Goal: Task Accomplishment & Management: Use online tool/utility

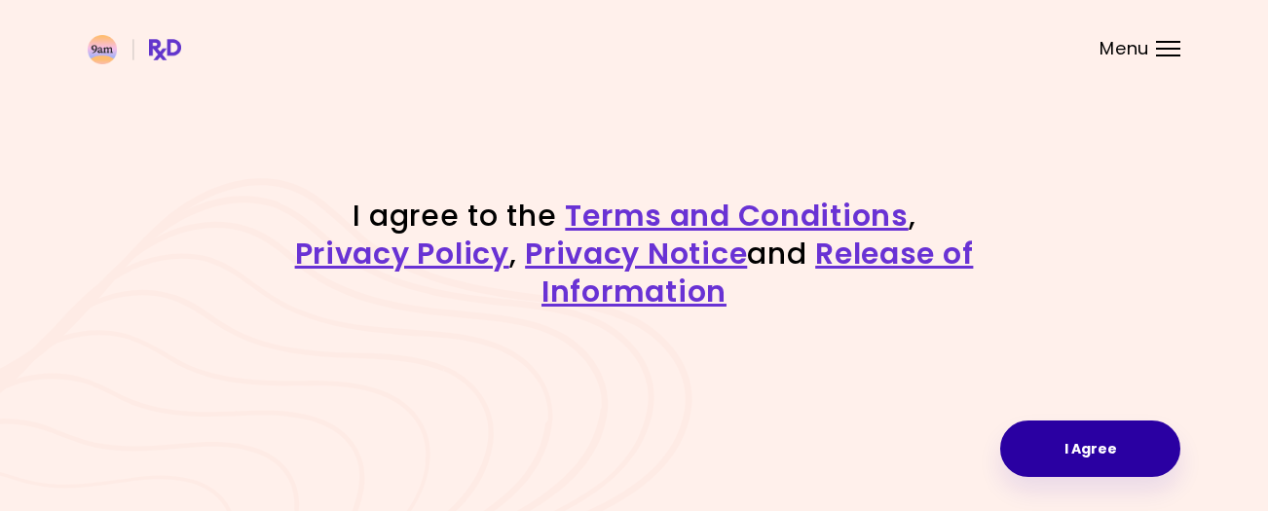
click at [1092, 445] on button "I Agree" at bounding box center [1090, 449] width 180 height 56
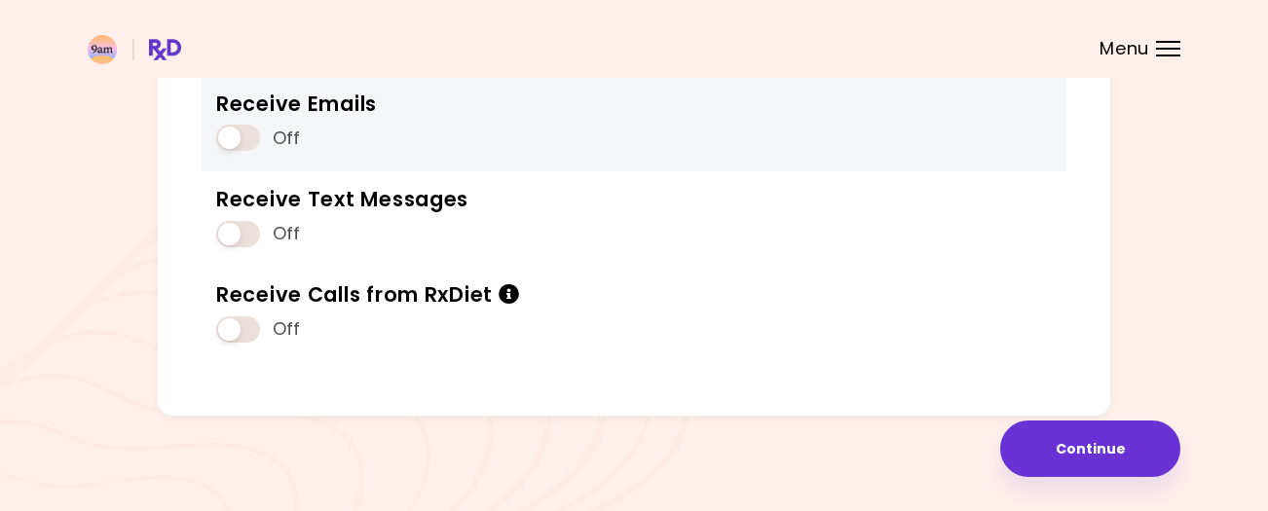
scroll to position [304, 0]
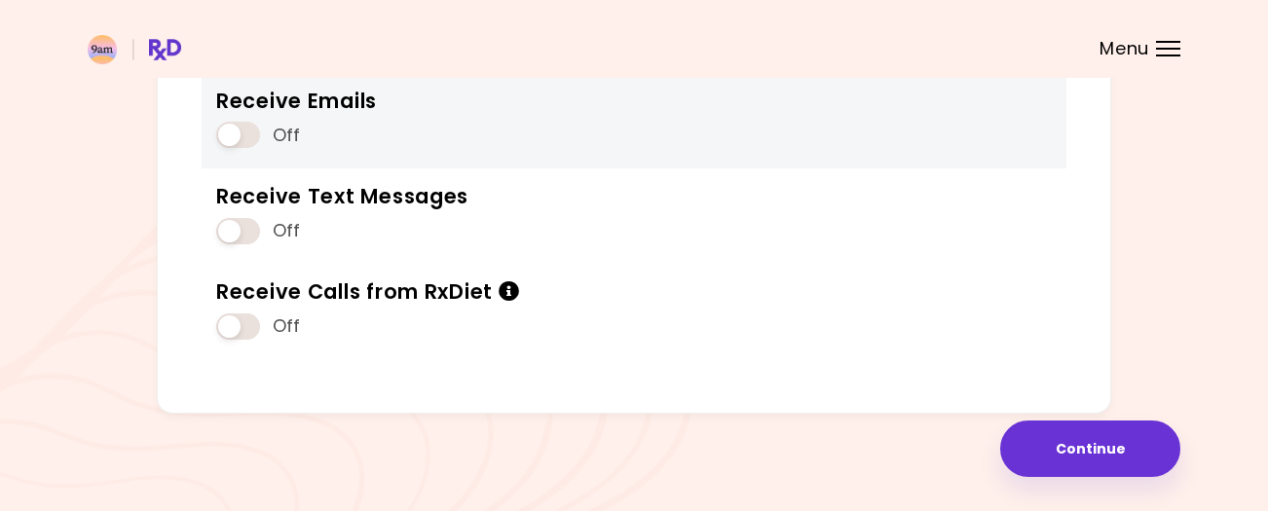
click at [235, 137] on span at bounding box center [238, 135] width 44 height 26
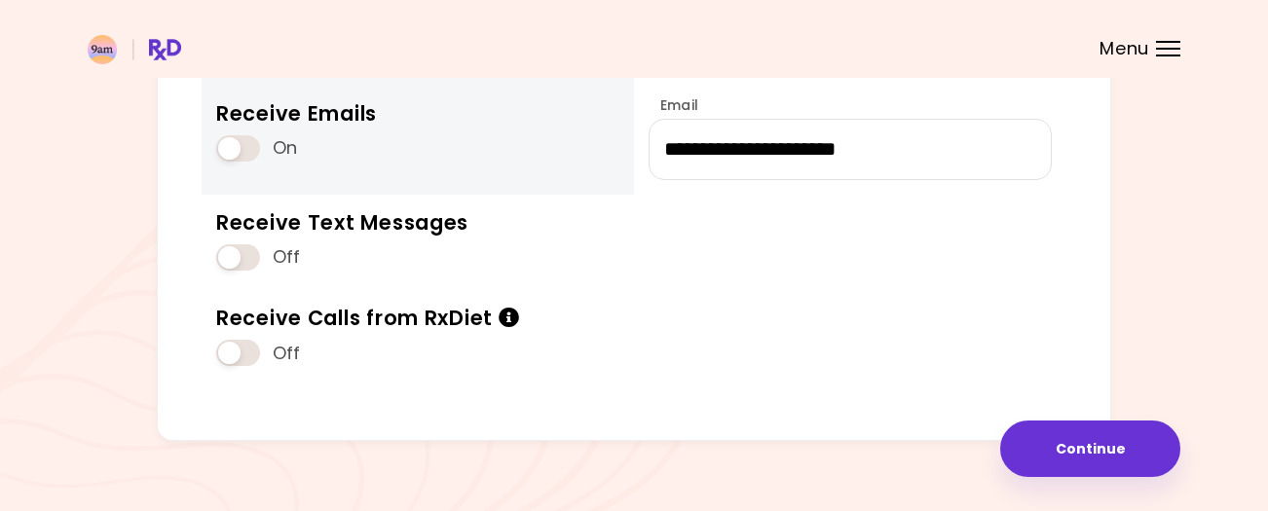
click at [244, 146] on span at bounding box center [238, 148] width 44 height 26
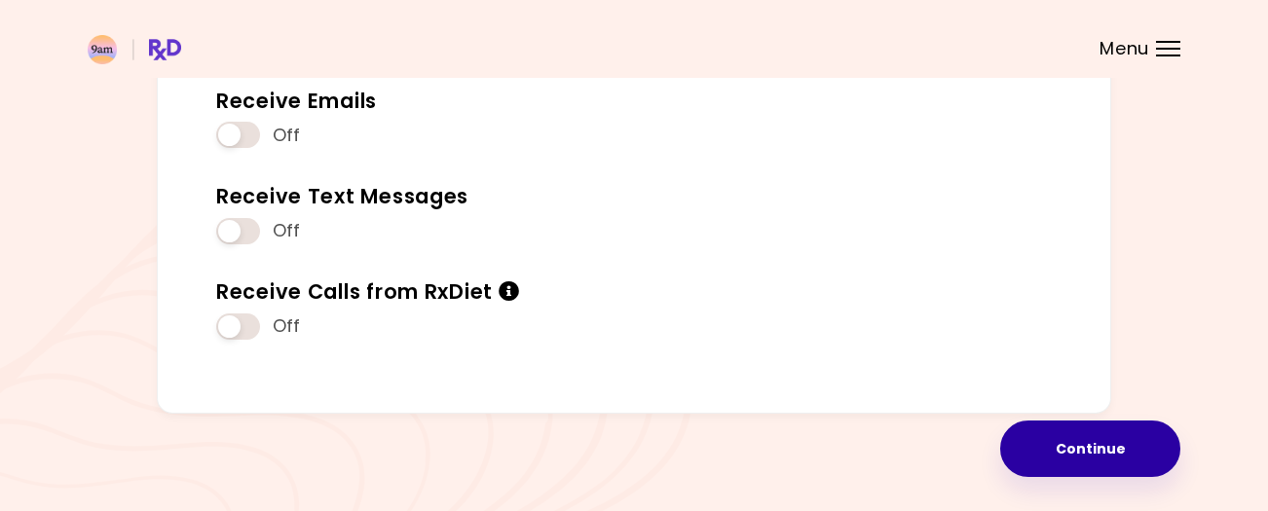
click at [1089, 438] on button "Continue" at bounding box center [1090, 449] width 180 height 56
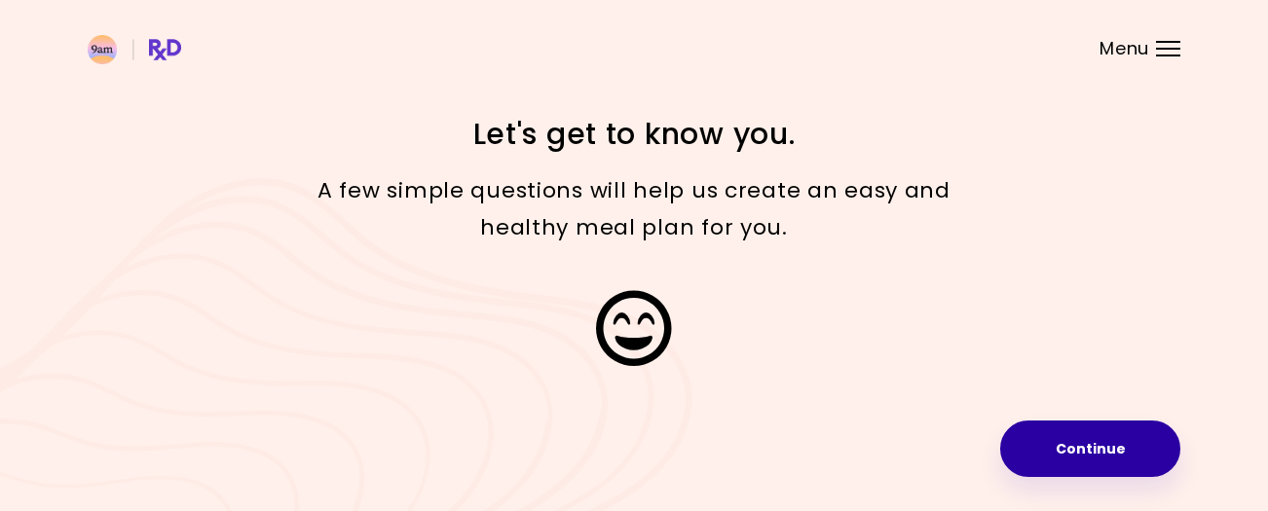
click at [1087, 440] on button "Continue" at bounding box center [1090, 449] width 180 height 56
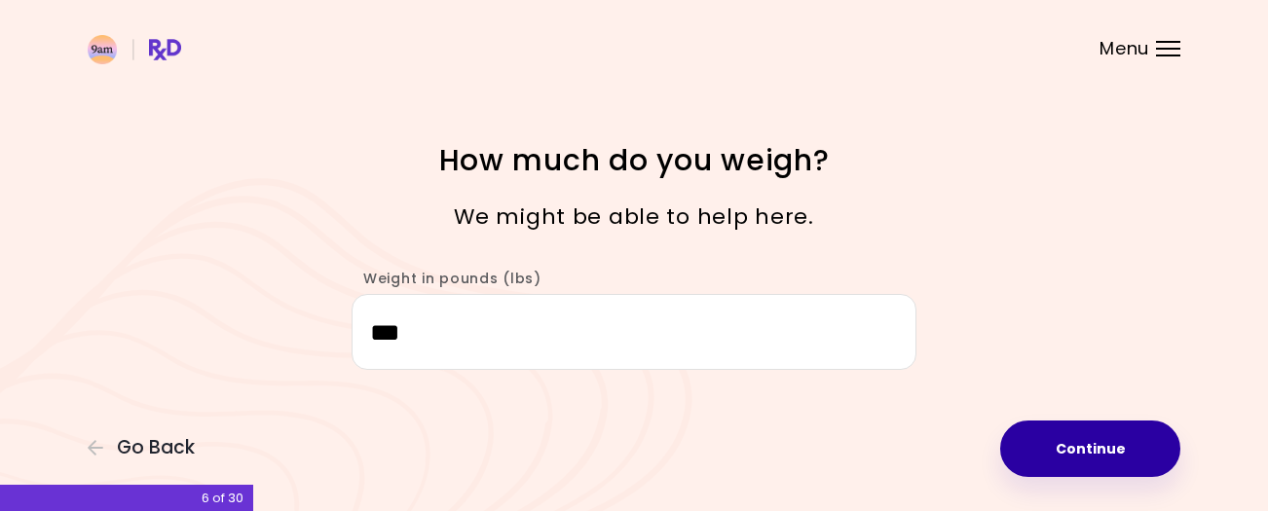
click at [1073, 438] on button "Continue" at bounding box center [1090, 449] width 180 height 56
select select "****"
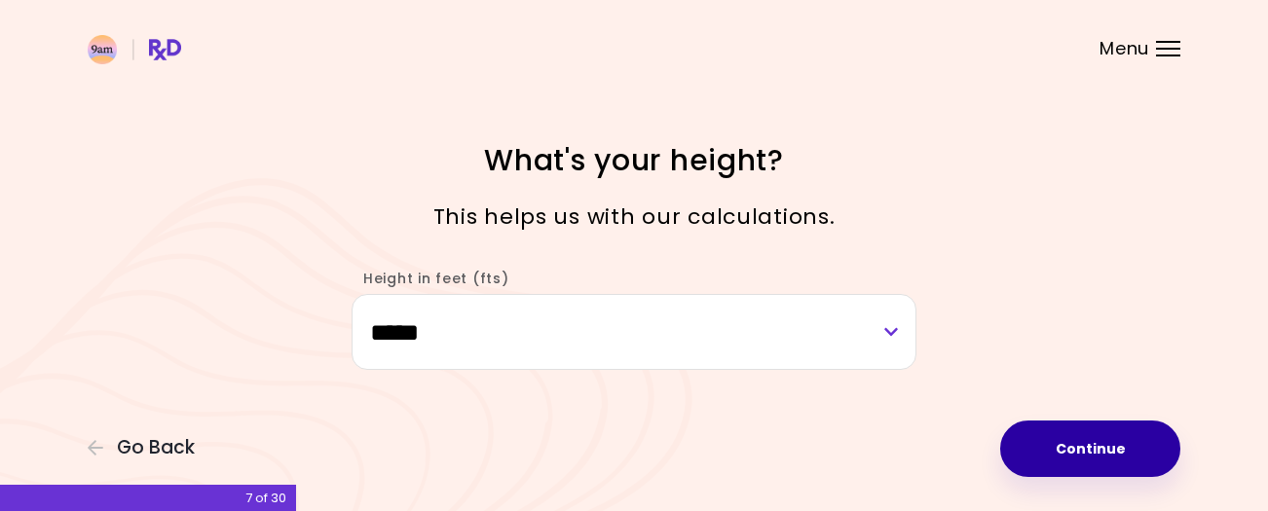
click at [1073, 438] on button "Continue" at bounding box center [1090, 449] width 180 height 56
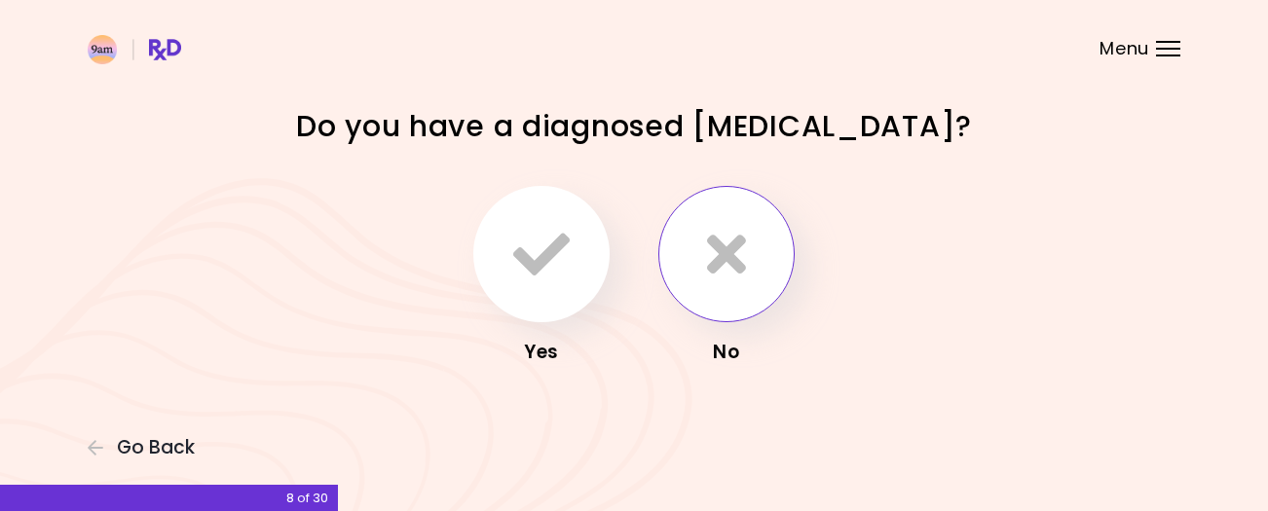
click at [721, 246] on icon "button" at bounding box center [726, 254] width 39 height 56
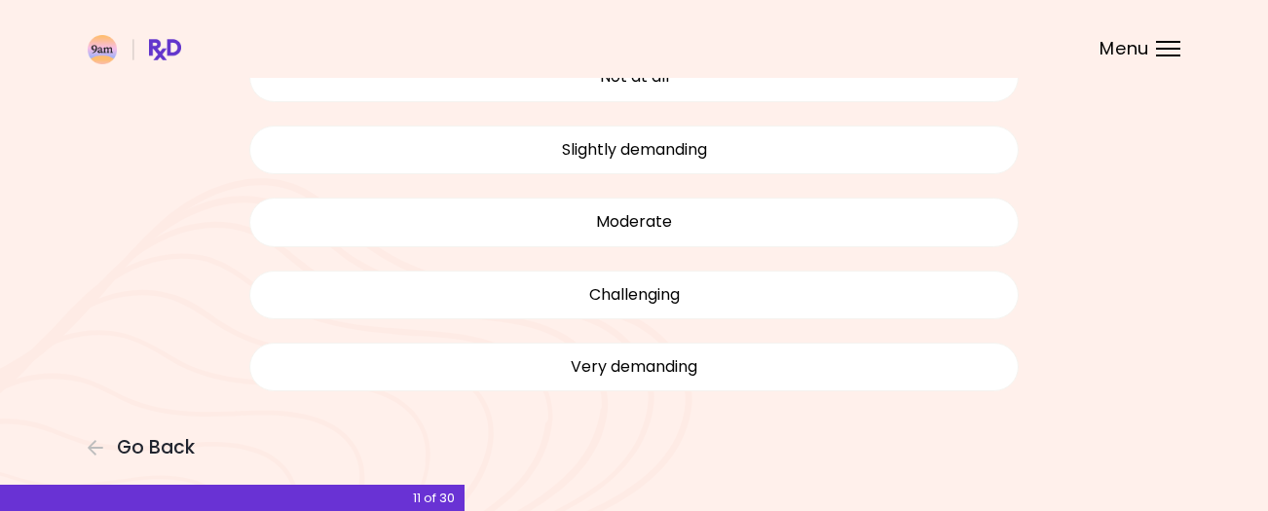
scroll to position [201, 0]
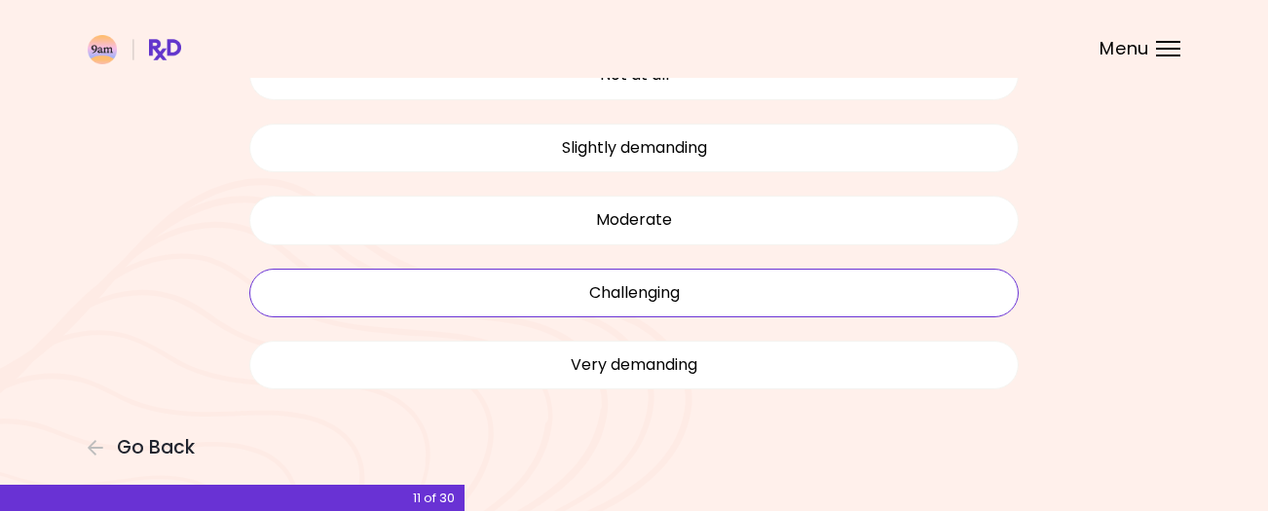
click at [719, 296] on button "Challenging" at bounding box center [633, 293] width 769 height 49
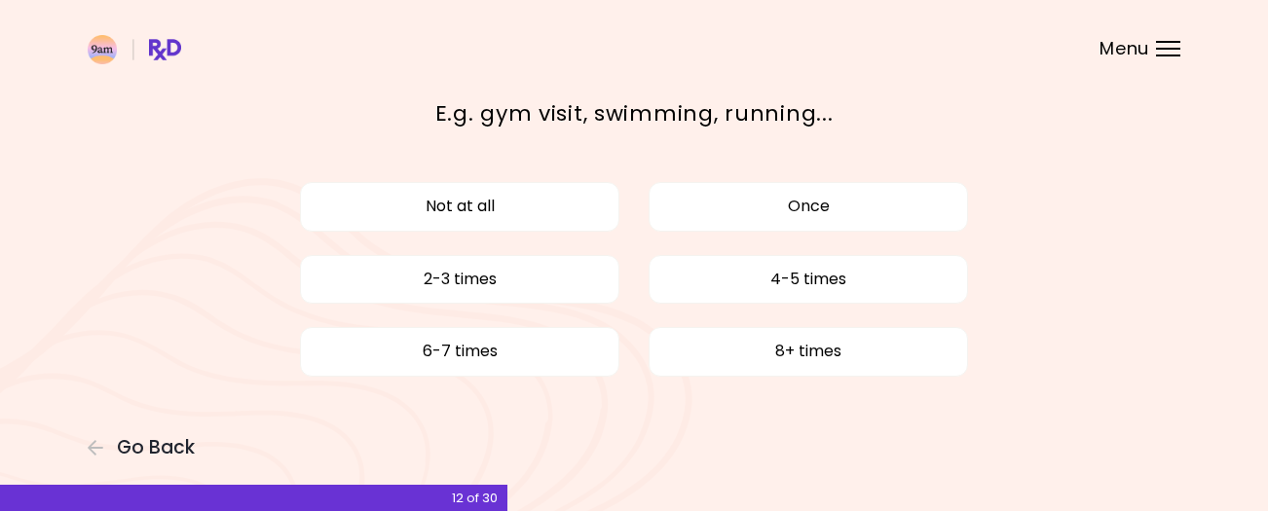
scroll to position [72, 0]
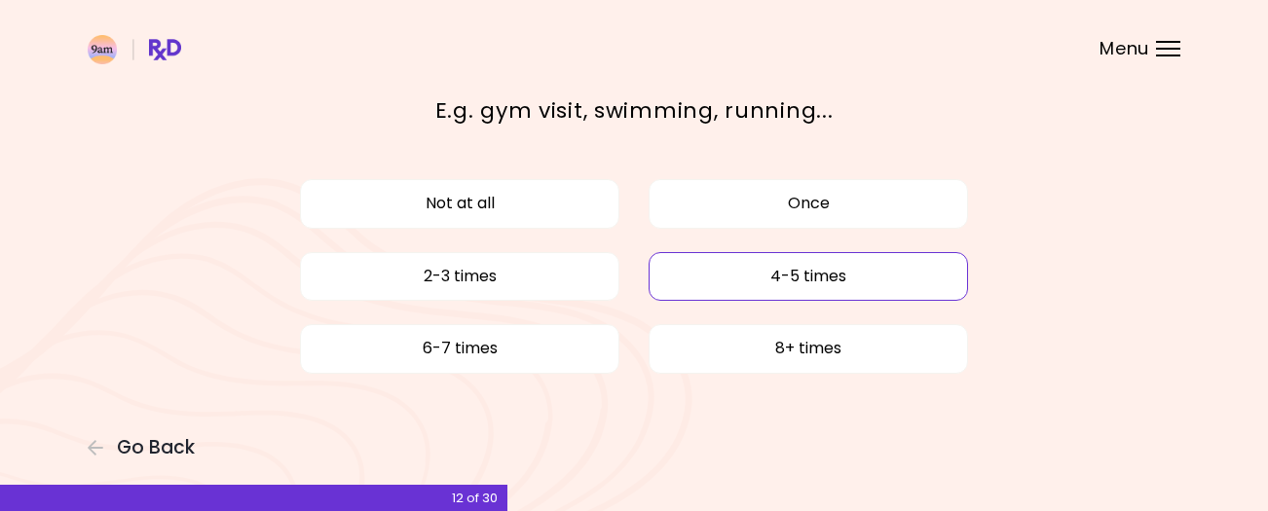
click at [814, 269] on button "4-5 times" at bounding box center [808, 276] width 319 height 49
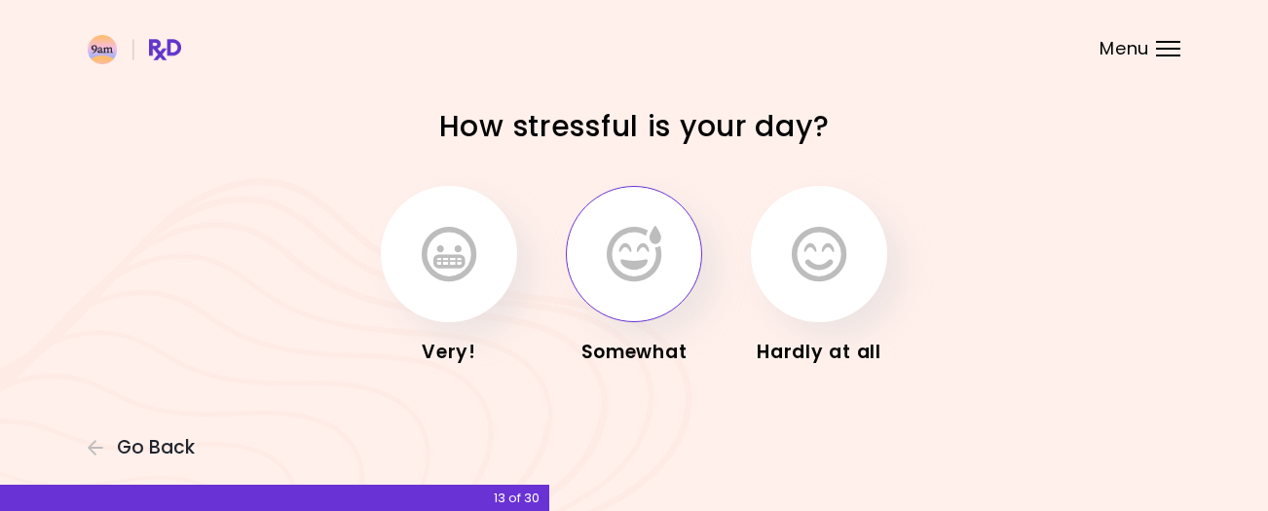
click at [638, 246] on icon "button" at bounding box center [634, 254] width 55 height 56
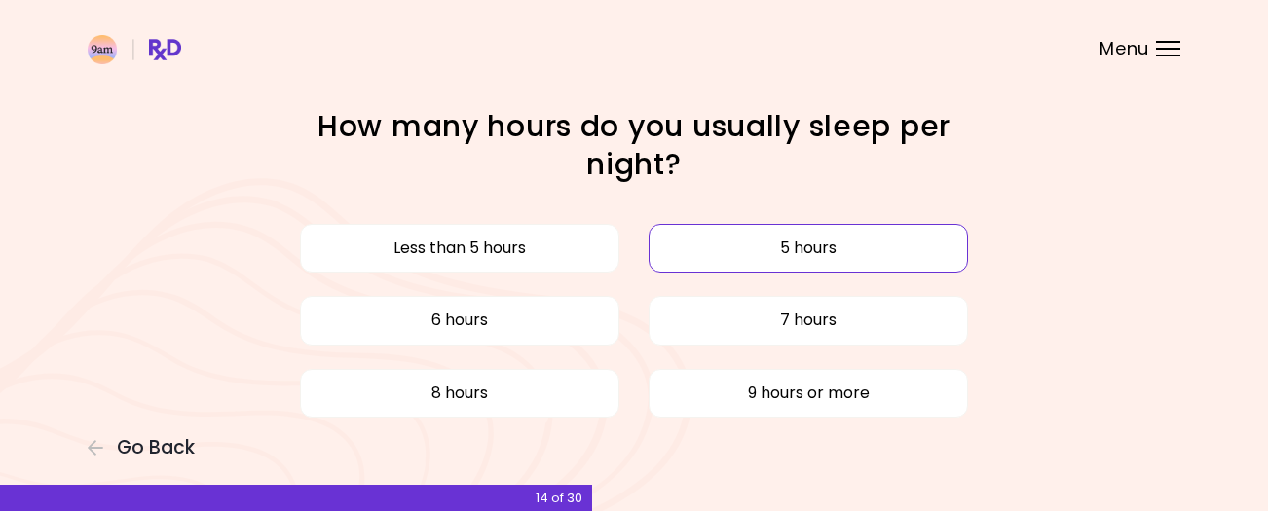
click at [821, 245] on button "5 hours" at bounding box center [808, 248] width 319 height 49
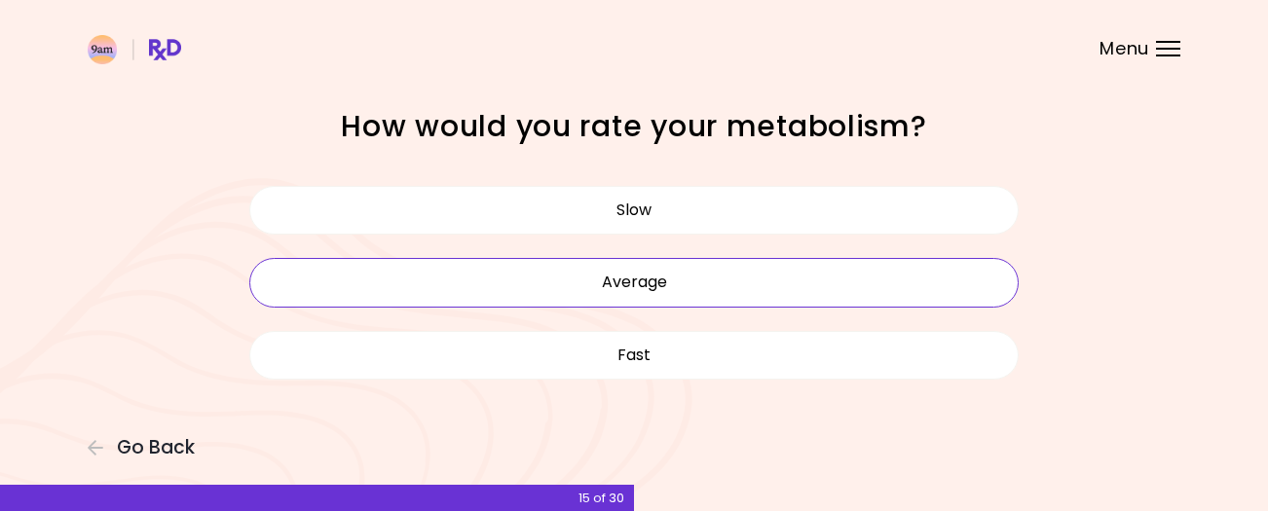
click at [701, 276] on button "Average" at bounding box center [633, 282] width 769 height 49
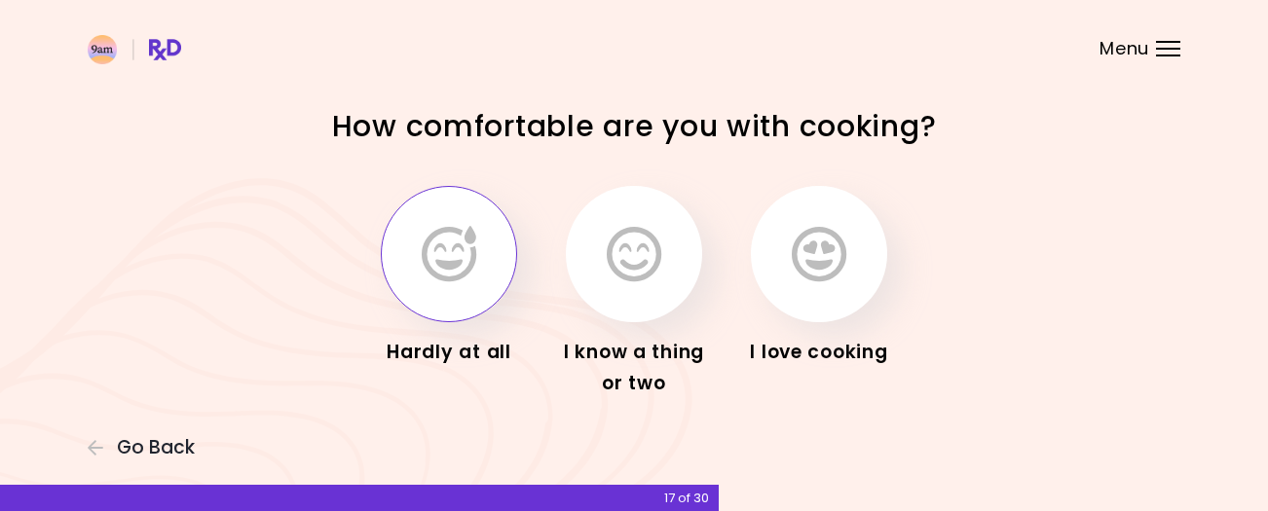
click at [450, 249] on icon "button" at bounding box center [449, 254] width 55 height 56
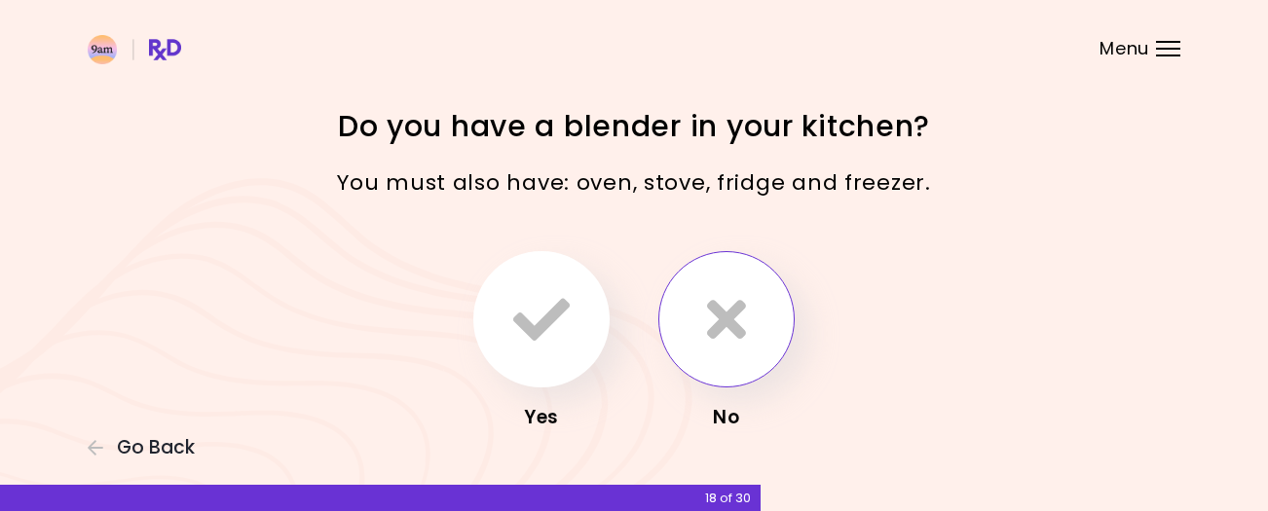
click at [723, 309] on icon "button" at bounding box center [726, 319] width 39 height 56
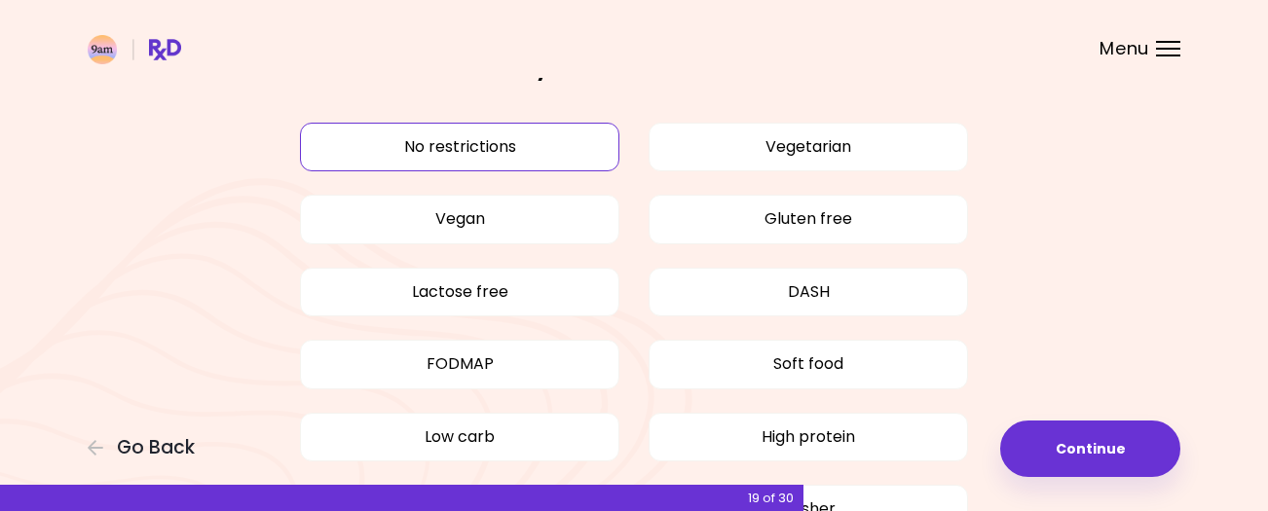
scroll to position [54, 0]
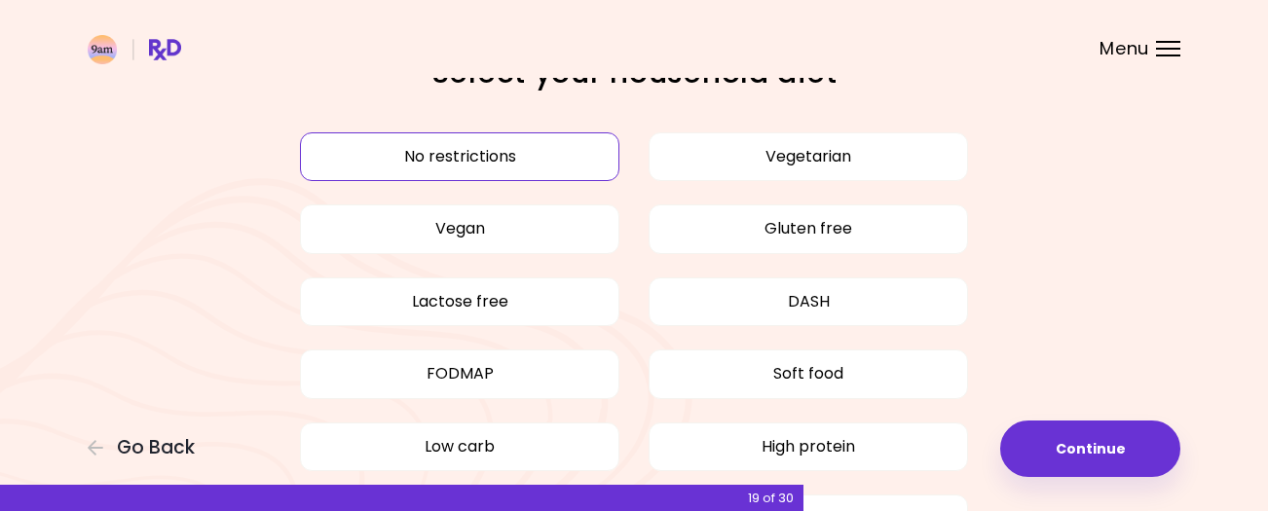
click at [473, 153] on button "No restrictions" at bounding box center [459, 156] width 319 height 49
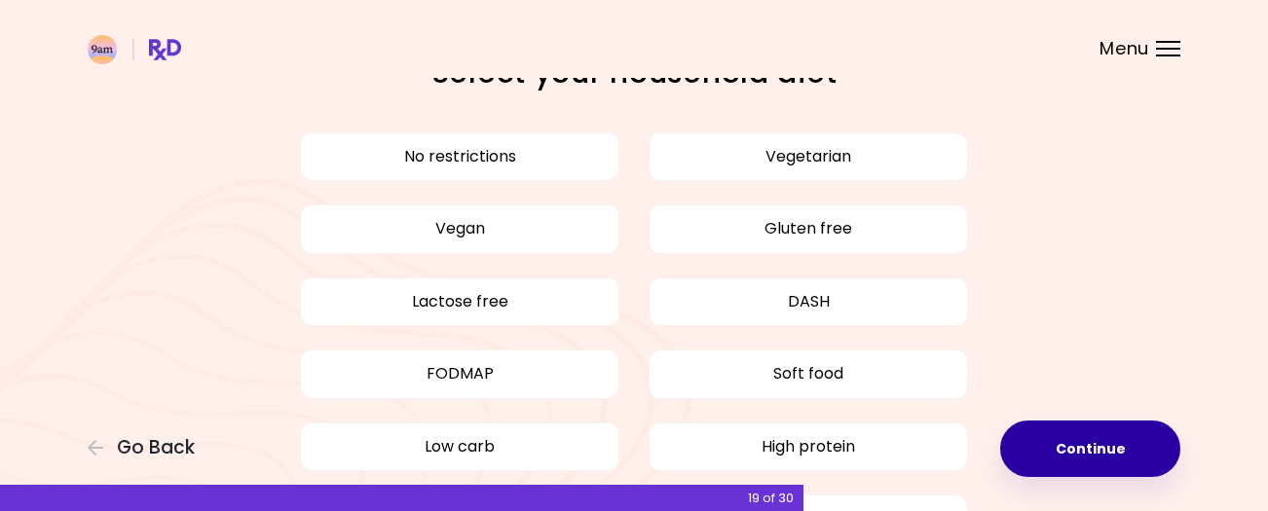
click at [1079, 441] on button "Continue" at bounding box center [1090, 449] width 180 height 56
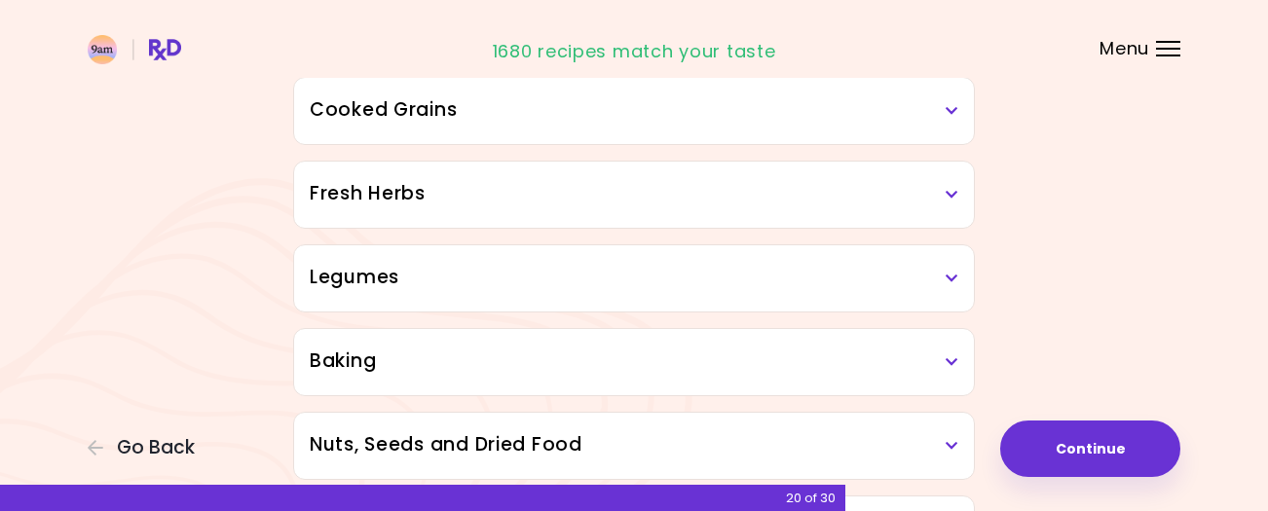
scroll to position [742, 0]
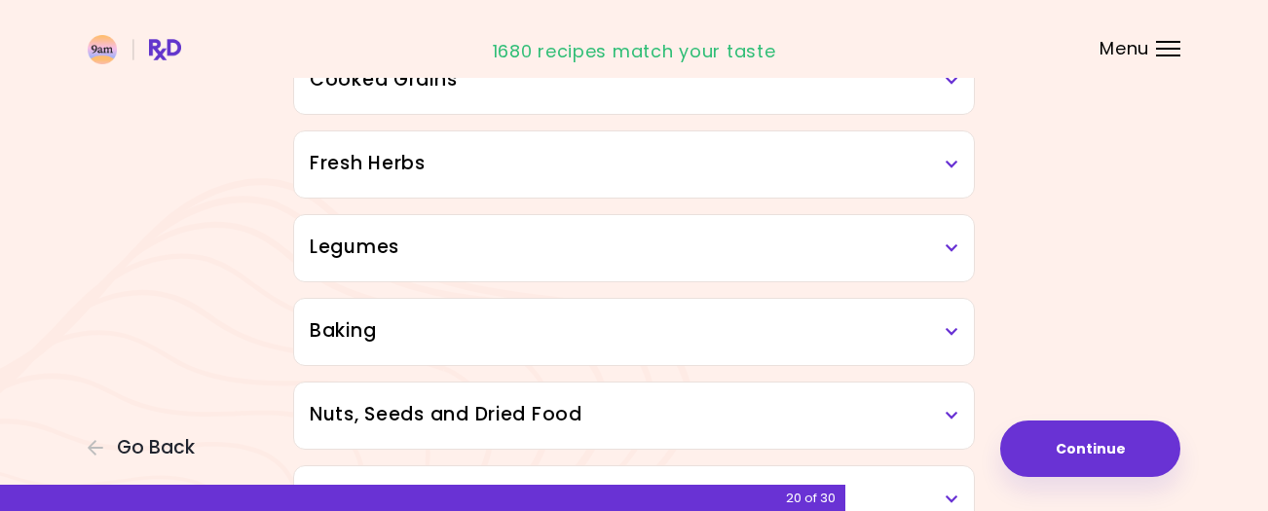
click at [444, 159] on h3 "Fresh Herbs" at bounding box center [634, 164] width 649 height 28
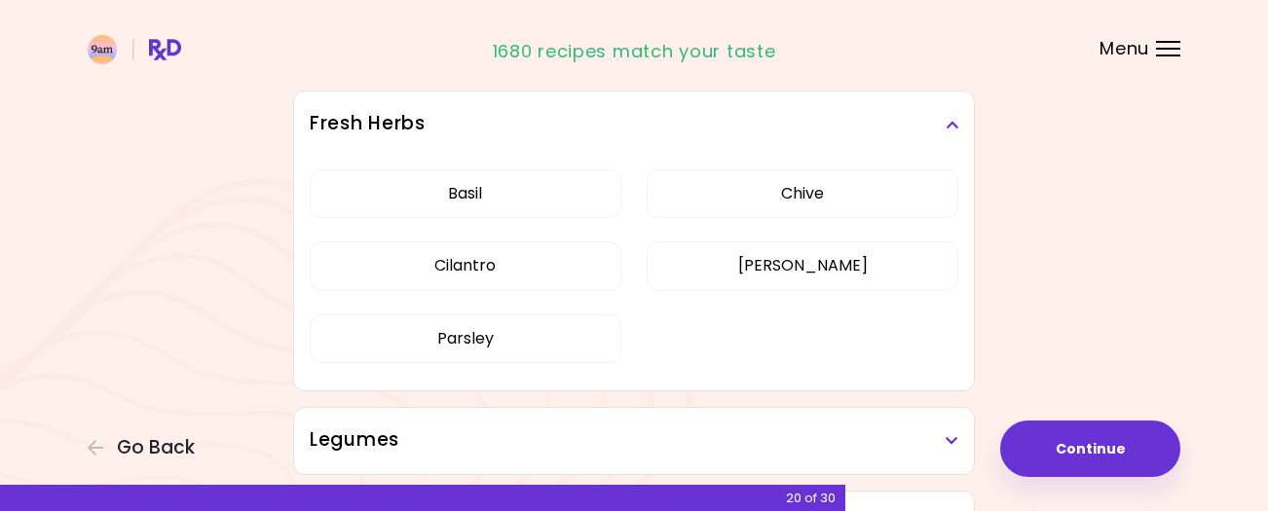
scroll to position [800, 0]
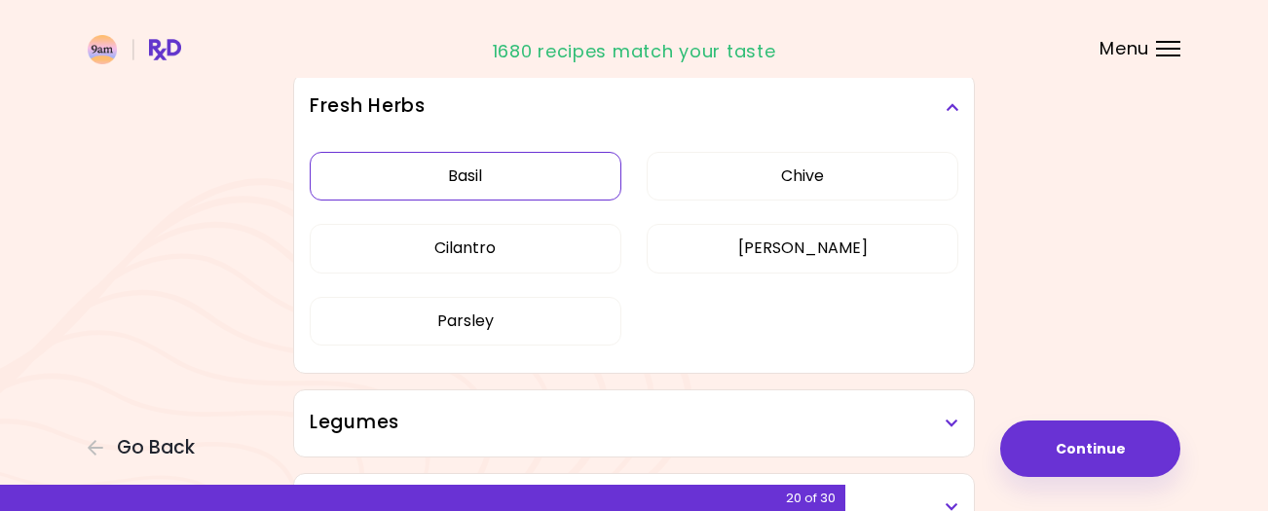
click at [519, 178] on button "Basil" at bounding box center [466, 176] width 312 height 49
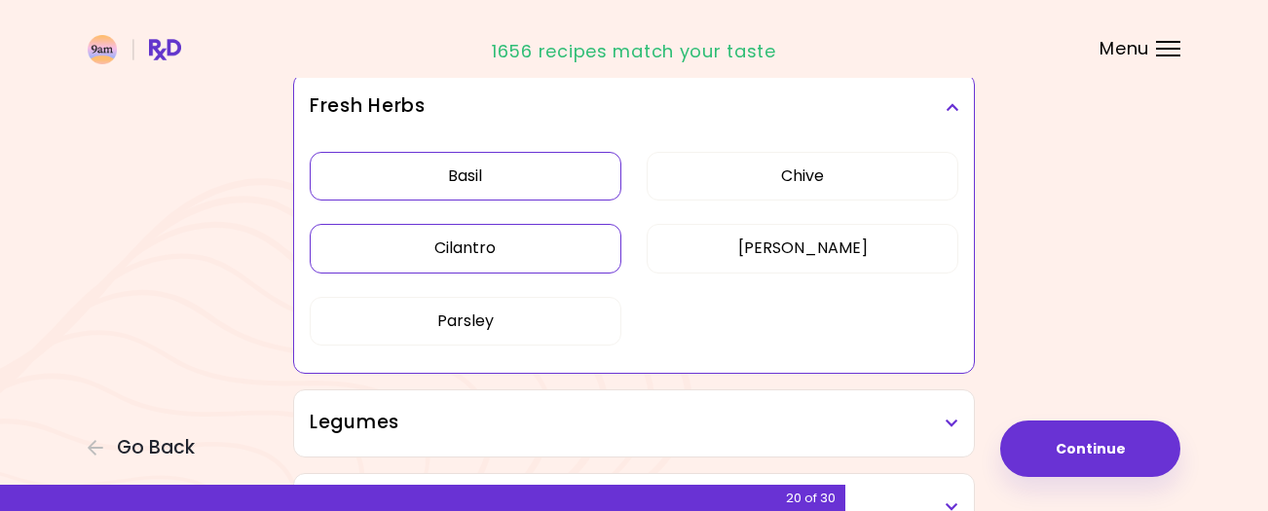
click at [517, 240] on button "Cilantro" at bounding box center [466, 248] width 312 height 49
click at [519, 330] on button "Parsley" at bounding box center [466, 321] width 312 height 49
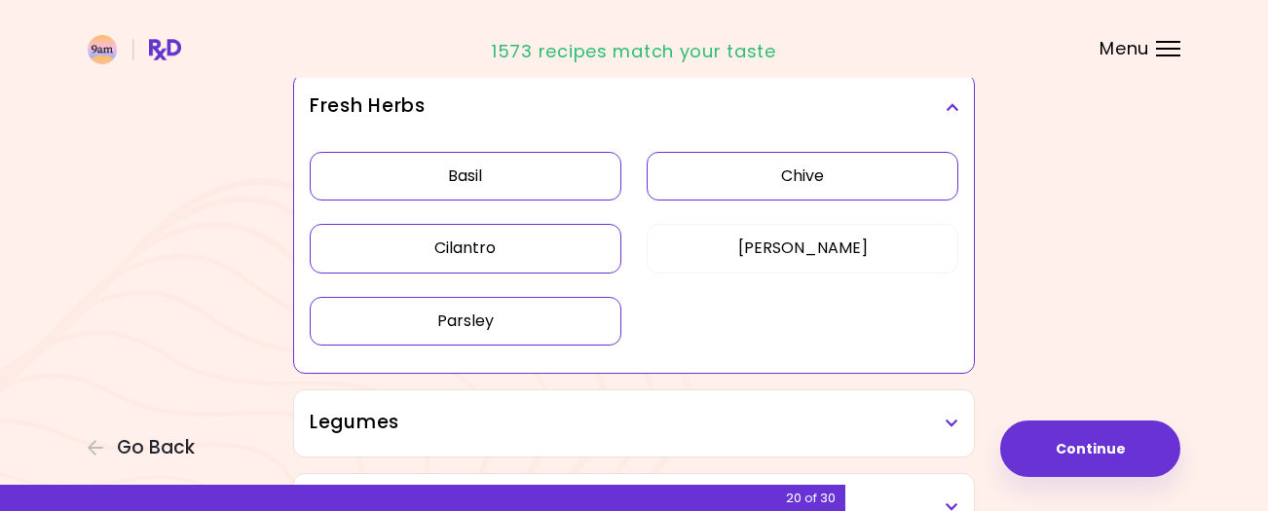
click at [853, 176] on button "Chive" at bounding box center [803, 176] width 312 height 49
click at [856, 258] on button "[PERSON_NAME]" at bounding box center [803, 248] width 312 height 49
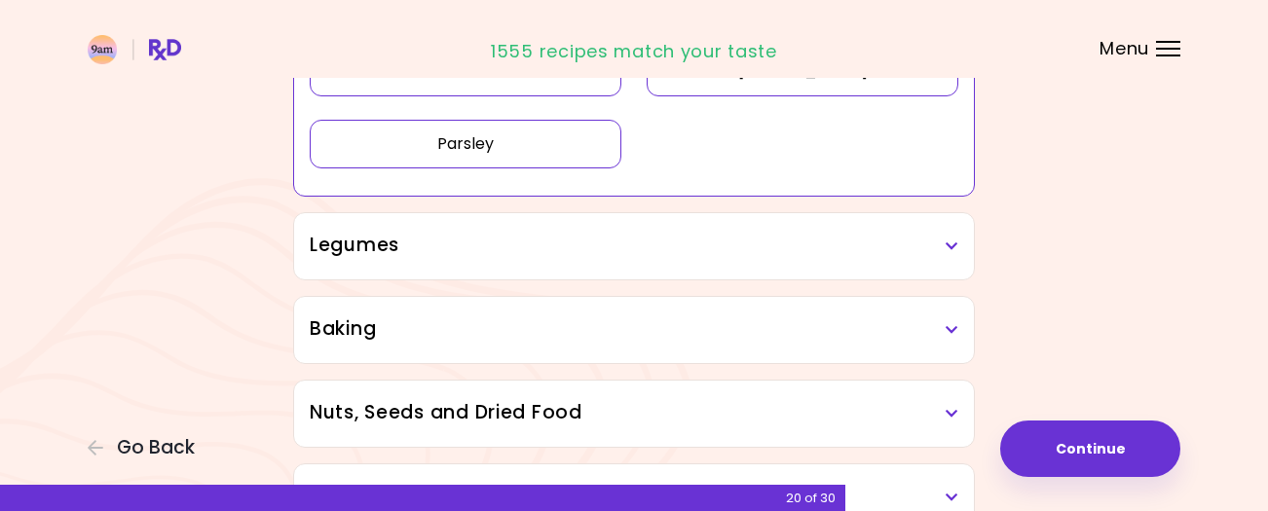
scroll to position [989, 0]
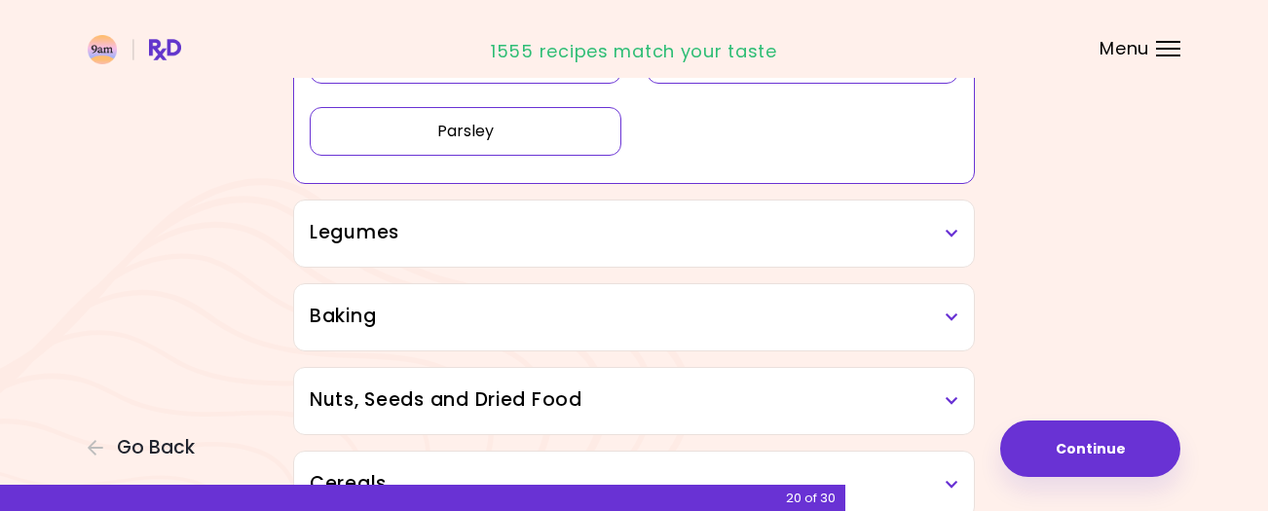
click at [589, 242] on h3 "Legumes" at bounding box center [634, 233] width 649 height 28
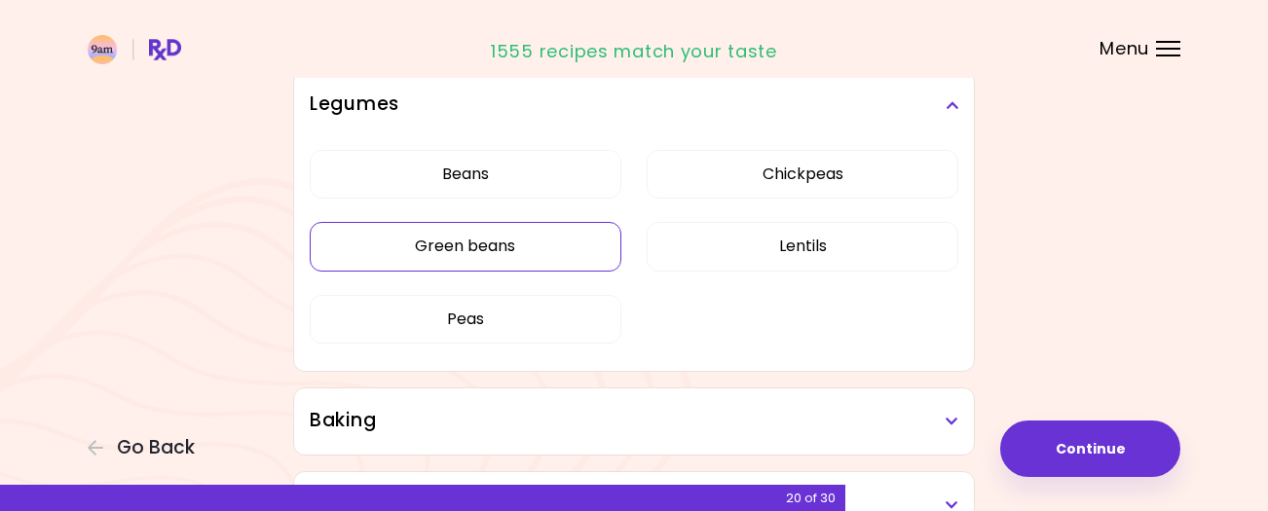
scroll to position [1119, 0]
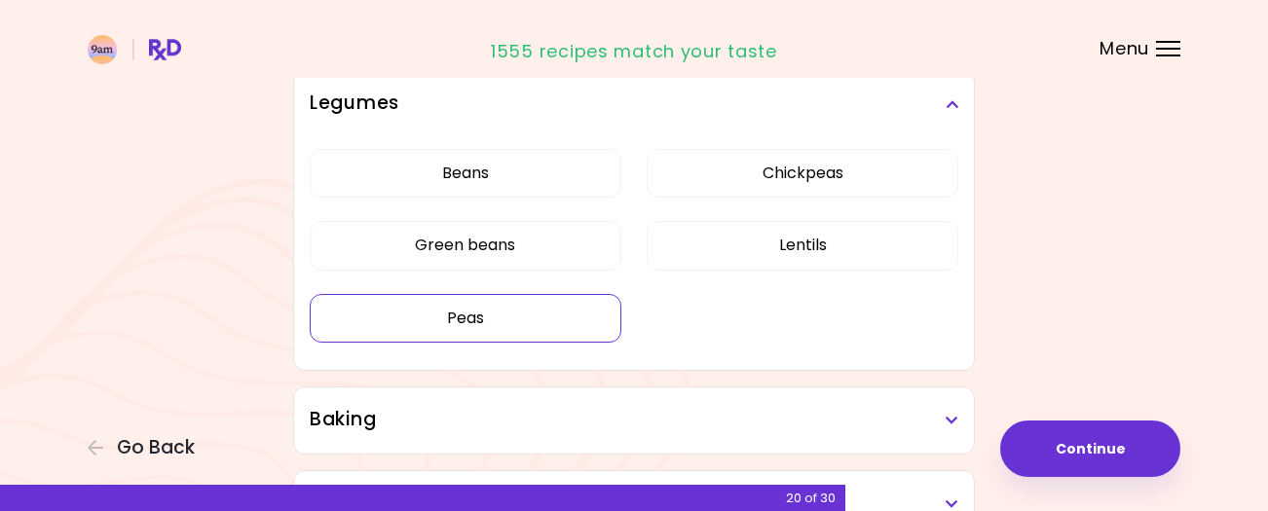
click at [529, 320] on div "Beans Chickpeas Green beans Lentils Peas" at bounding box center [634, 253] width 649 height 233
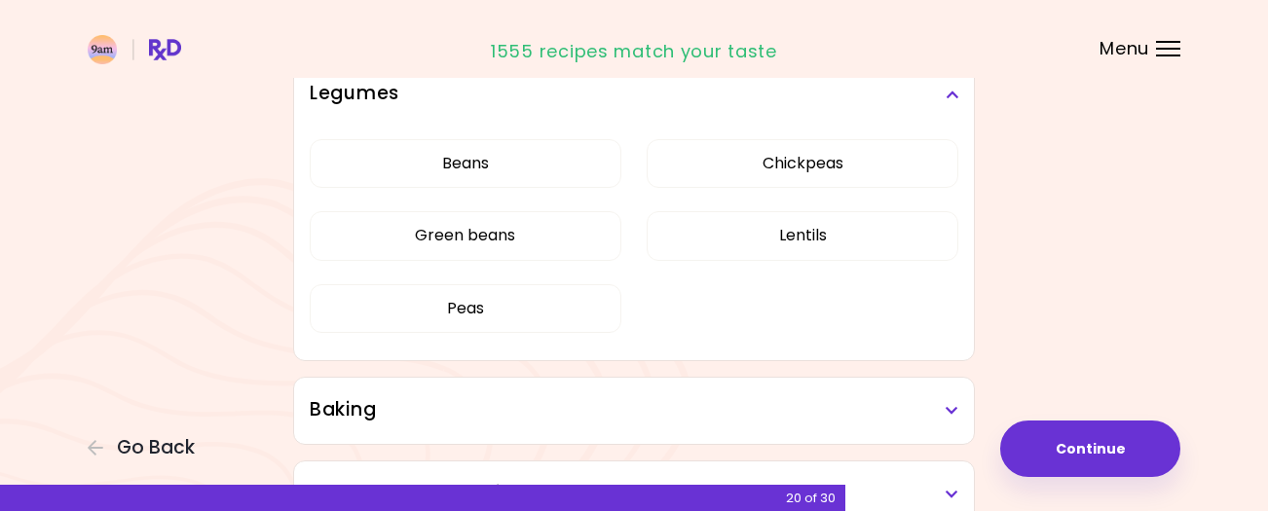
scroll to position [892, 0]
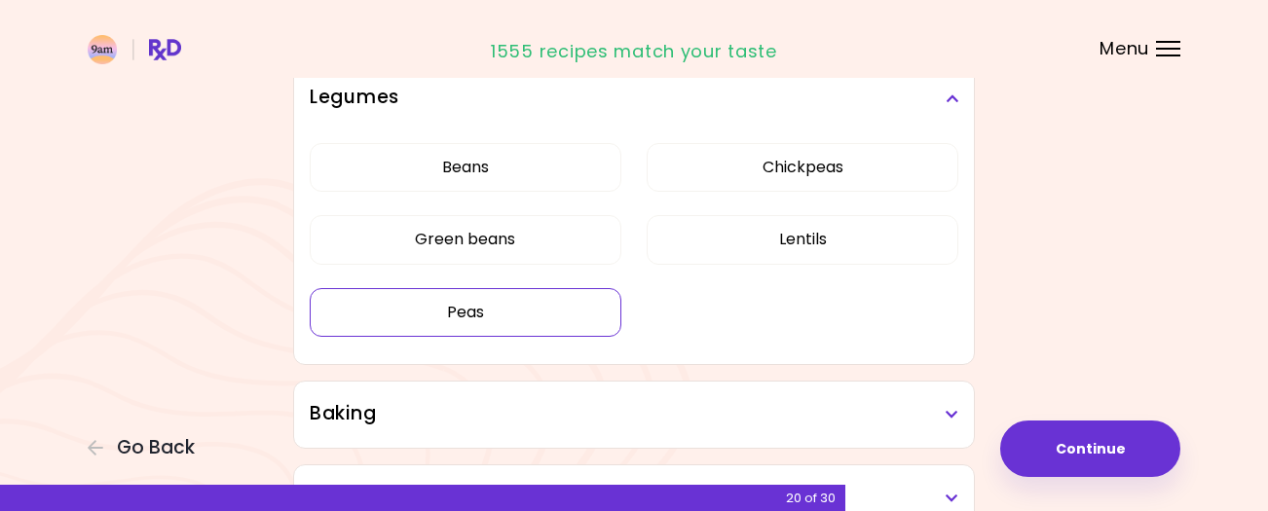
click at [505, 311] on button "Peas" at bounding box center [466, 312] width 312 height 49
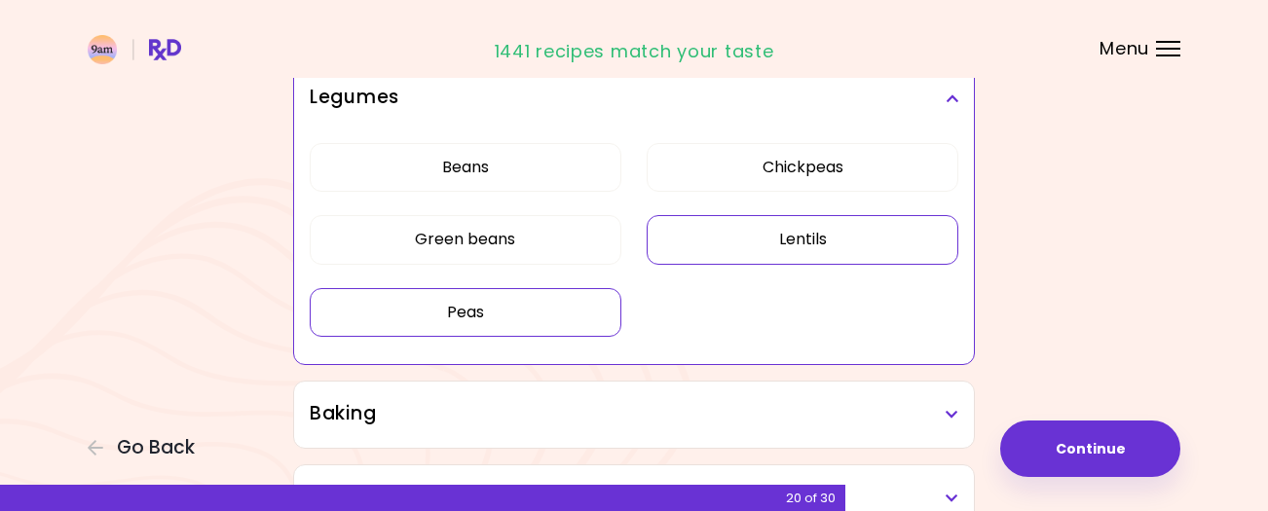
click at [859, 240] on button "Lentils" at bounding box center [803, 239] width 312 height 49
click at [867, 162] on button "Chickpeas" at bounding box center [803, 167] width 312 height 49
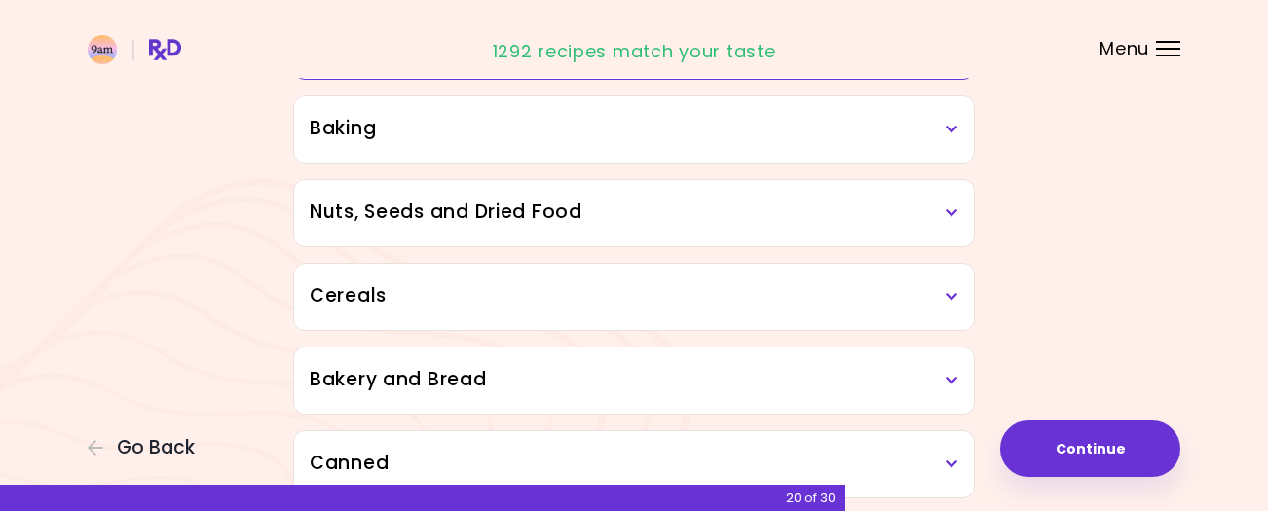
scroll to position [1152, 0]
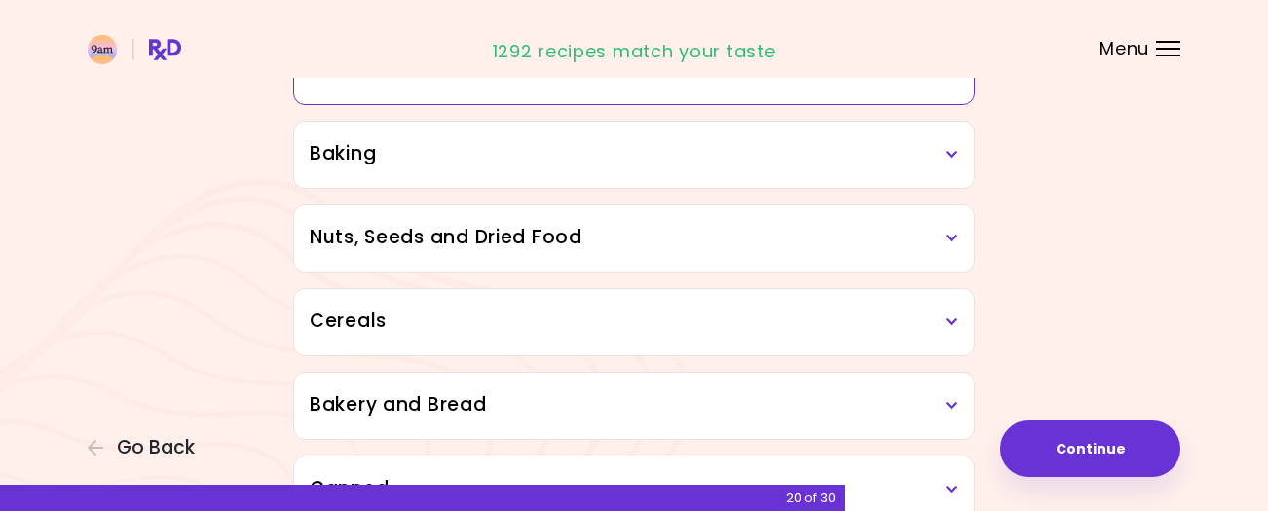
click at [647, 158] on h3 "Baking" at bounding box center [634, 154] width 649 height 28
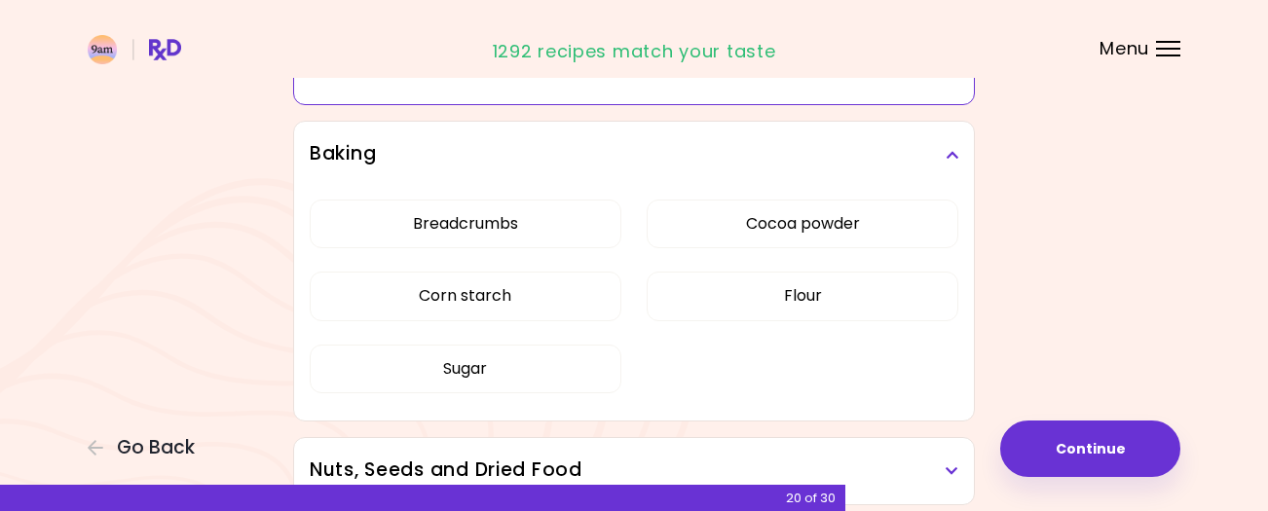
click at [1021, 190] on div "Dried Herbs and Spices Adobo Annatto seeds Chilli Cinnamon Cumin [PERSON_NAME] …" at bounding box center [634, 7] width 935 height 1834
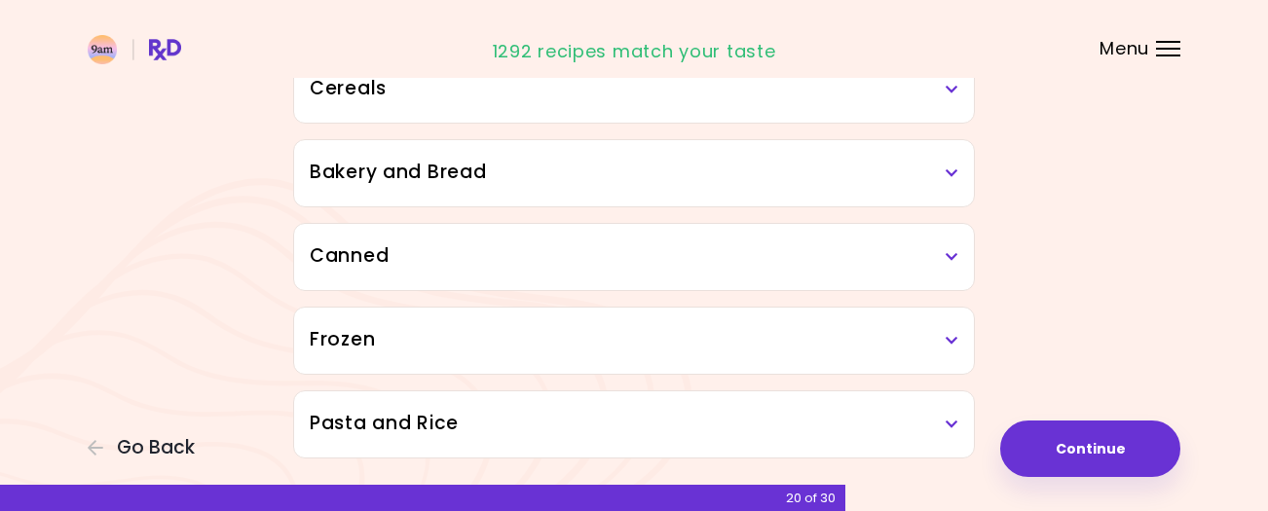
scroll to position [1620, 0]
click at [588, 258] on h3 "Canned" at bounding box center [634, 255] width 649 height 28
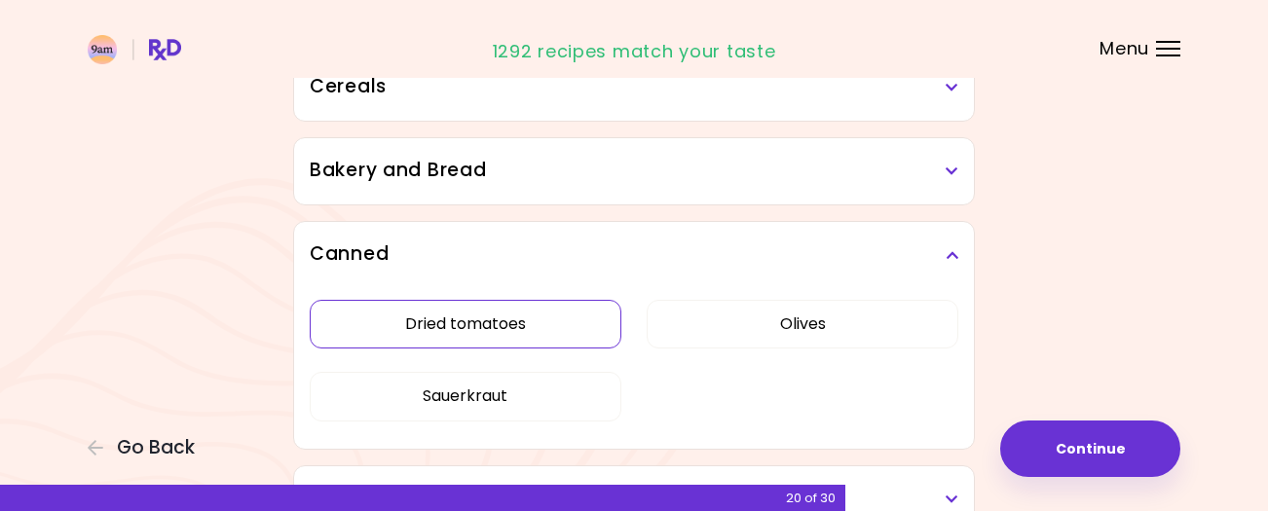
click at [553, 329] on button "Dried tomatoes" at bounding box center [466, 324] width 312 height 49
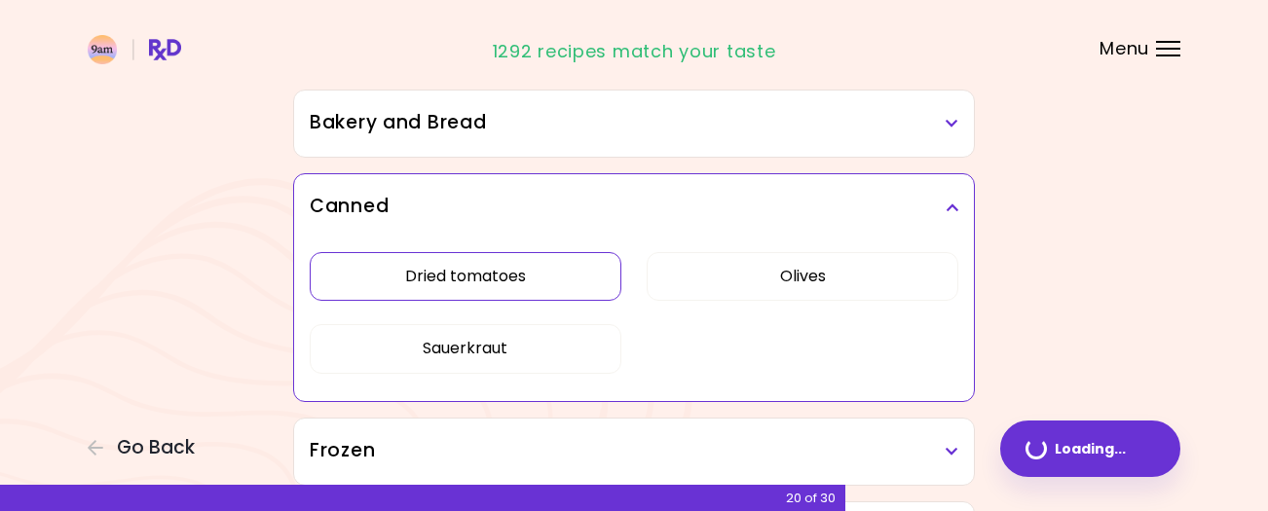
scroll to position [1154, 0]
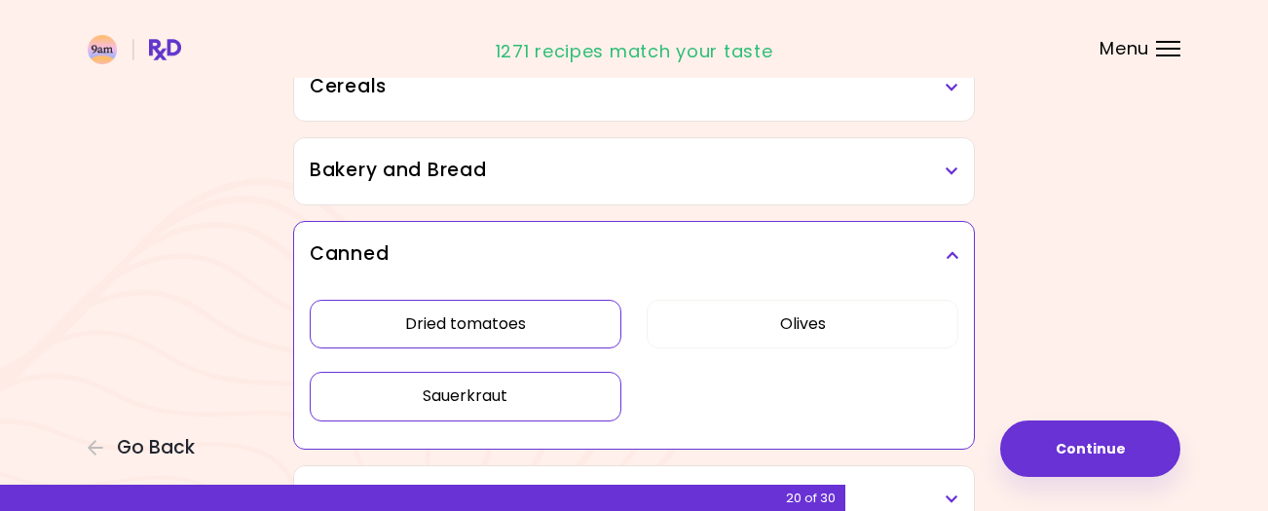
click at [549, 389] on button "Sauerkraut" at bounding box center [466, 396] width 312 height 49
click at [874, 317] on button "Olives" at bounding box center [803, 324] width 312 height 49
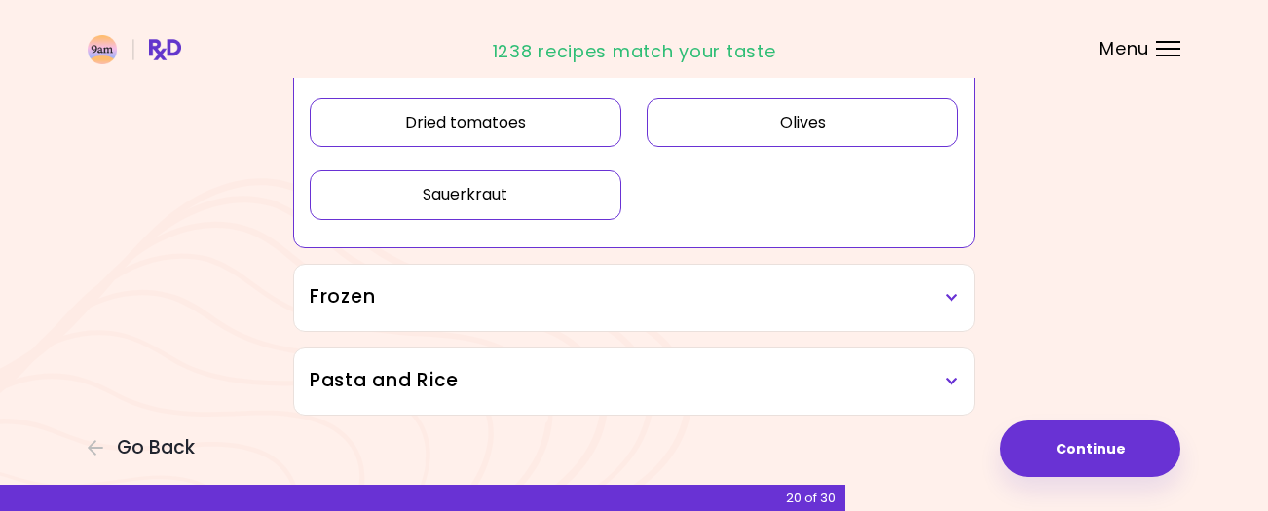
scroll to position [1367, 0]
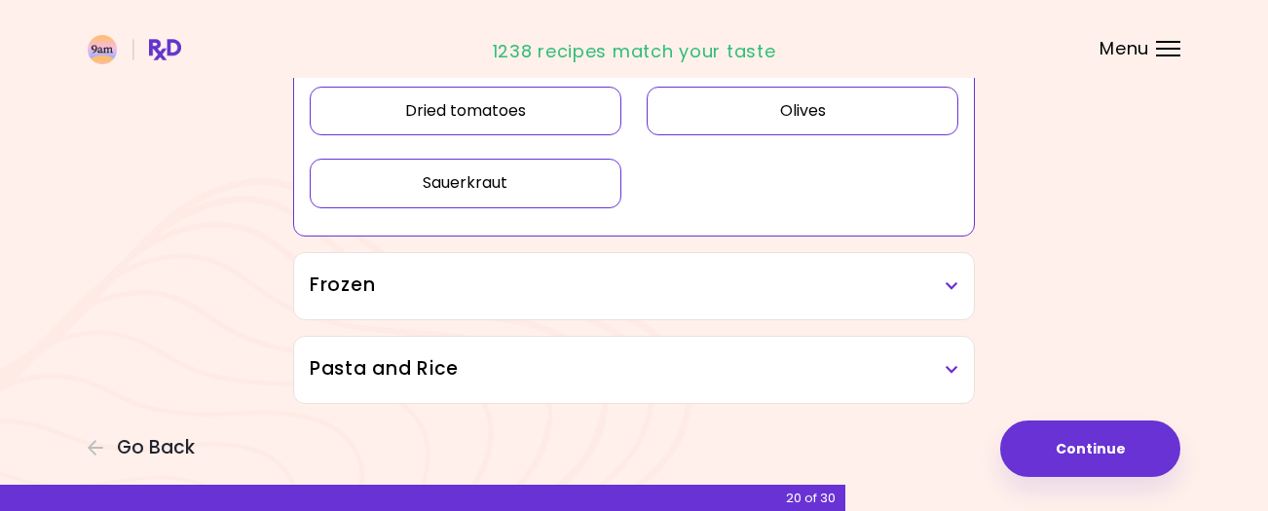
click at [608, 282] on h3 "Frozen" at bounding box center [634, 286] width 649 height 28
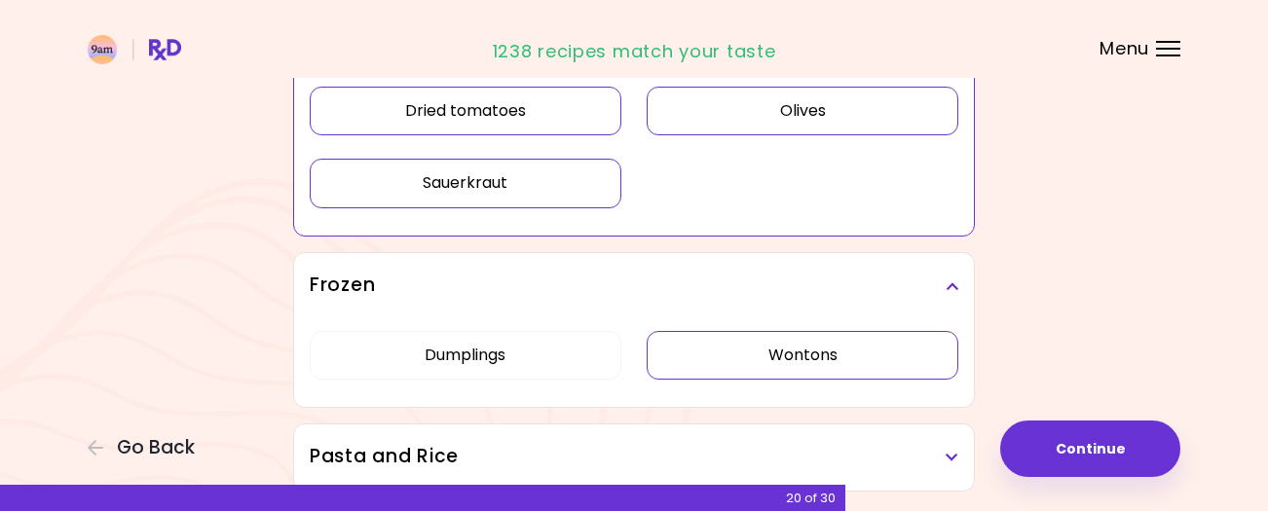
click at [801, 349] on button "Wontons" at bounding box center [803, 355] width 312 height 49
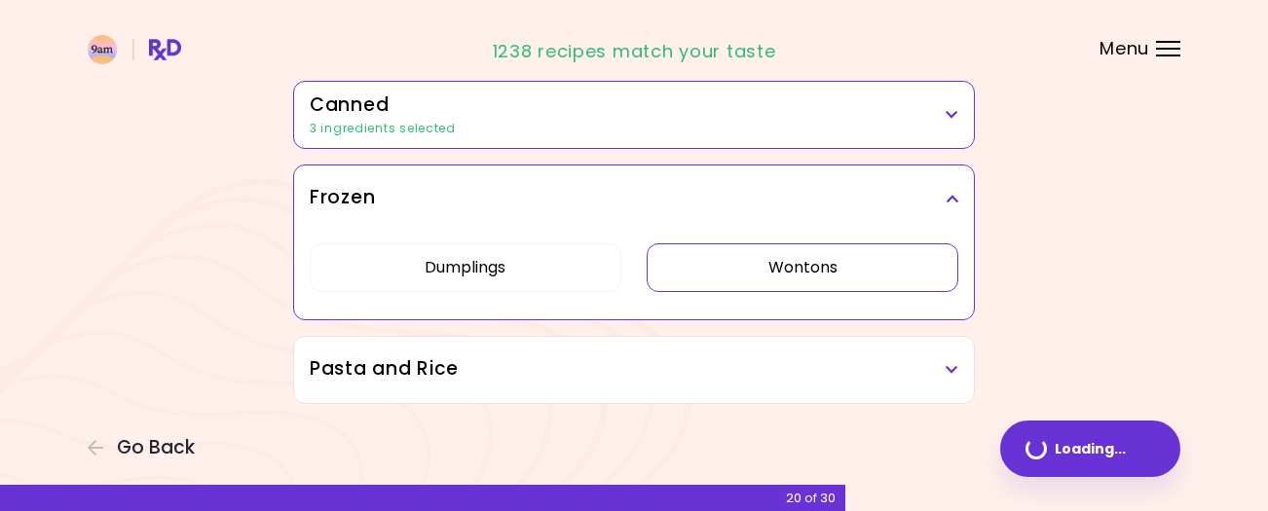
scroll to position [1294, 0]
click at [662, 356] on h3 "Pasta and Rice" at bounding box center [634, 369] width 649 height 28
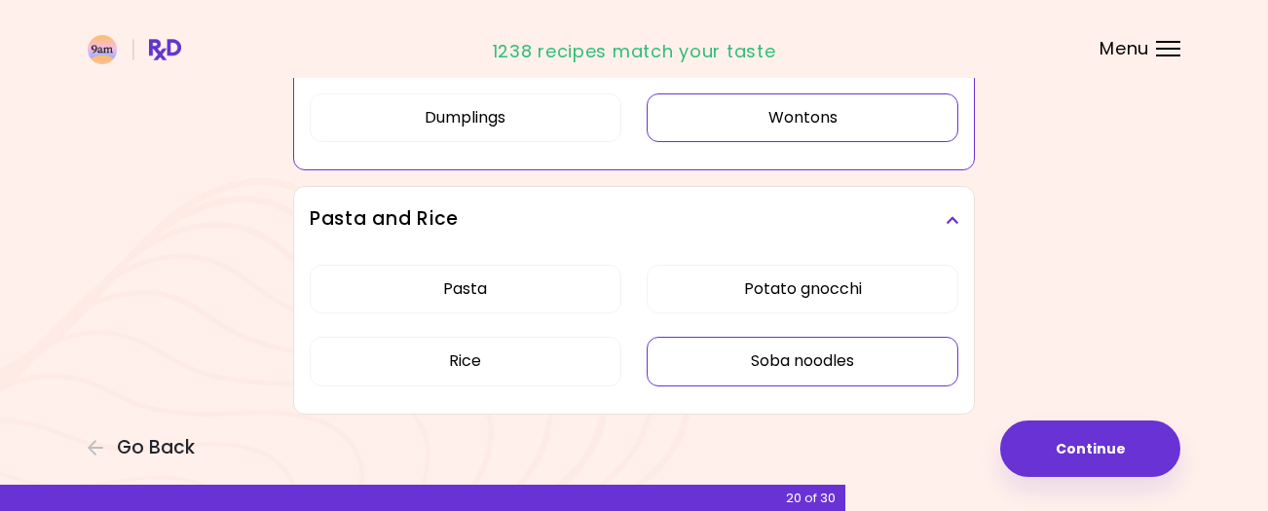
scroll to position [1455, 0]
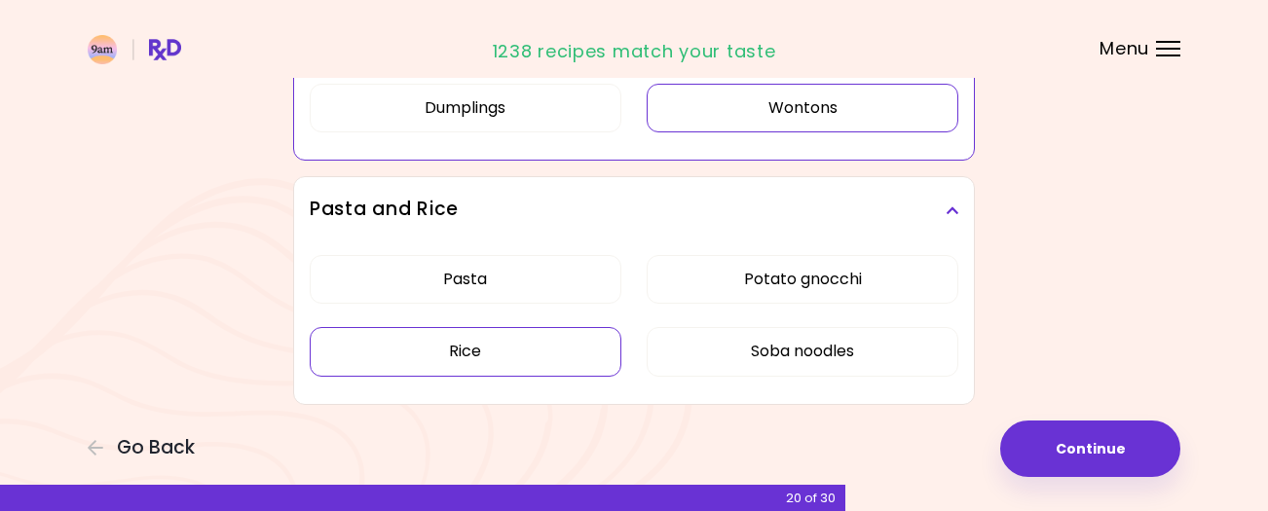
click at [555, 350] on button "Rice" at bounding box center [466, 351] width 312 height 49
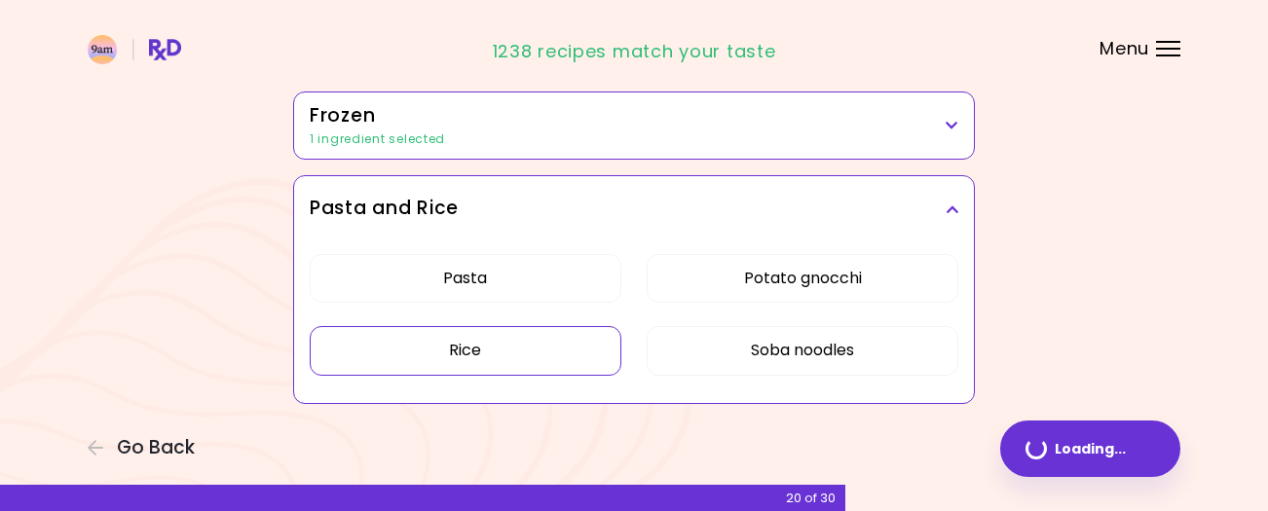
scroll to position [1367, 0]
click at [868, 273] on button "Potato gnocchi" at bounding box center [803, 278] width 312 height 49
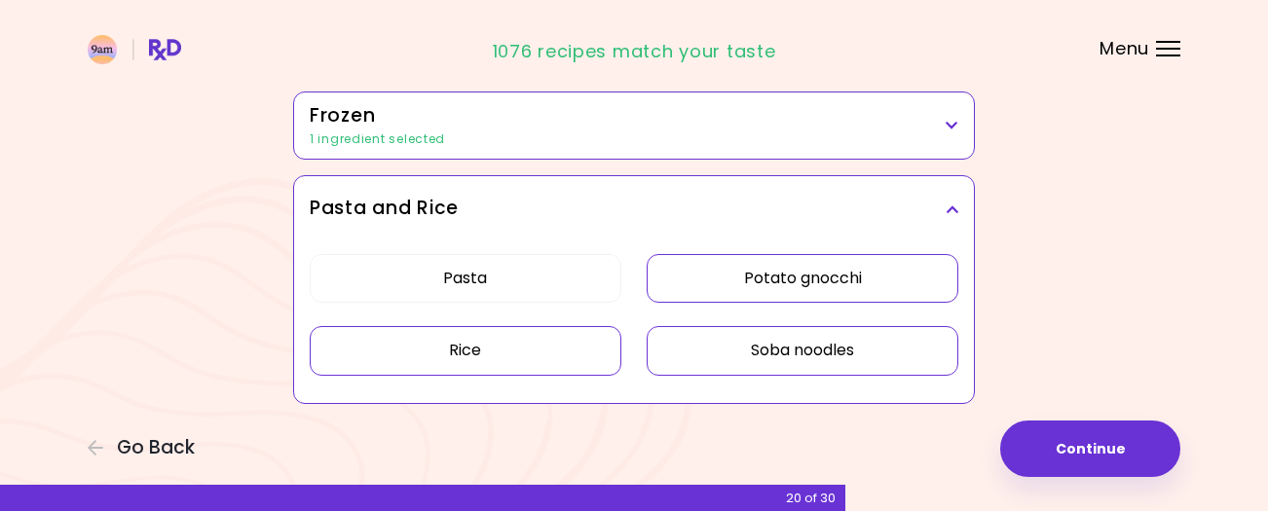
click at [863, 352] on button "Soba noodles" at bounding box center [803, 350] width 312 height 49
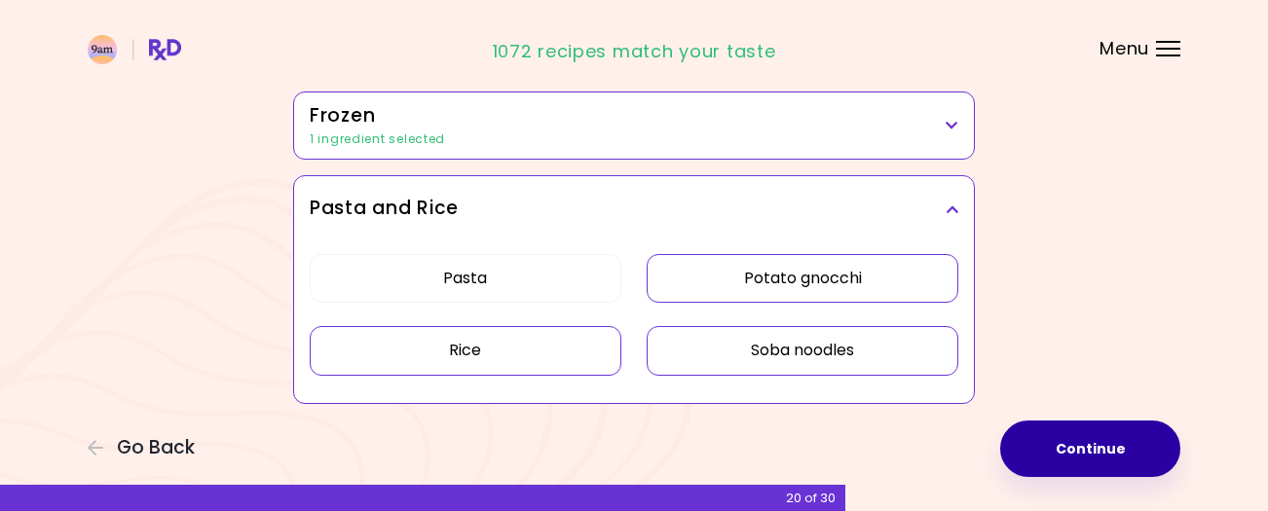
click at [1070, 436] on button "Continue" at bounding box center [1090, 449] width 180 height 56
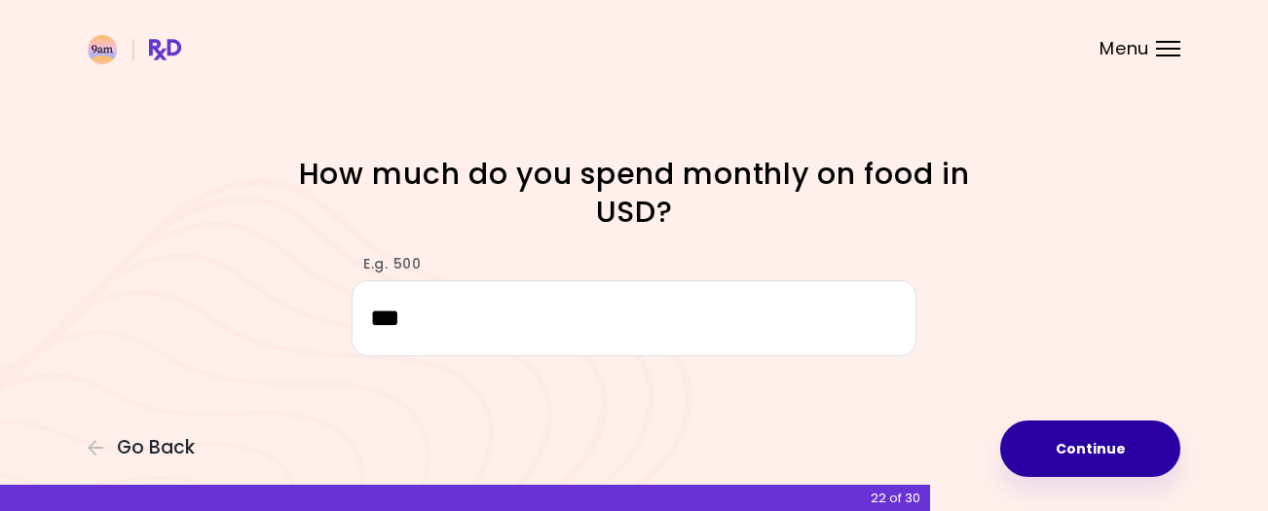
type input "***"
click at [1076, 450] on button "Continue" at bounding box center [1090, 449] width 180 height 56
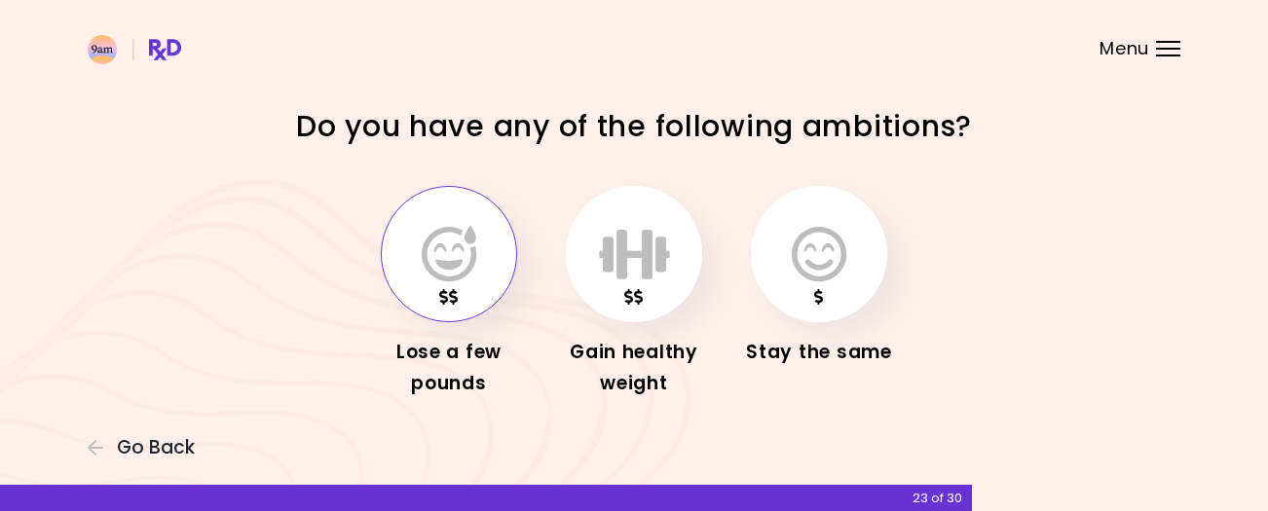
click at [455, 245] on icon "button" at bounding box center [449, 254] width 55 height 56
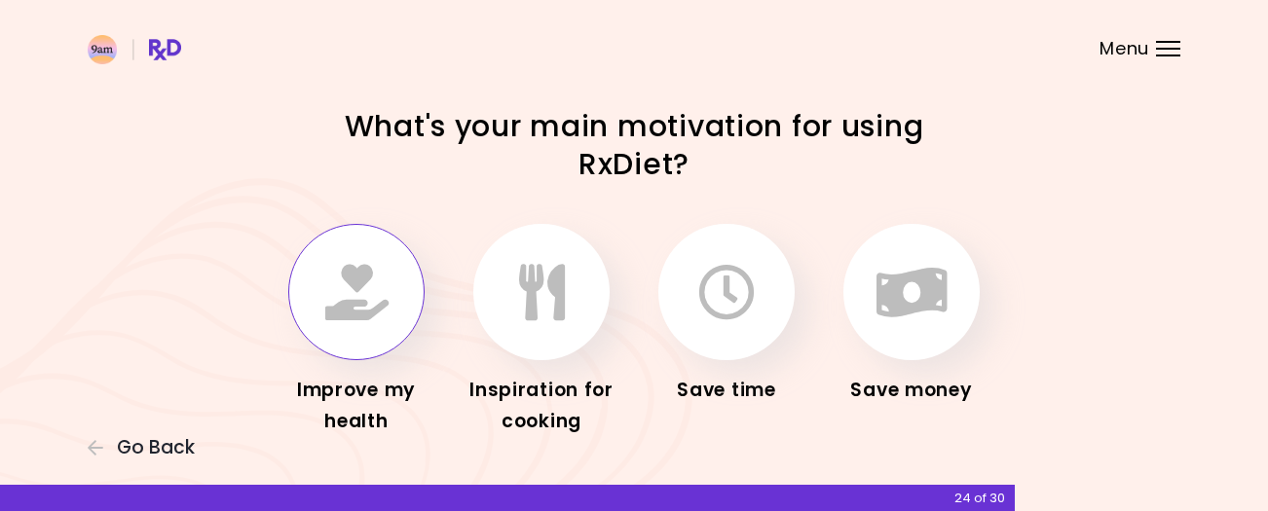
click at [361, 277] on icon "button" at bounding box center [356, 292] width 63 height 56
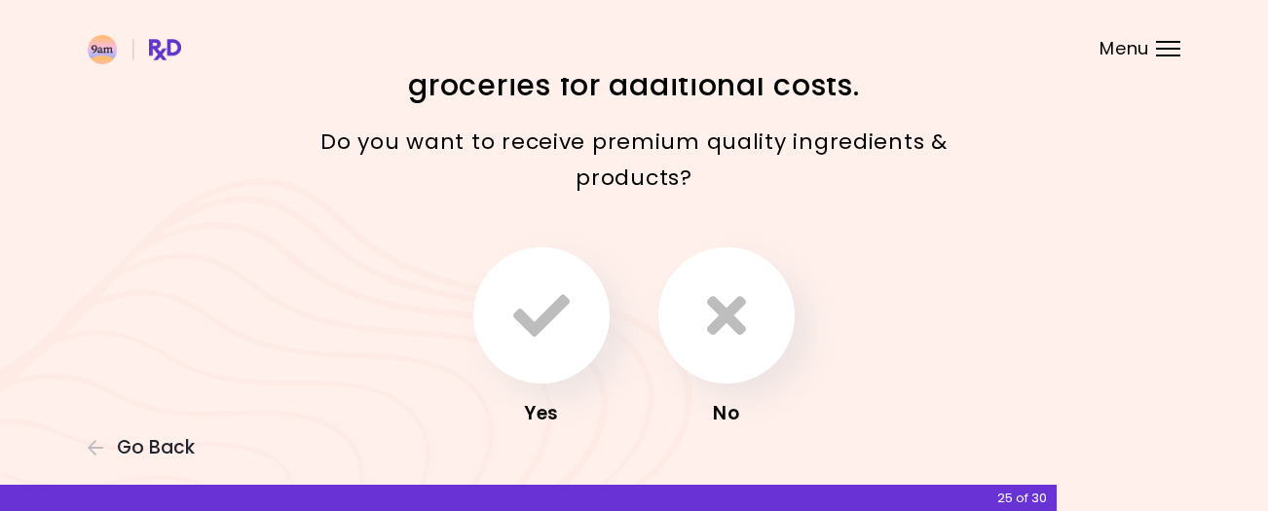
scroll to position [86, 0]
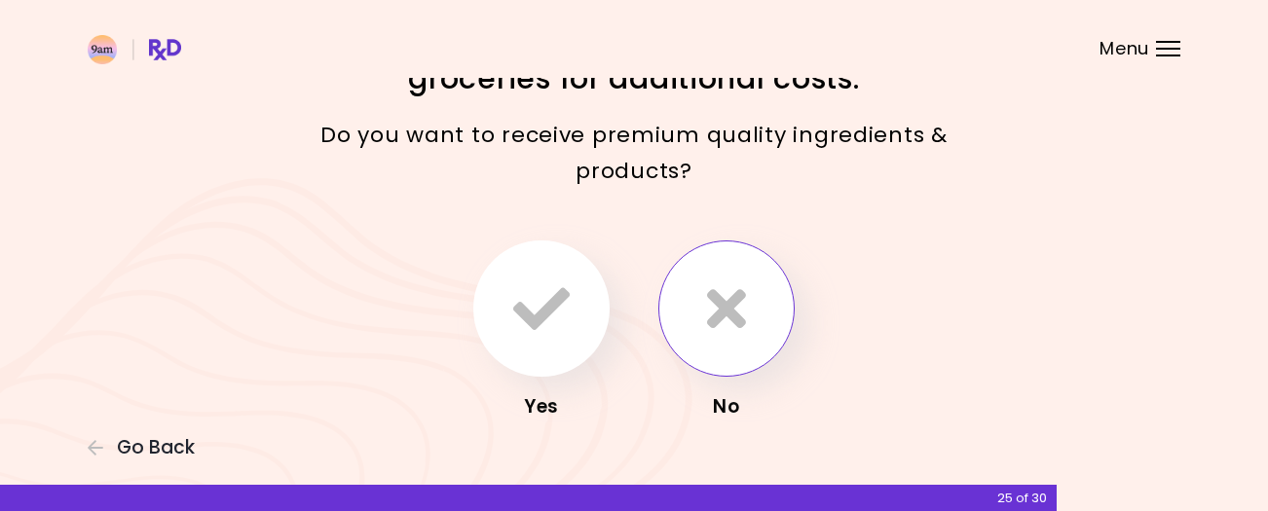
click at [728, 311] on icon "button" at bounding box center [726, 308] width 39 height 56
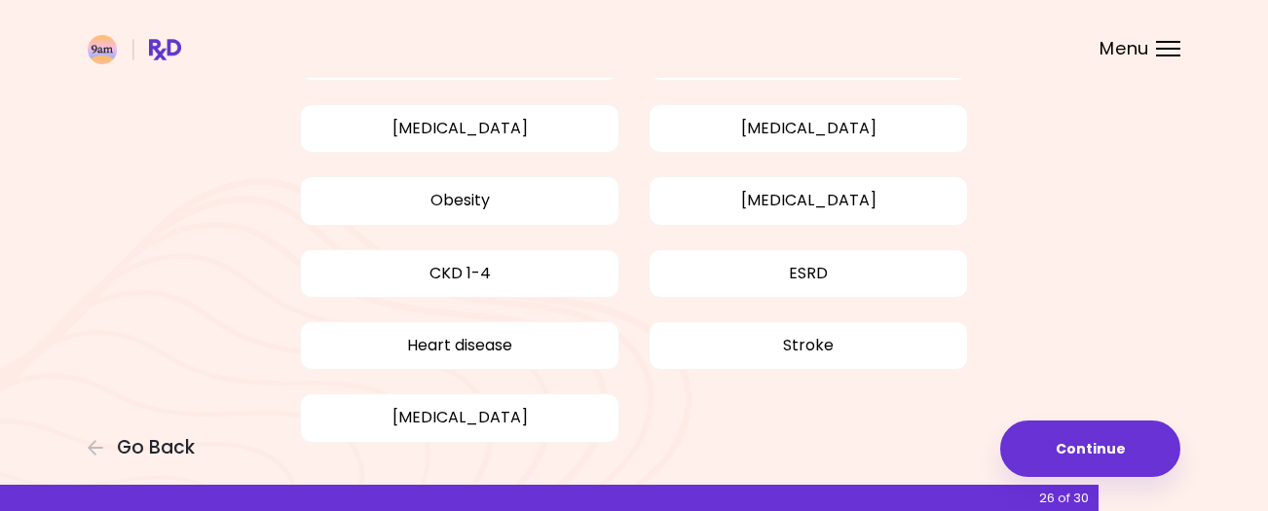
scroll to position [224, 0]
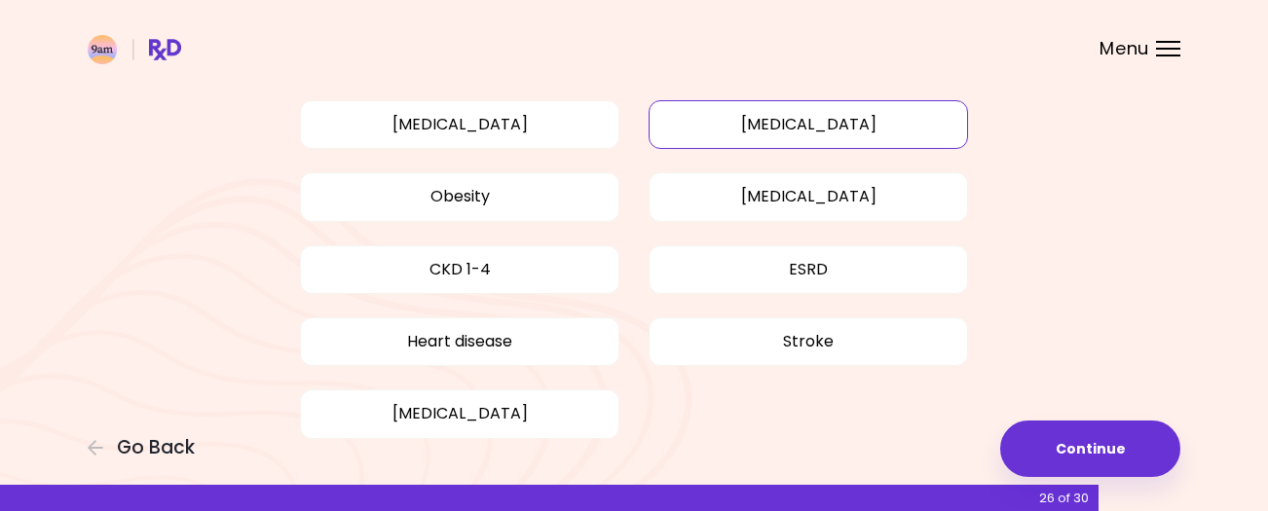
click at [917, 134] on button "[MEDICAL_DATA]" at bounding box center [808, 124] width 319 height 49
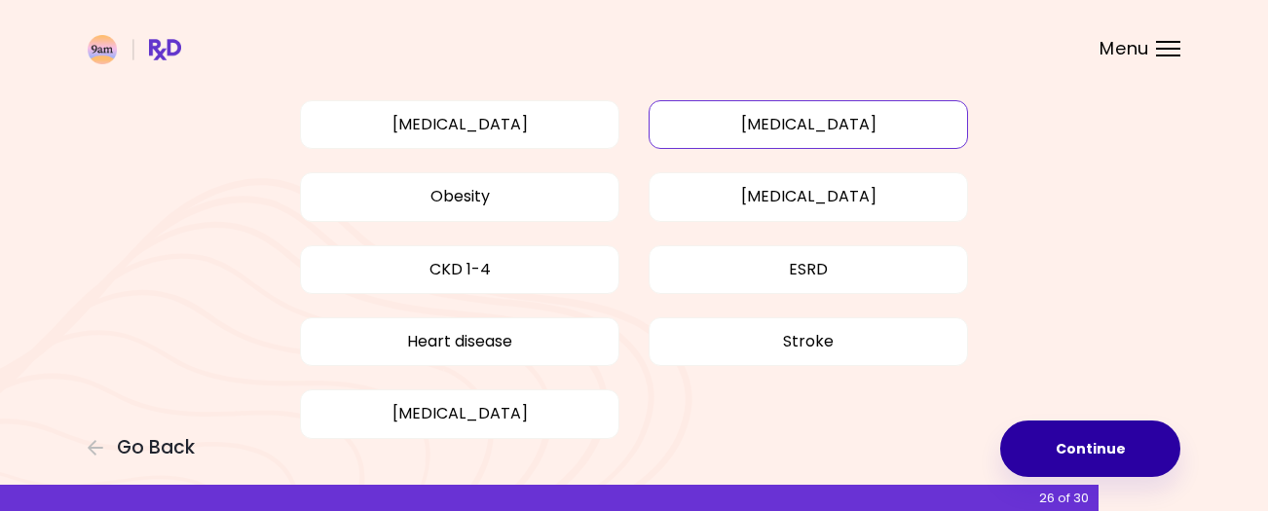
click at [1091, 452] on button "Continue" at bounding box center [1090, 449] width 180 height 56
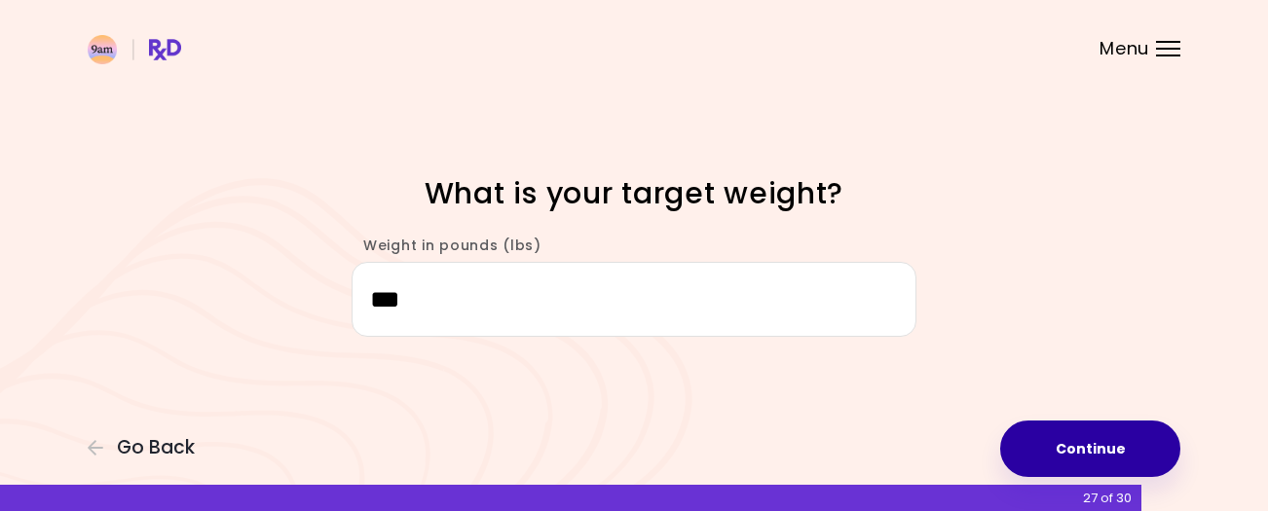
type input "***"
click at [1079, 449] on button "Continue" at bounding box center [1090, 449] width 180 height 56
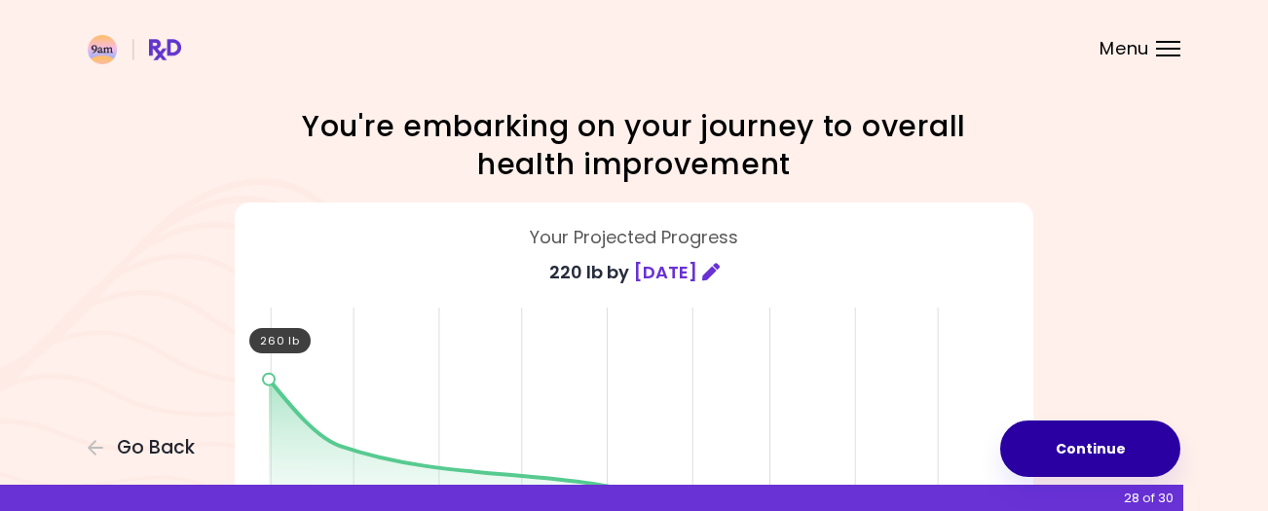
click at [1068, 443] on button "Continue" at bounding box center [1090, 449] width 180 height 56
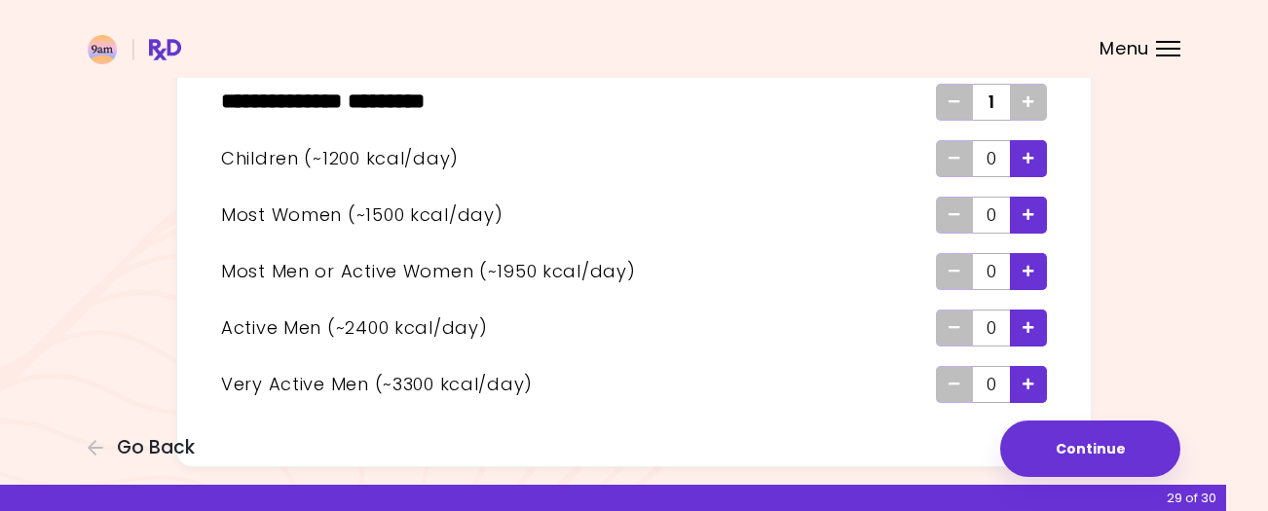
scroll to position [124, 0]
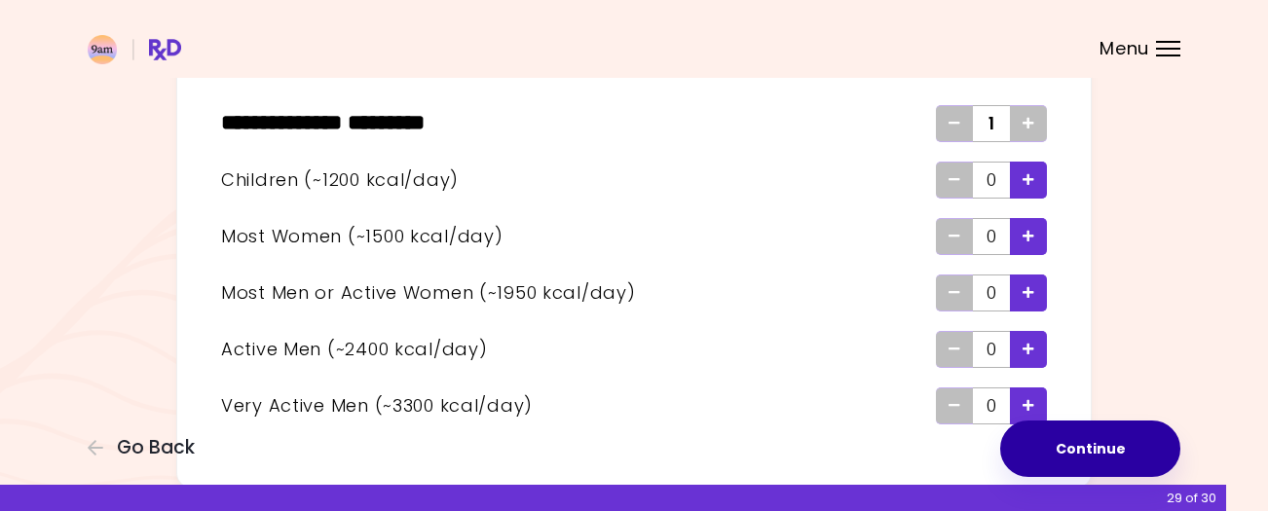
click at [1103, 437] on button "Continue" at bounding box center [1090, 449] width 180 height 56
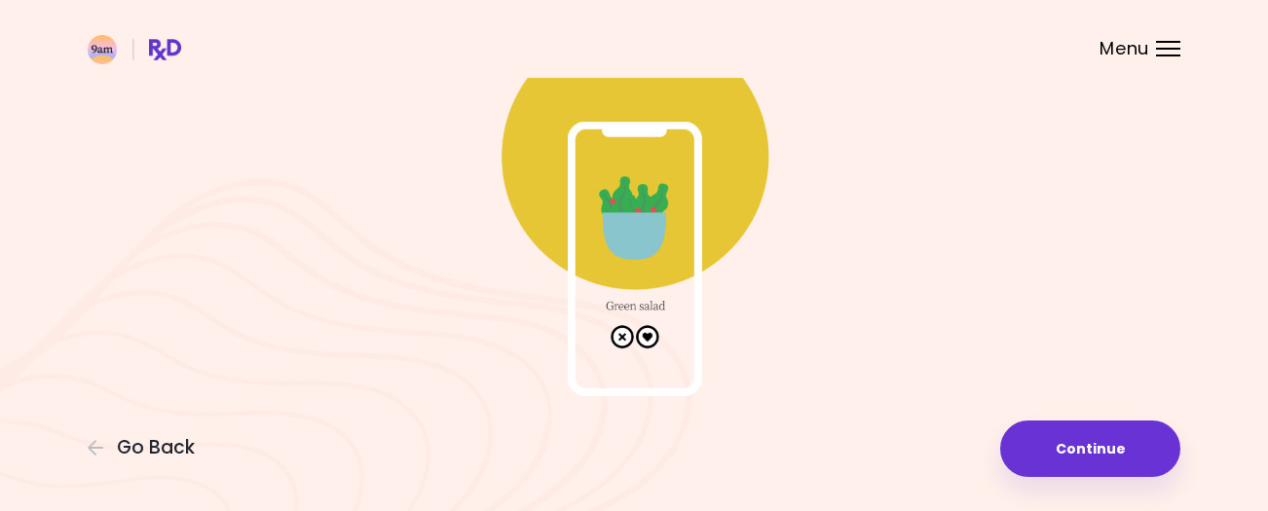
scroll to position [165, 0]
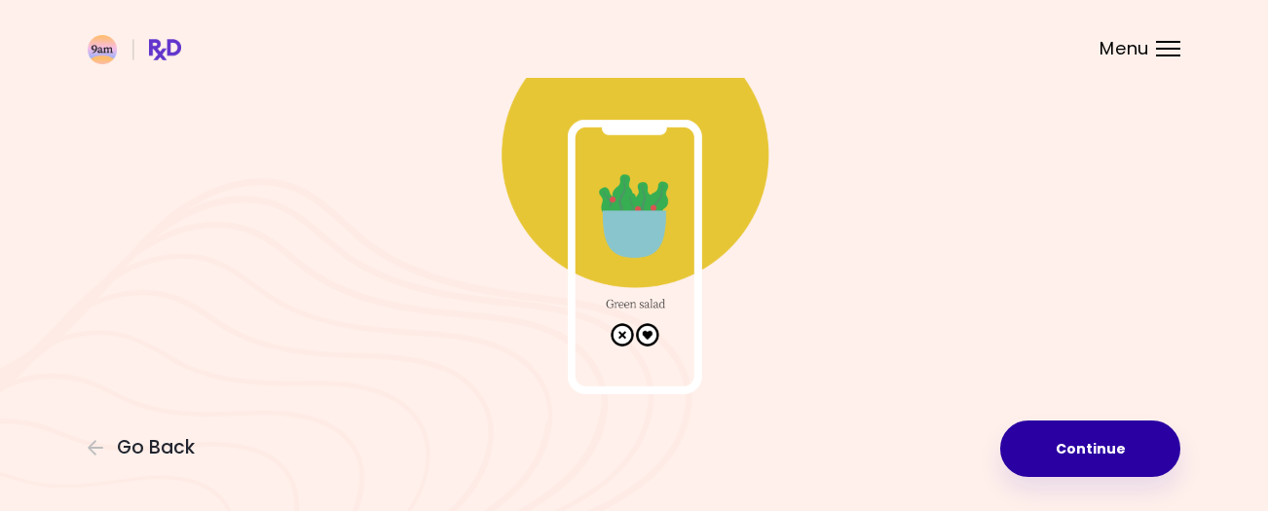
click at [1083, 453] on button "Continue" at bounding box center [1090, 449] width 180 height 56
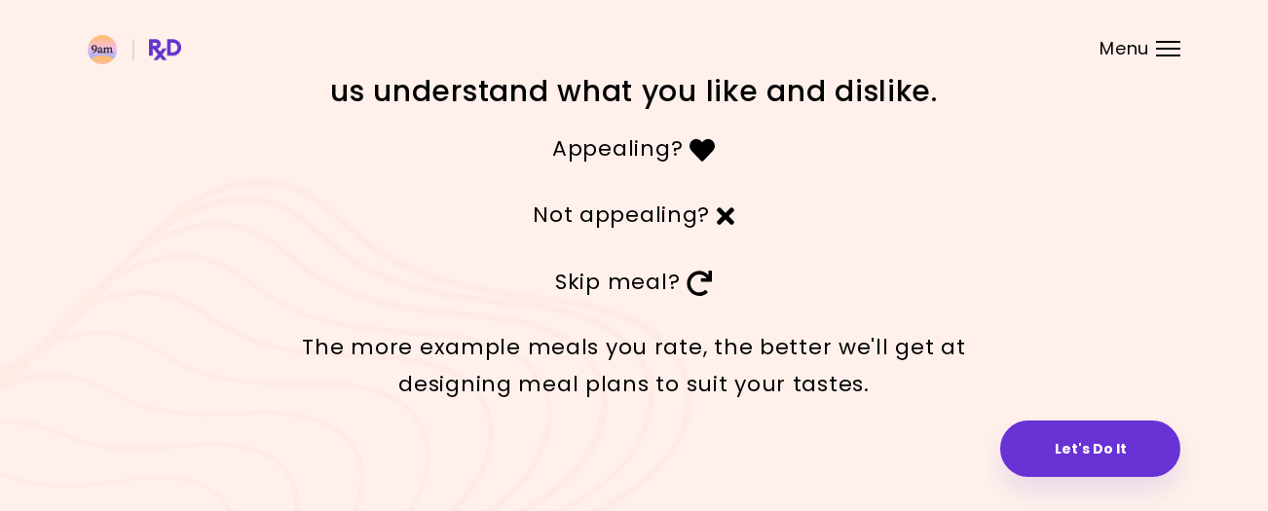
scroll to position [86, 0]
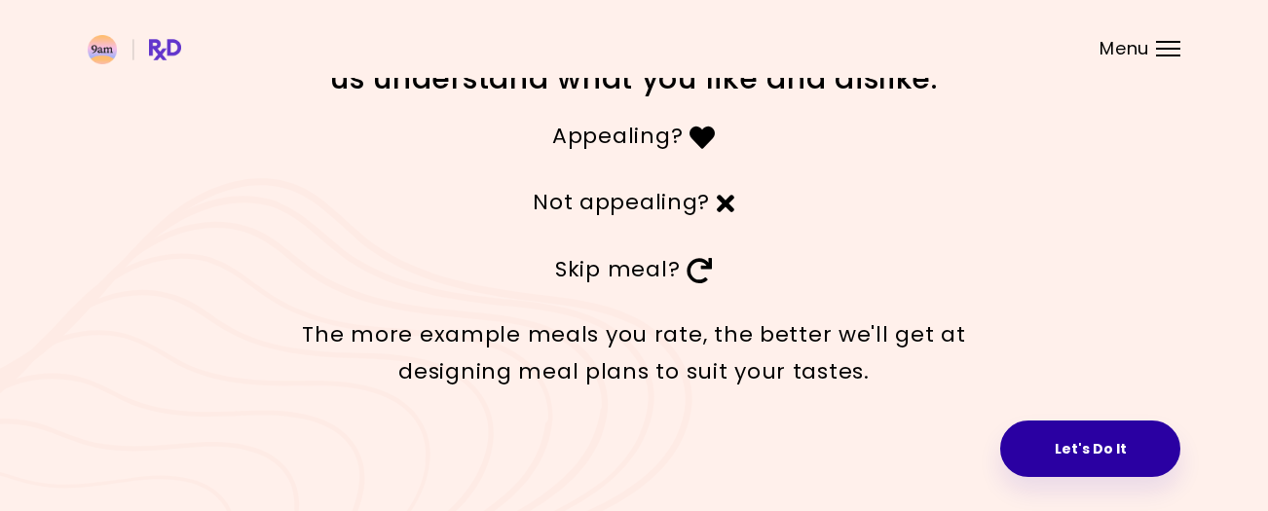
click at [1092, 441] on button "Let's Do It" at bounding box center [1090, 449] width 180 height 56
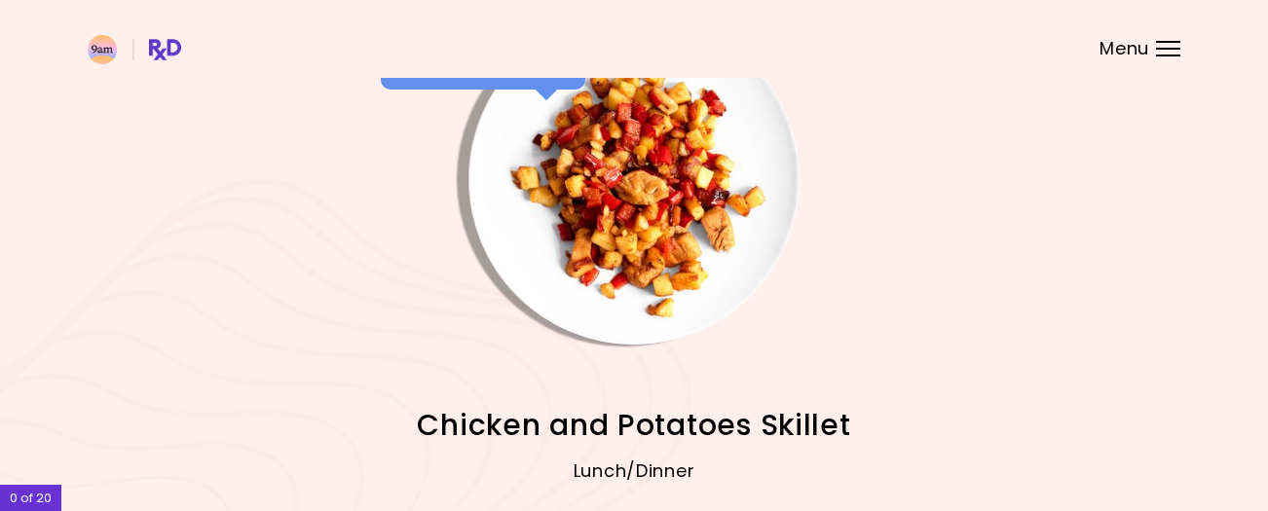
scroll to position [247, 0]
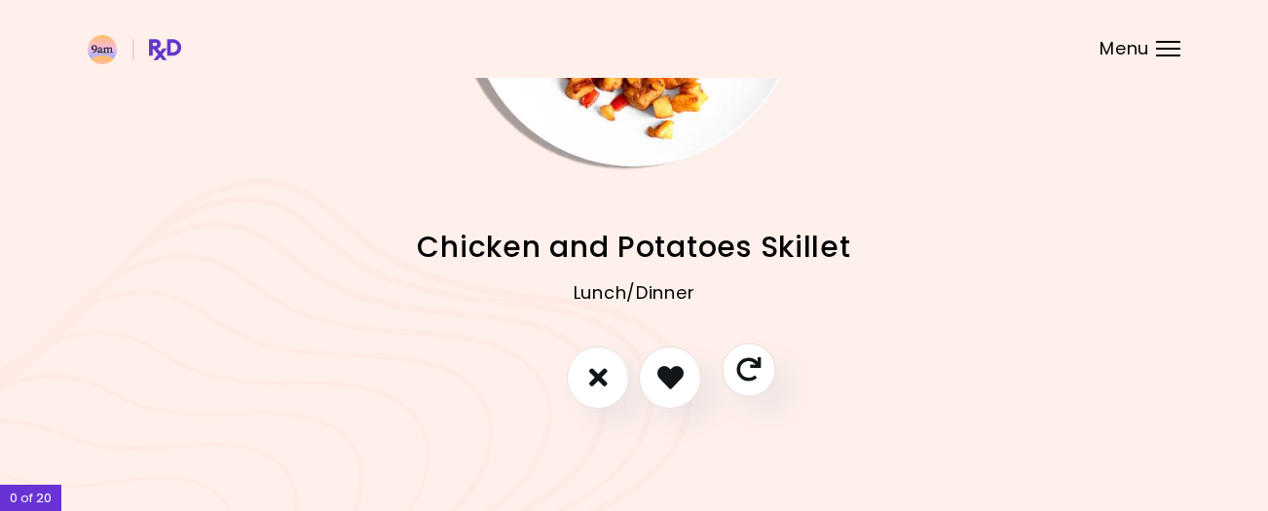
click at [752, 369] on icon "Skip" at bounding box center [748, 369] width 24 height 24
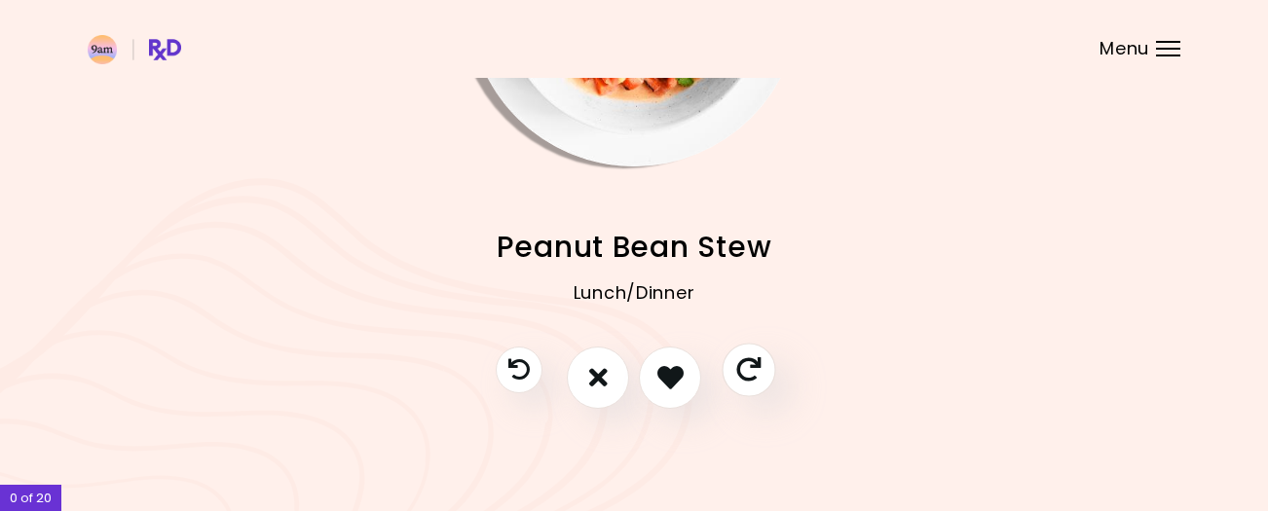
click at [752, 369] on icon "Skip" at bounding box center [748, 369] width 24 height 24
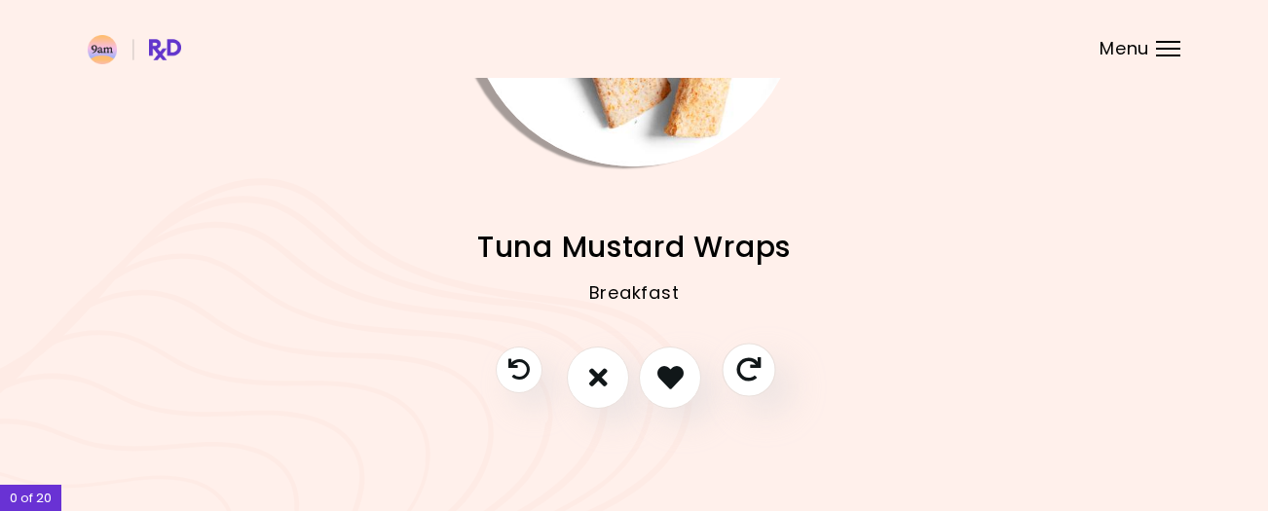
click at [753, 369] on icon "Skip" at bounding box center [748, 369] width 24 height 24
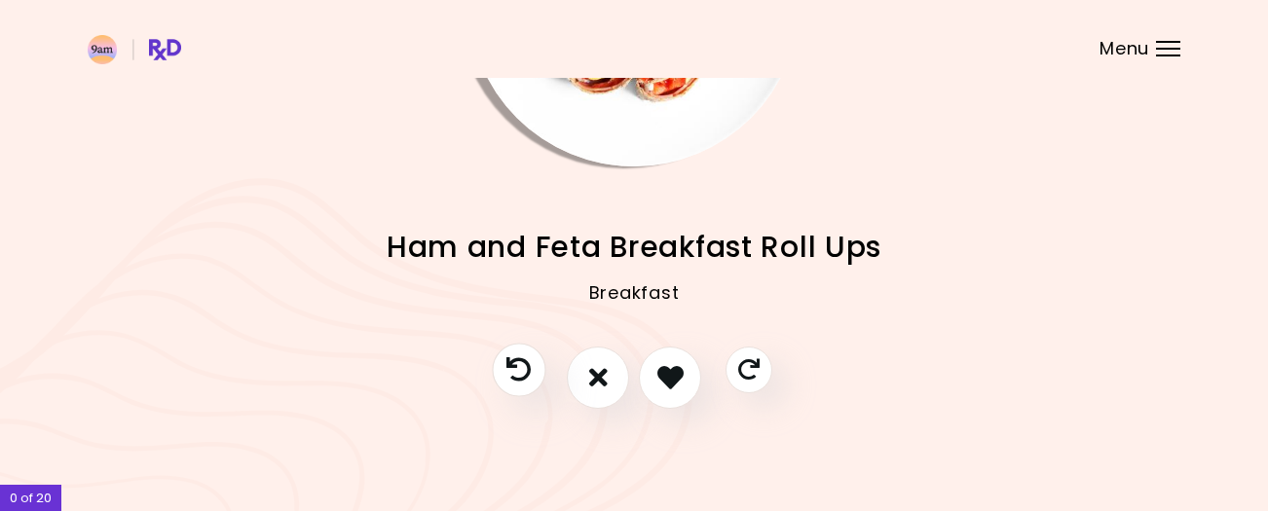
click at [509, 359] on icon "Previous recipe" at bounding box center [518, 369] width 24 height 24
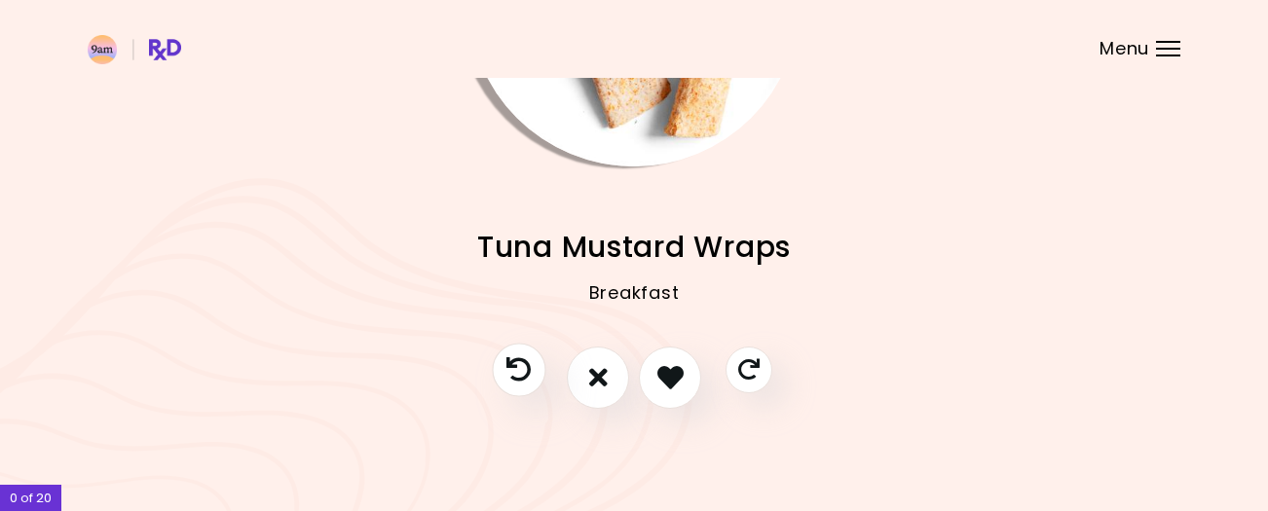
click at [509, 359] on icon "Previous recipe" at bounding box center [518, 369] width 24 height 24
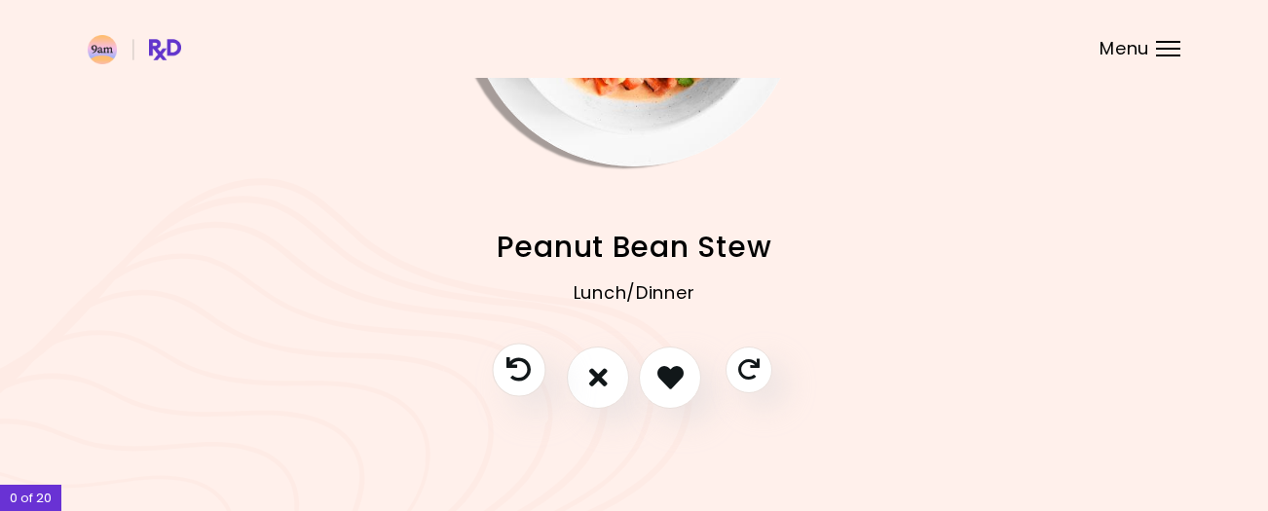
click at [509, 359] on icon "Previous recipe" at bounding box center [518, 369] width 24 height 24
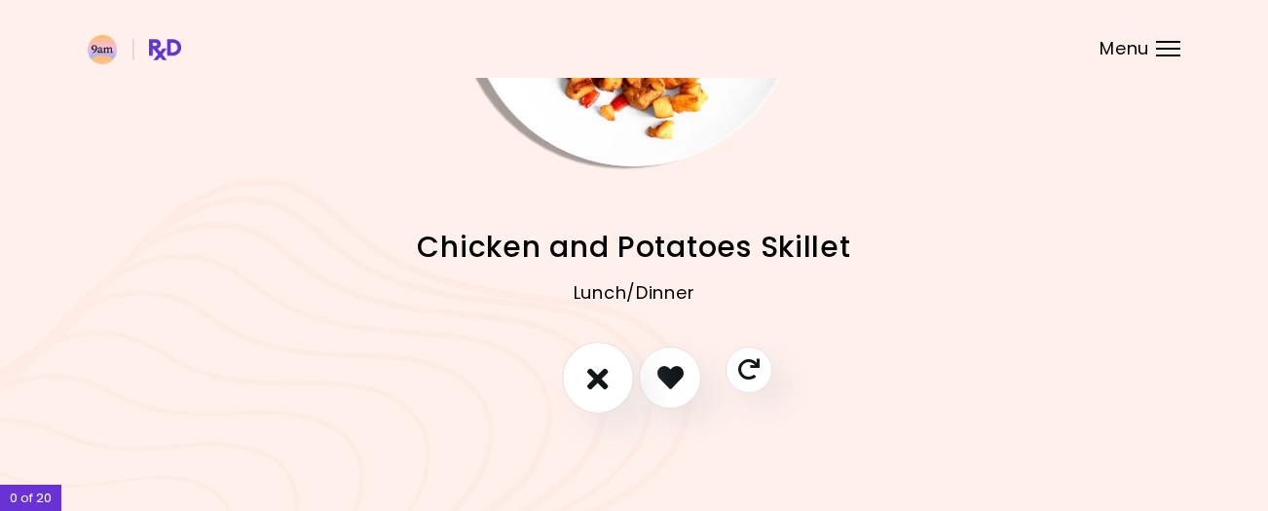
click at [597, 377] on icon "I don't like this recipe" at bounding box center [597, 377] width 21 height 30
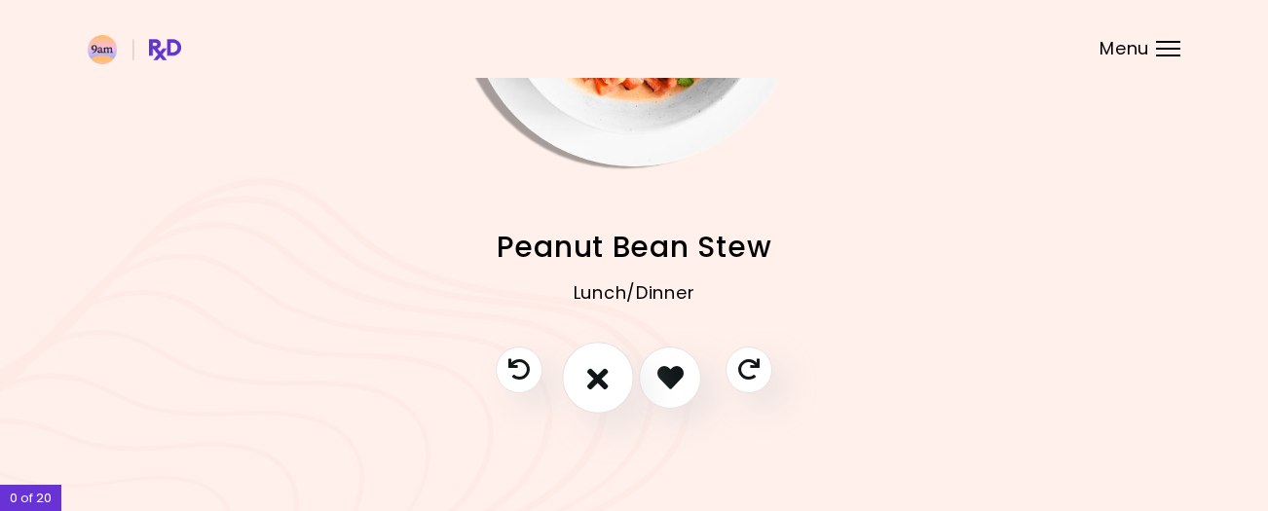
click at [597, 377] on icon "I don't like this recipe" at bounding box center [597, 377] width 21 height 30
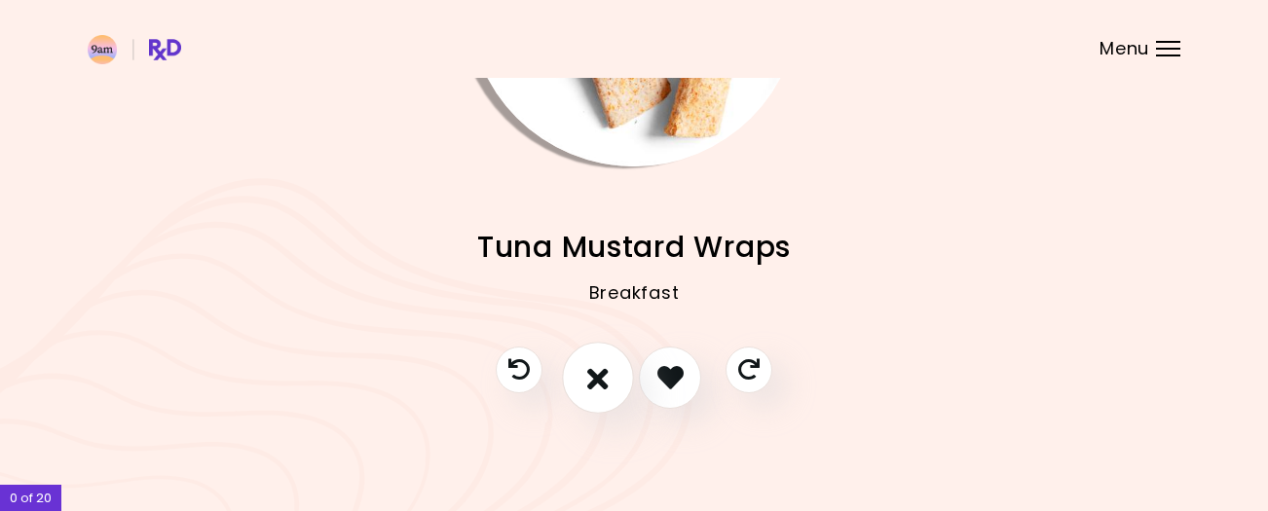
click at [597, 377] on icon "I don't like this recipe" at bounding box center [597, 377] width 21 height 30
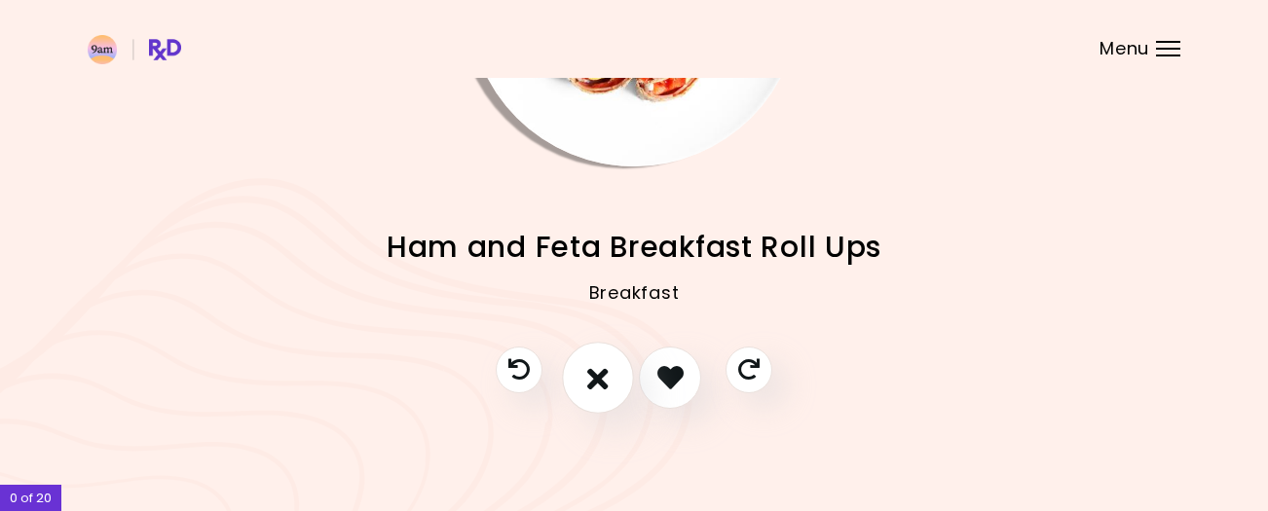
click at [597, 377] on icon "I don't like this recipe" at bounding box center [597, 377] width 21 height 30
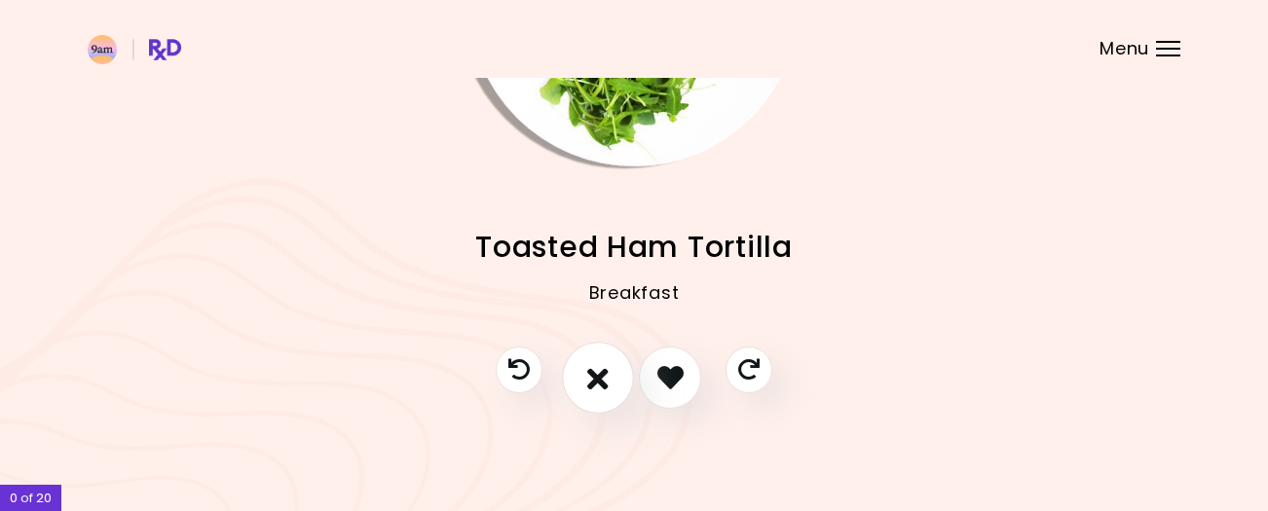
click at [597, 377] on icon "I don't like this recipe" at bounding box center [597, 377] width 21 height 30
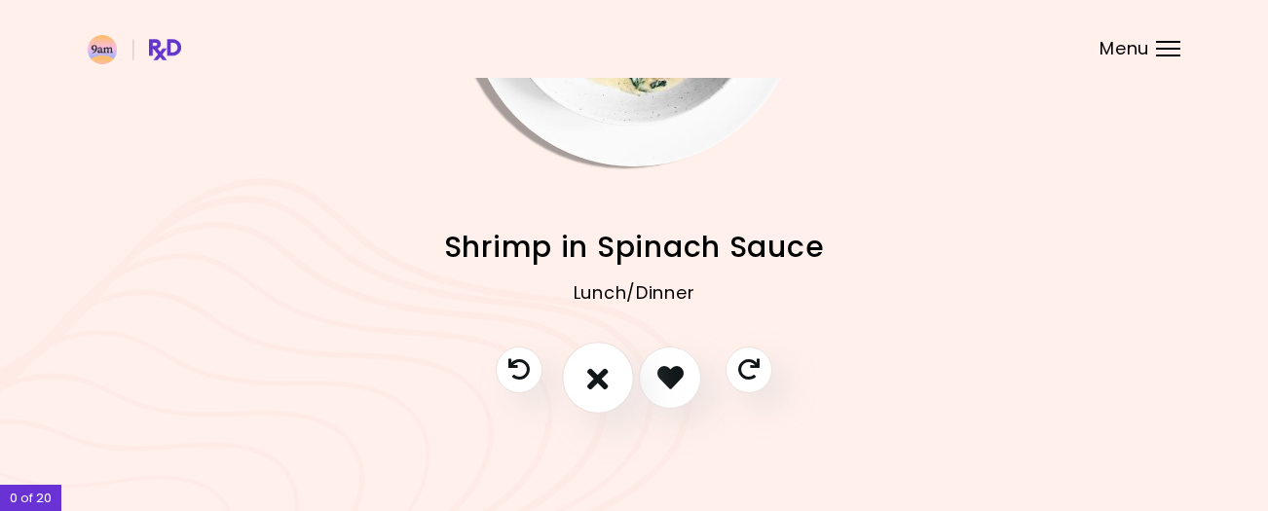
click at [597, 377] on icon "I don't like this recipe" at bounding box center [597, 377] width 21 height 30
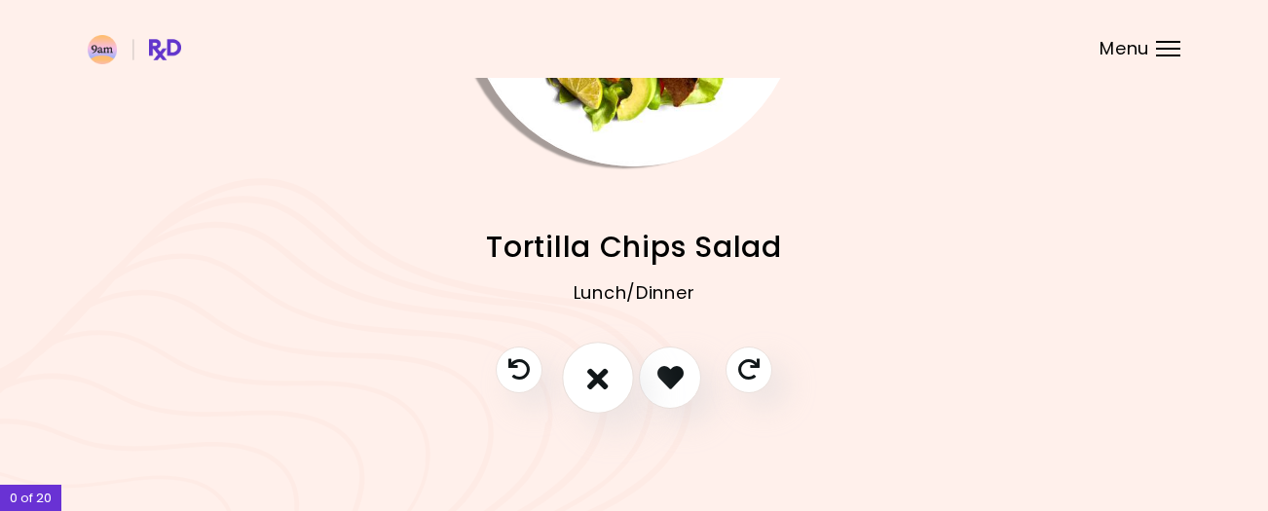
click at [597, 377] on icon "I don't like this recipe" at bounding box center [597, 377] width 21 height 30
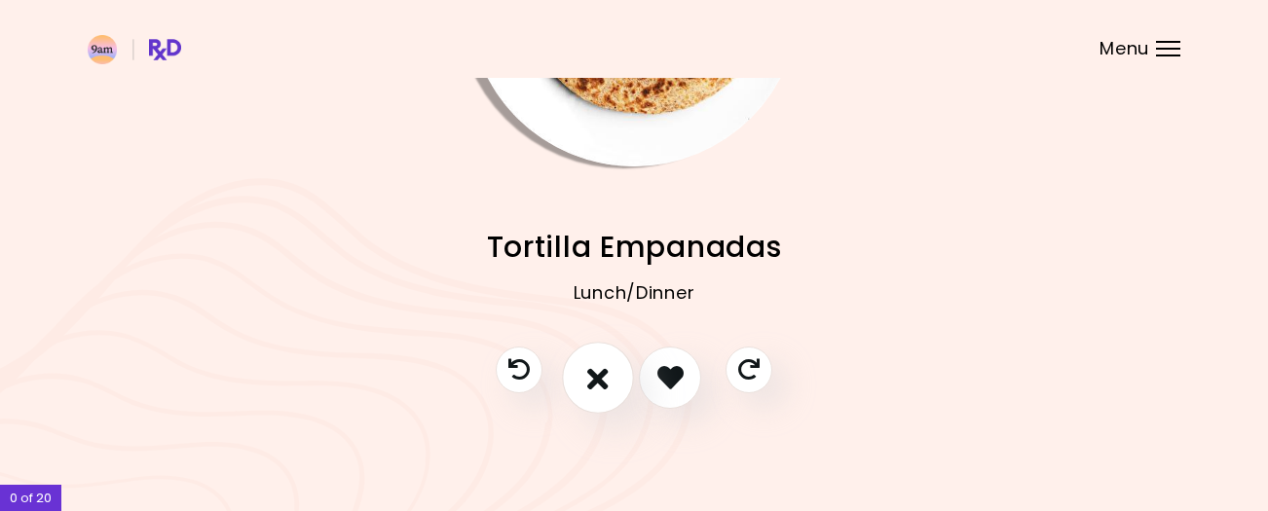
click at [597, 377] on icon "I don't like this recipe" at bounding box center [597, 377] width 21 height 30
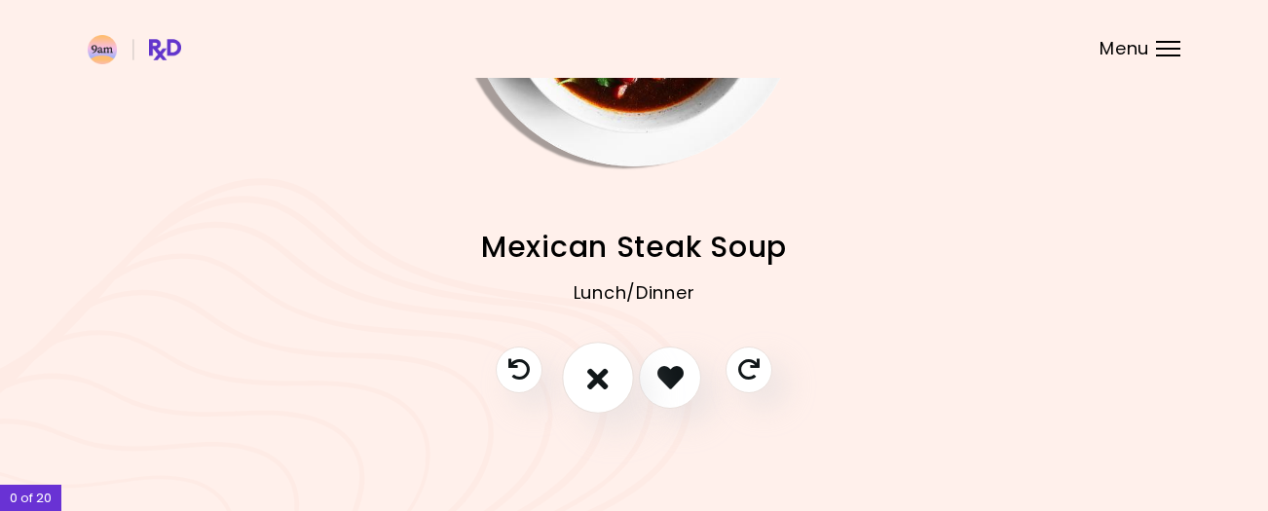
click at [597, 377] on icon "I don't like this recipe" at bounding box center [597, 377] width 21 height 30
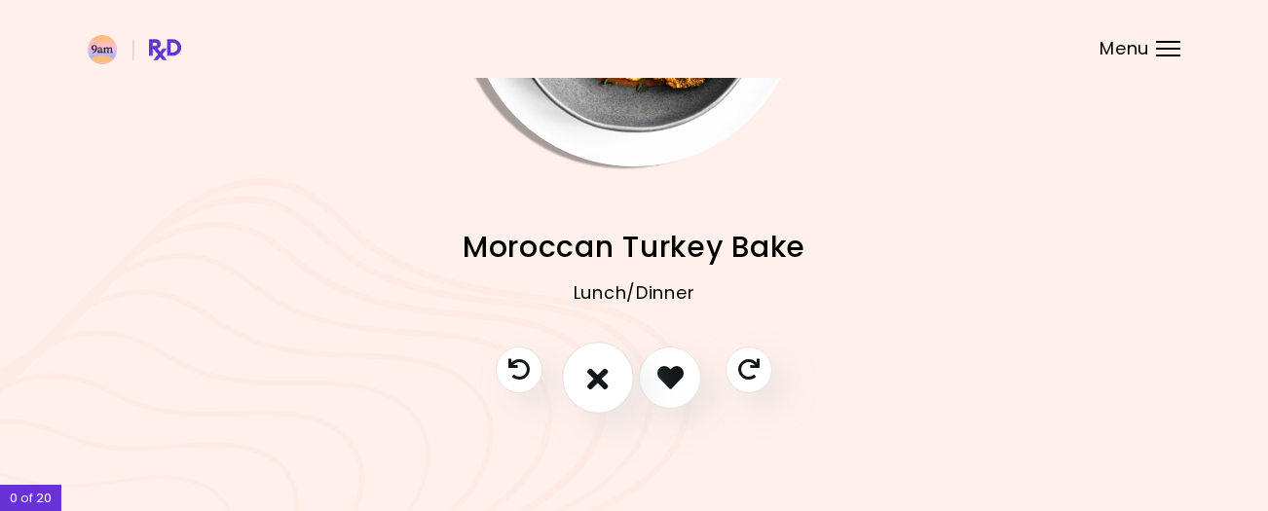
click at [597, 377] on icon "I don't like this recipe" at bounding box center [597, 377] width 21 height 30
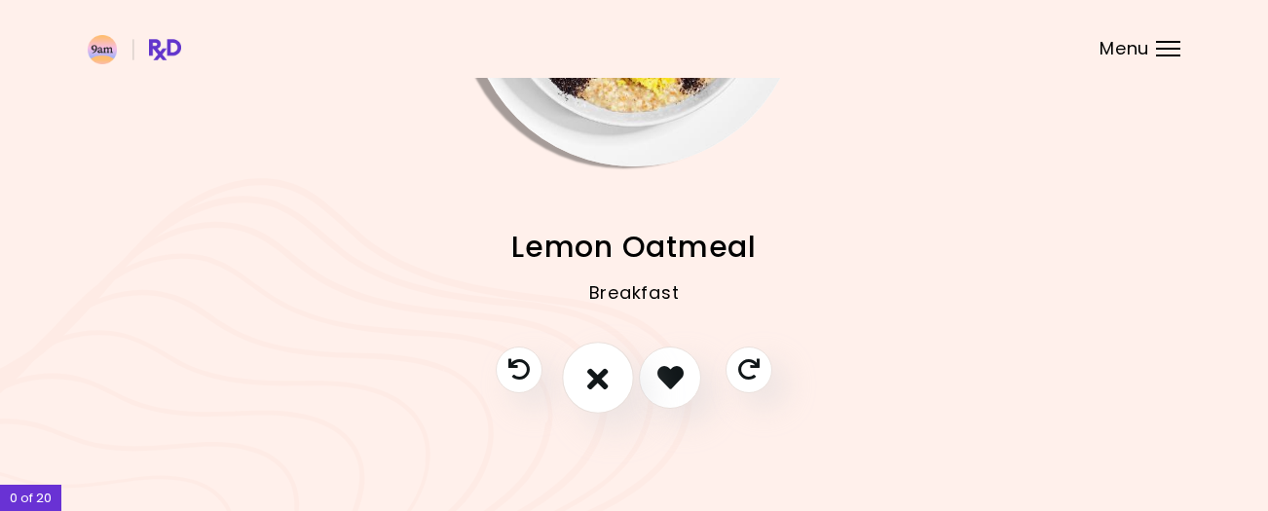
click at [600, 374] on icon "I don't like this recipe" at bounding box center [597, 377] width 21 height 30
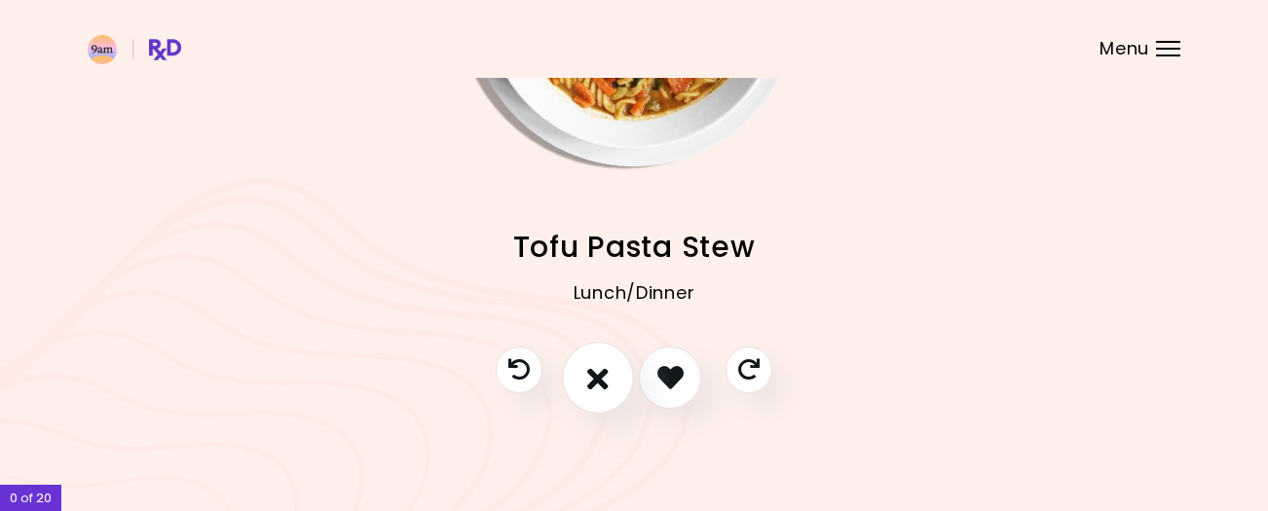
click at [600, 374] on icon "I don't like this recipe" at bounding box center [597, 377] width 21 height 30
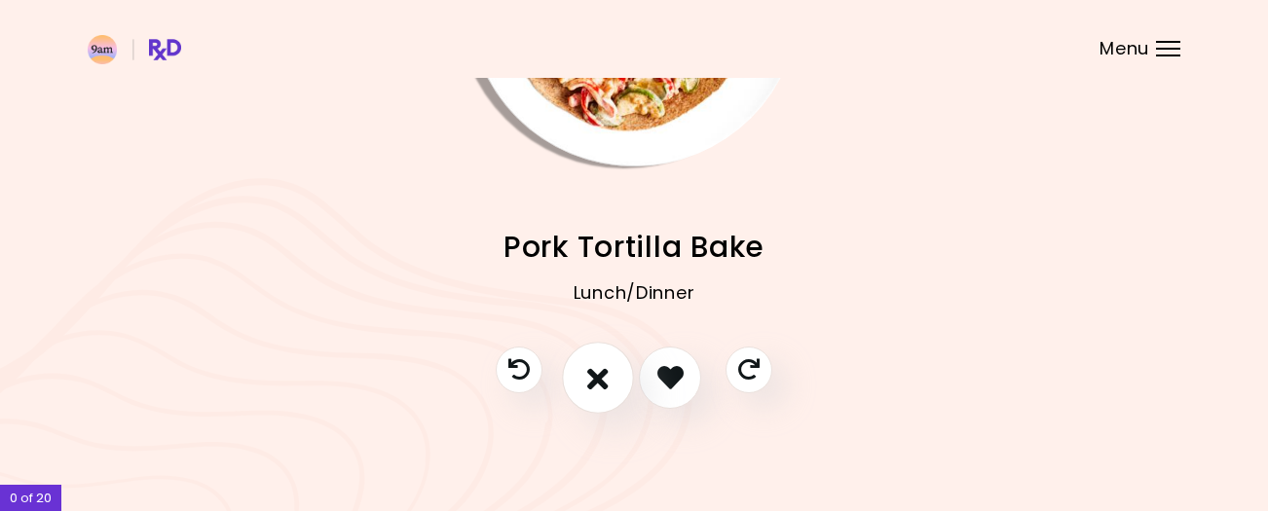
click at [600, 374] on icon "I don't like this recipe" at bounding box center [597, 377] width 21 height 30
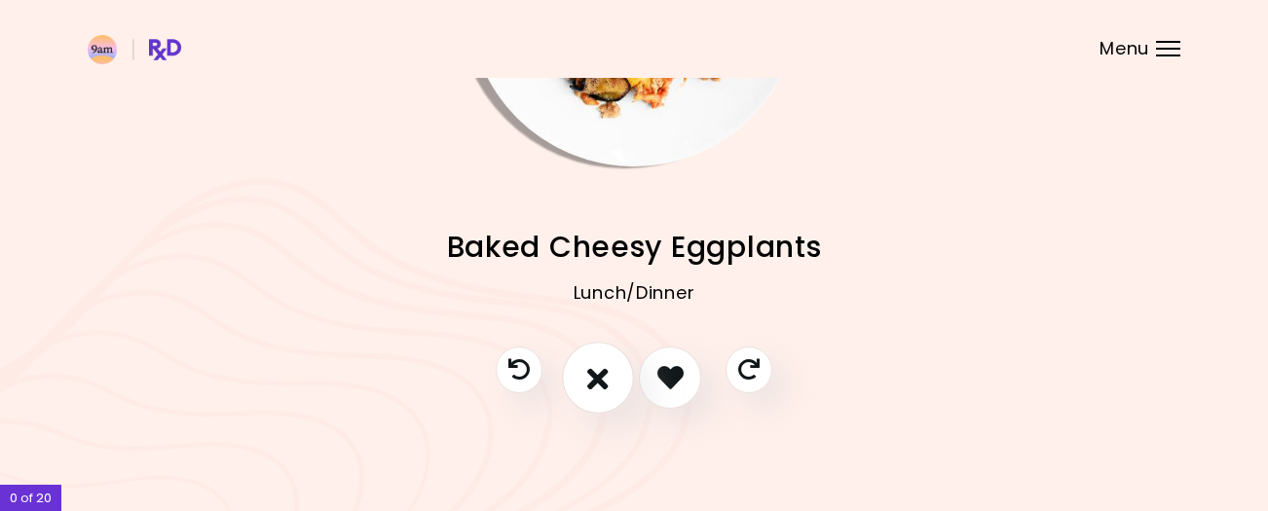
click at [600, 374] on icon "I don't like this recipe" at bounding box center [597, 377] width 21 height 30
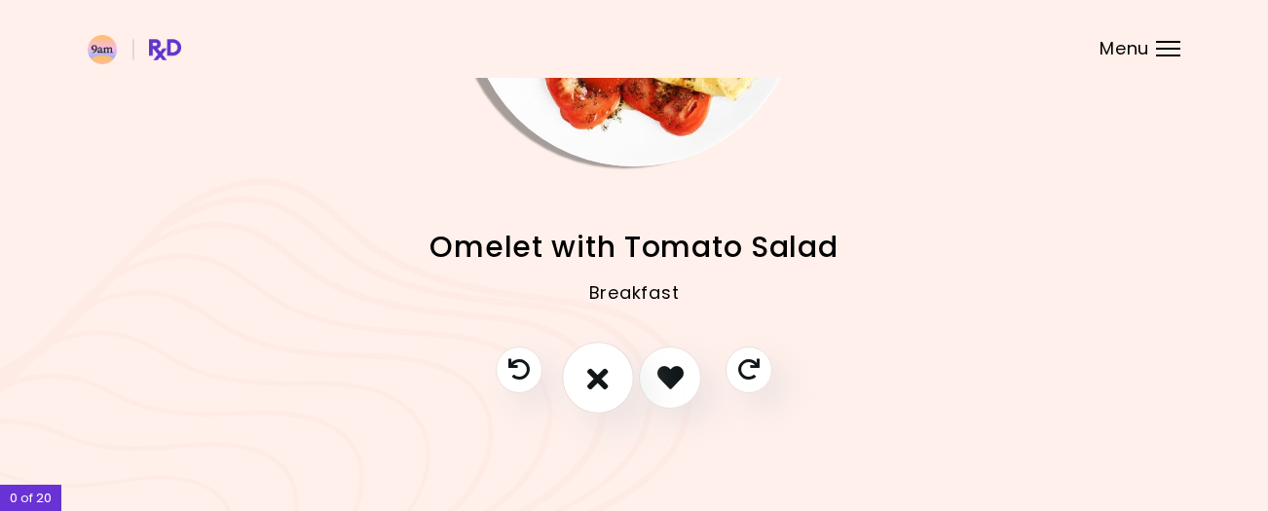
click at [600, 374] on icon "I don't like this recipe" at bounding box center [597, 377] width 21 height 30
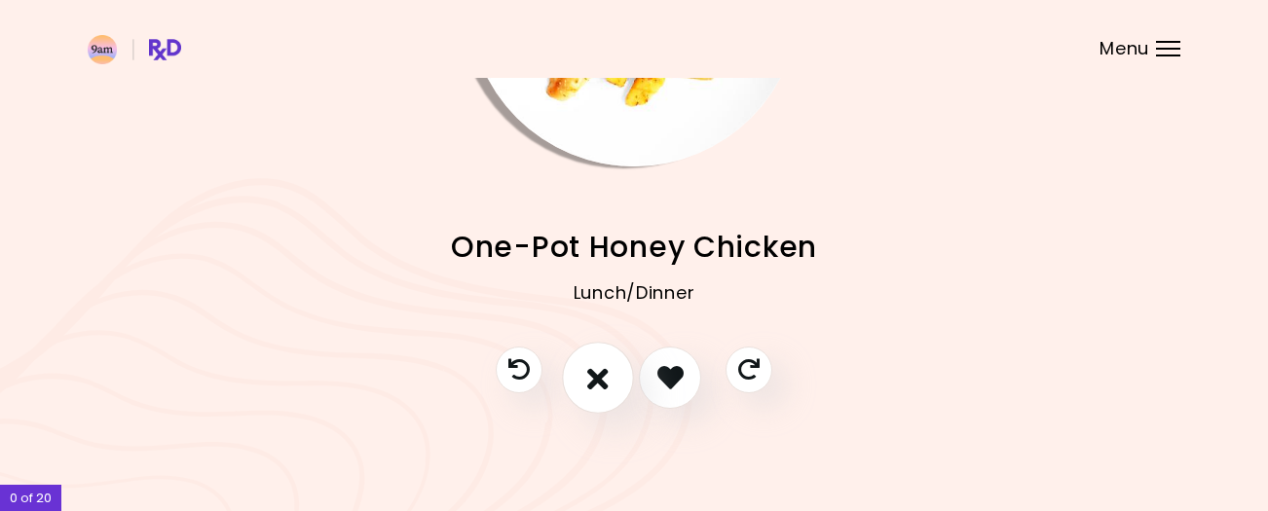
click at [600, 374] on icon "I don't like this recipe" at bounding box center [597, 377] width 21 height 30
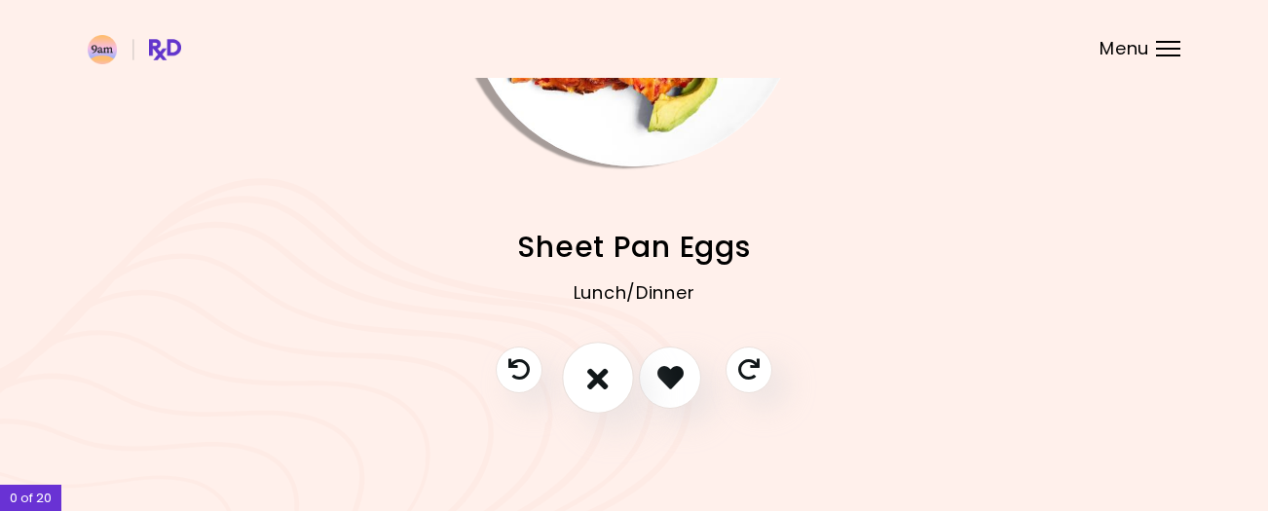
click at [600, 374] on icon "I don't like this recipe" at bounding box center [597, 377] width 21 height 30
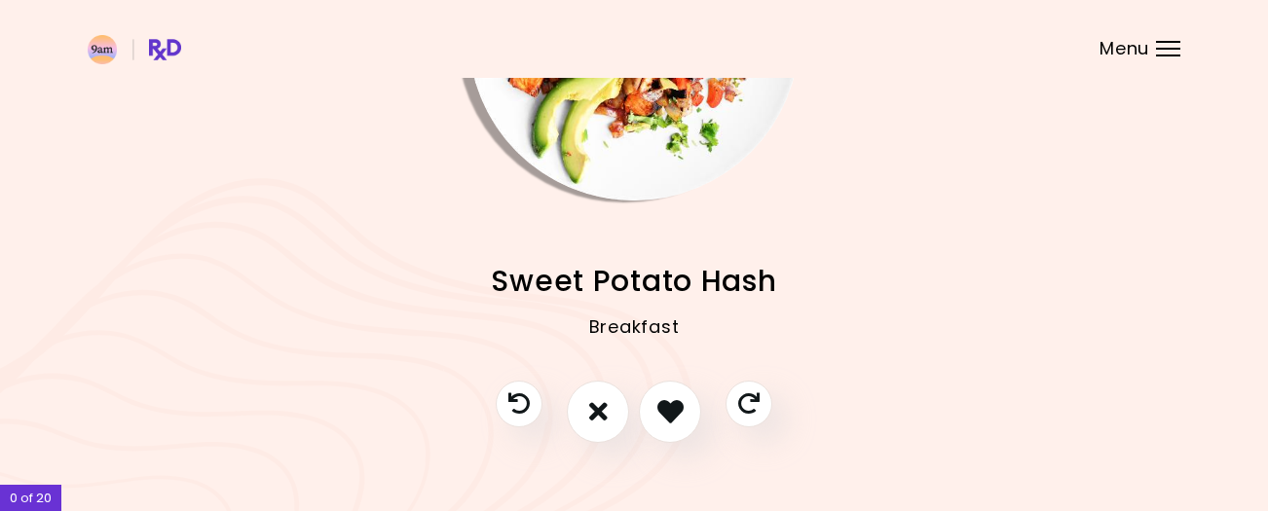
scroll to position [225, 0]
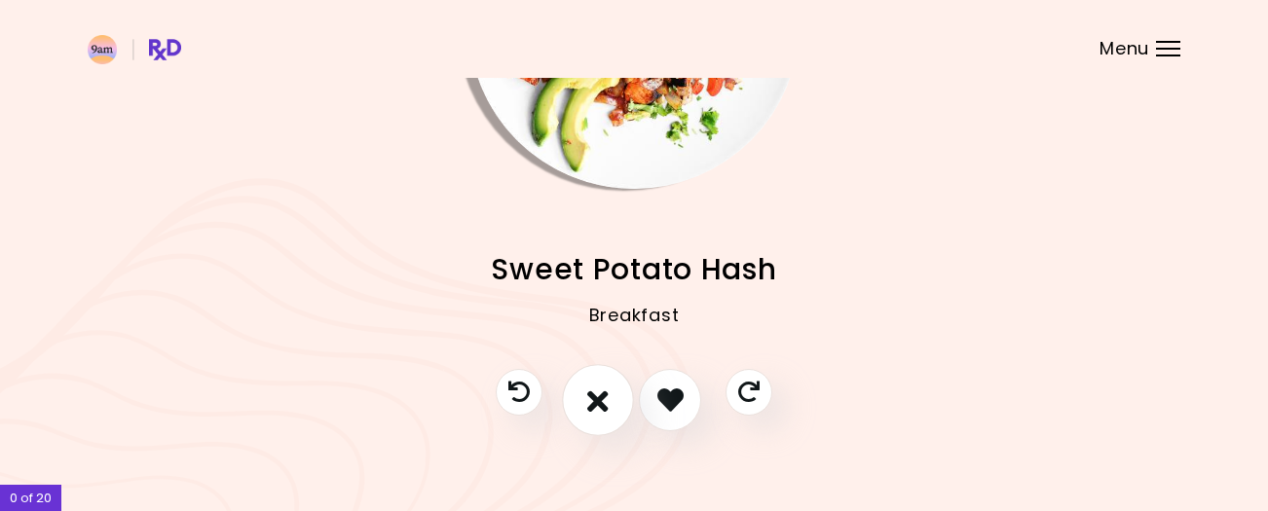
click at [600, 392] on icon "I don't like this recipe" at bounding box center [597, 400] width 21 height 30
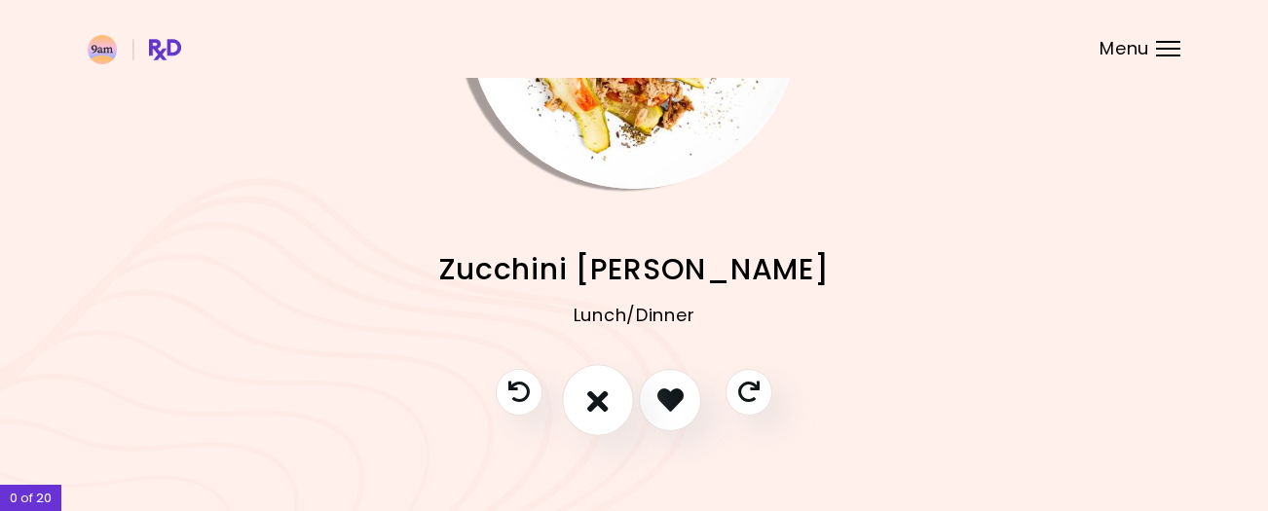
click at [600, 392] on icon "I don't like this recipe" at bounding box center [597, 400] width 21 height 30
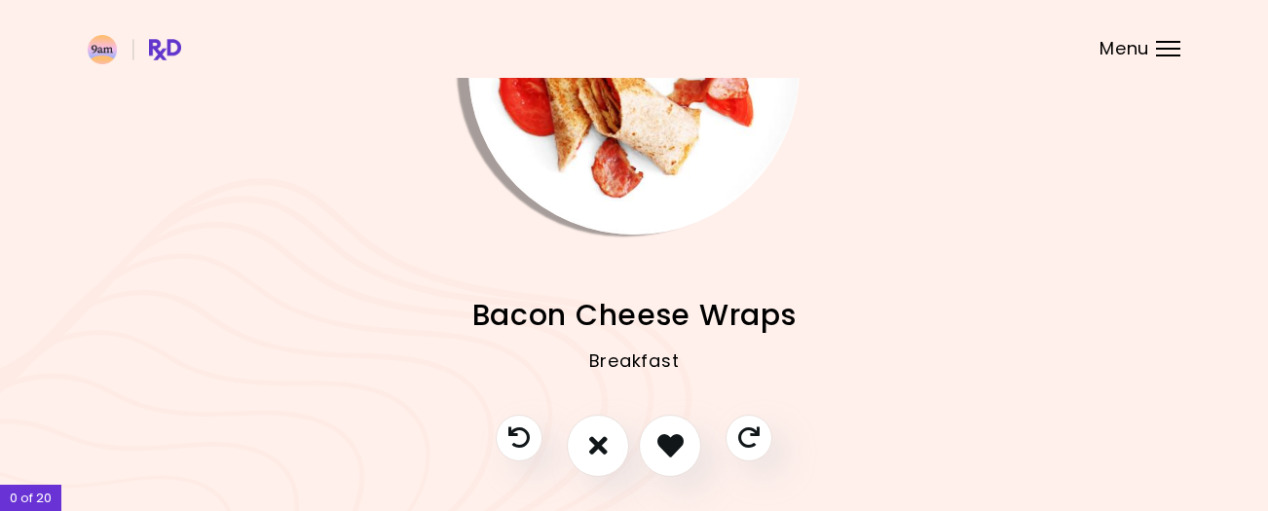
scroll to position [182, 0]
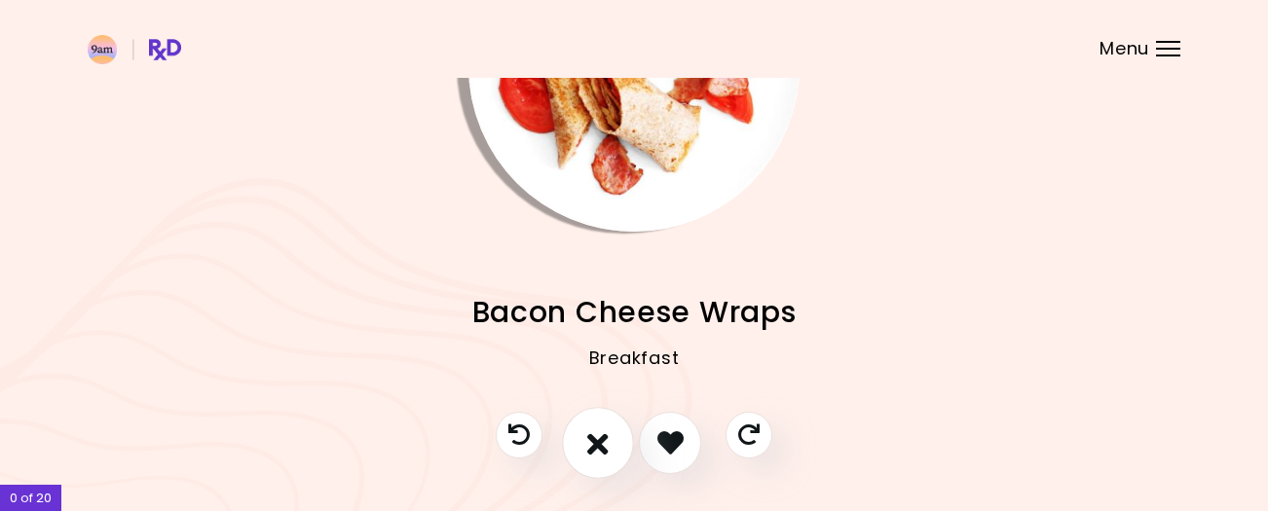
click at [597, 441] on icon "I don't like this recipe" at bounding box center [597, 443] width 21 height 30
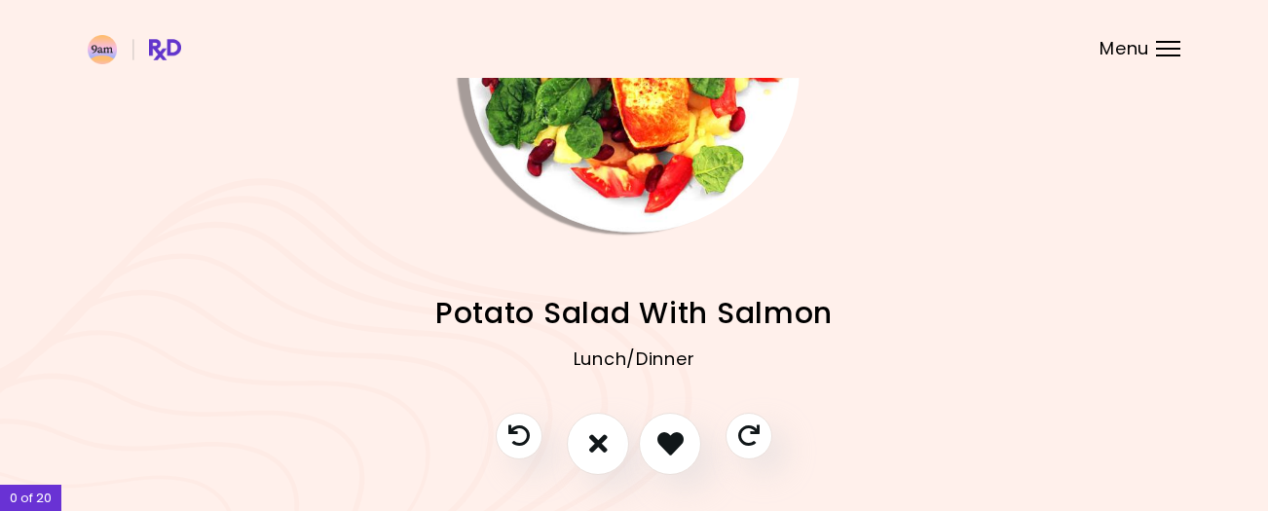
scroll to position [208, 0]
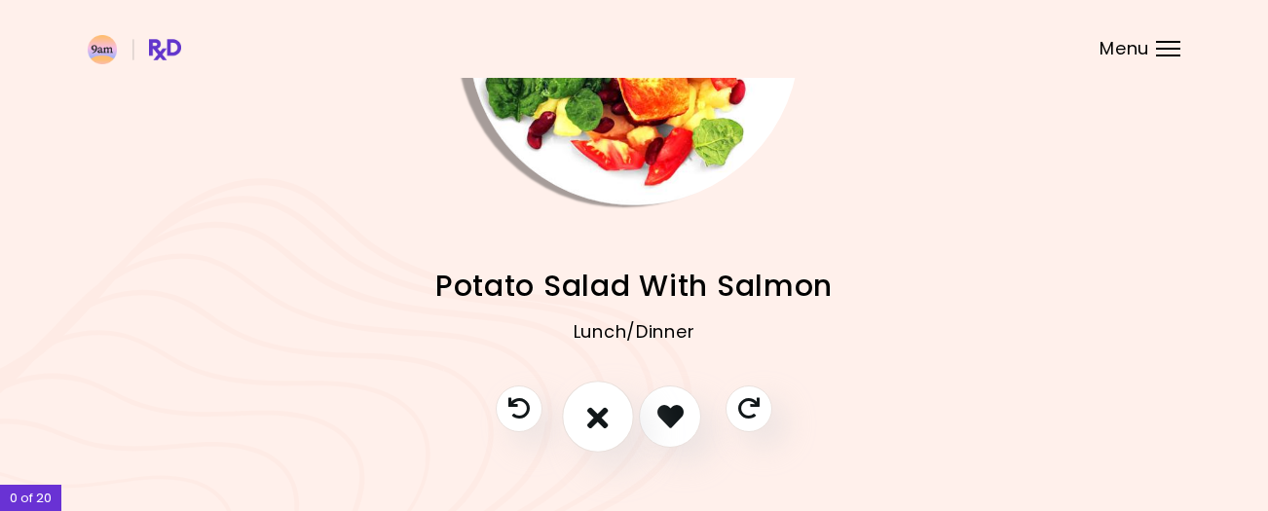
click at [598, 413] on icon "I don't like this recipe" at bounding box center [597, 416] width 21 height 30
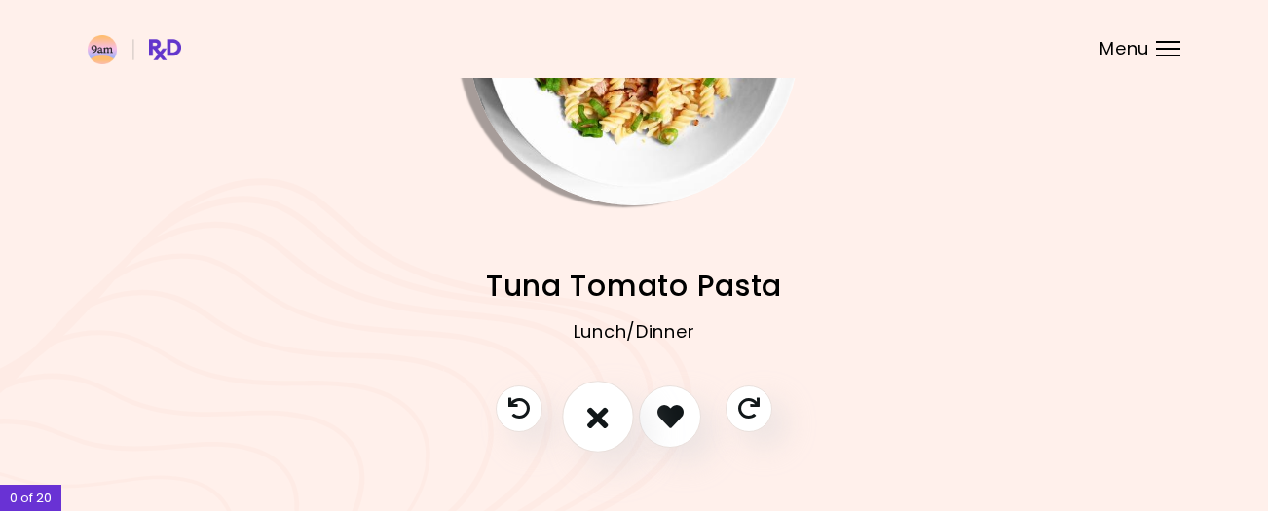
click at [597, 413] on icon "I don't like this recipe" at bounding box center [597, 416] width 21 height 30
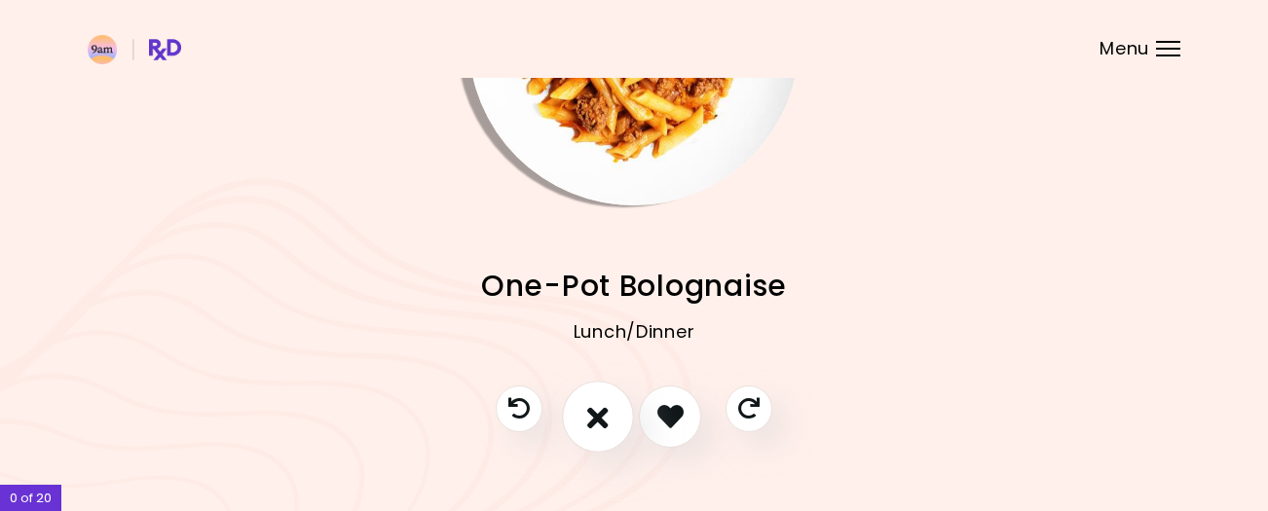
click at [597, 413] on icon "I don't like this recipe" at bounding box center [597, 416] width 21 height 30
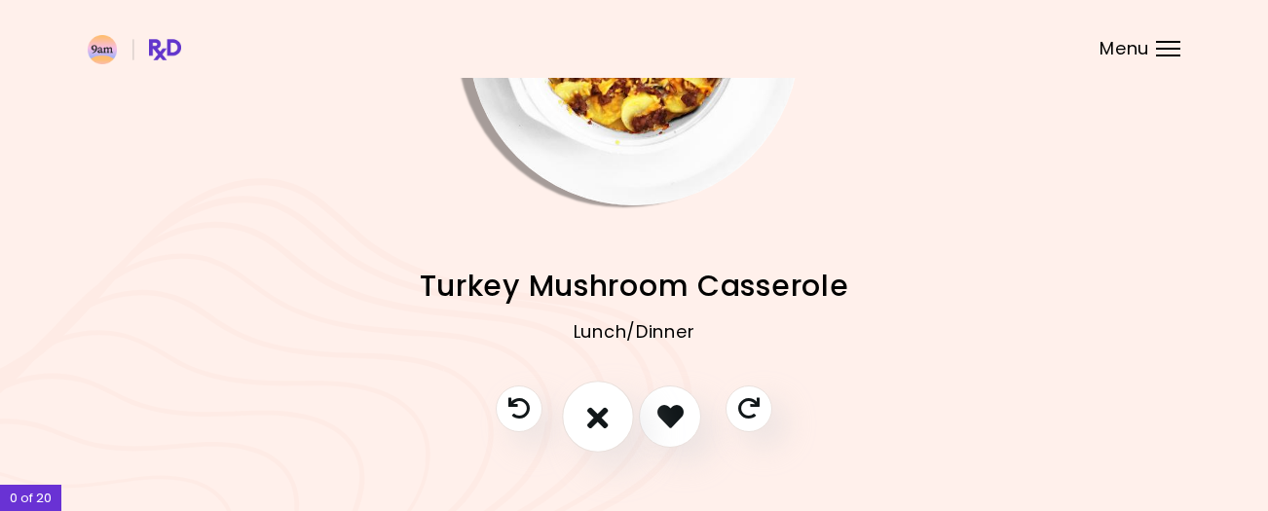
click at [597, 413] on icon "I don't like this recipe" at bounding box center [597, 416] width 21 height 30
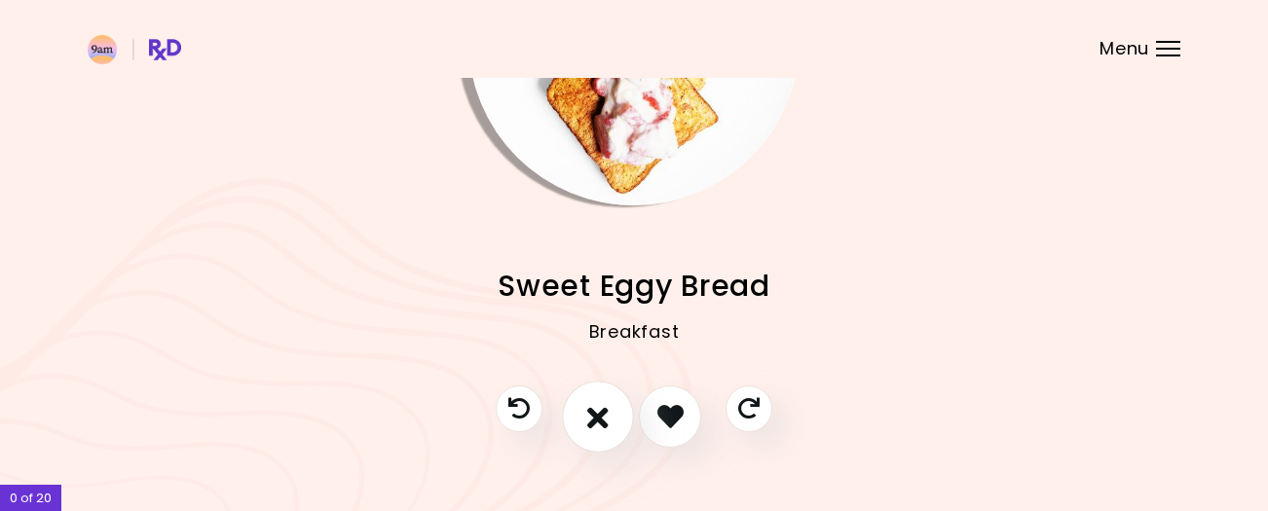
click at [597, 413] on icon "I don't like this recipe" at bounding box center [597, 416] width 21 height 30
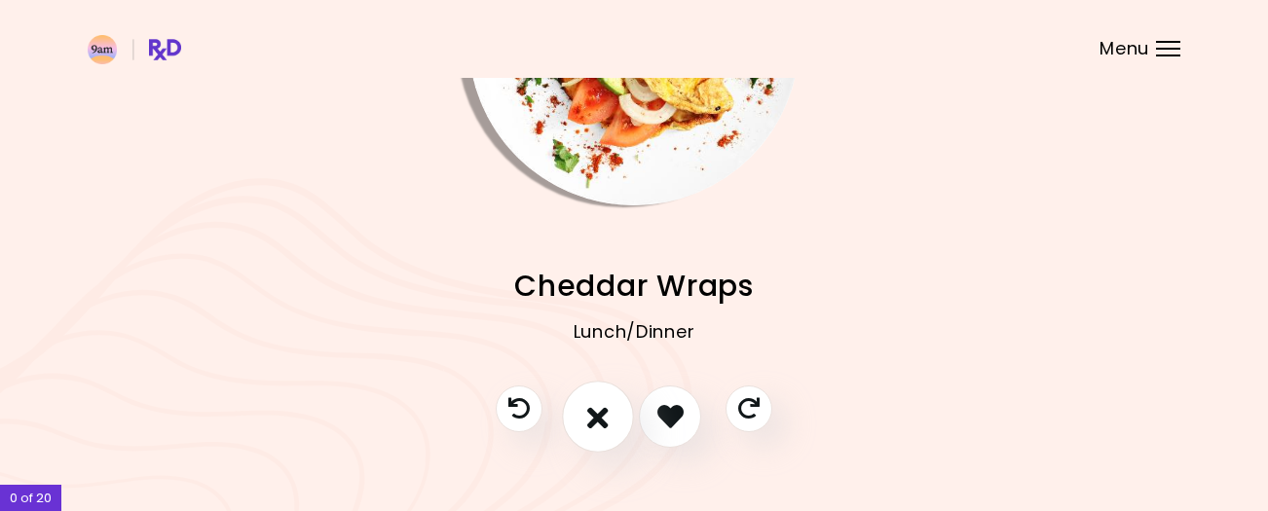
click at [597, 413] on icon "I don't like this recipe" at bounding box center [597, 416] width 21 height 30
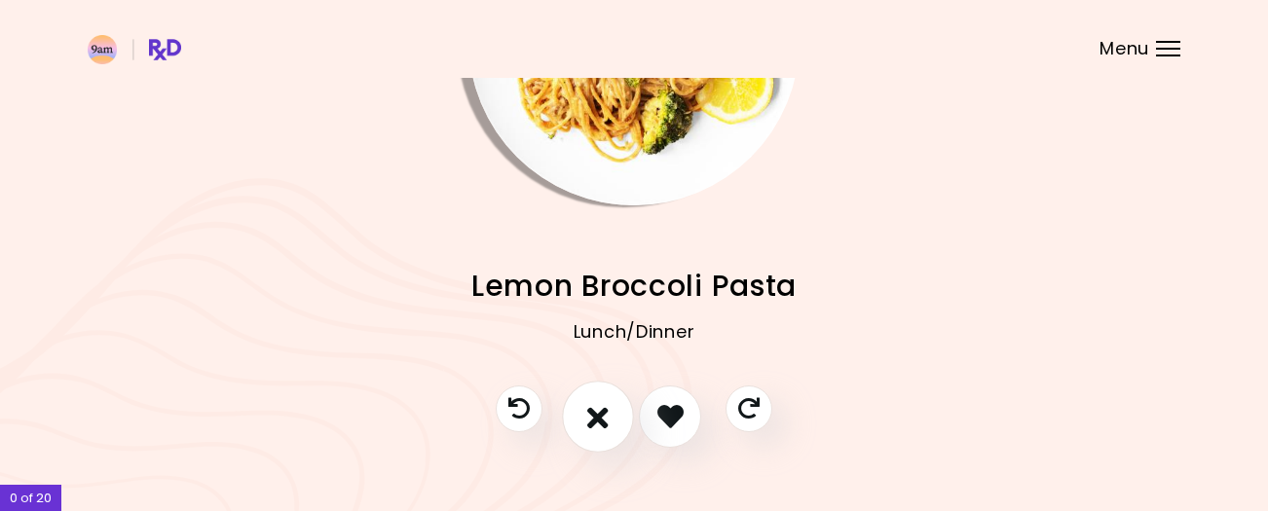
click at [597, 413] on icon "I don't like this recipe" at bounding box center [597, 416] width 21 height 30
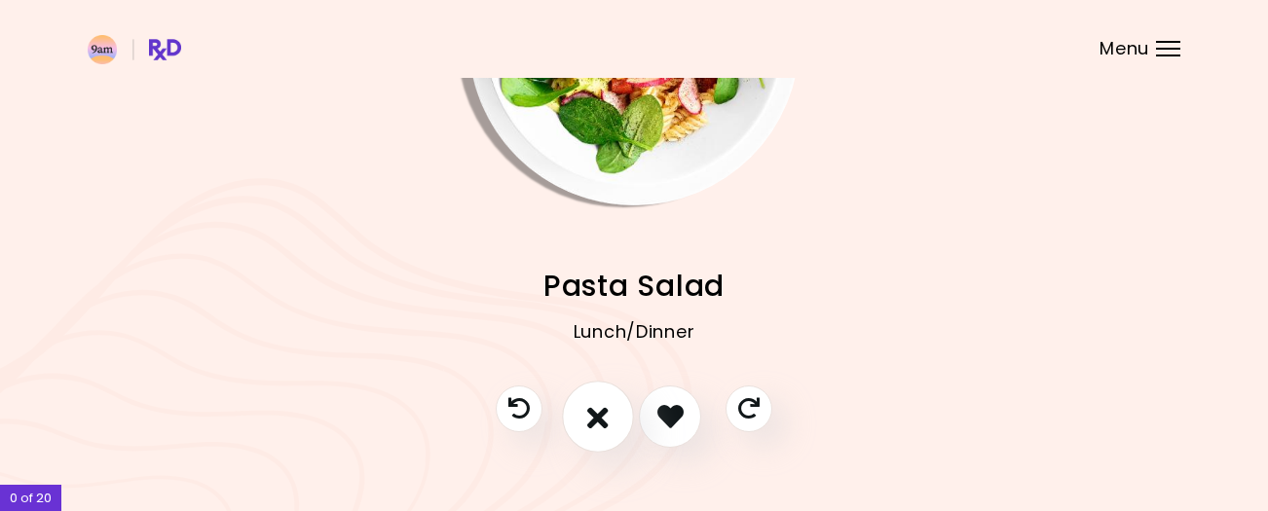
click at [597, 413] on icon "I don't like this recipe" at bounding box center [597, 416] width 21 height 30
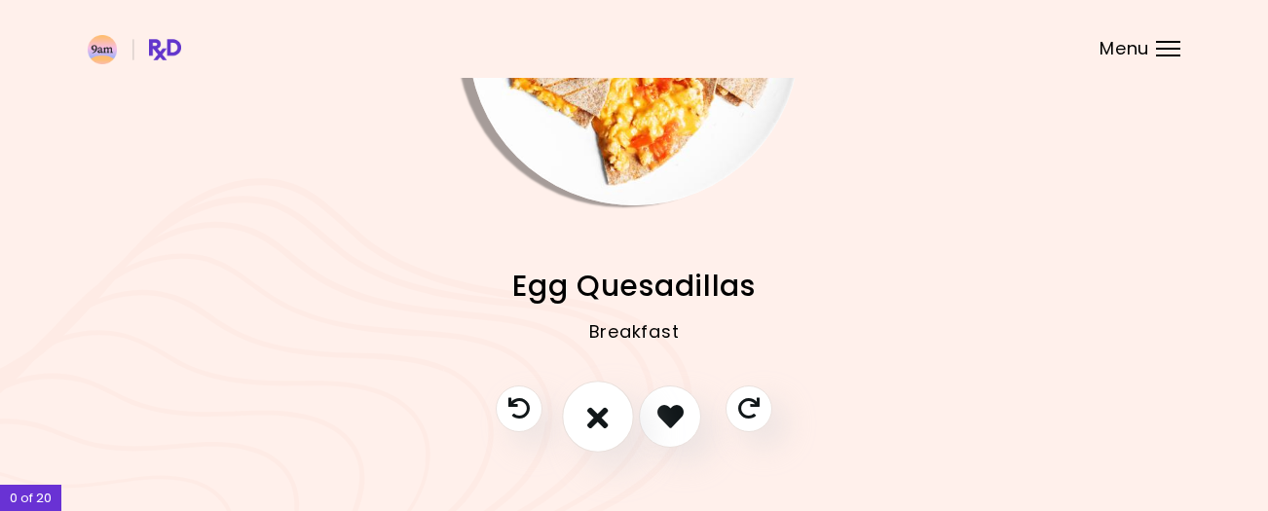
click at [597, 413] on icon "I don't like this recipe" at bounding box center [597, 416] width 21 height 30
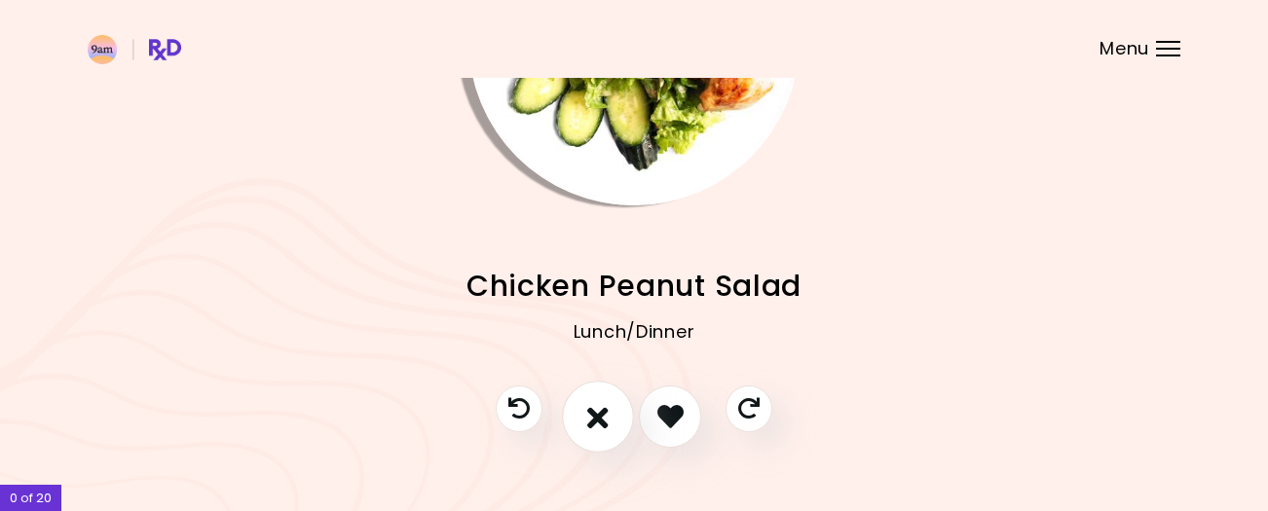
click at [597, 413] on icon "I don't like this recipe" at bounding box center [597, 416] width 21 height 30
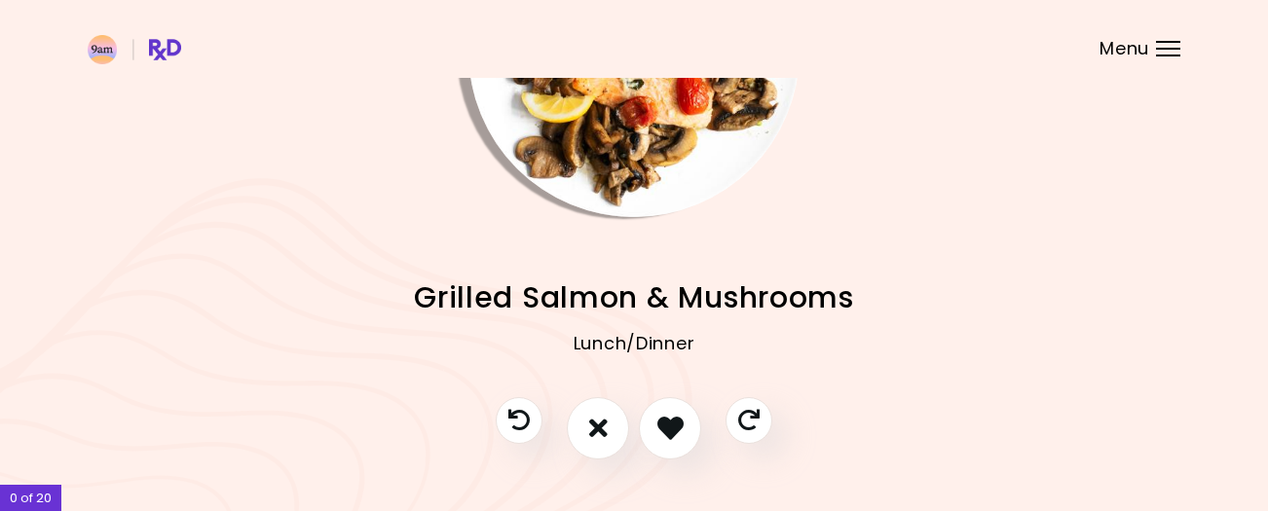
scroll to position [247, 0]
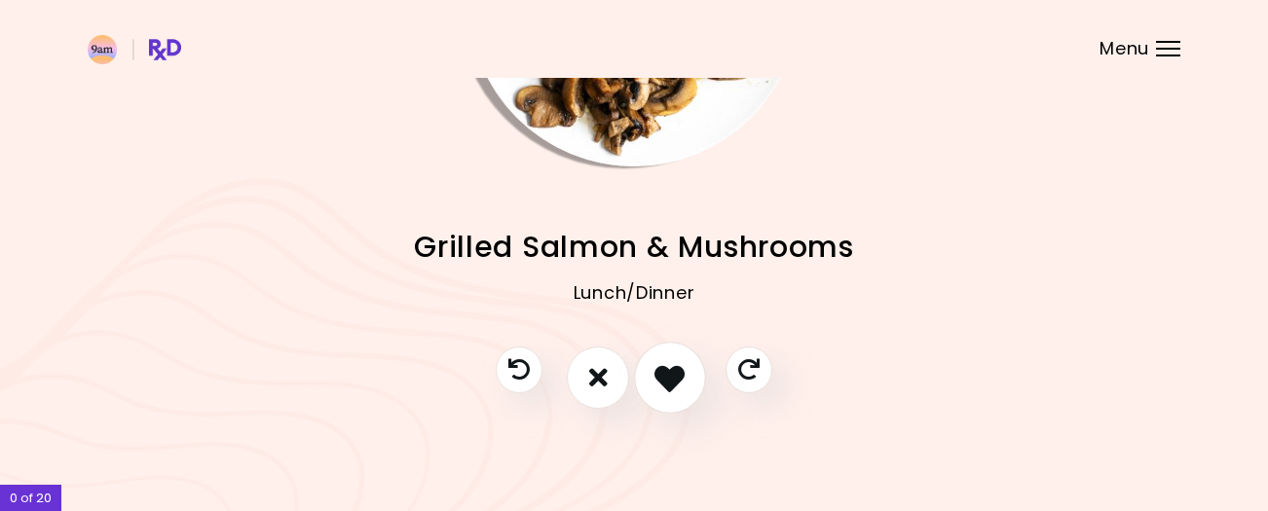
click at [676, 372] on icon "I like this recipe" at bounding box center [669, 377] width 30 height 30
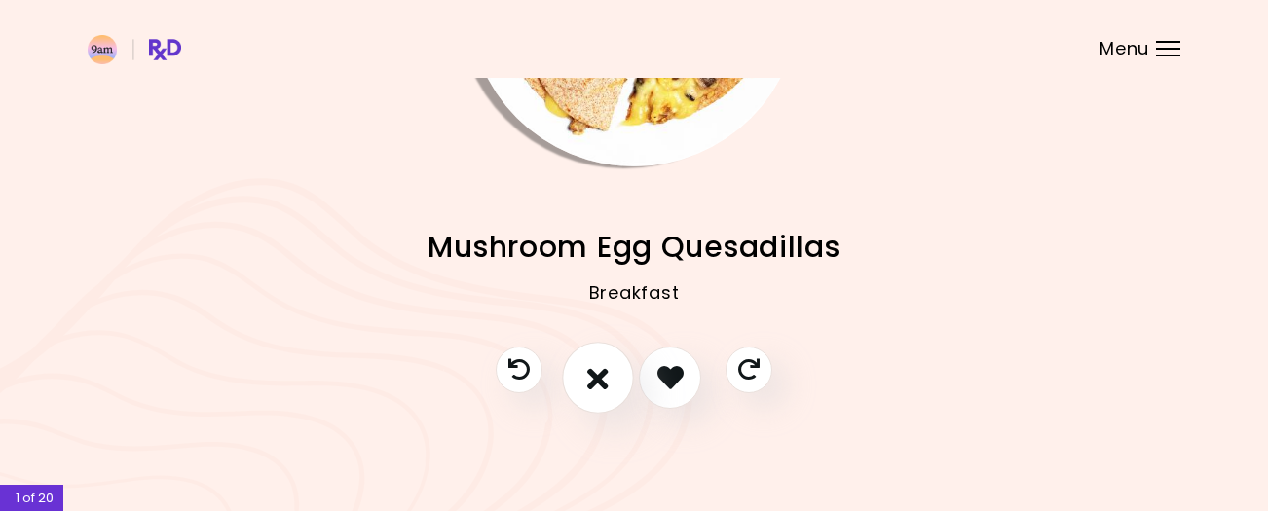
click at [596, 374] on icon "I don't like this recipe" at bounding box center [597, 377] width 21 height 30
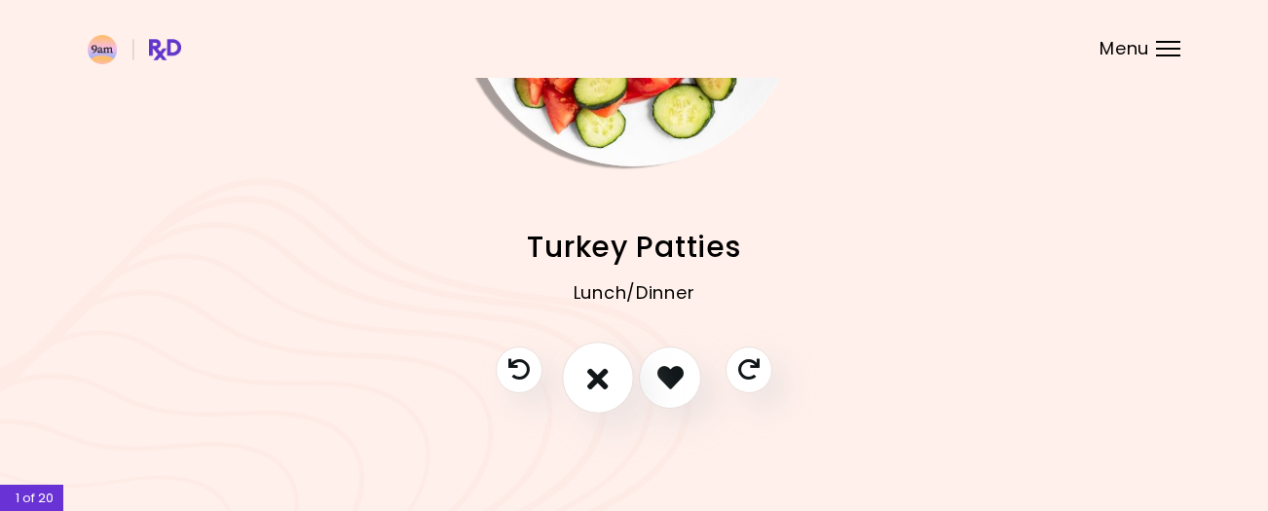
click at [595, 374] on icon "I don't like this recipe" at bounding box center [597, 377] width 21 height 30
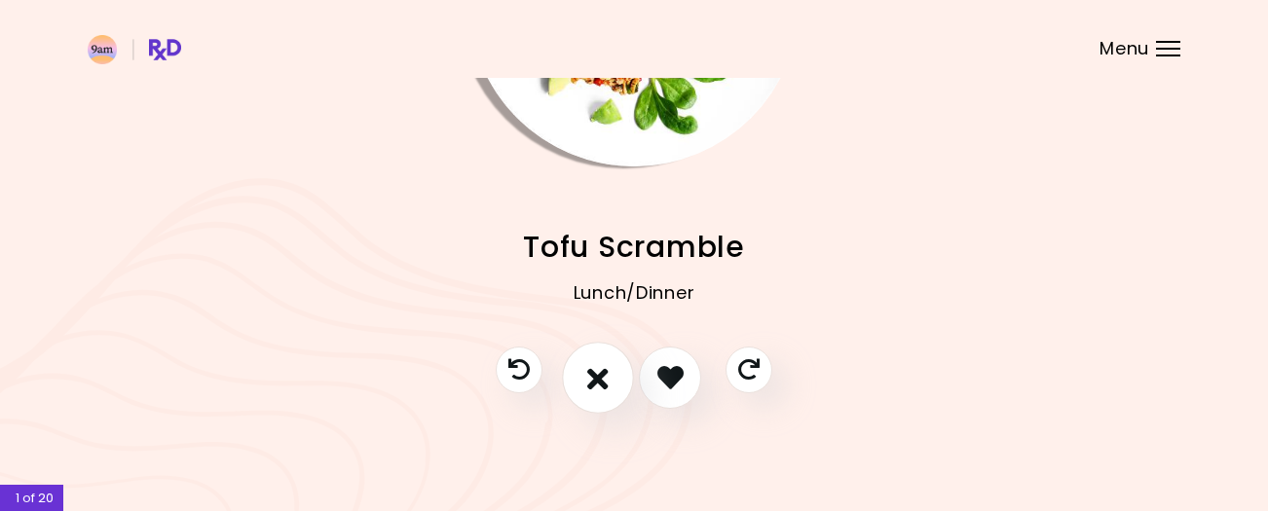
click at [595, 374] on icon "I don't like this recipe" at bounding box center [597, 377] width 21 height 30
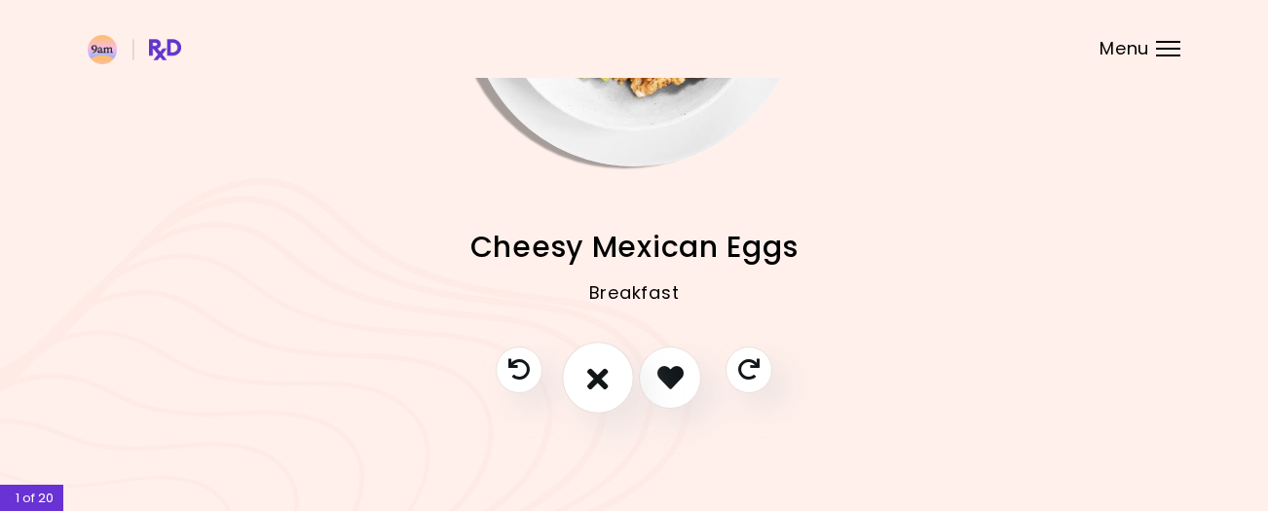
click at [595, 374] on icon "I don't like this recipe" at bounding box center [597, 377] width 21 height 30
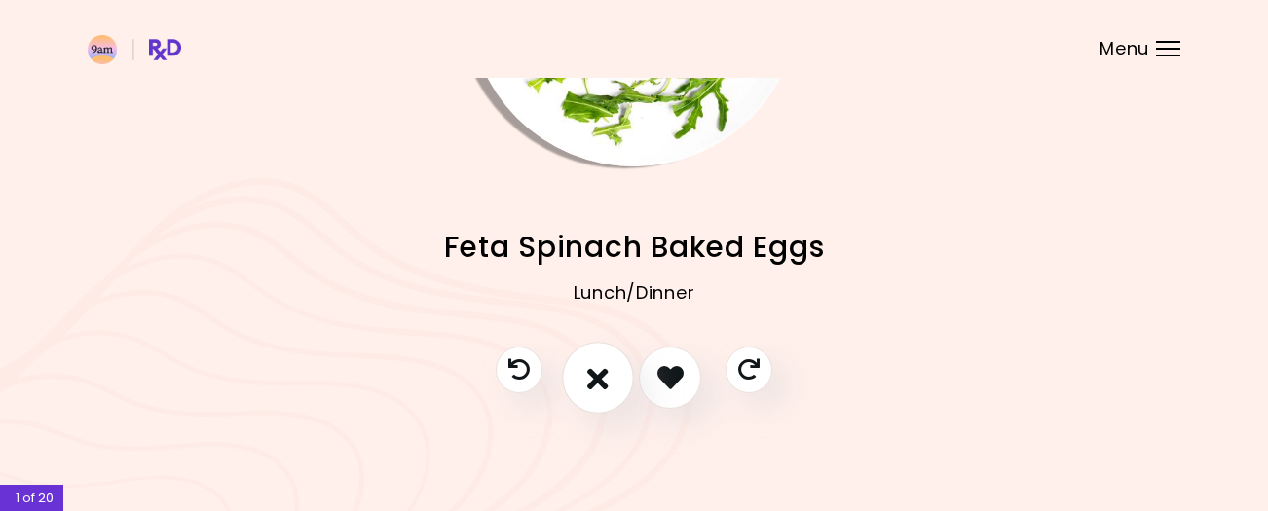
click at [595, 374] on icon "I don't like this recipe" at bounding box center [597, 377] width 21 height 30
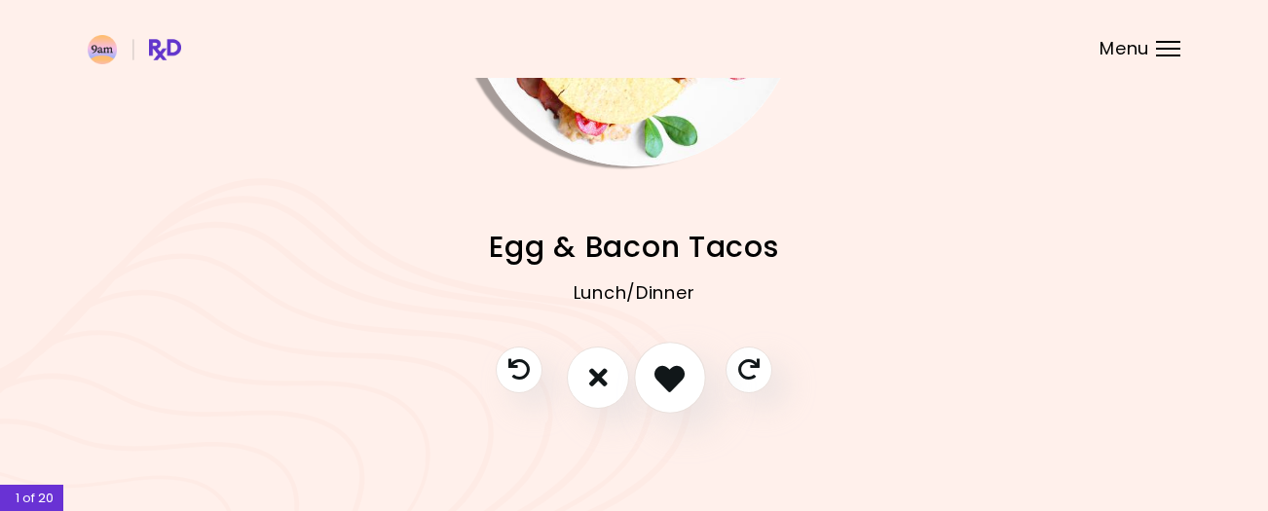
click at [662, 379] on icon "I like this recipe" at bounding box center [669, 377] width 30 height 30
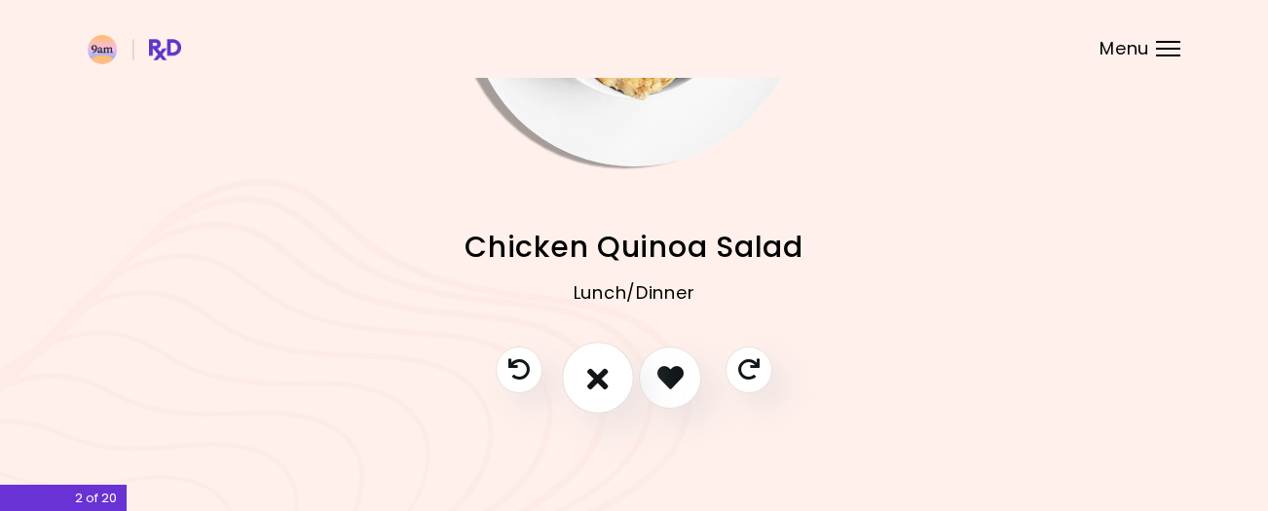
click at [589, 373] on icon "I don't like this recipe" at bounding box center [597, 377] width 21 height 30
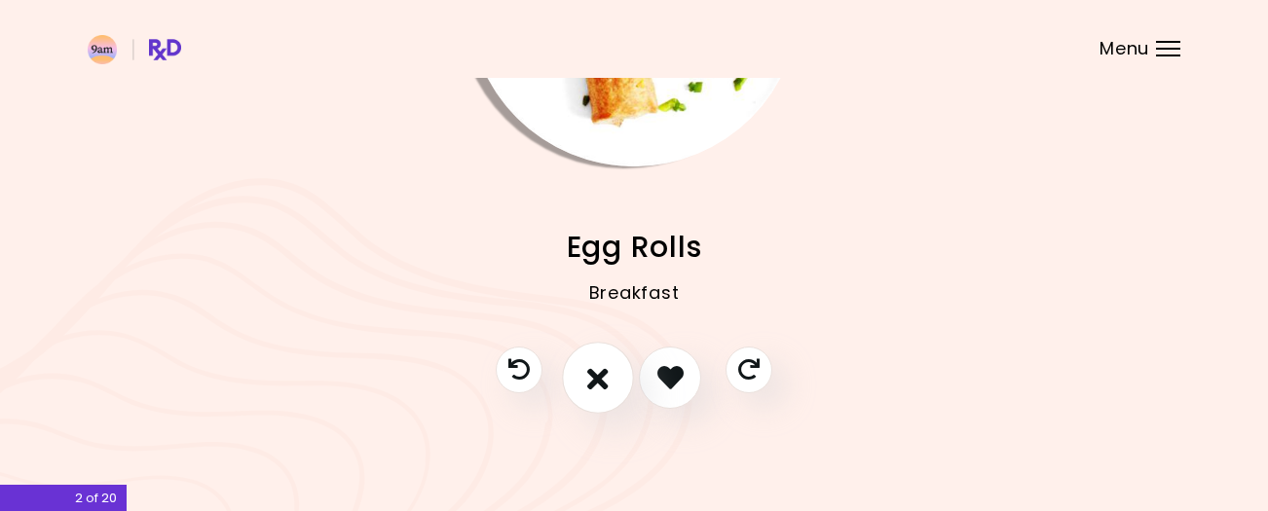
click at [589, 373] on icon "I don't like this recipe" at bounding box center [597, 377] width 21 height 30
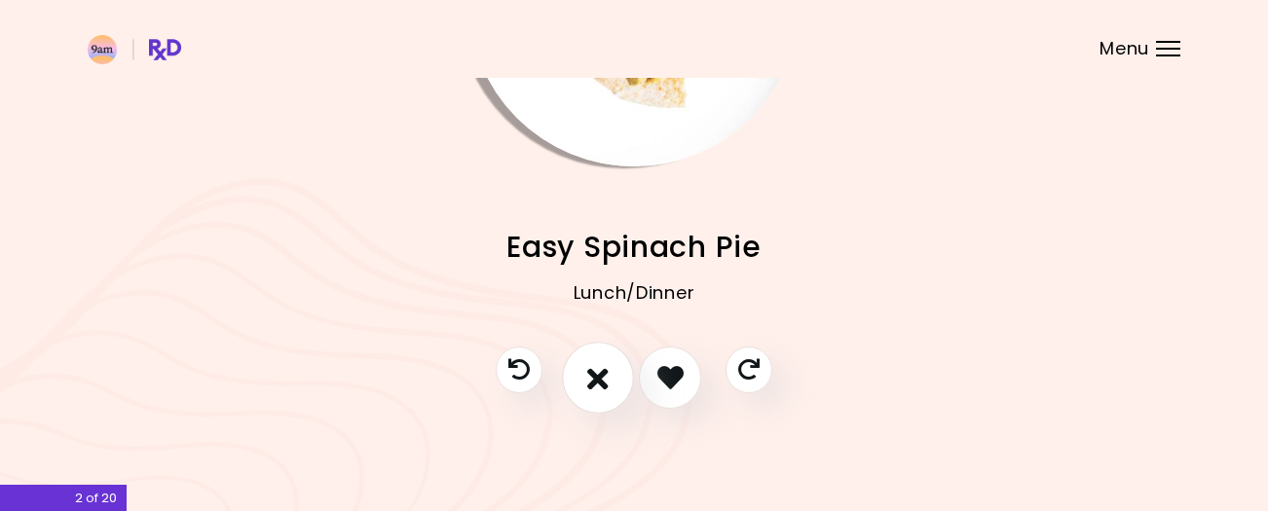
click at [589, 373] on icon "I don't like this recipe" at bounding box center [597, 377] width 21 height 30
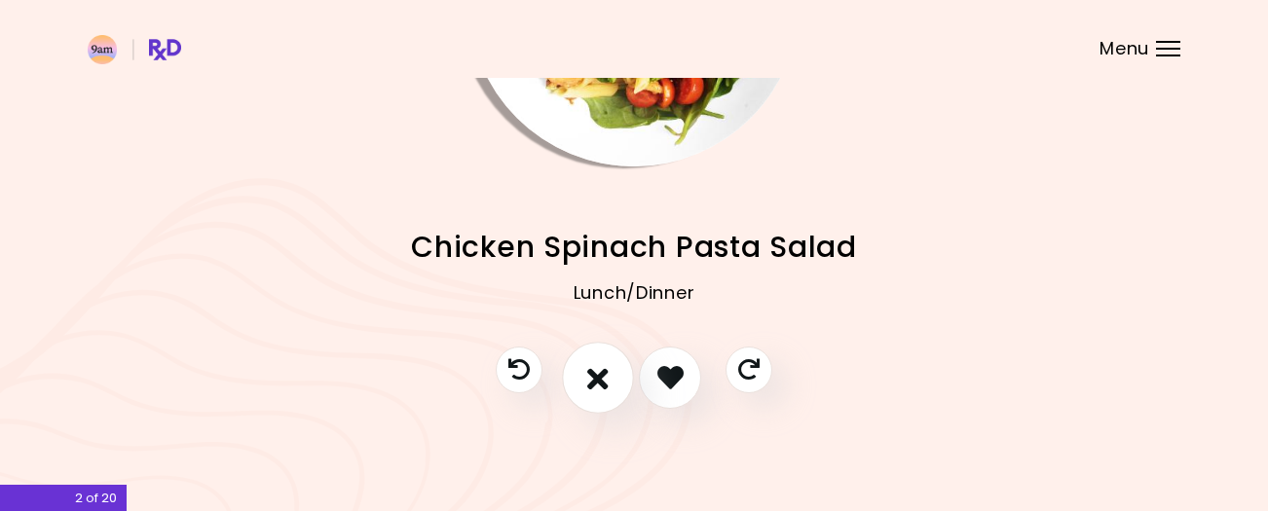
click at [589, 373] on icon "I don't like this recipe" at bounding box center [597, 377] width 21 height 30
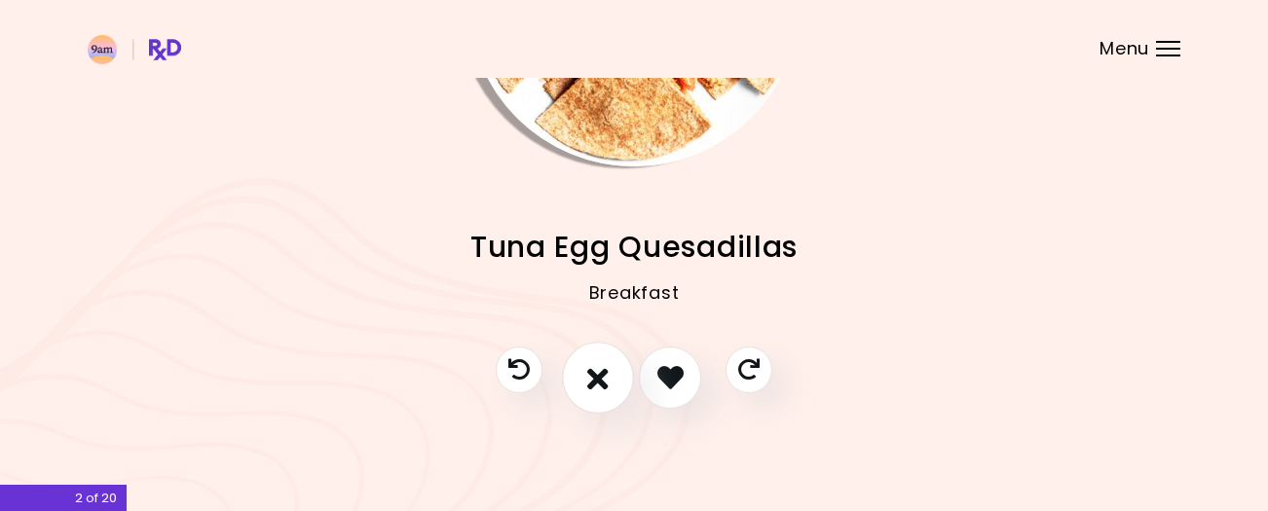
click at [589, 373] on icon "I don't like this recipe" at bounding box center [597, 377] width 21 height 30
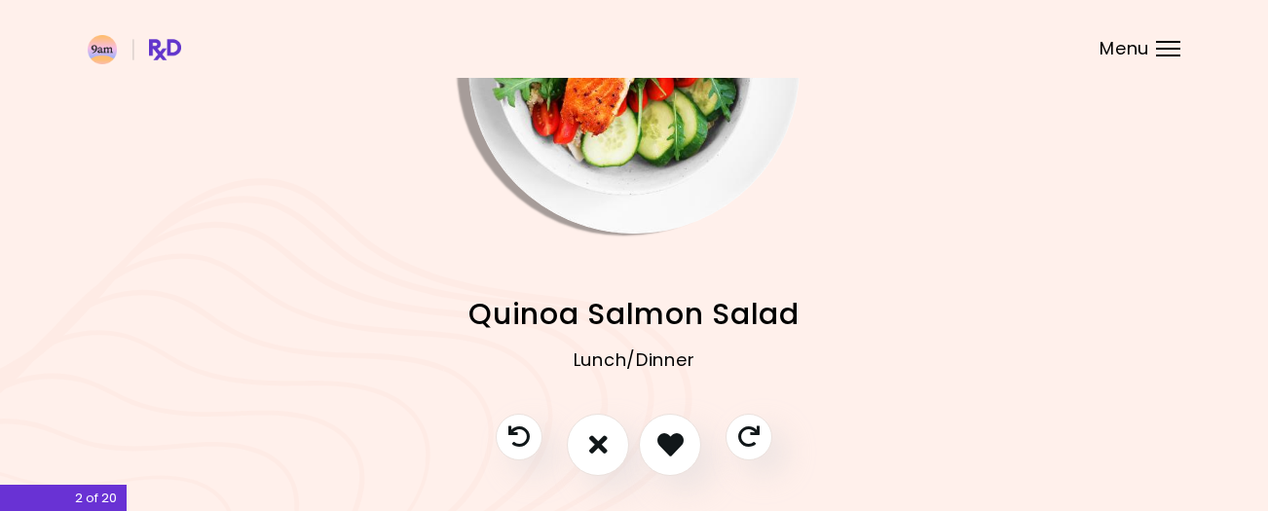
scroll to position [186, 0]
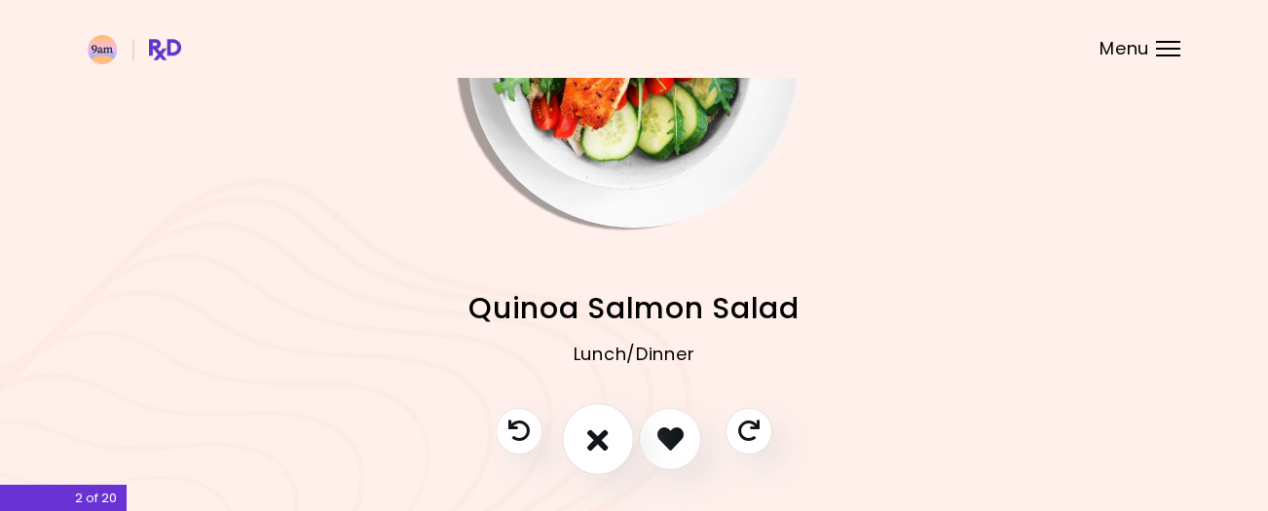
click at [594, 432] on icon "I don't like this recipe" at bounding box center [597, 439] width 21 height 30
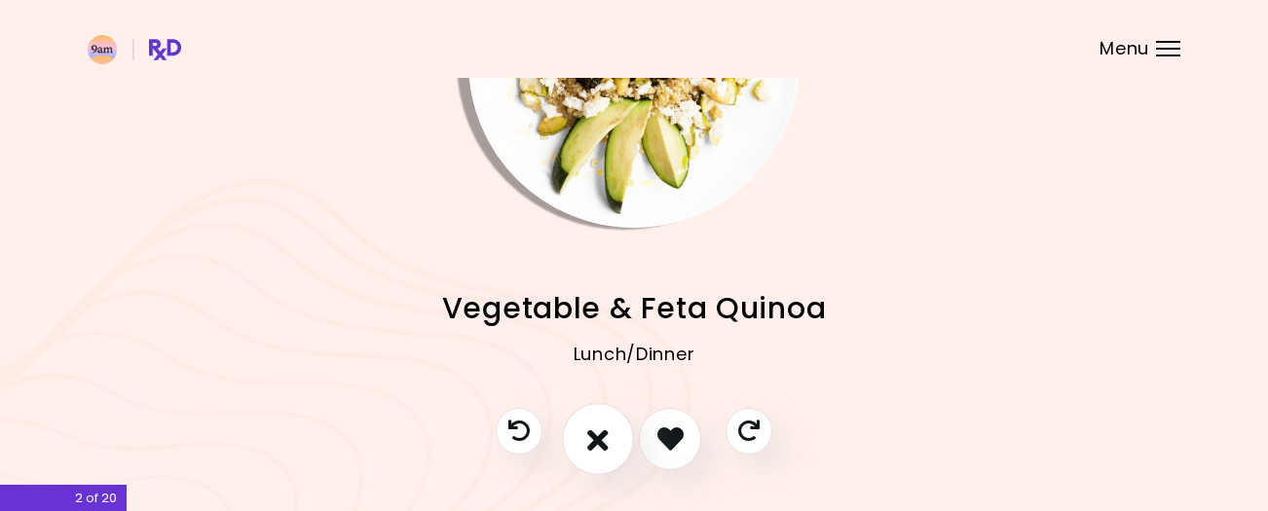
click at [594, 432] on icon "I don't like this recipe" at bounding box center [597, 439] width 21 height 30
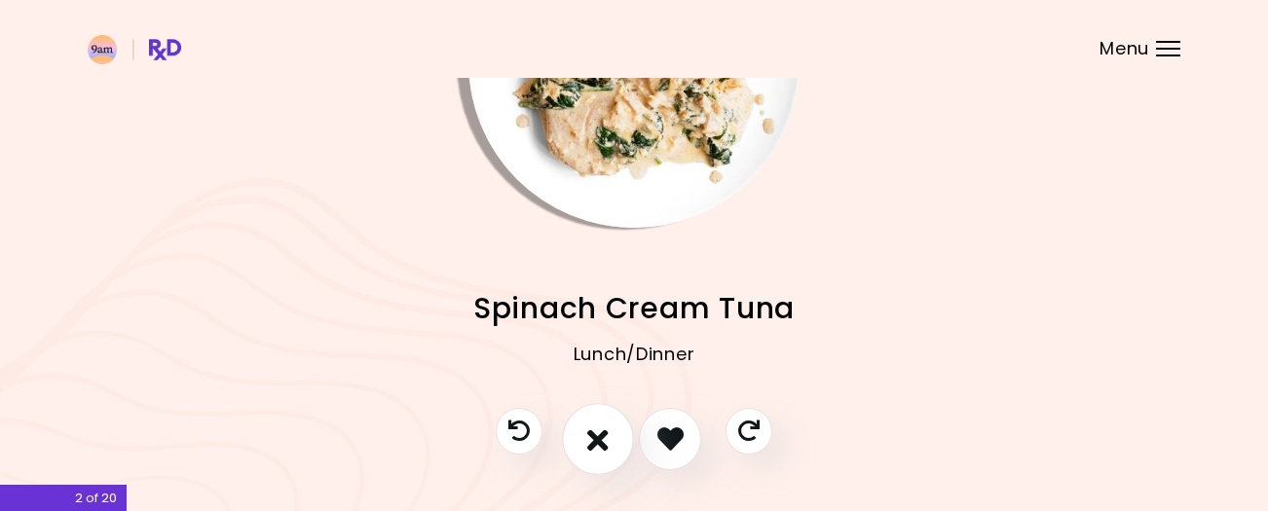
click at [594, 432] on icon "I don't like this recipe" at bounding box center [597, 439] width 21 height 30
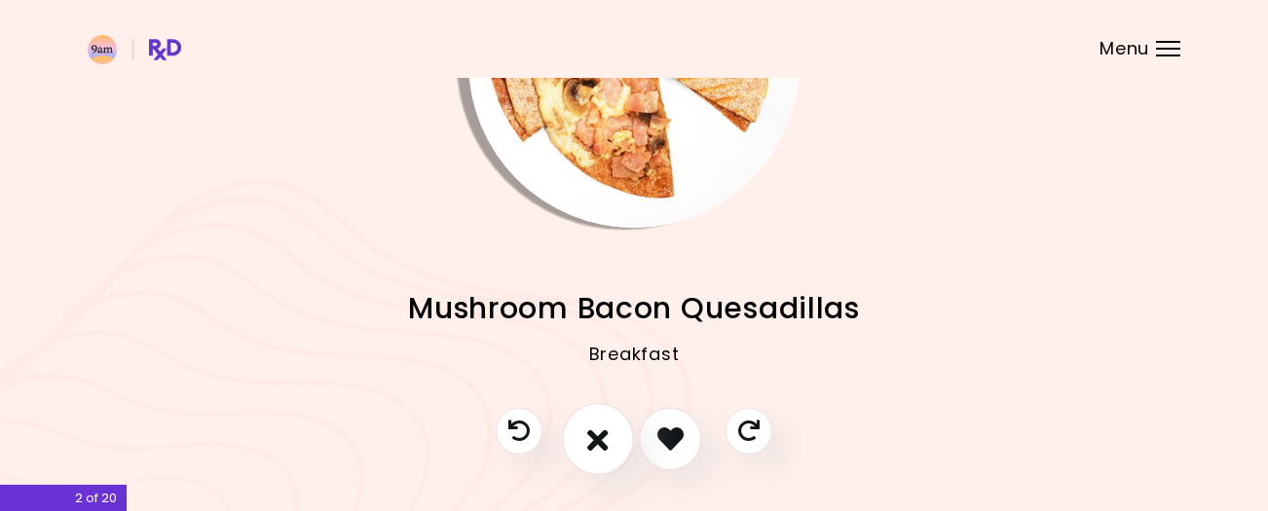
click at [594, 432] on icon "I don't like this recipe" at bounding box center [597, 439] width 21 height 30
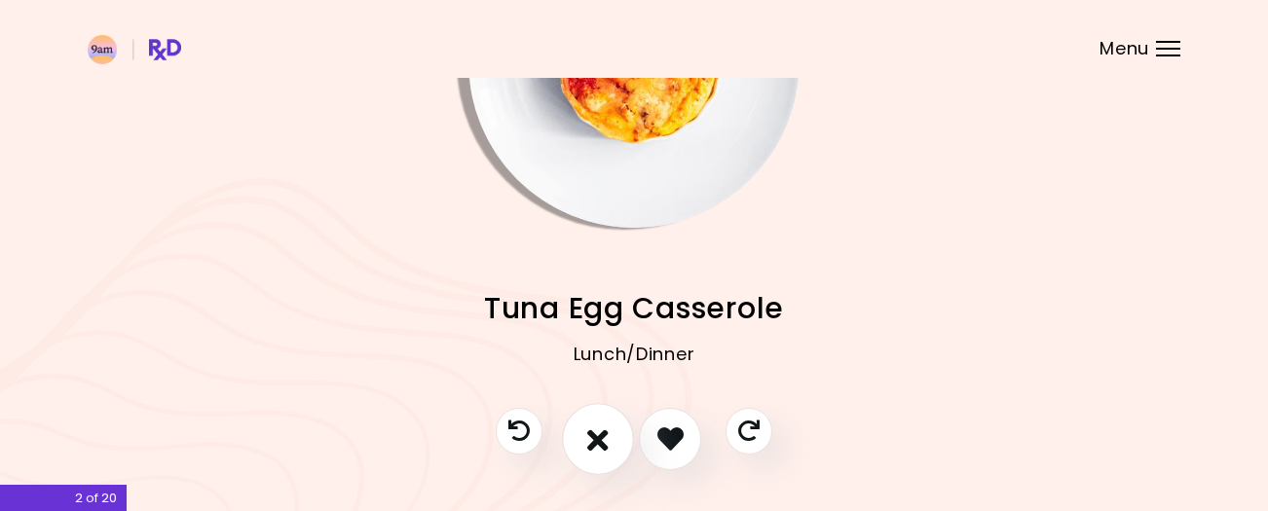
click at [594, 432] on icon "I don't like this recipe" at bounding box center [597, 439] width 21 height 30
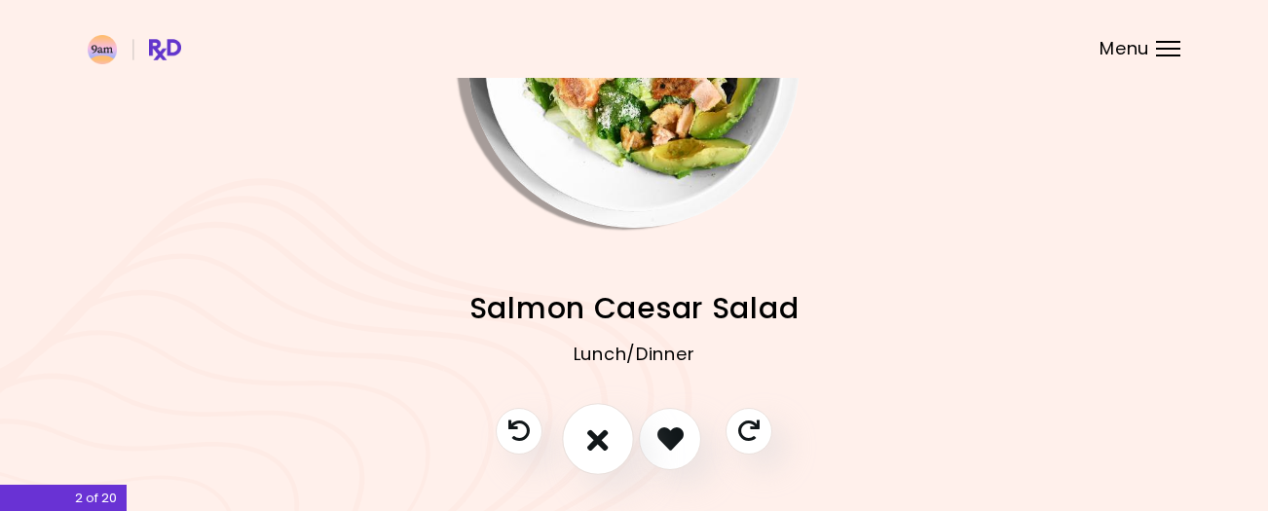
click at [594, 432] on icon "I don't like this recipe" at bounding box center [597, 439] width 21 height 30
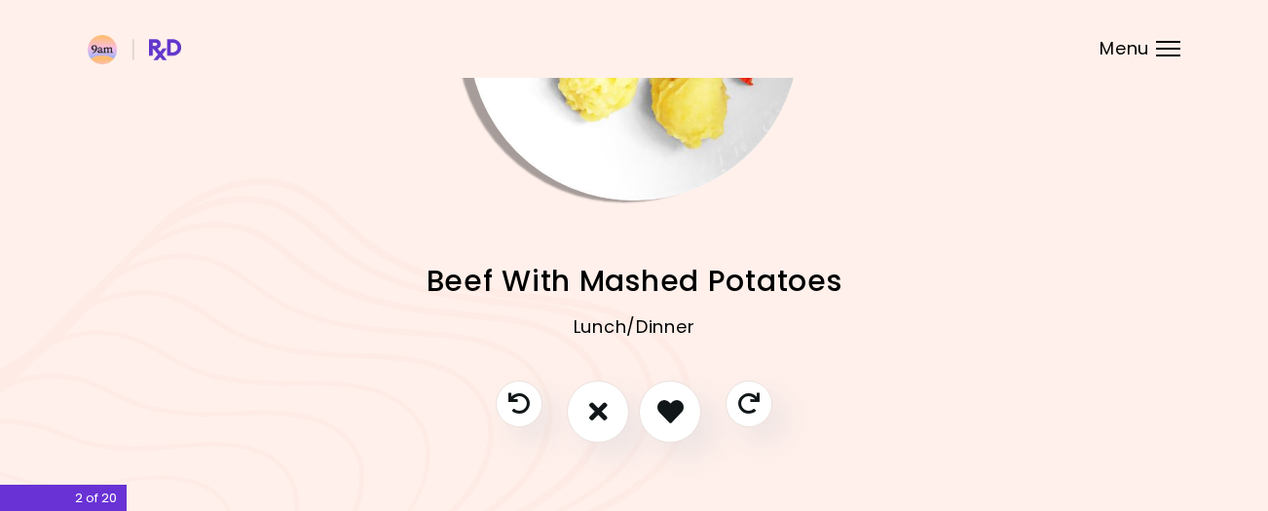
scroll to position [235, 0]
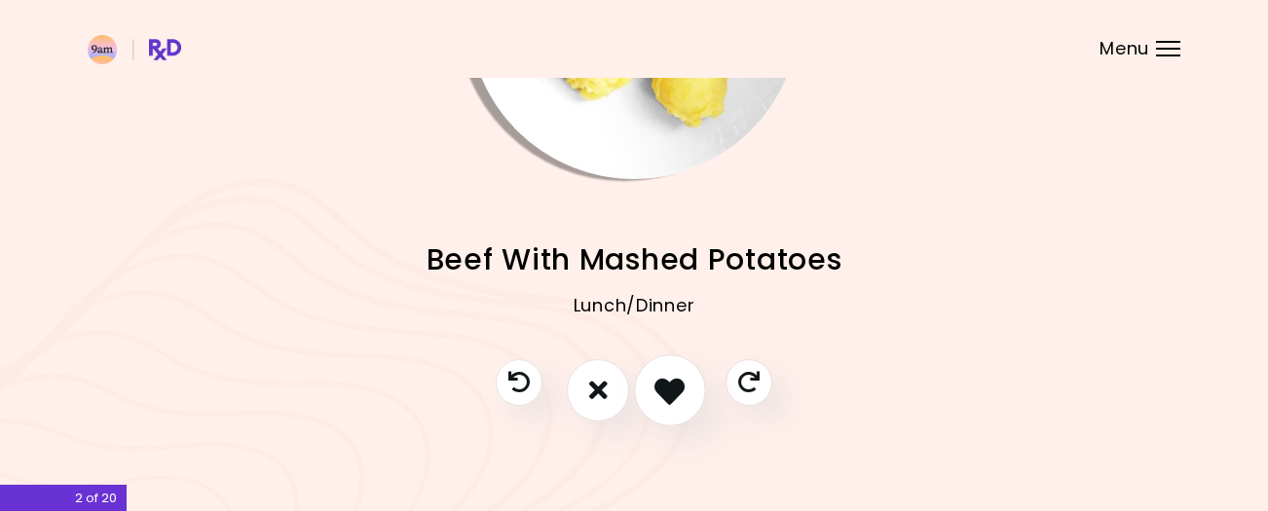
click at [667, 394] on icon "I like this recipe" at bounding box center [669, 390] width 30 height 30
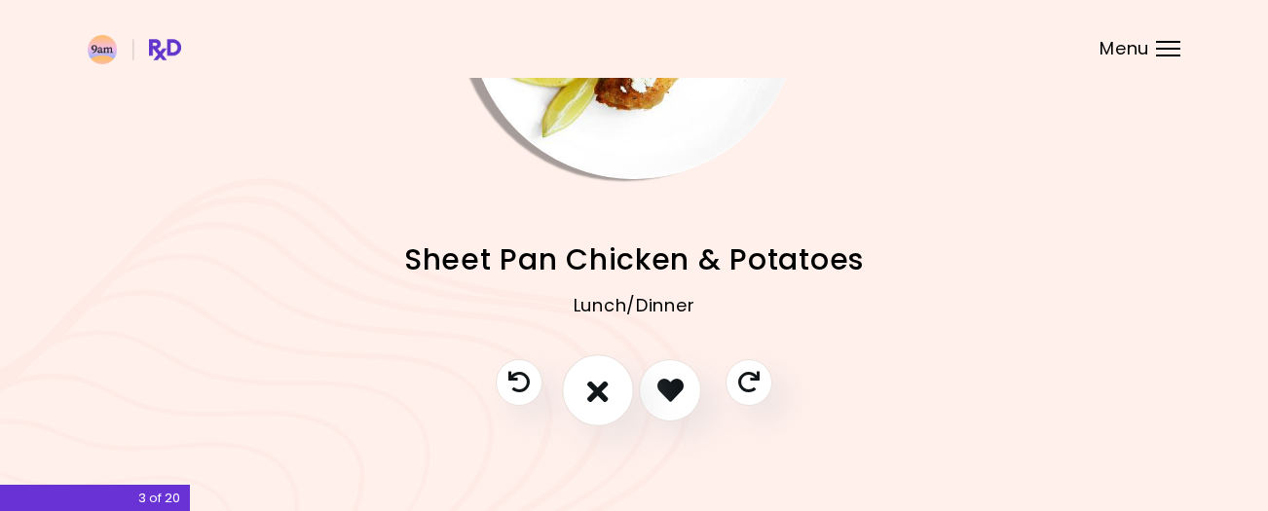
click at [592, 389] on icon "I don't like this recipe" at bounding box center [597, 390] width 21 height 30
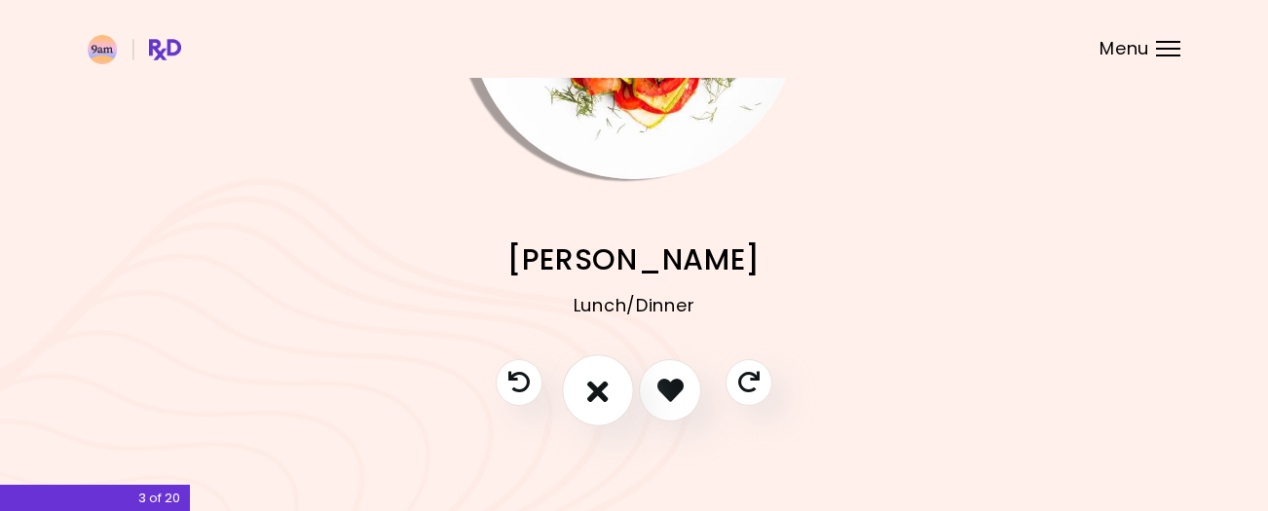
click at [592, 389] on icon "I don't like this recipe" at bounding box center [597, 390] width 21 height 30
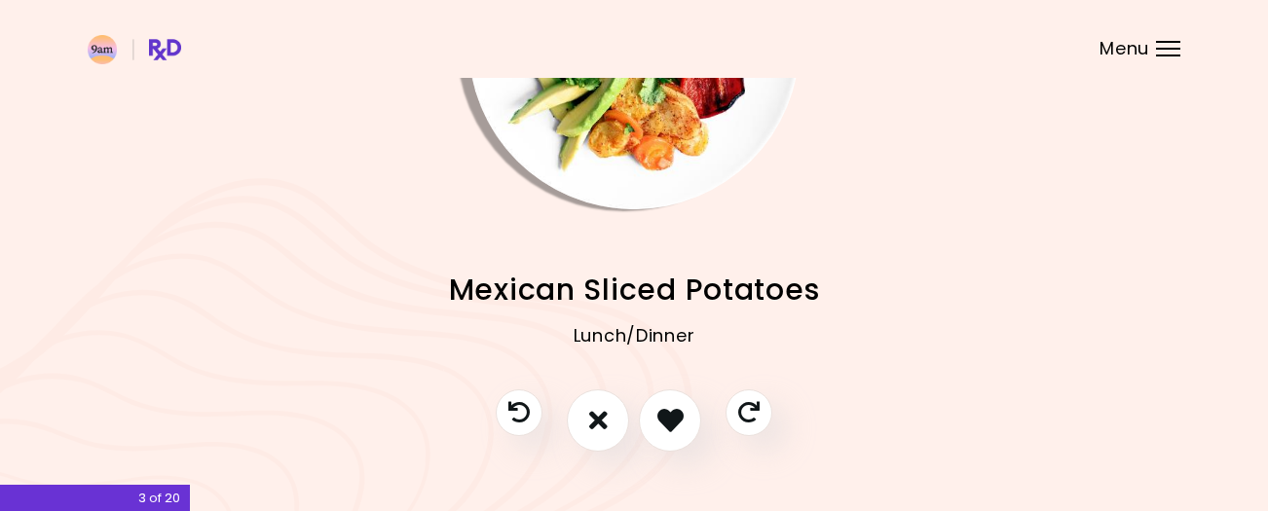
scroll to position [206, 0]
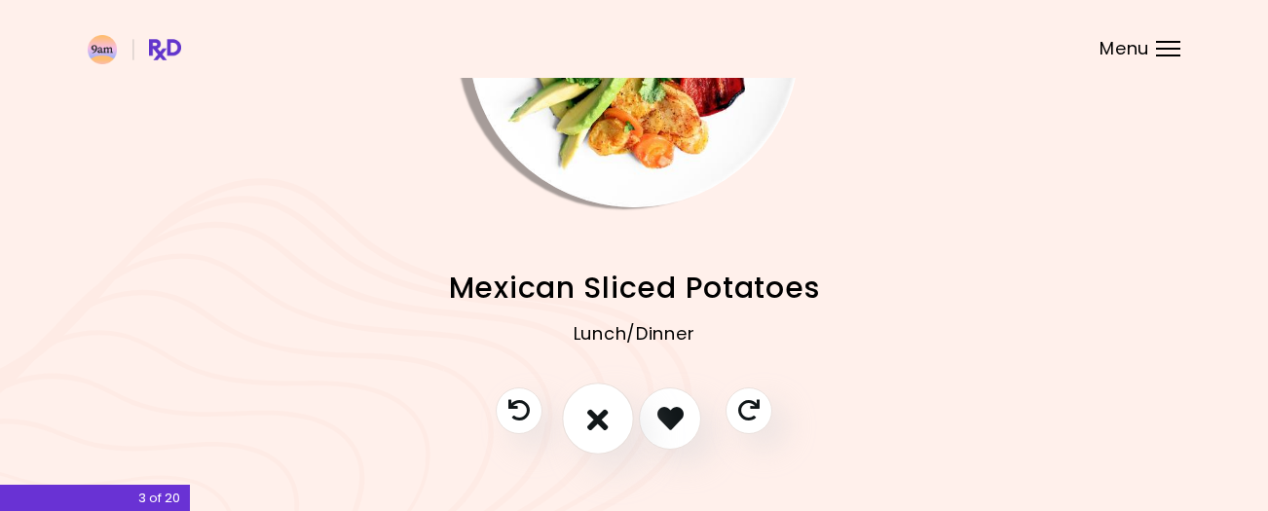
click at [604, 417] on icon "I don't like this recipe" at bounding box center [597, 418] width 21 height 30
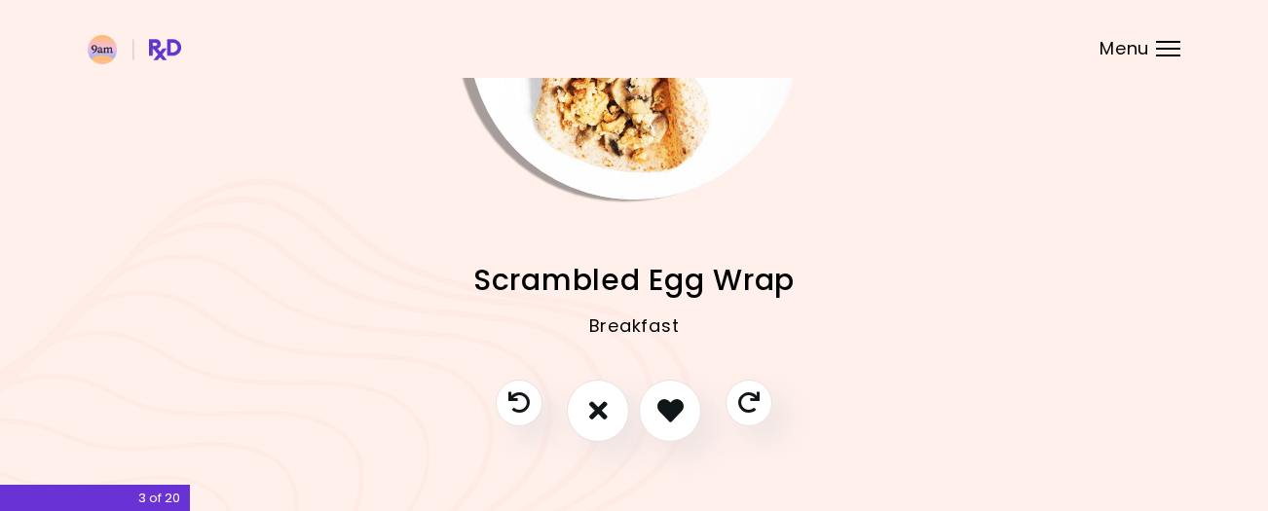
scroll to position [238, 0]
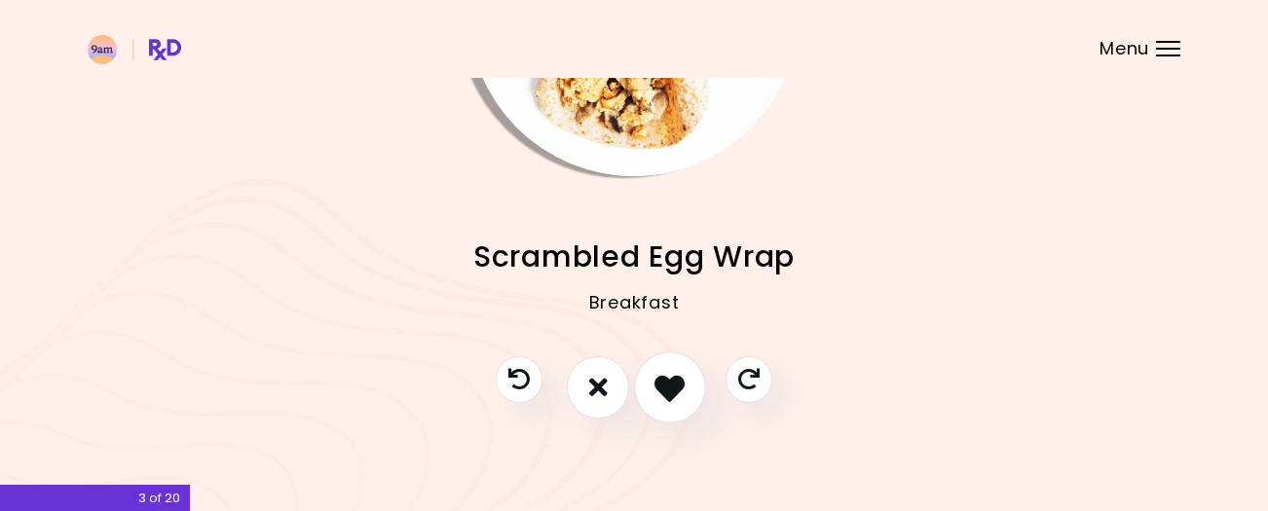
click at [669, 385] on icon "I like this recipe" at bounding box center [669, 387] width 30 height 30
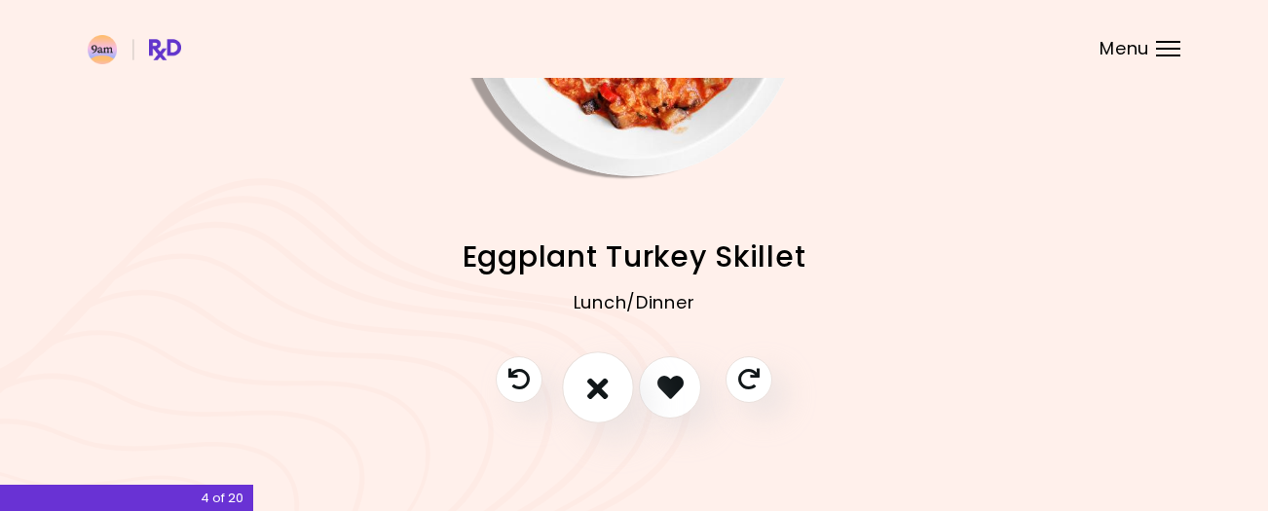
click at [594, 384] on icon "I don't like this recipe" at bounding box center [597, 387] width 21 height 30
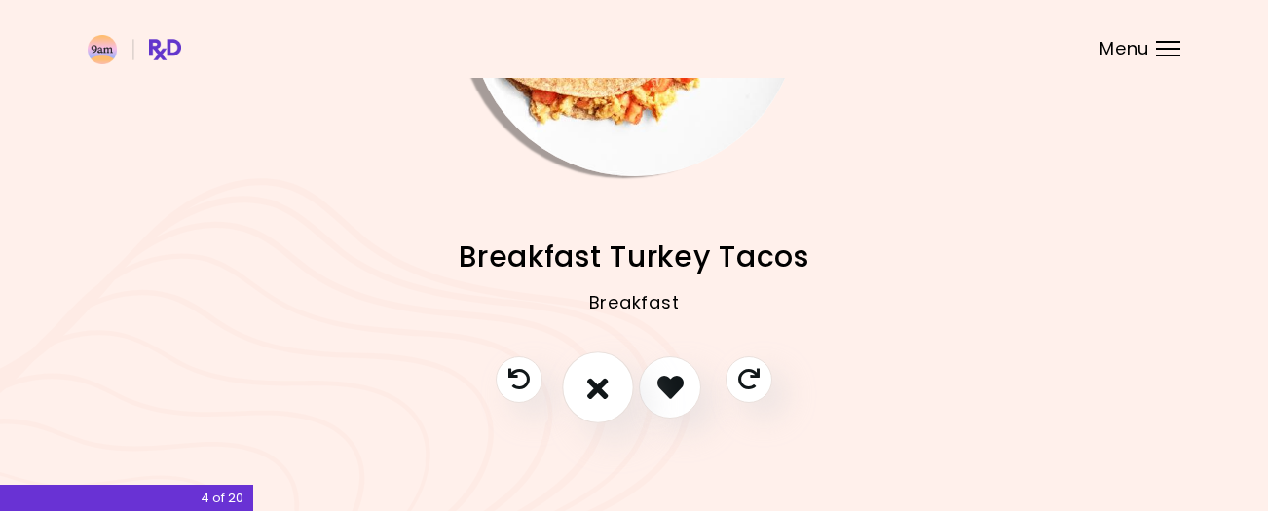
click at [594, 384] on icon "I don't like this recipe" at bounding box center [597, 387] width 21 height 30
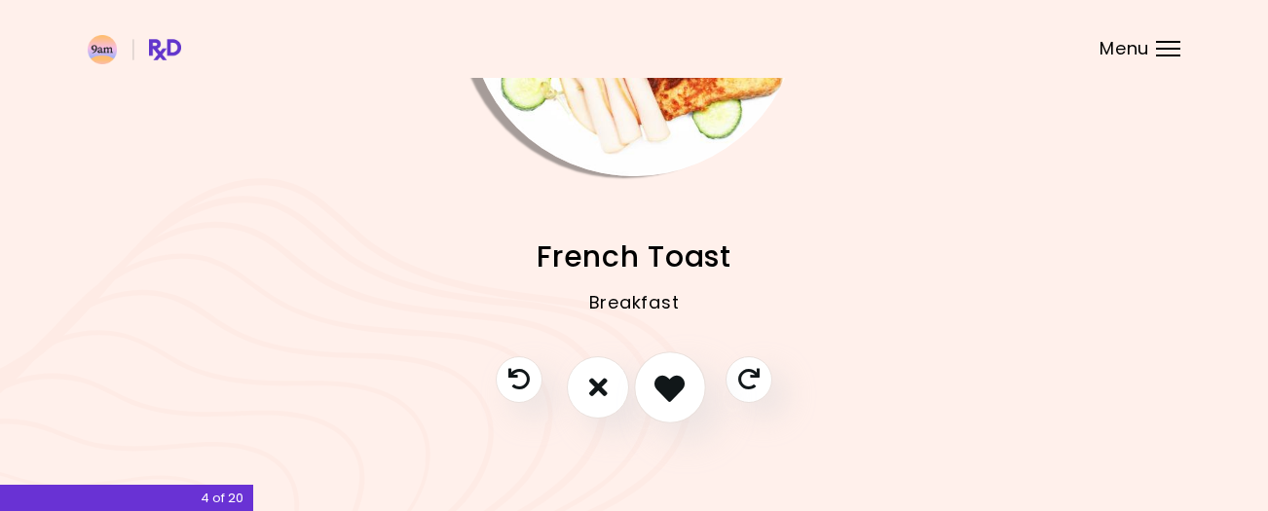
click at [673, 382] on icon "I like this recipe" at bounding box center [669, 387] width 30 height 30
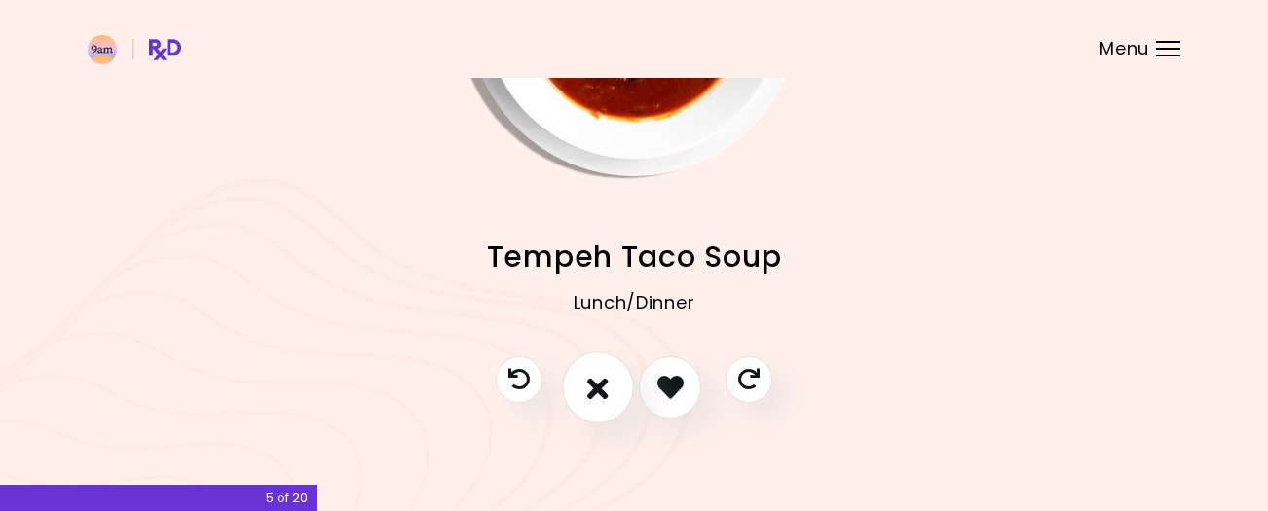
click at [600, 381] on icon "I don't like this recipe" at bounding box center [597, 387] width 21 height 30
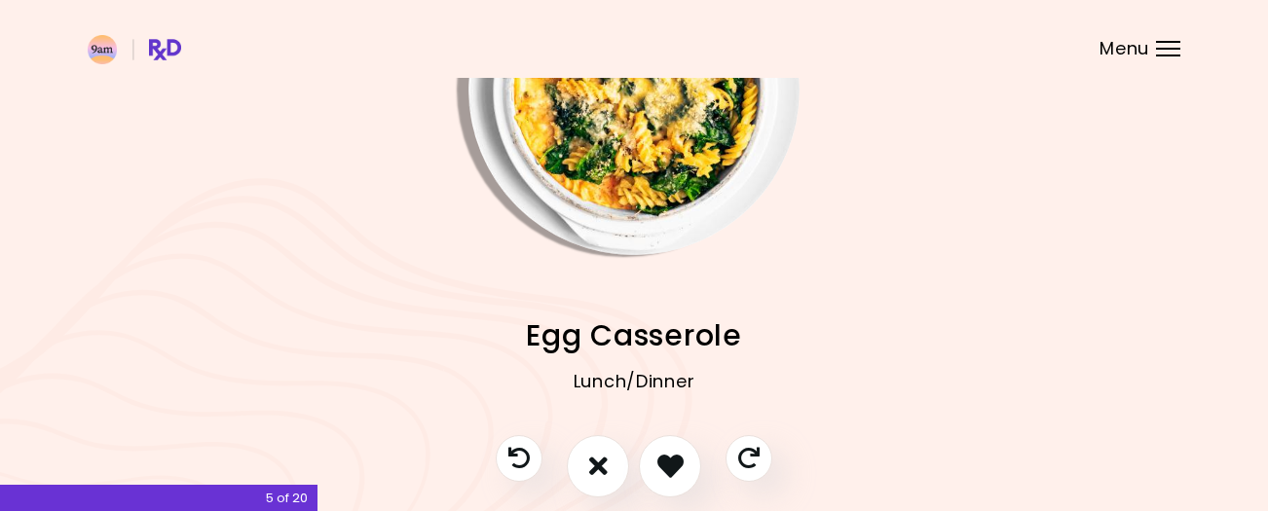
scroll to position [160, 0]
click at [671, 465] on icon "I like this recipe" at bounding box center [669, 465] width 30 height 30
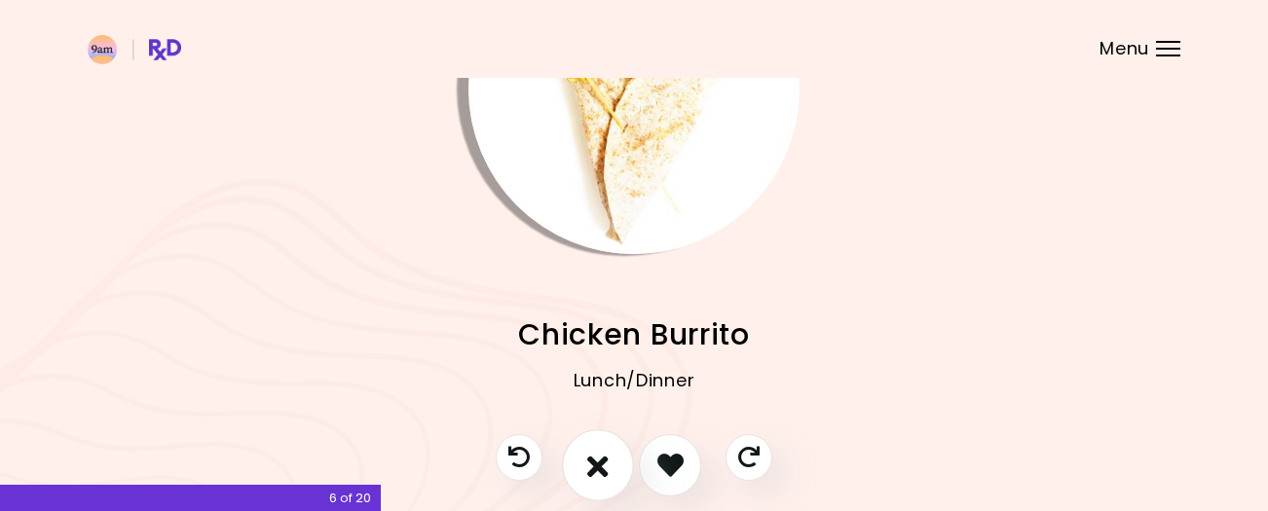
click at [598, 464] on icon "I don't like this recipe" at bounding box center [597, 465] width 21 height 30
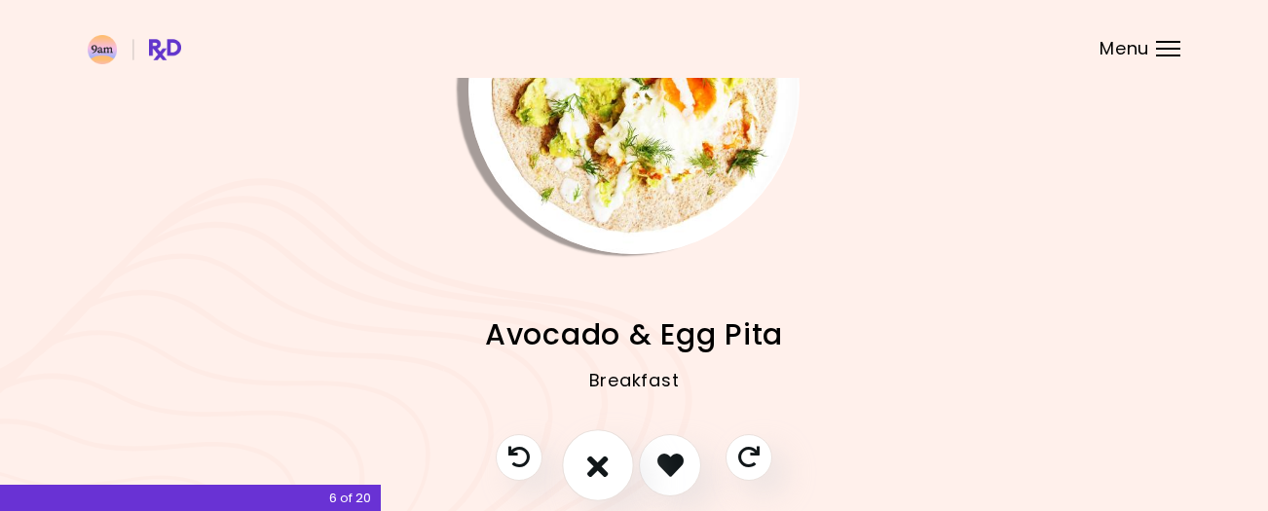
click at [598, 464] on icon "I don't like this recipe" at bounding box center [597, 465] width 21 height 30
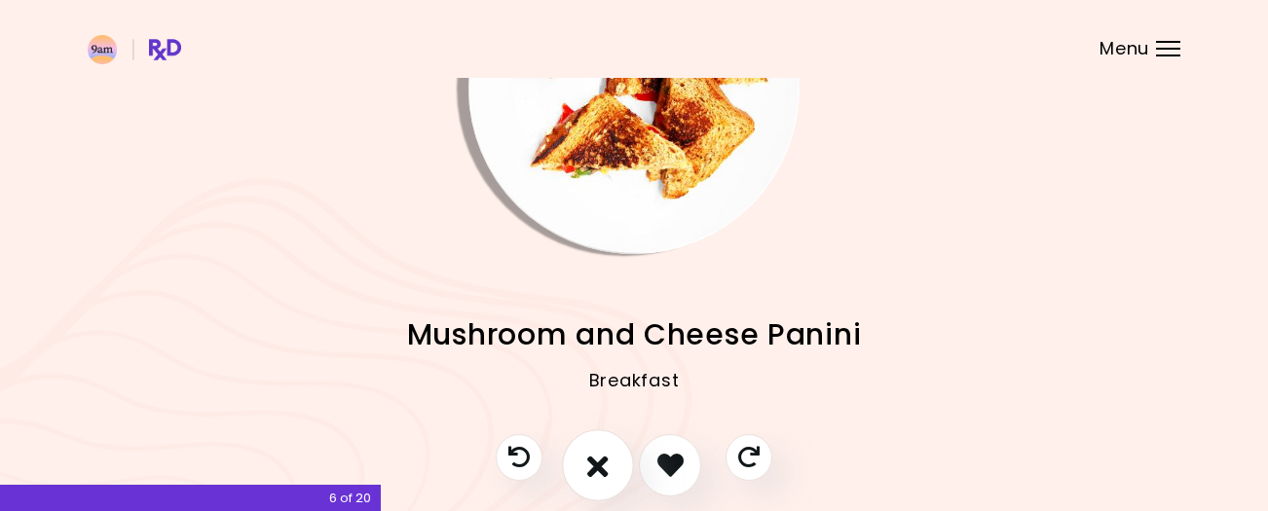
click at [598, 464] on icon "I don't like this recipe" at bounding box center [597, 465] width 21 height 30
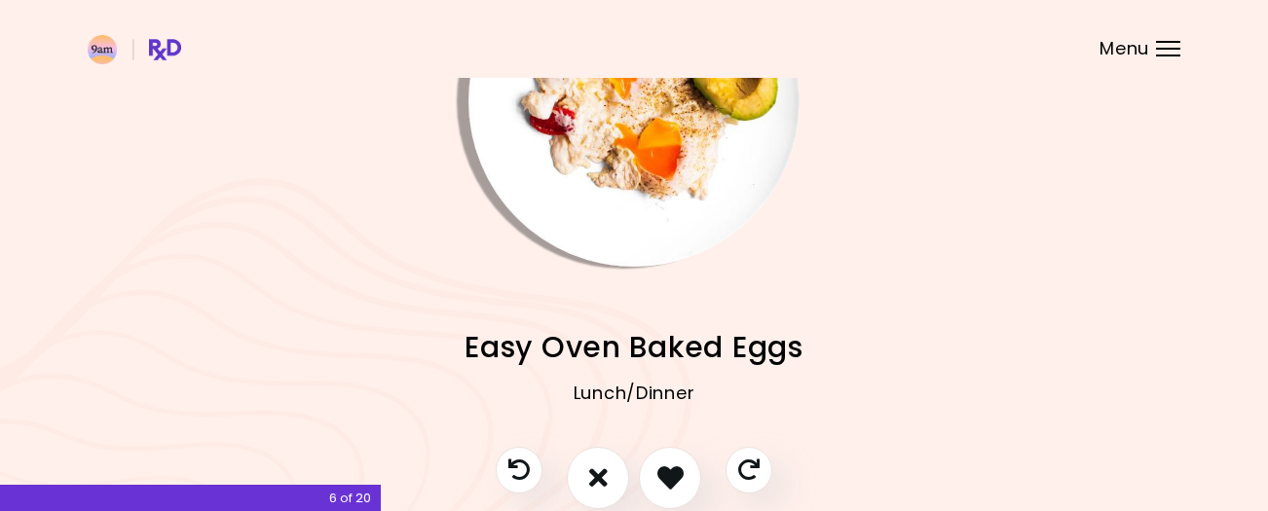
scroll to position [206, 0]
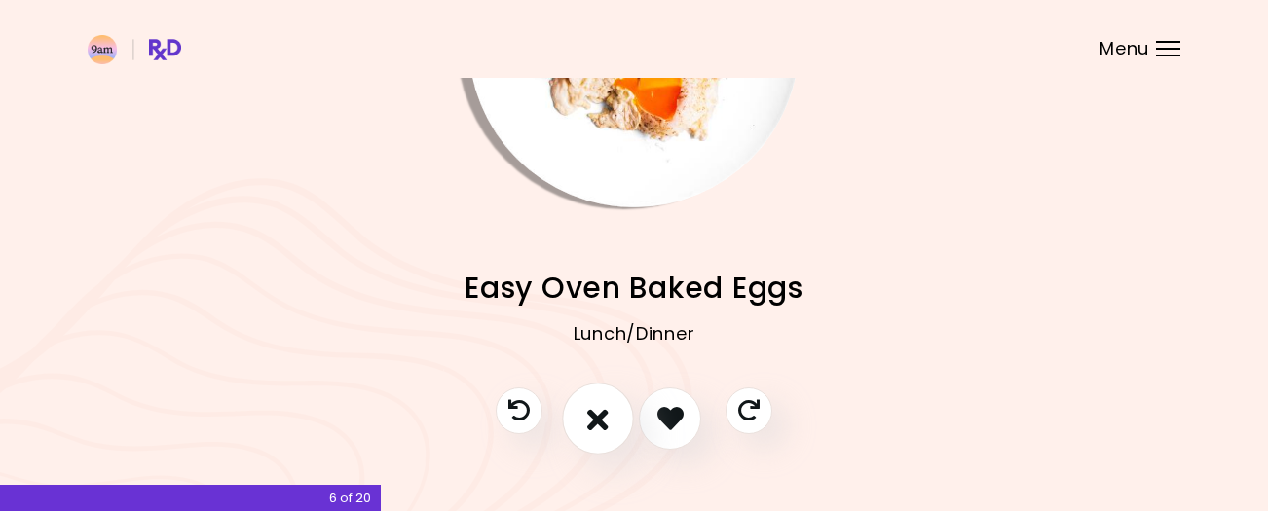
click at [595, 416] on icon "I don't like this recipe" at bounding box center [597, 418] width 21 height 30
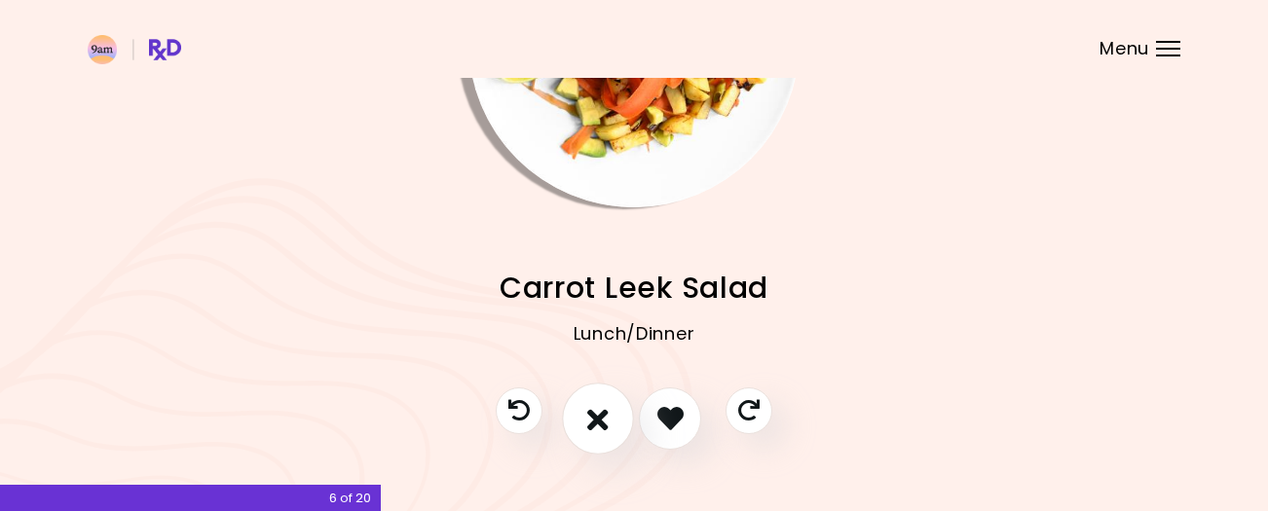
click at [595, 415] on icon "I don't like this recipe" at bounding box center [597, 418] width 21 height 30
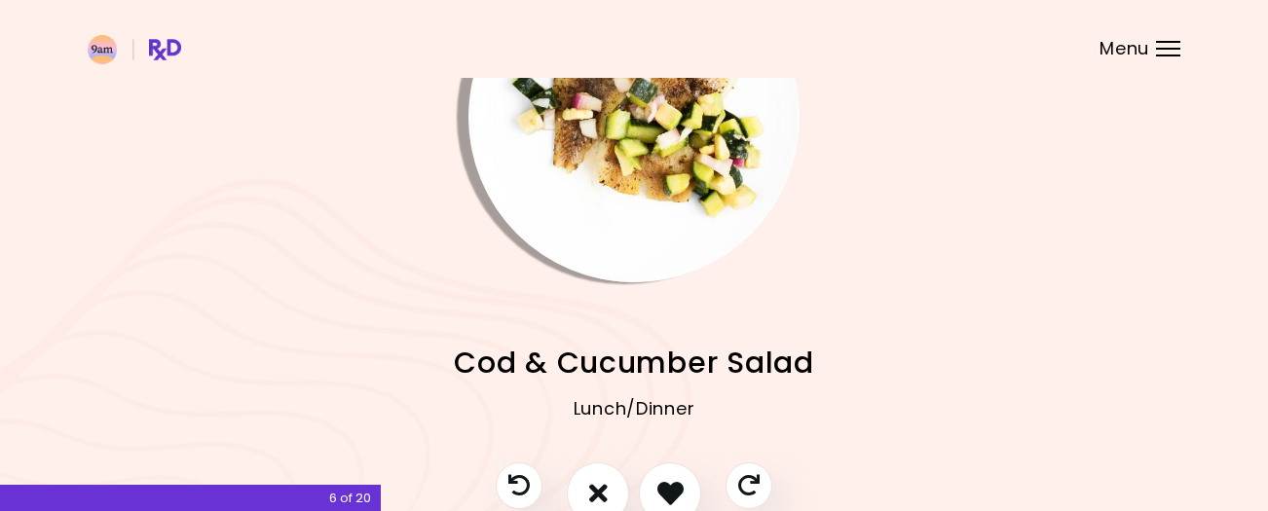
scroll to position [154, 0]
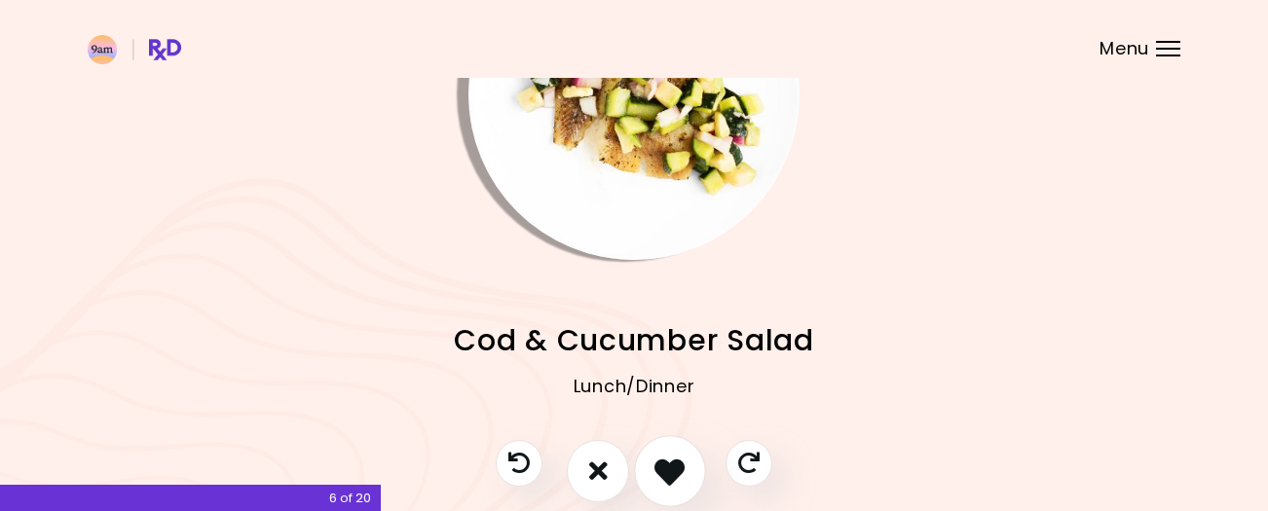
click at [671, 465] on icon "I like this recipe" at bounding box center [669, 471] width 30 height 30
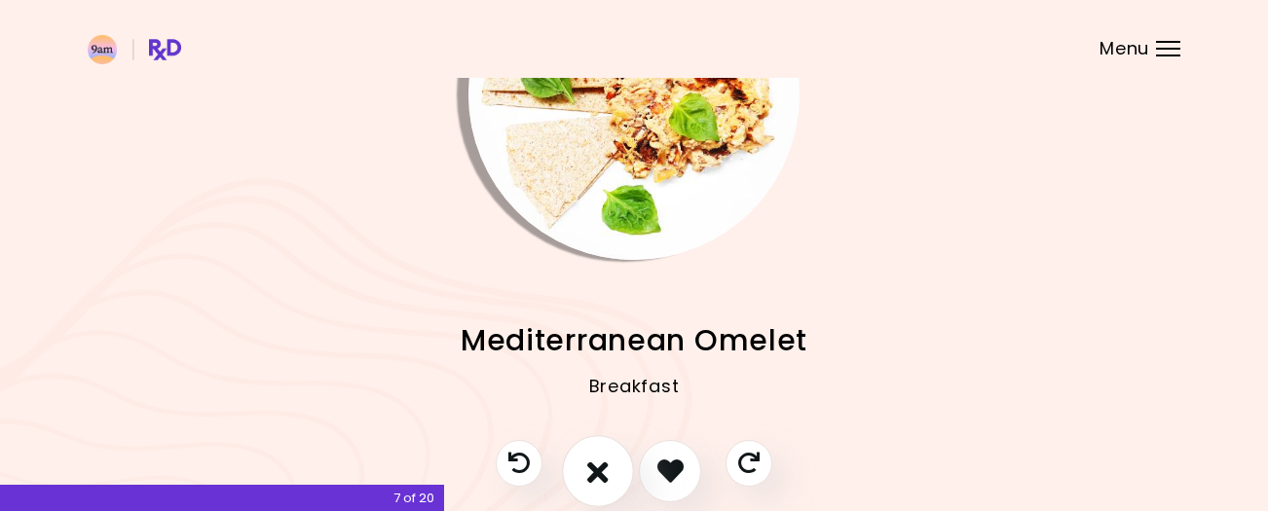
click at [603, 470] on icon "I don't like this recipe" at bounding box center [597, 471] width 21 height 30
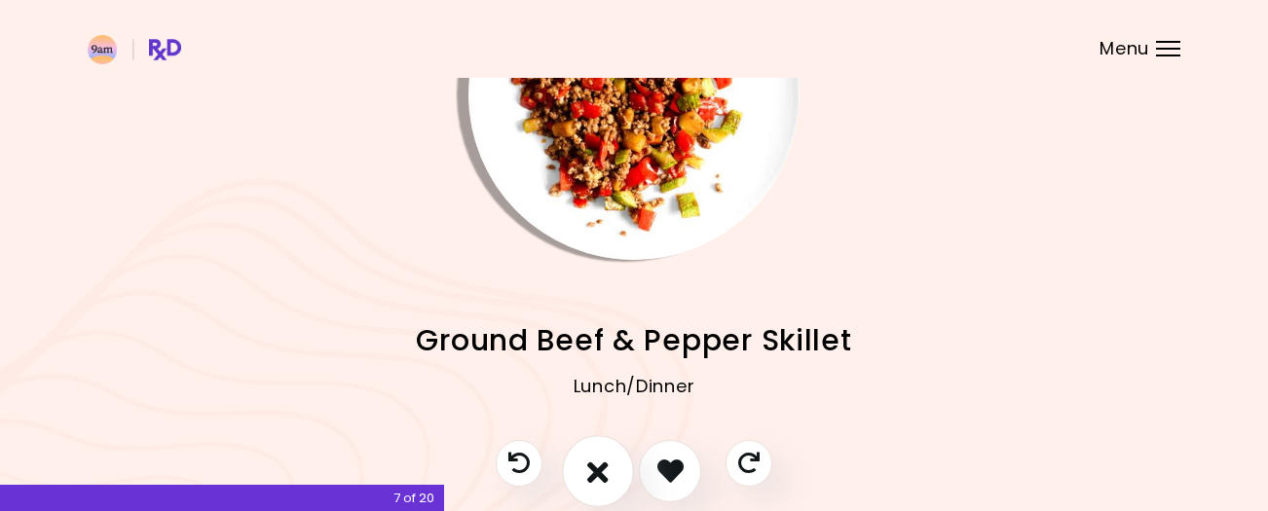
click at [603, 470] on icon "I don't like this recipe" at bounding box center [597, 471] width 21 height 30
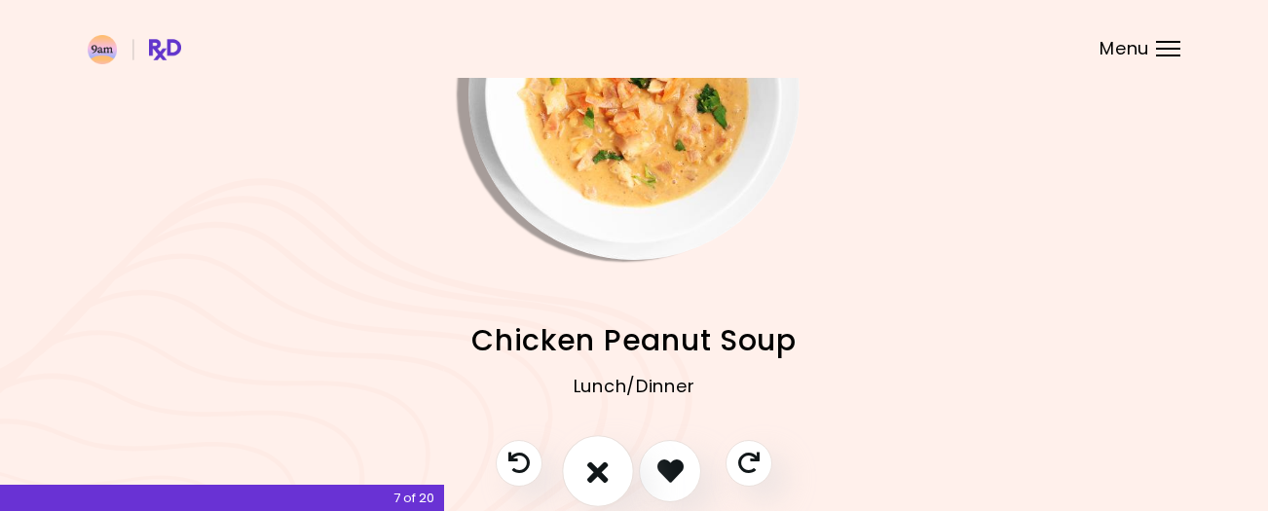
click at [603, 470] on icon "I don't like this recipe" at bounding box center [597, 471] width 21 height 30
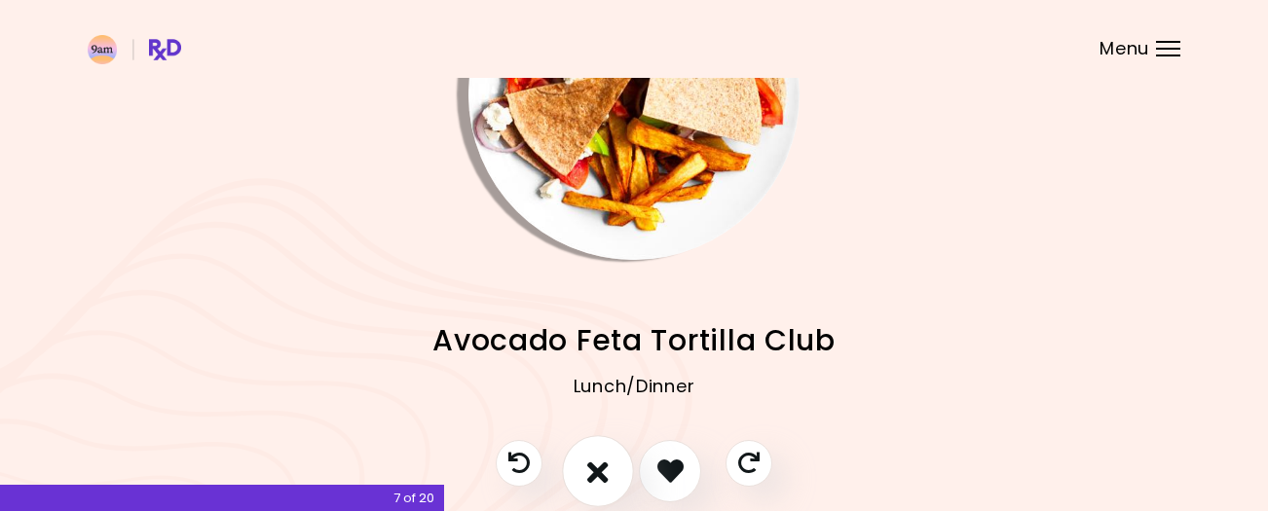
click at [603, 470] on icon "I don't like this recipe" at bounding box center [597, 471] width 21 height 30
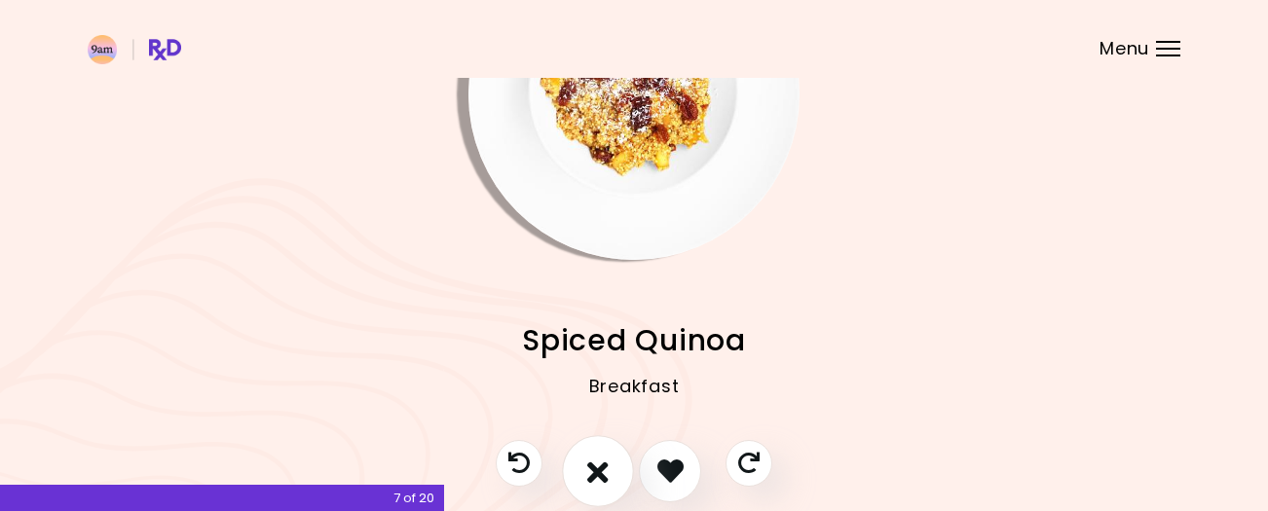
click at [603, 470] on icon "I don't like this recipe" at bounding box center [597, 471] width 21 height 30
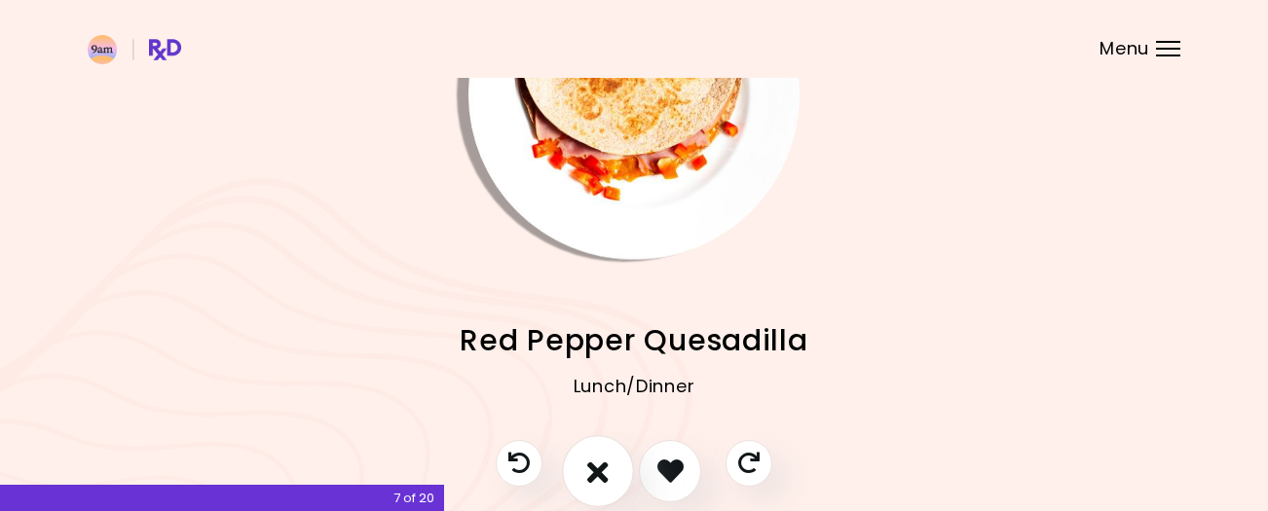
click at [603, 470] on icon "I don't like this recipe" at bounding box center [597, 471] width 21 height 30
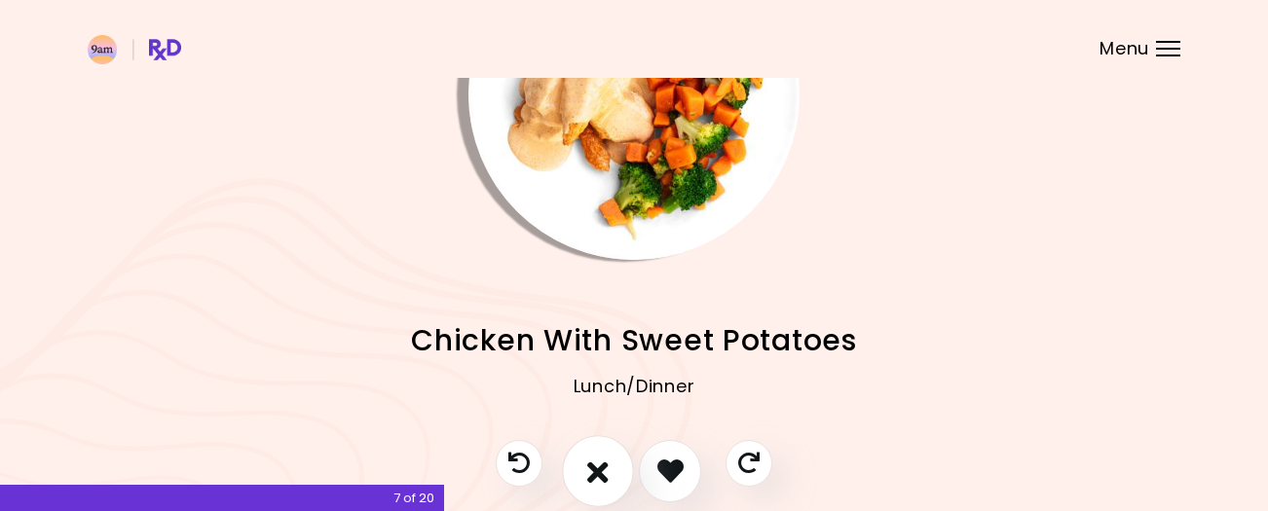
click at [603, 470] on icon "I don't like this recipe" at bounding box center [597, 471] width 21 height 30
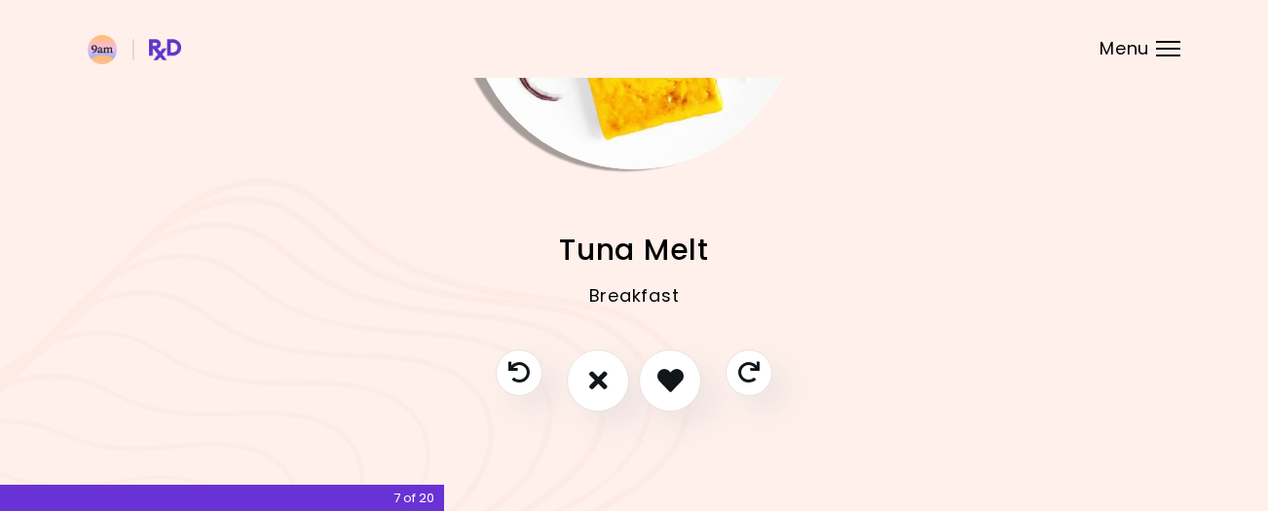
scroll to position [247, 0]
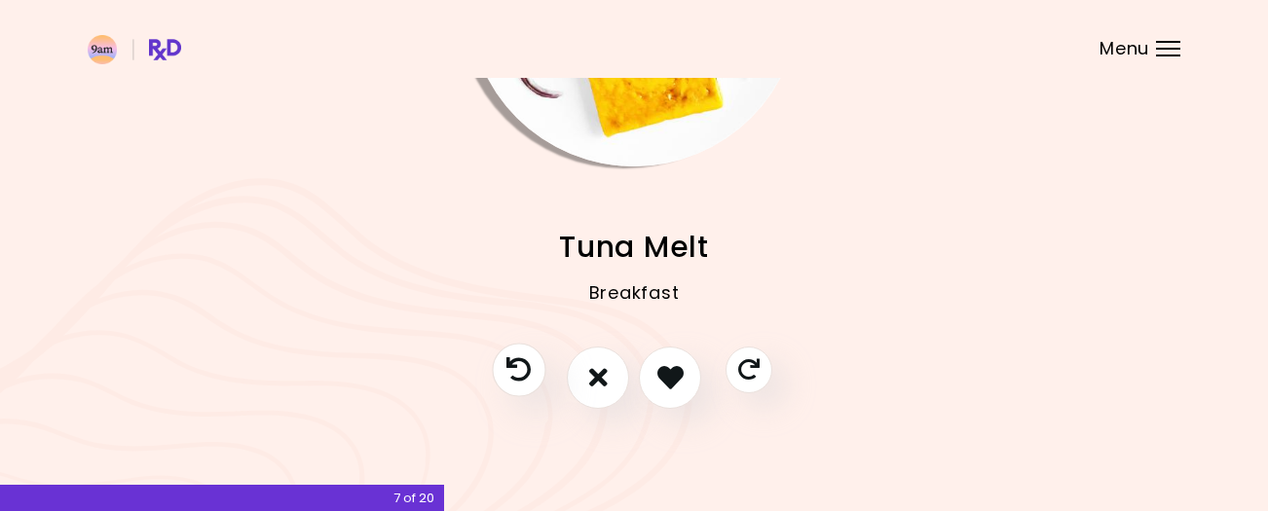
click at [514, 367] on icon "Previous recipe" at bounding box center [518, 369] width 24 height 24
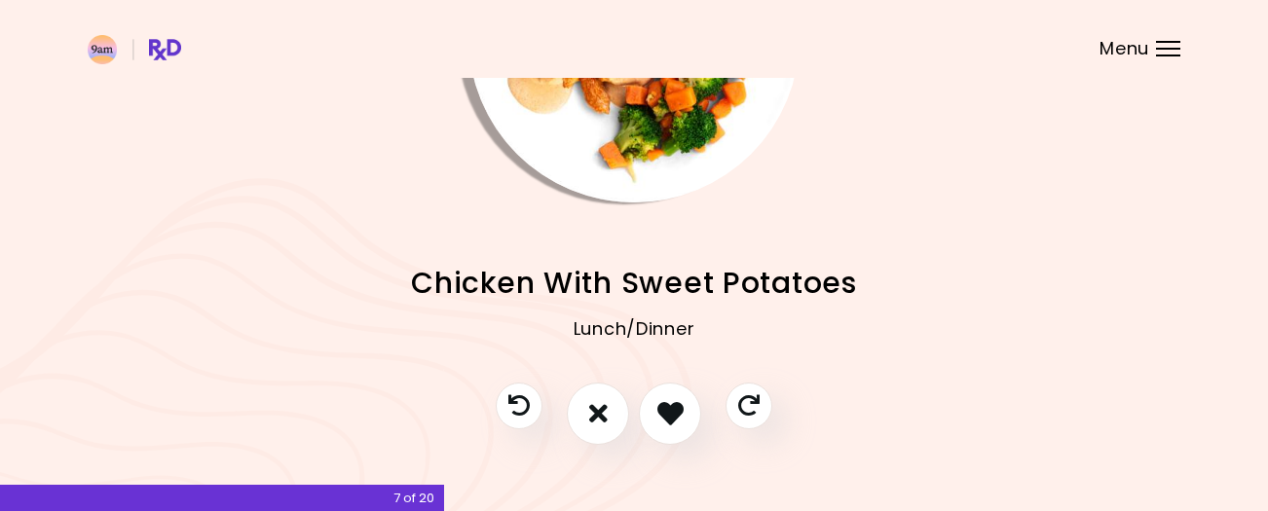
scroll to position [226, 0]
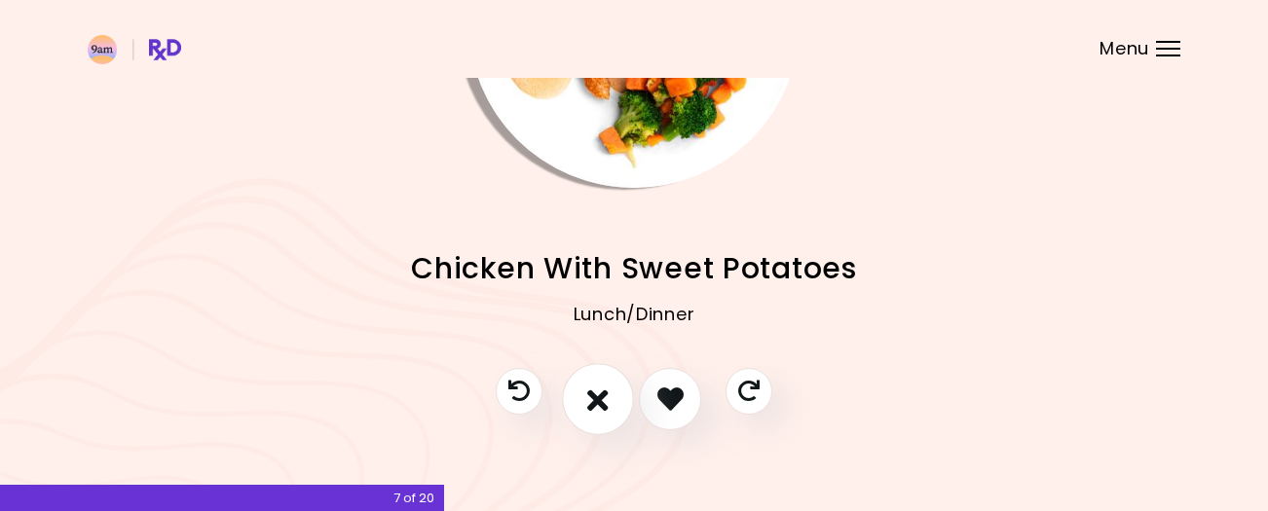
click at [595, 399] on icon "I don't like this recipe" at bounding box center [597, 399] width 21 height 30
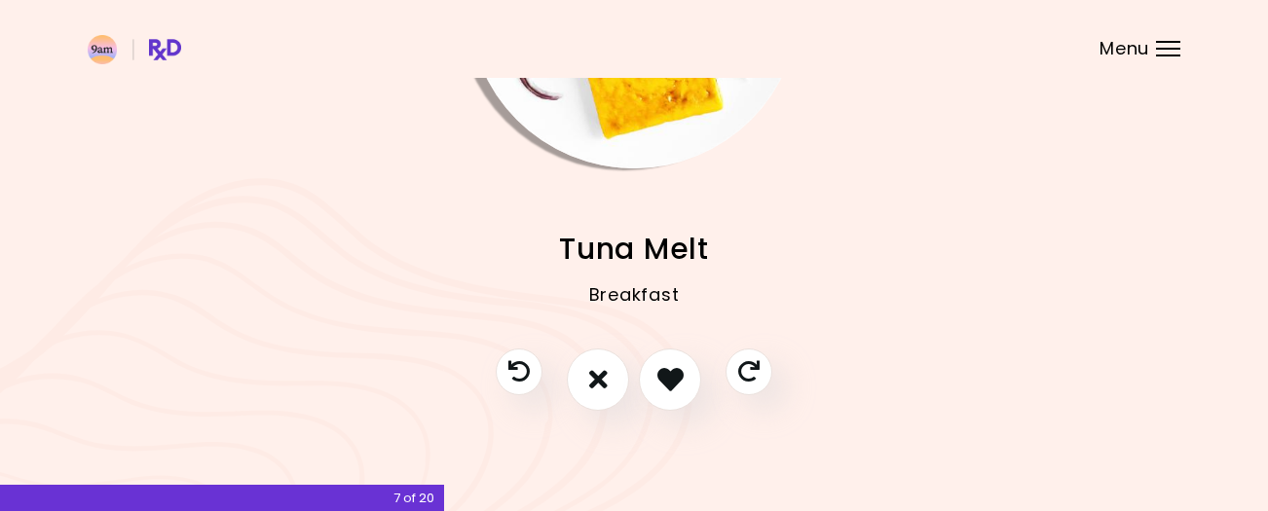
scroll to position [247, 0]
click at [669, 375] on icon "I like this recipe" at bounding box center [669, 377] width 30 height 30
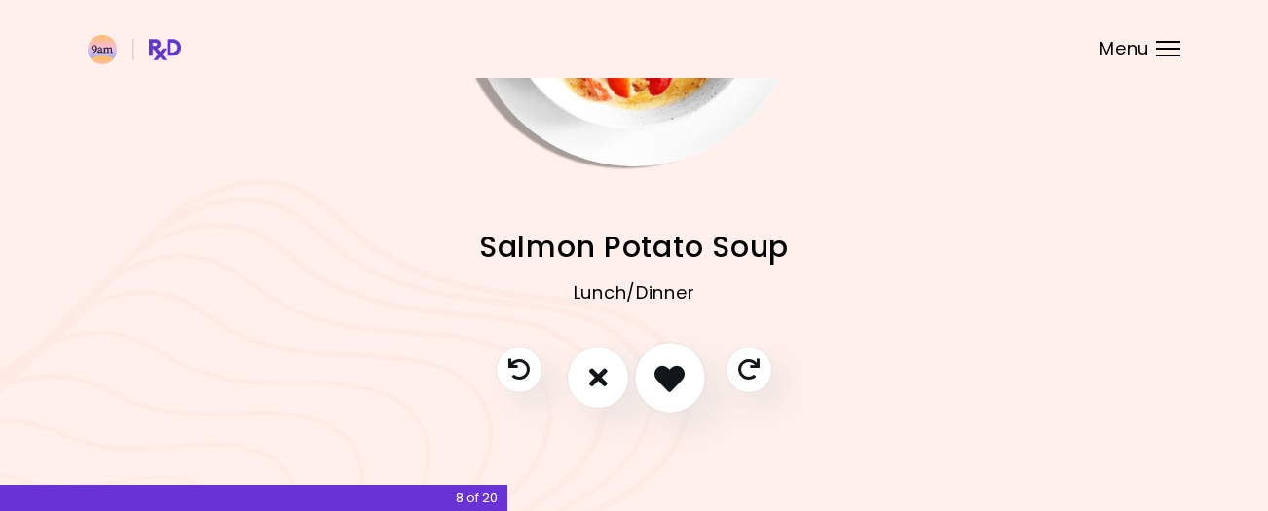
click at [661, 373] on icon "I like this recipe" at bounding box center [669, 377] width 30 height 30
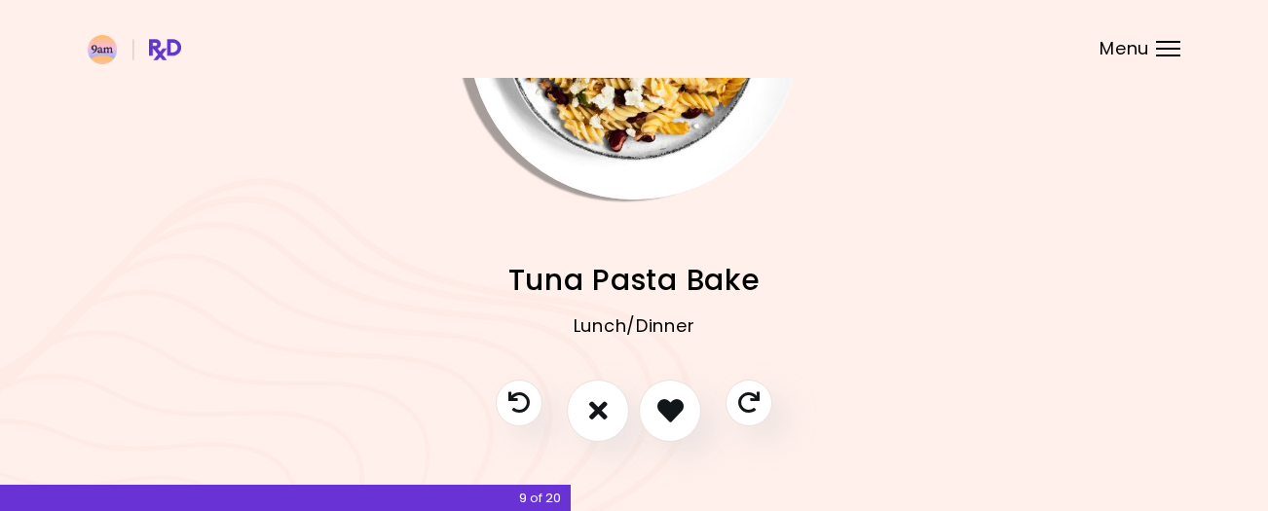
scroll to position [233, 0]
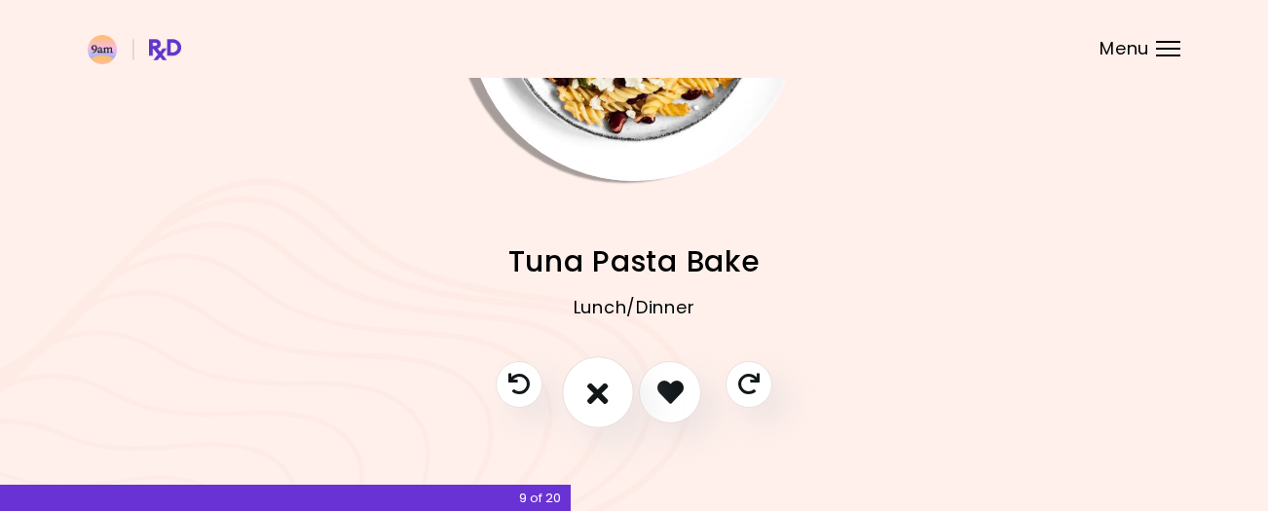
click at [602, 391] on icon "I don't like this recipe" at bounding box center [597, 392] width 21 height 30
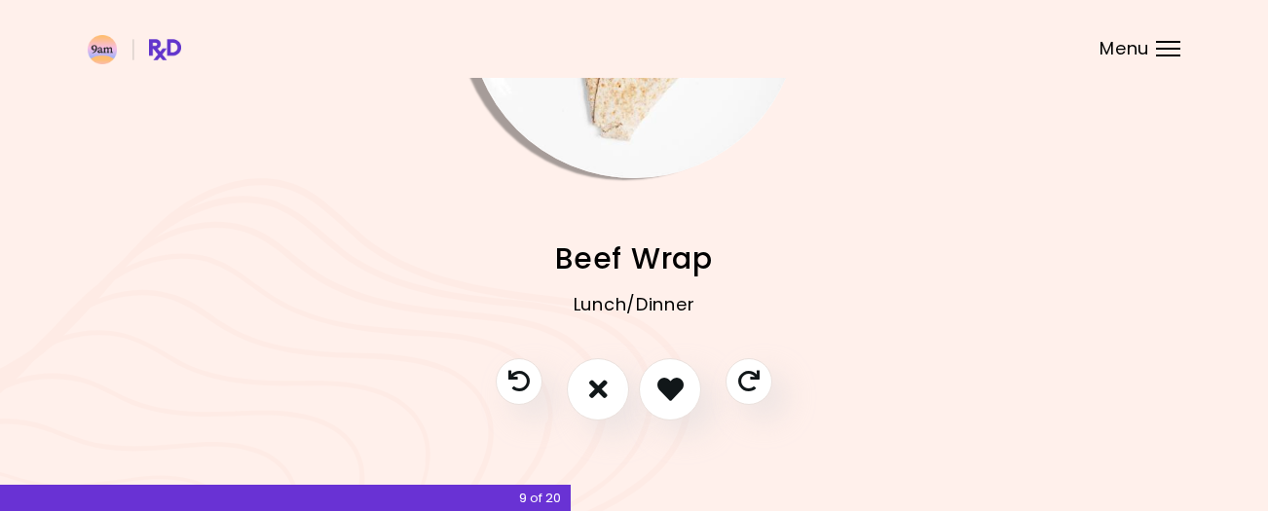
scroll to position [237, 0]
click at [667, 381] on icon "I like this recipe" at bounding box center [669, 388] width 30 height 30
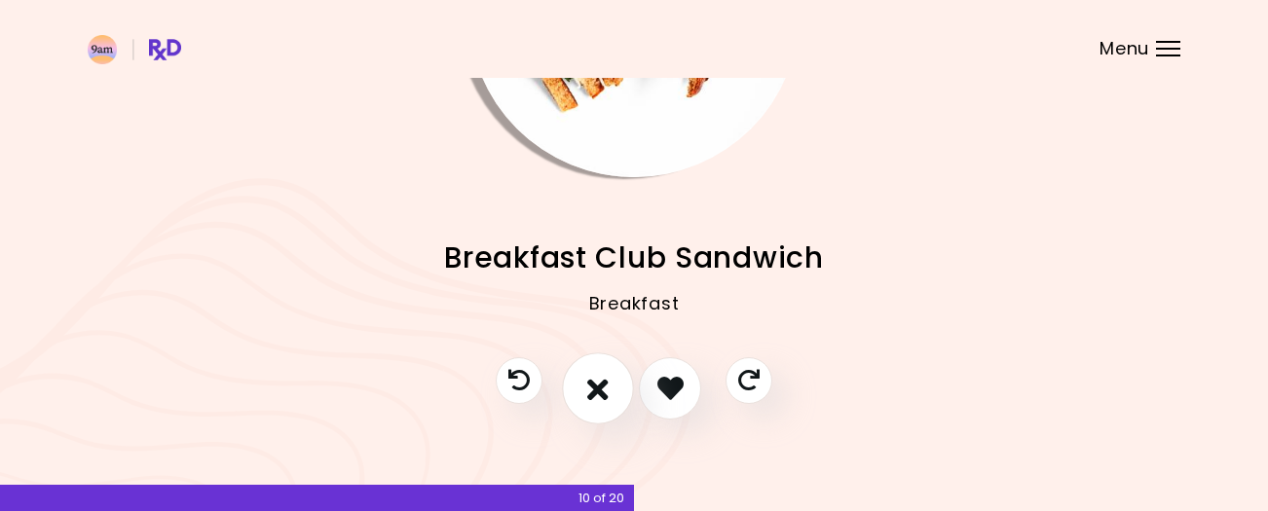
click at [581, 387] on button "I don't like this recipe" at bounding box center [598, 389] width 72 height 72
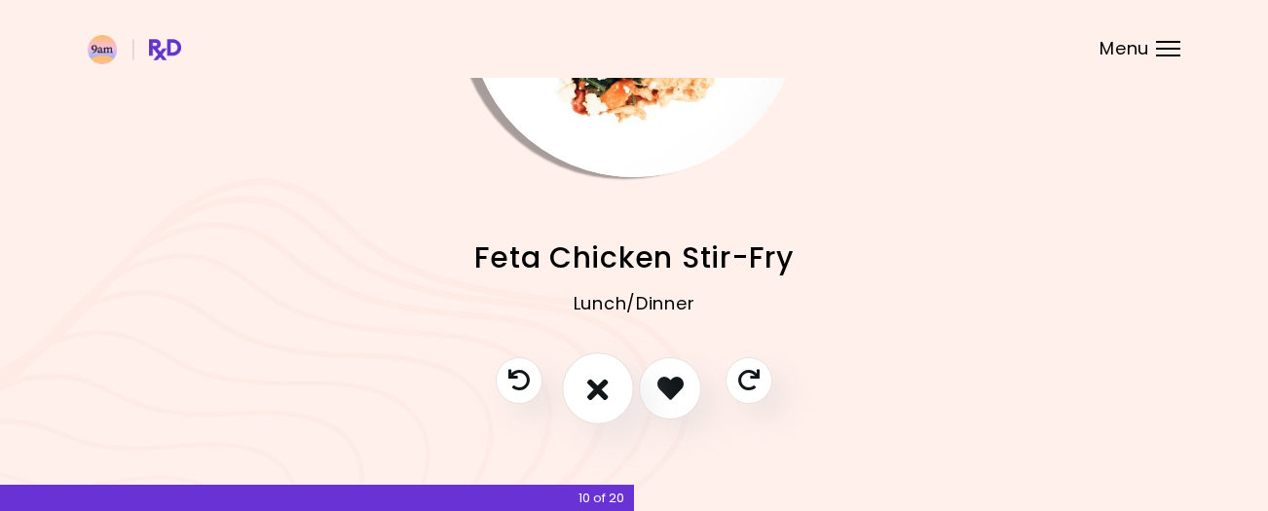
click at [585, 386] on button "I don't like this recipe" at bounding box center [598, 389] width 72 height 72
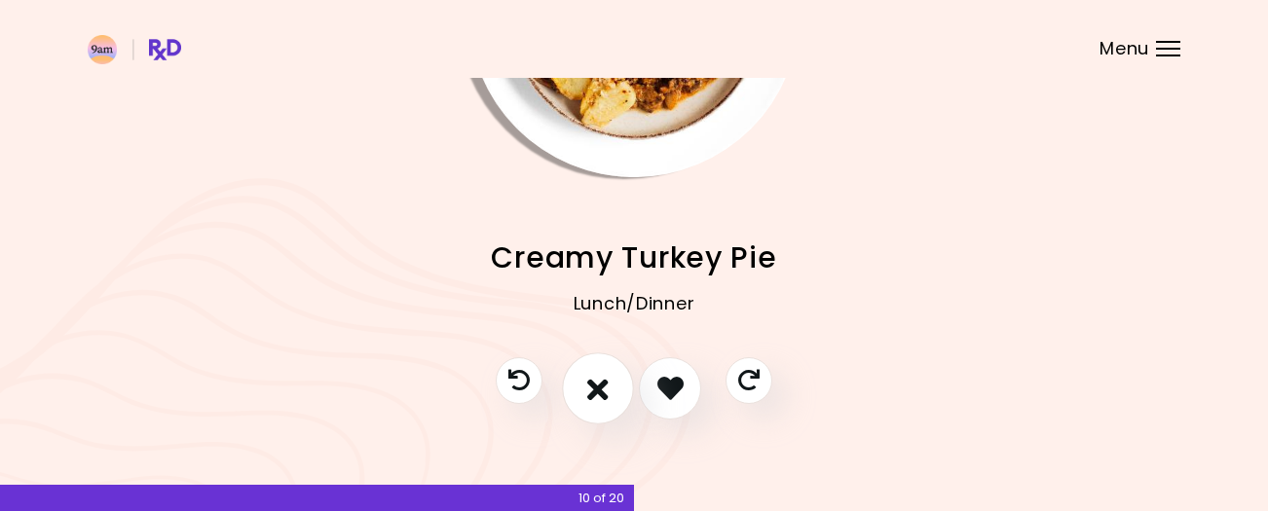
click at [587, 385] on icon "I don't like this recipe" at bounding box center [597, 388] width 21 height 30
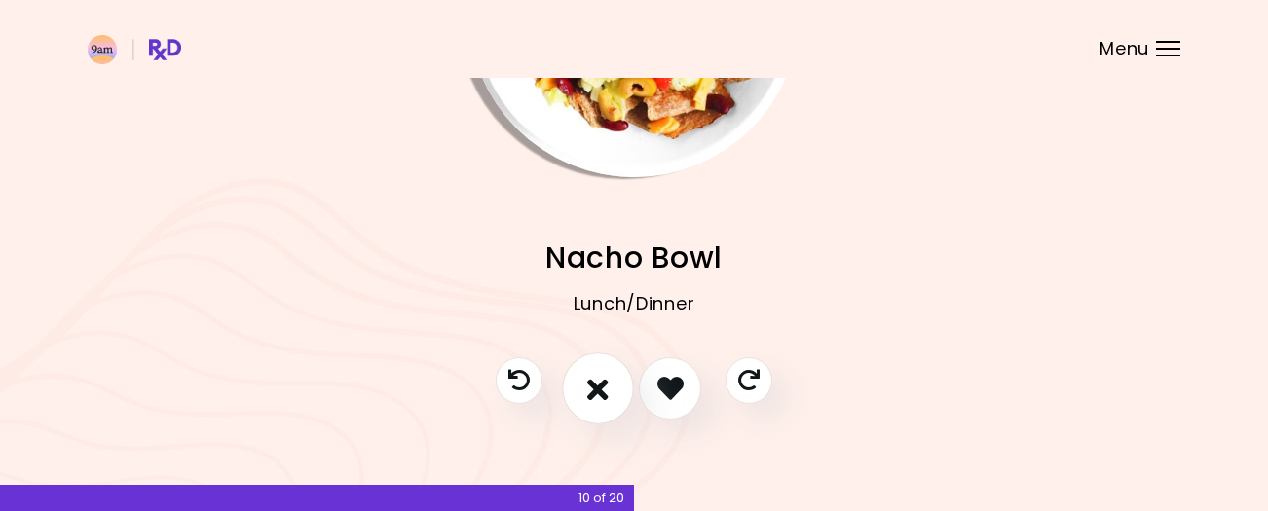
click at [587, 385] on icon "I don't like this recipe" at bounding box center [597, 388] width 21 height 30
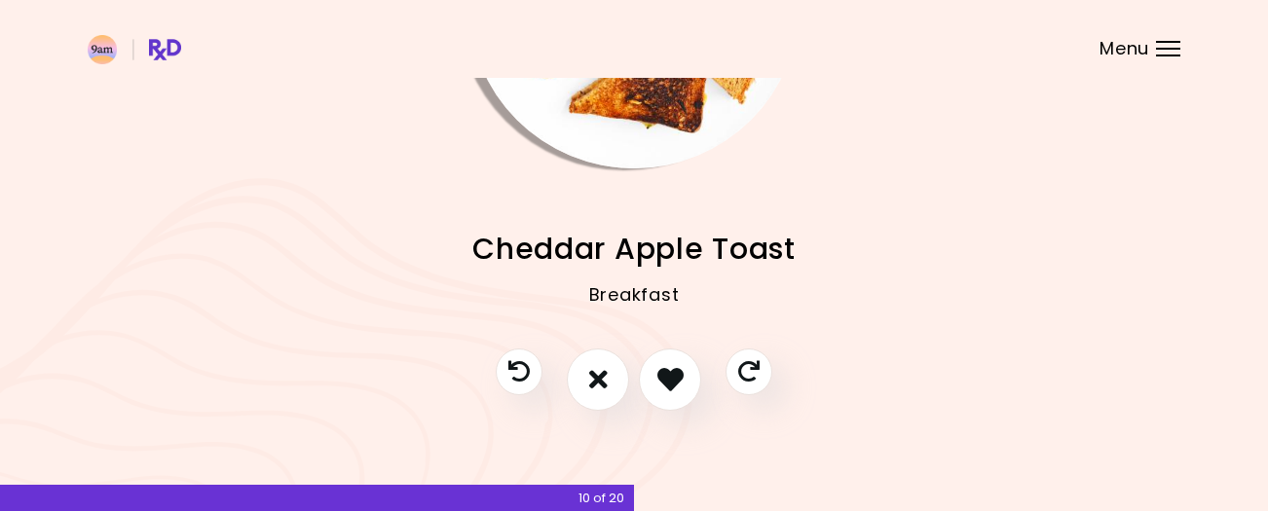
scroll to position [247, 0]
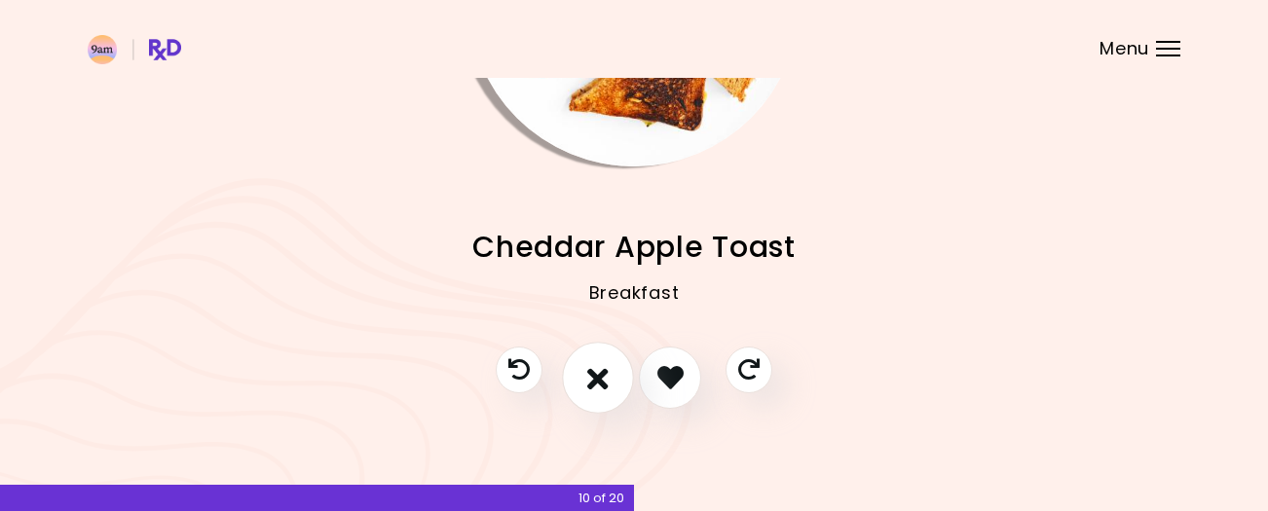
click at [602, 372] on icon "I don't like this recipe" at bounding box center [597, 377] width 21 height 30
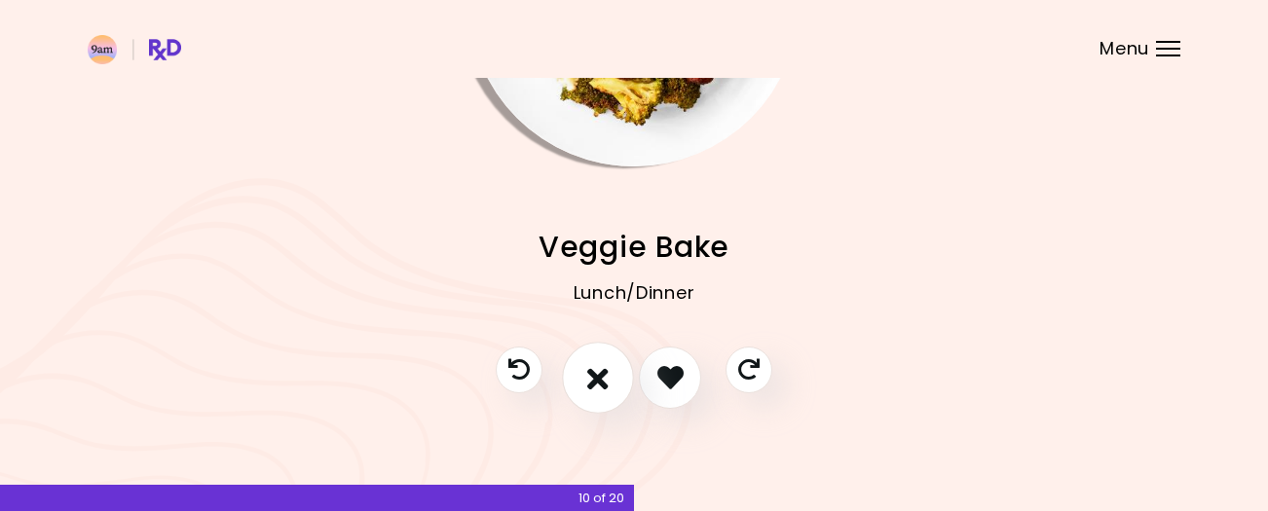
click at [601, 372] on icon "I don't like this recipe" at bounding box center [597, 377] width 21 height 30
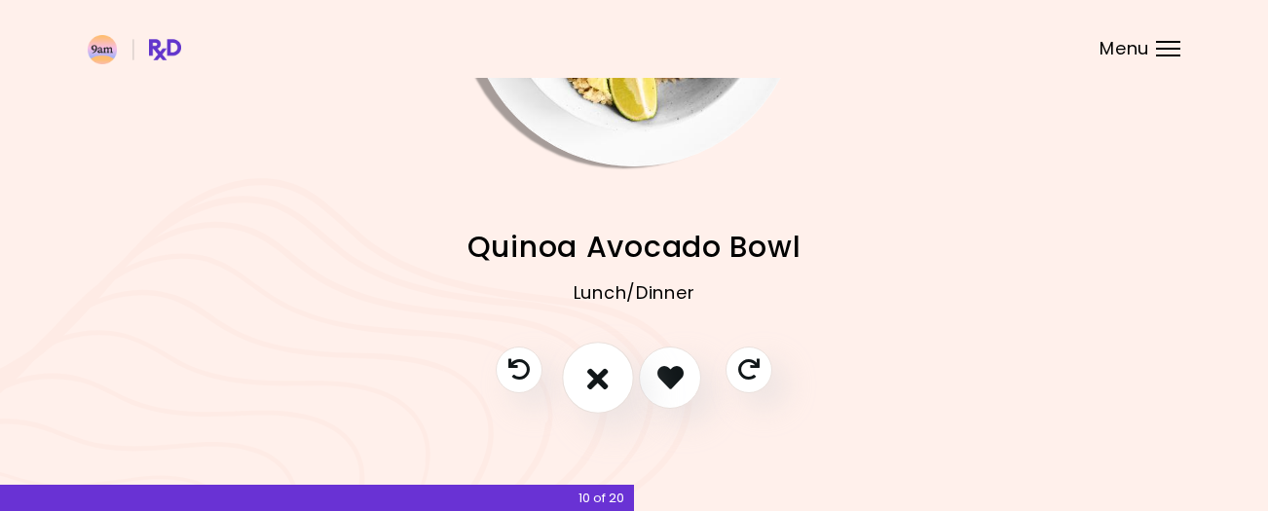
click at [601, 372] on icon "I don't like this recipe" at bounding box center [597, 377] width 21 height 30
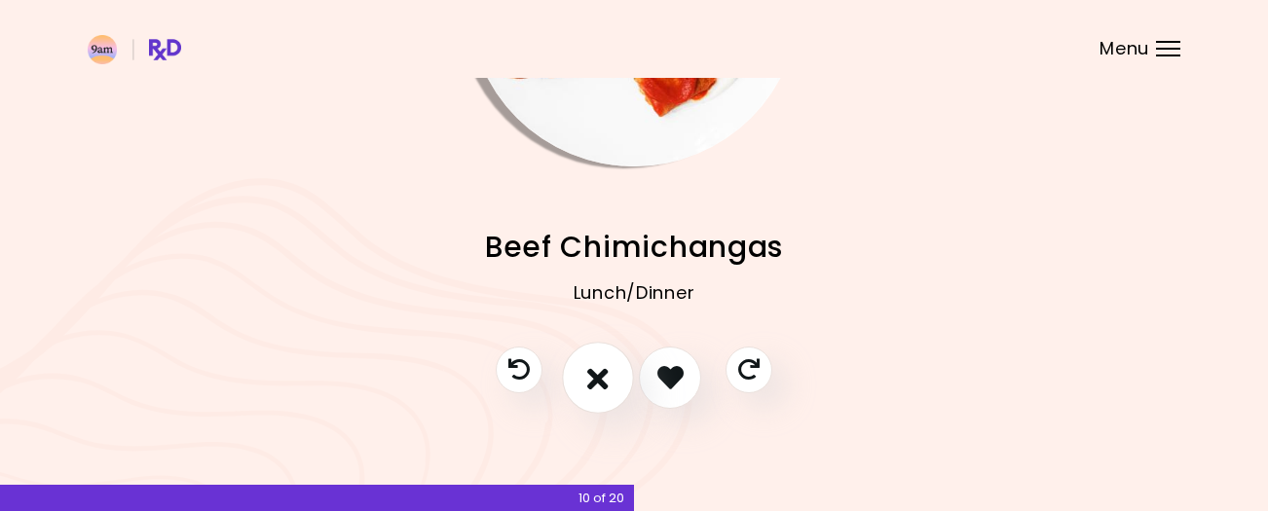
click at [601, 372] on icon "I don't like this recipe" at bounding box center [597, 377] width 21 height 30
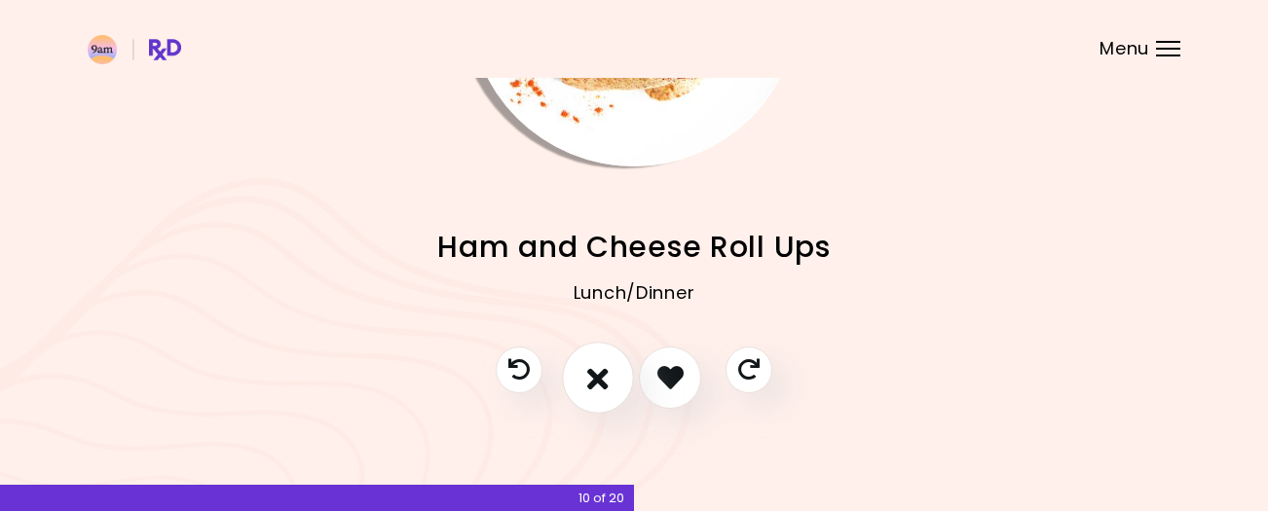
click at [601, 372] on icon "I don't like this recipe" at bounding box center [597, 377] width 21 height 30
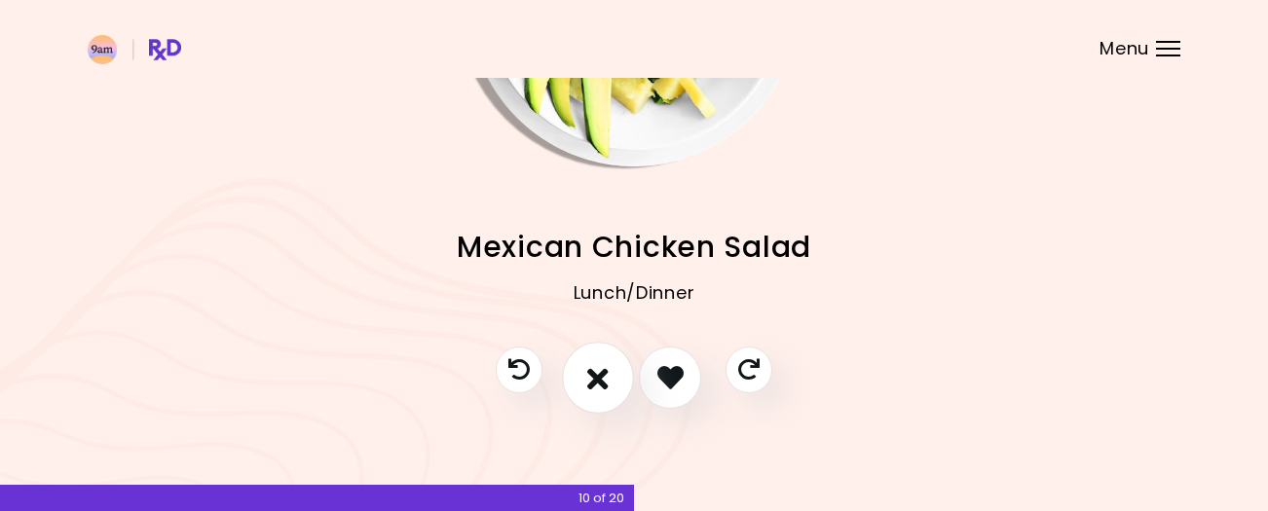
click at [601, 372] on icon "I don't like this recipe" at bounding box center [597, 377] width 21 height 30
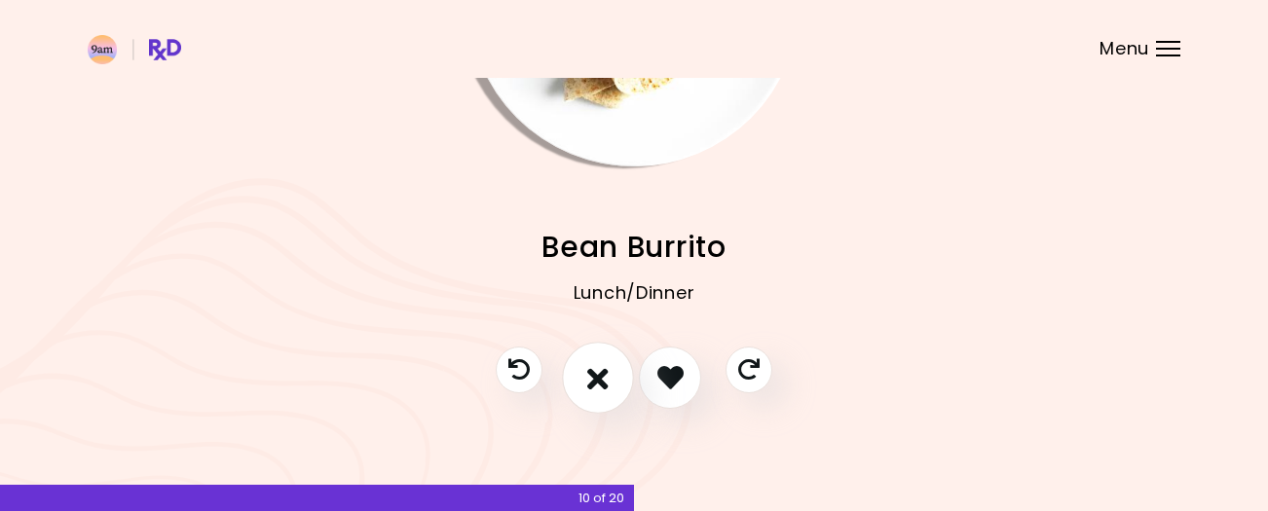
click at [601, 372] on icon "I don't like this recipe" at bounding box center [597, 377] width 21 height 30
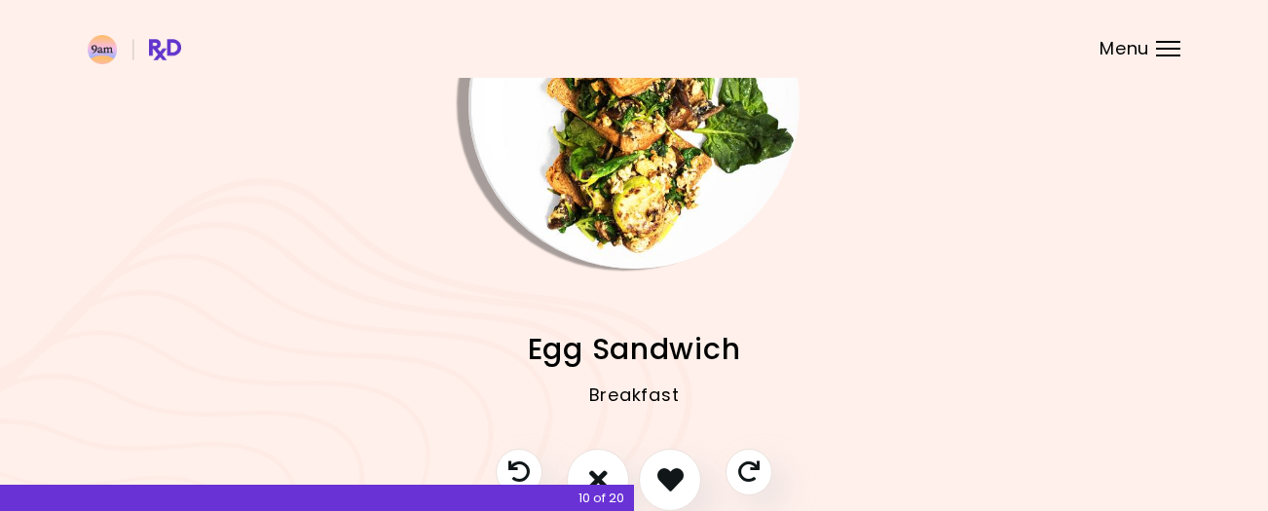
scroll to position [204, 0]
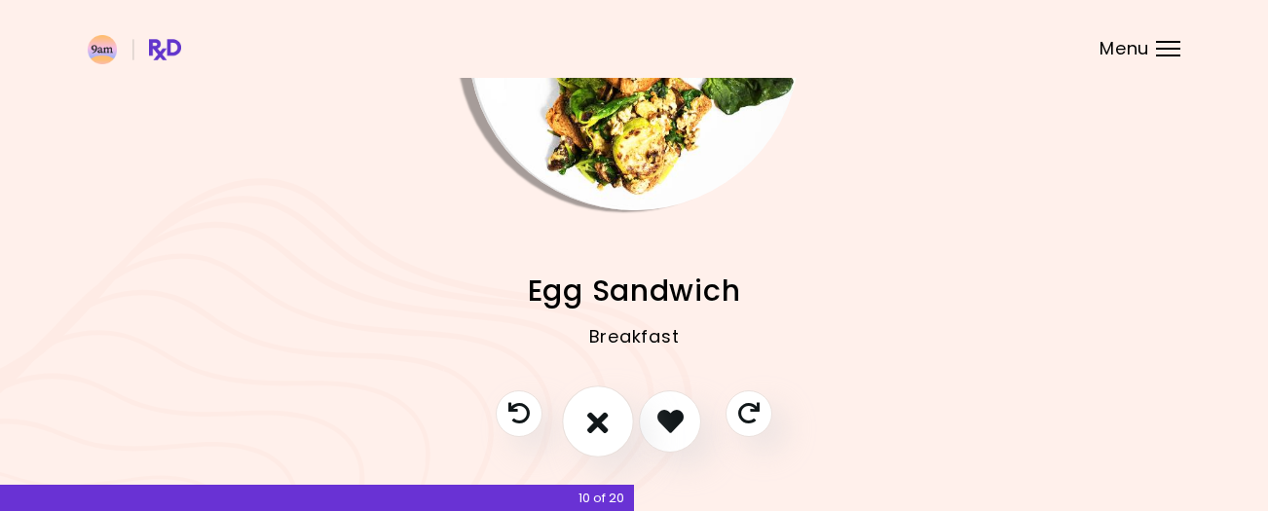
click at [598, 409] on icon "I don't like this recipe" at bounding box center [597, 421] width 21 height 30
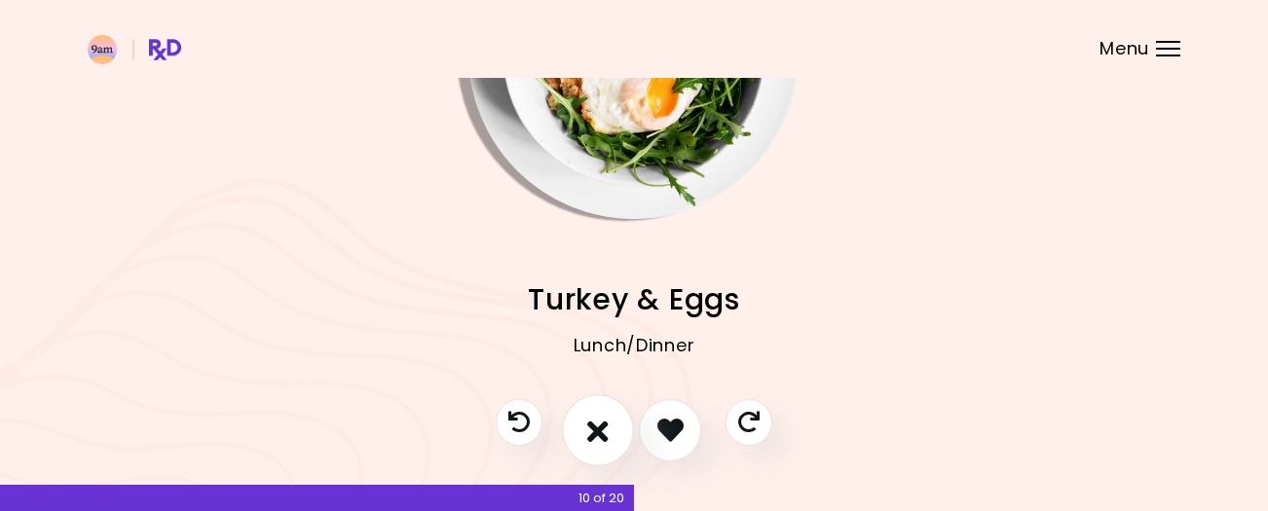
scroll to position [206, 0]
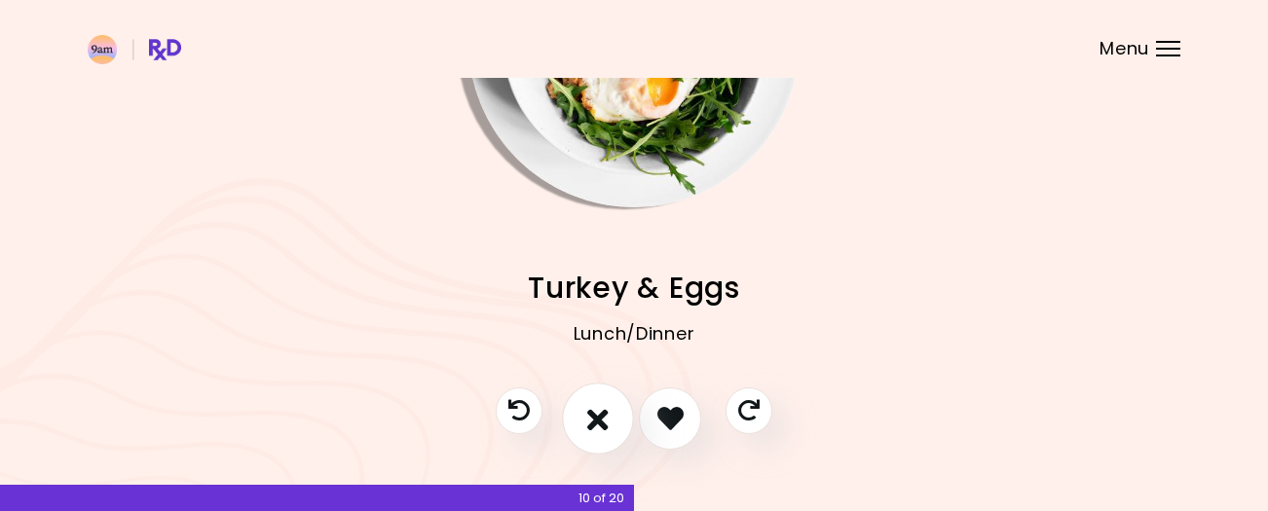
click at [598, 410] on icon "I don't like this recipe" at bounding box center [597, 418] width 21 height 30
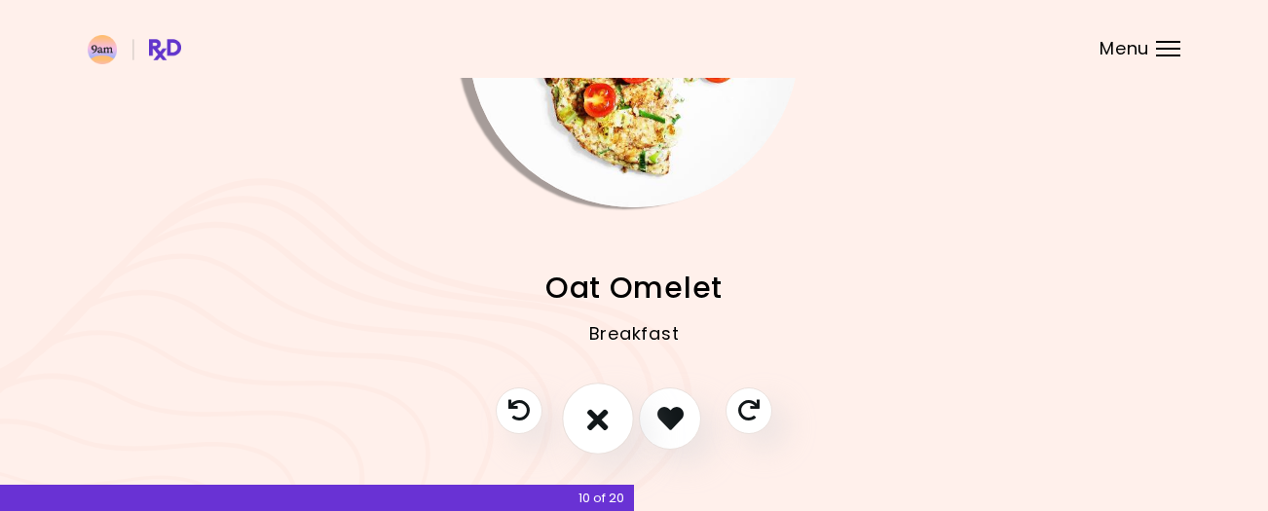
click at [598, 410] on icon "I don't like this recipe" at bounding box center [597, 418] width 21 height 30
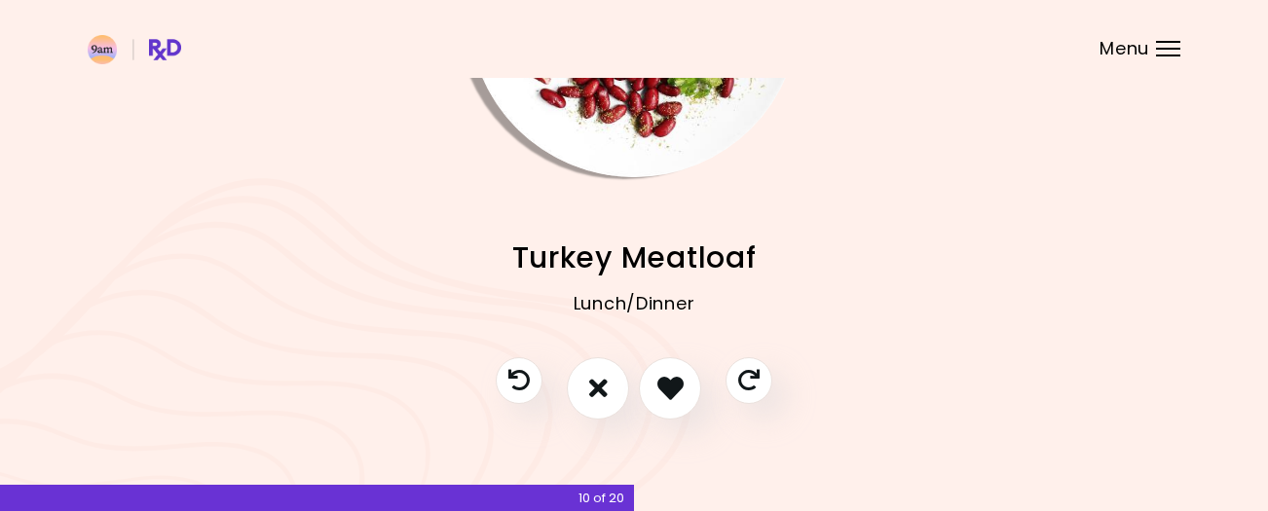
scroll to position [246, 0]
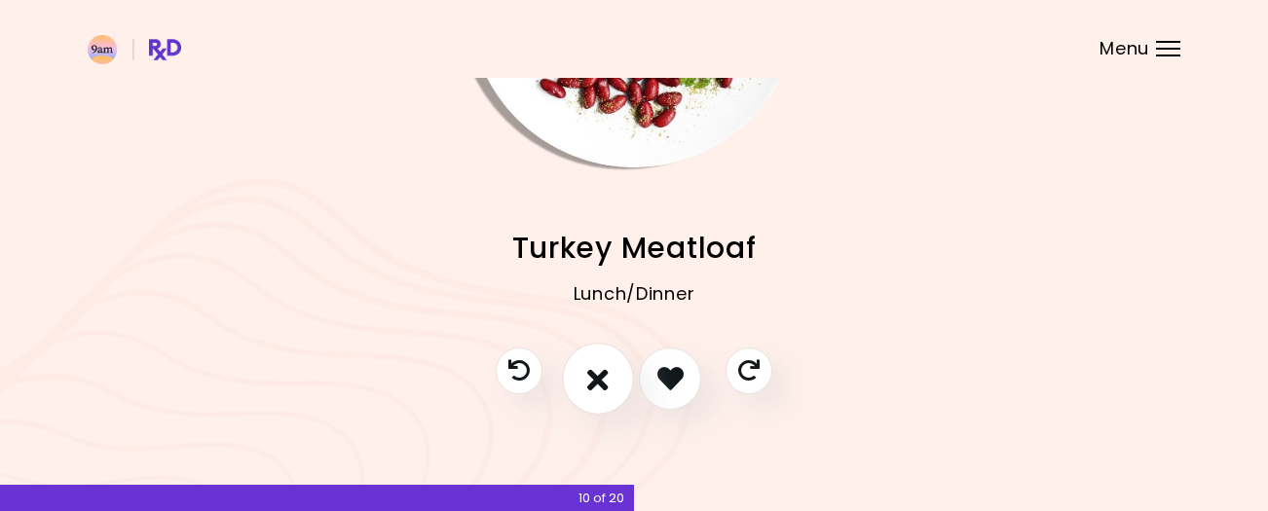
click at [604, 381] on icon "I don't like this recipe" at bounding box center [597, 378] width 21 height 30
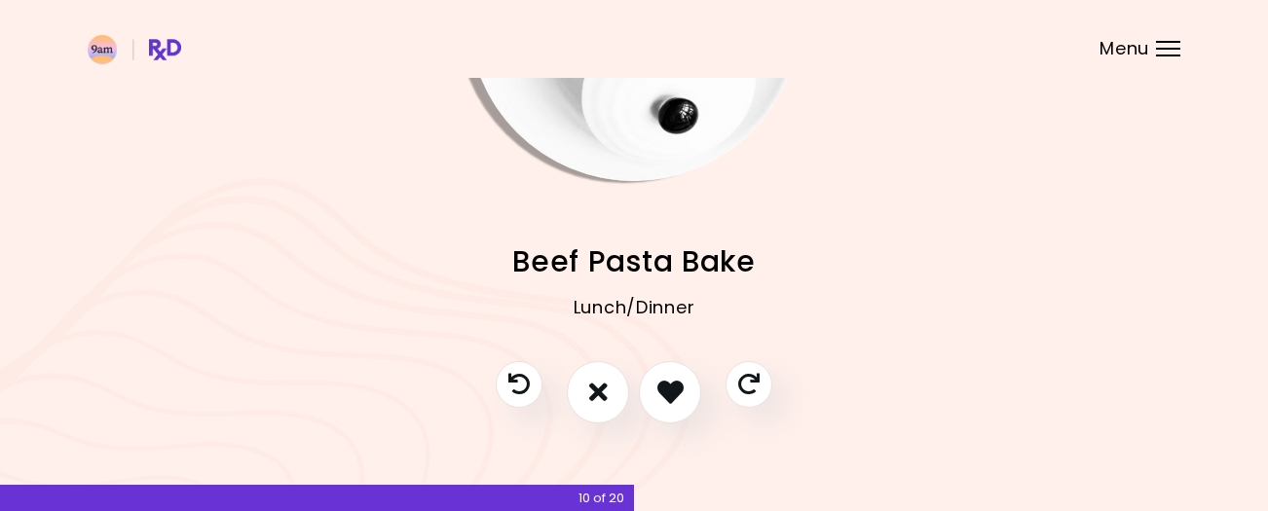
scroll to position [247, 0]
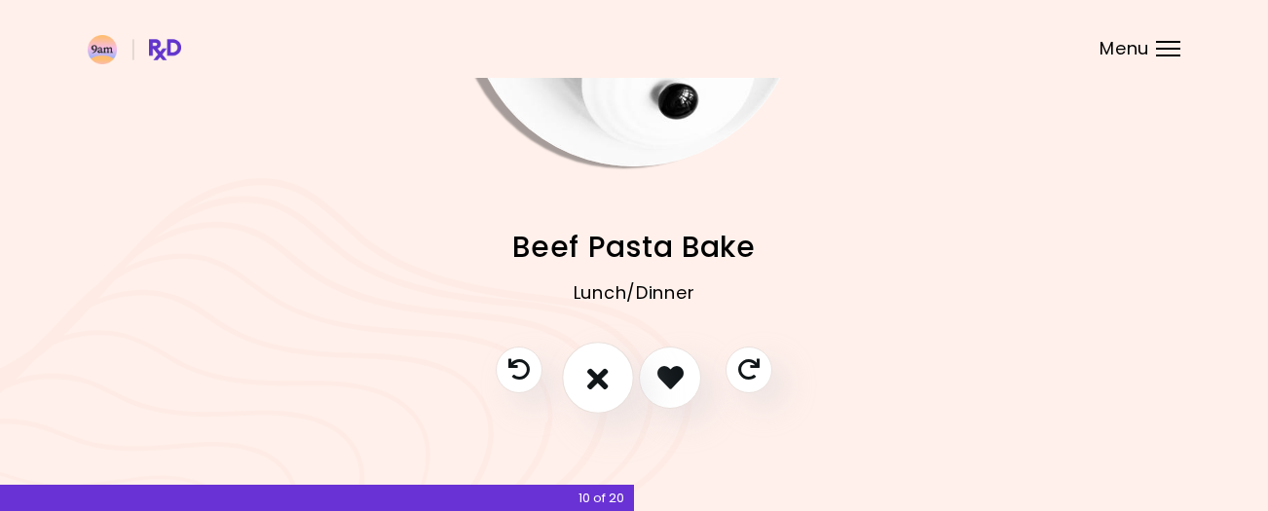
click at [596, 373] on icon "I don't like this recipe" at bounding box center [597, 377] width 21 height 30
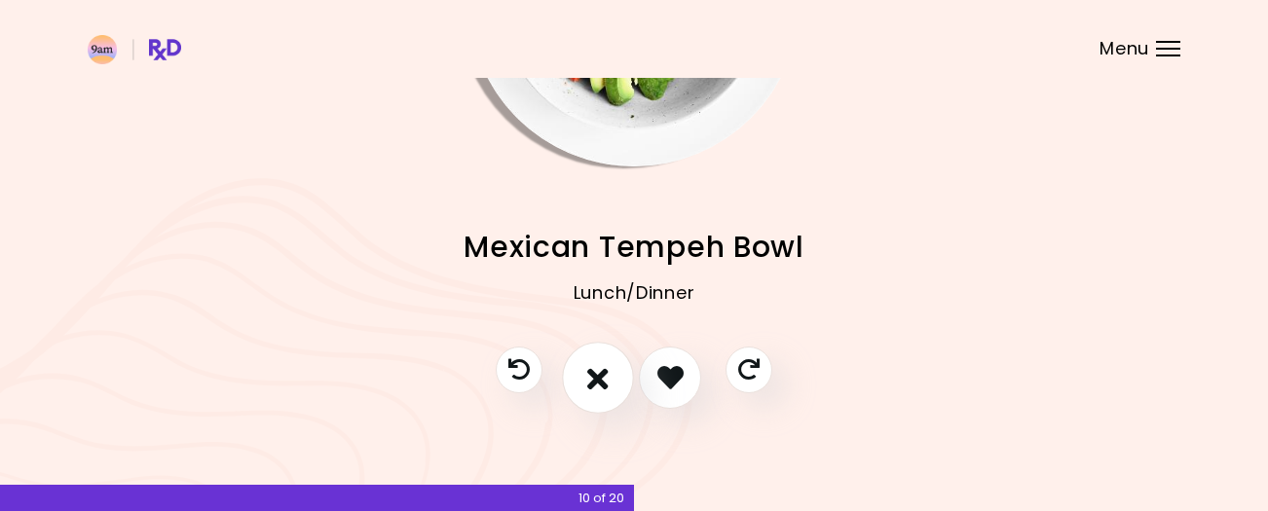
click at [596, 373] on icon "I don't like this recipe" at bounding box center [597, 377] width 21 height 30
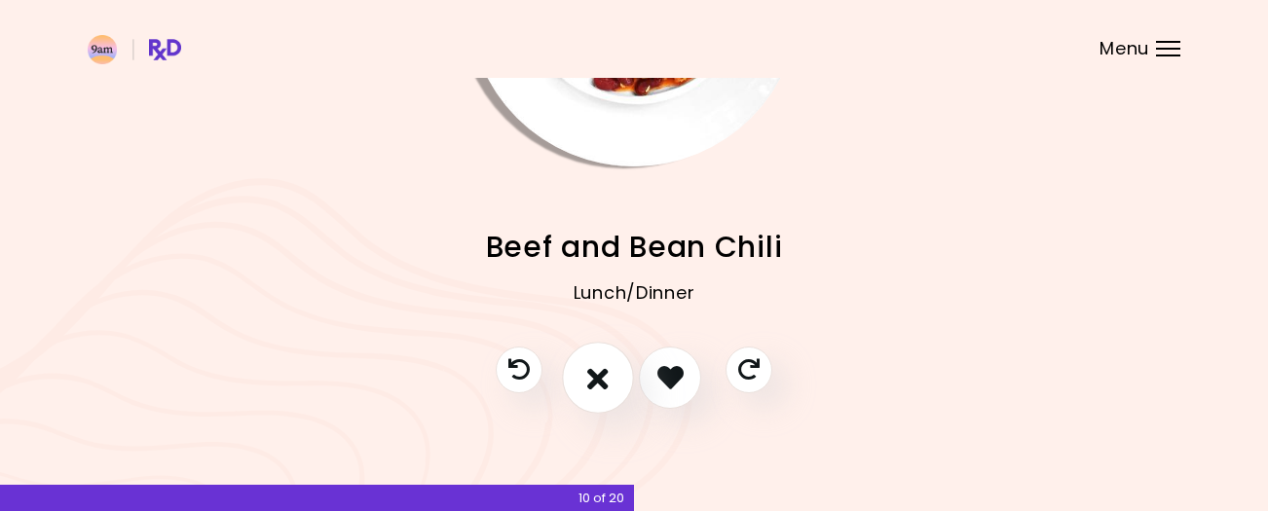
click at [596, 373] on icon "I don't like this recipe" at bounding box center [597, 377] width 21 height 30
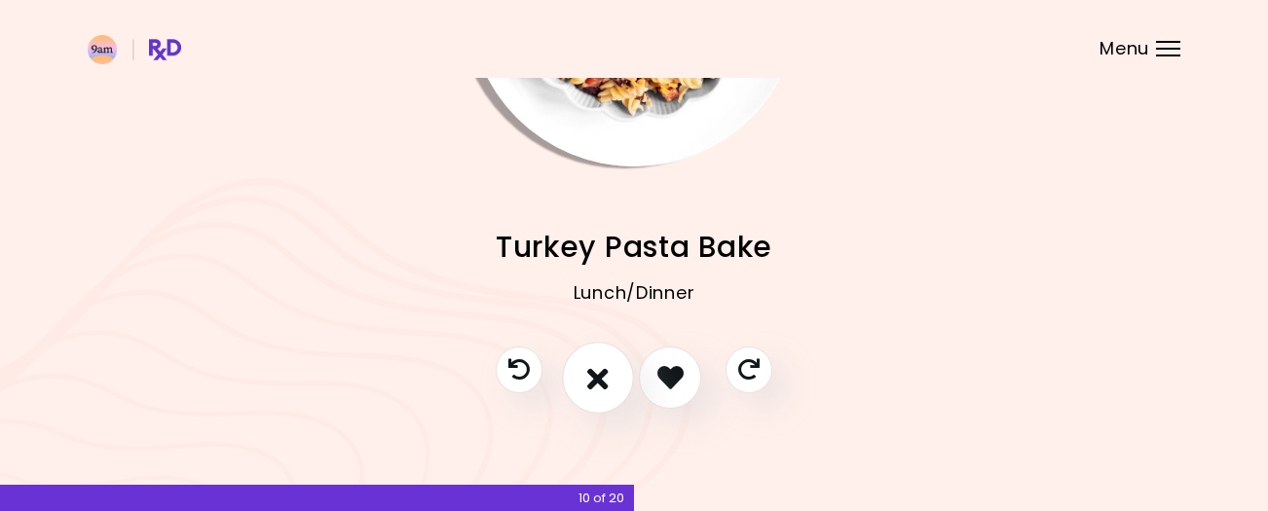
click at [596, 373] on icon "I don't like this recipe" at bounding box center [597, 377] width 21 height 30
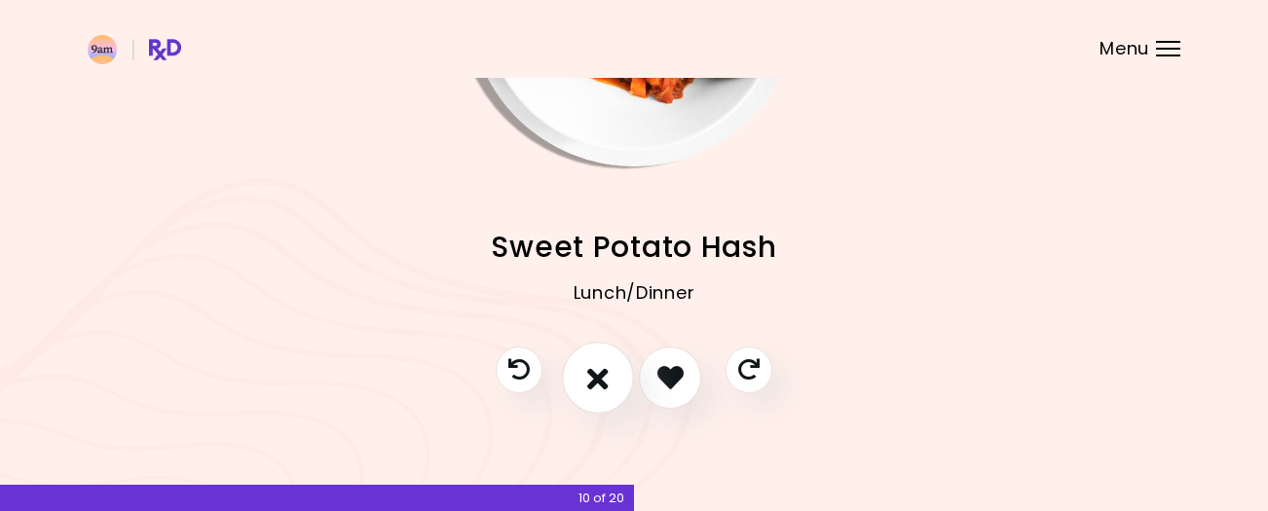
click at [596, 373] on icon "I don't like this recipe" at bounding box center [597, 377] width 21 height 30
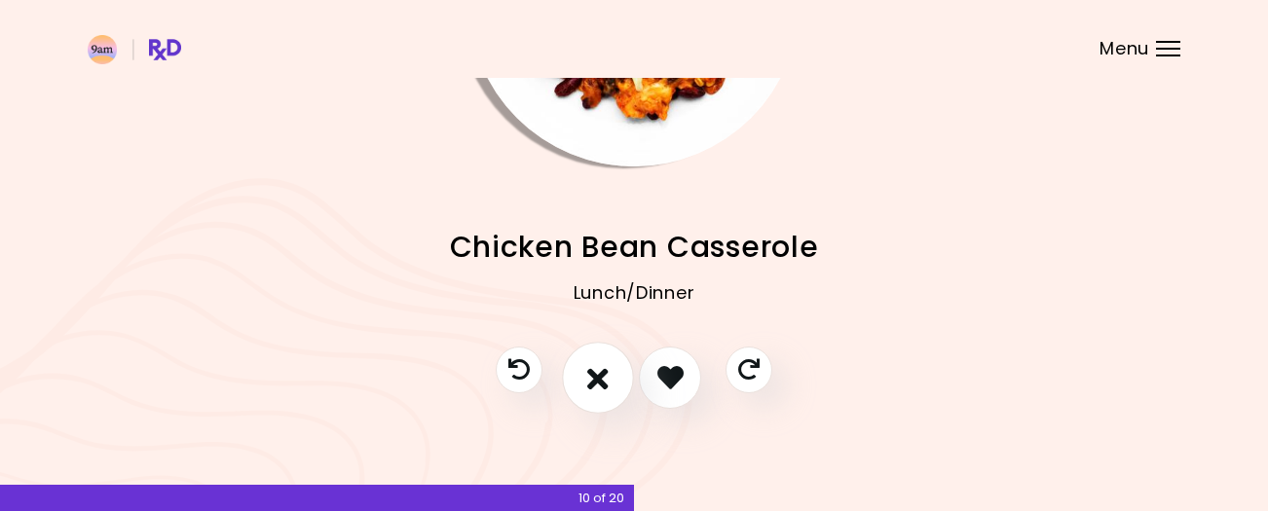
click at [596, 373] on icon "I don't like this recipe" at bounding box center [597, 377] width 21 height 30
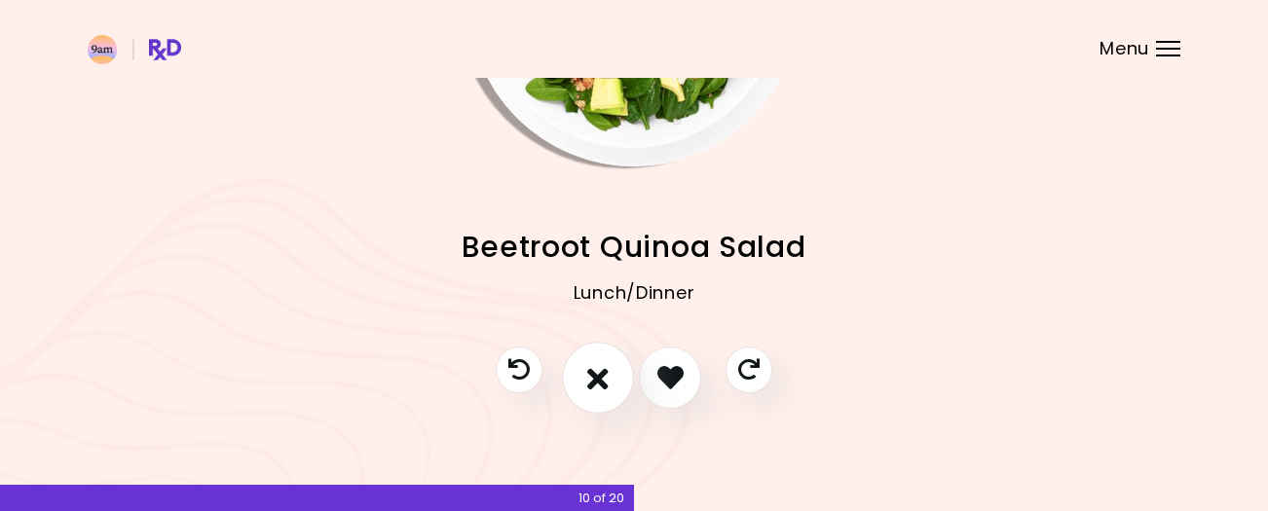
click at [596, 373] on icon "I don't like this recipe" at bounding box center [597, 377] width 21 height 30
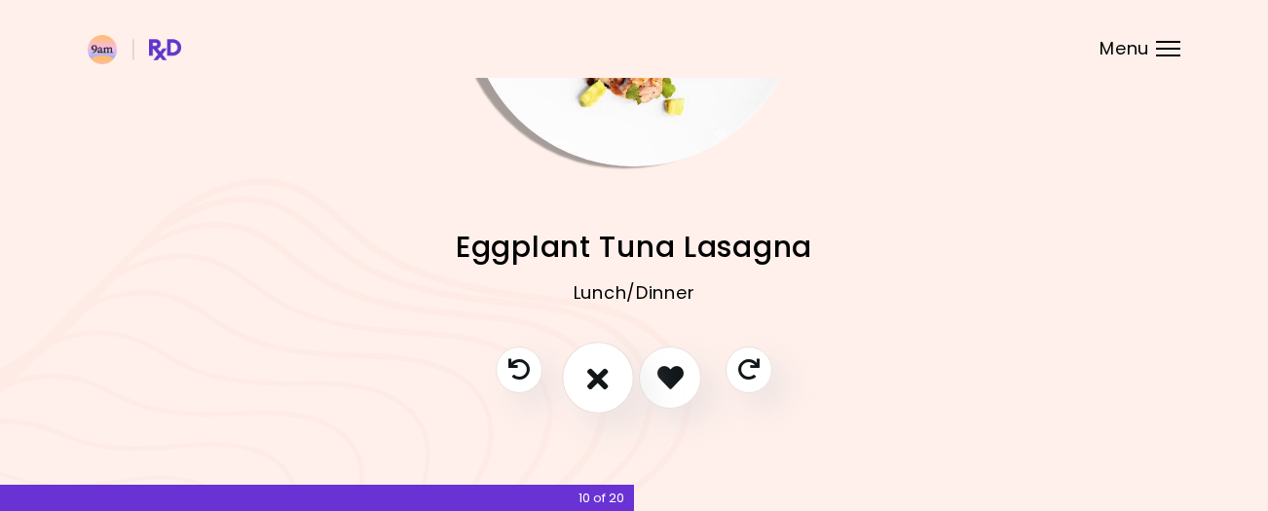
click at [596, 373] on icon "I don't like this recipe" at bounding box center [597, 377] width 21 height 30
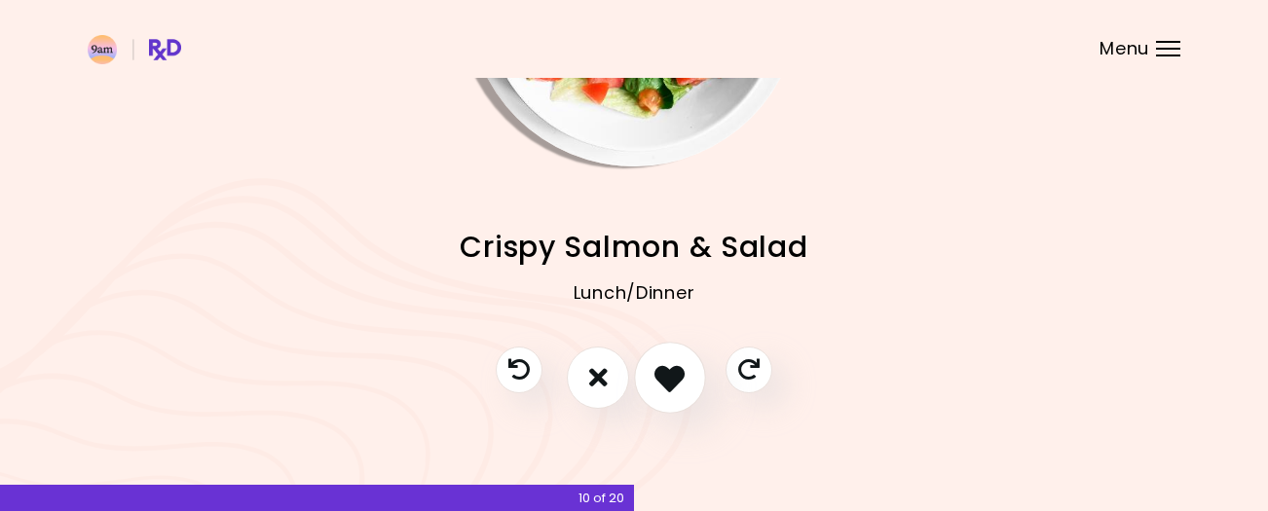
click at [670, 377] on icon "I like this recipe" at bounding box center [669, 377] width 30 height 30
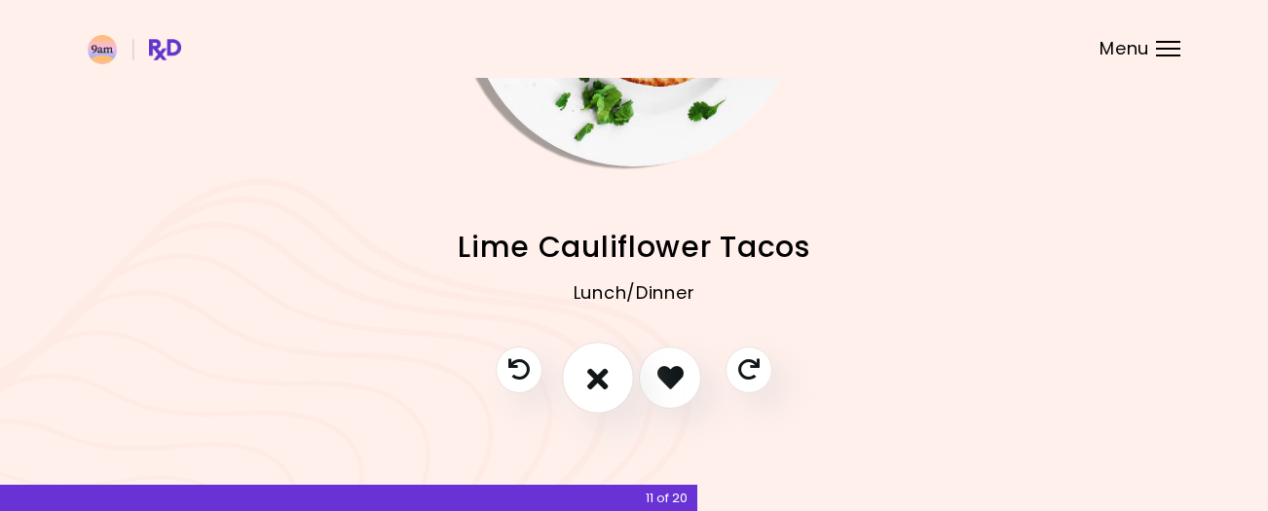
click at [598, 374] on icon "I don't like this recipe" at bounding box center [597, 377] width 21 height 30
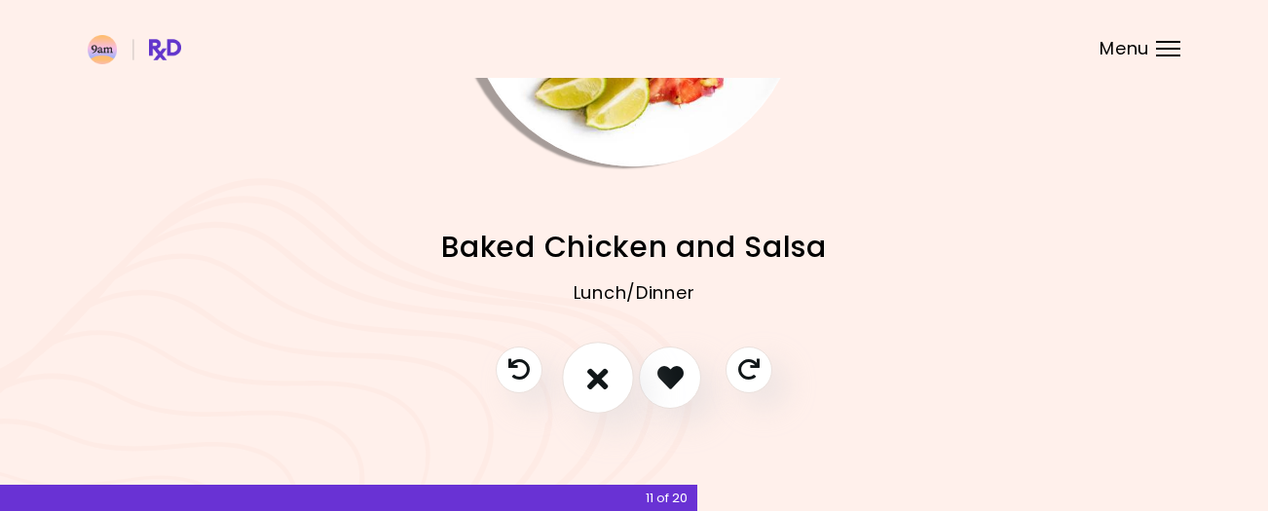
click at [598, 374] on icon "I don't like this recipe" at bounding box center [597, 377] width 21 height 30
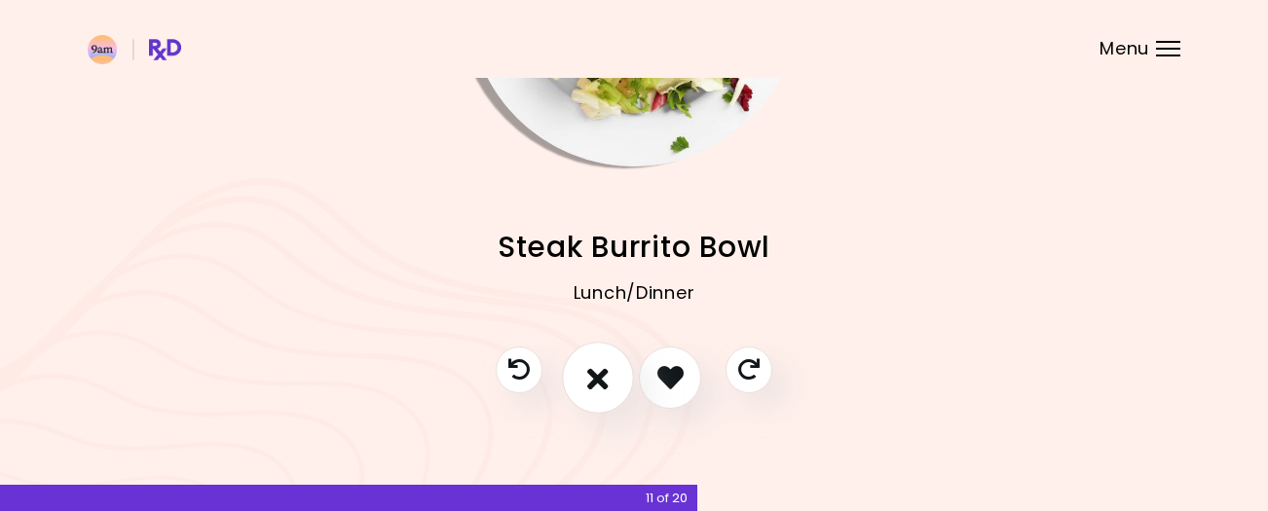
click at [597, 368] on icon "I don't like this recipe" at bounding box center [597, 377] width 21 height 30
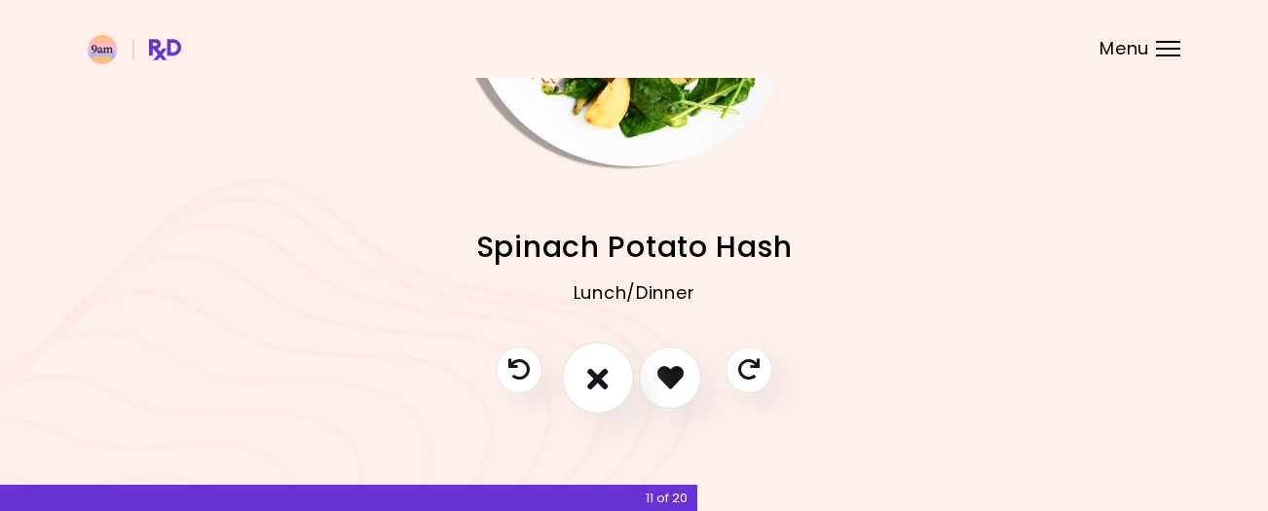
click at [597, 368] on icon "I don't like this recipe" at bounding box center [597, 377] width 21 height 30
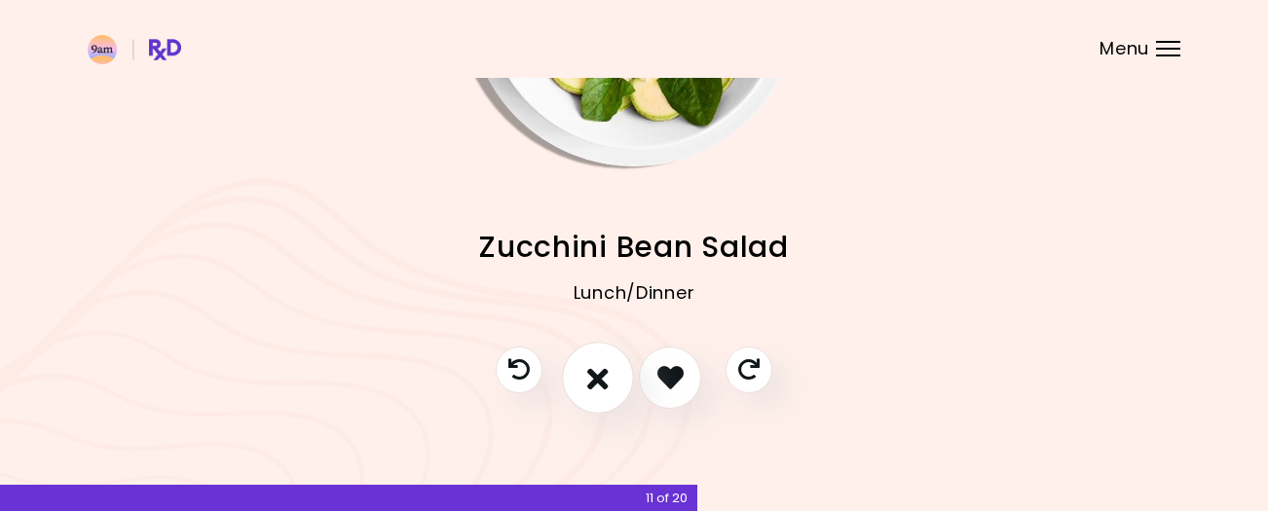
click at [597, 368] on icon "I don't like this recipe" at bounding box center [597, 377] width 21 height 30
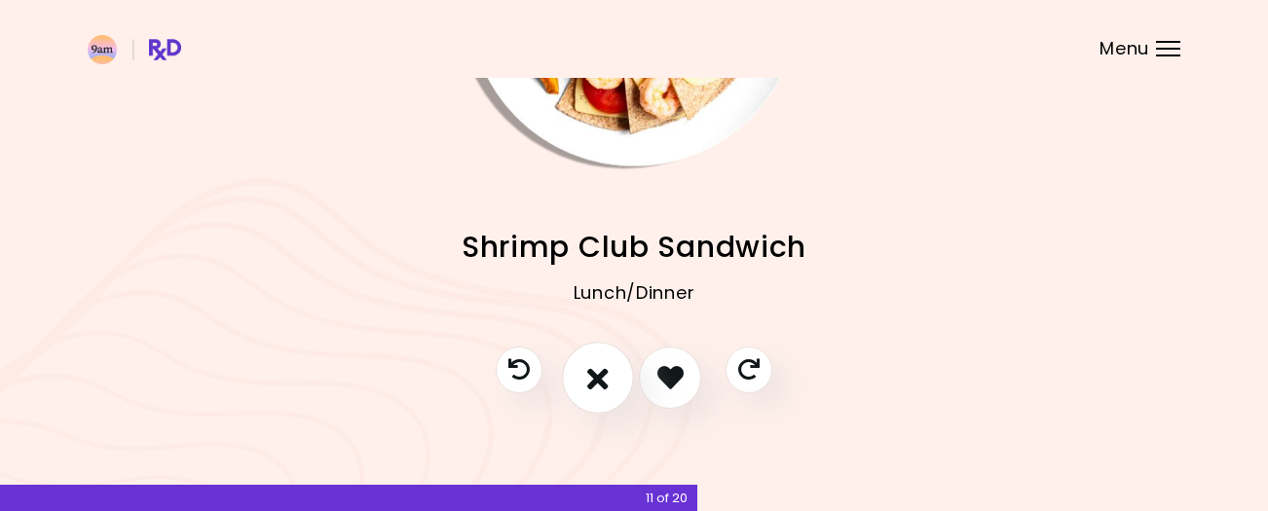
click at [598, 369] on icon "I don't like this recipe" at bounding box center [597, 377] width 21 height 30
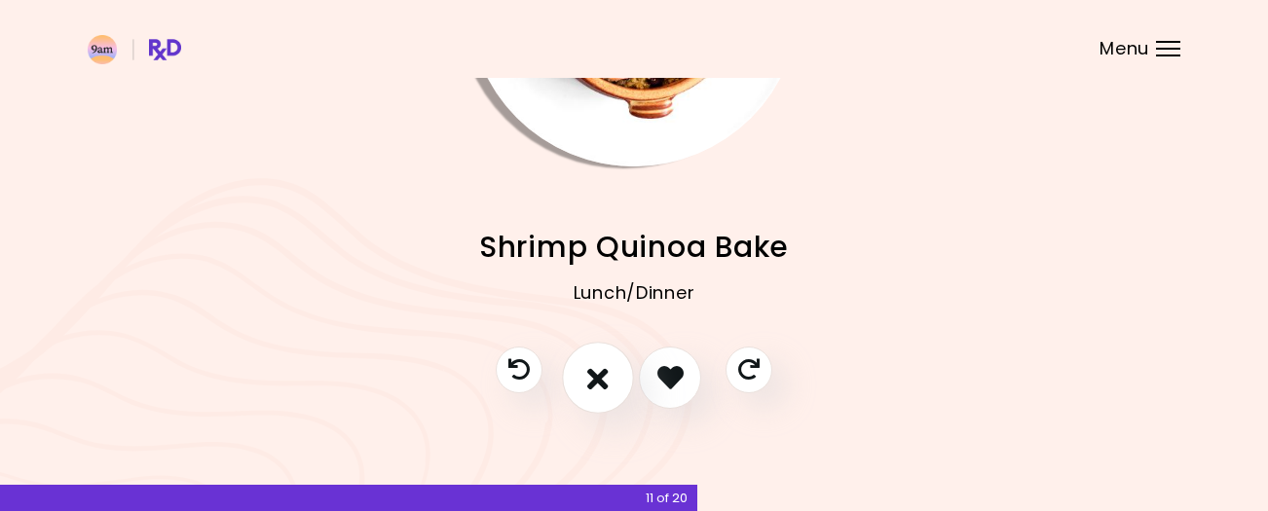
click at [598, 369] on icon "I don't like this recipe" at bounding box center [597, 377] width 21 height 30
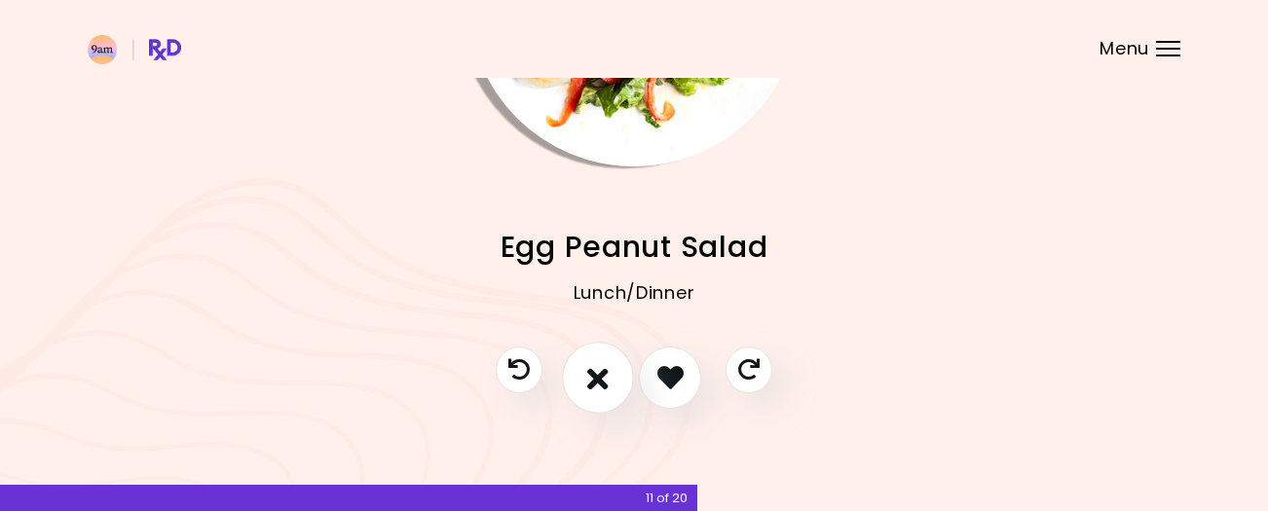
click at [598, 369] on icon "I don't like this recipe" at bounding box center [597, 377] width 21 height 30
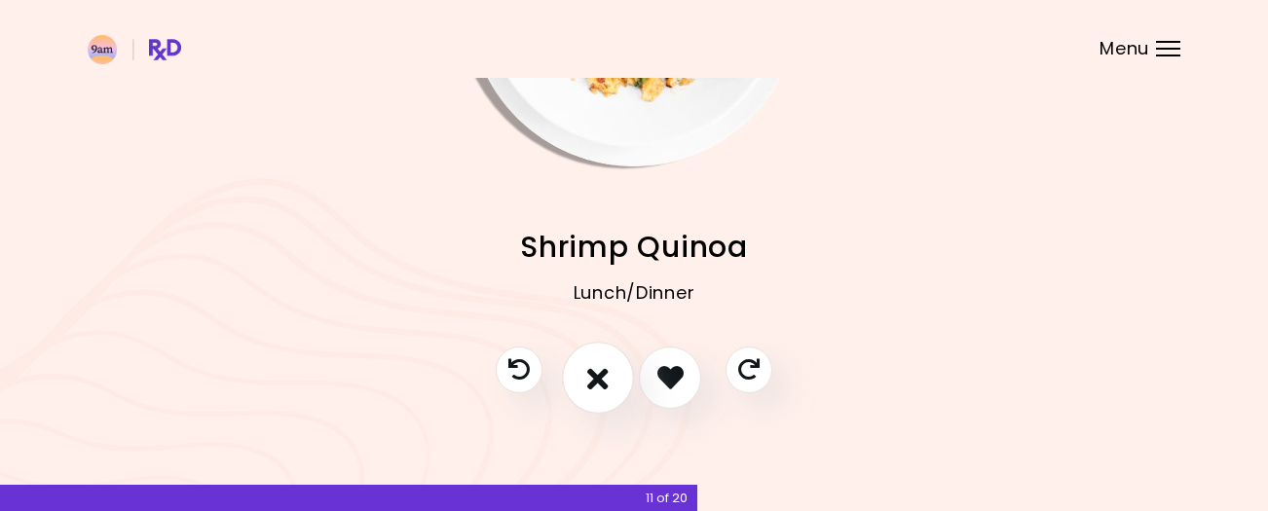
click at [598, 369] on icon "I don't like this recipe" at bounding box center [597, 377] width 21 height 30
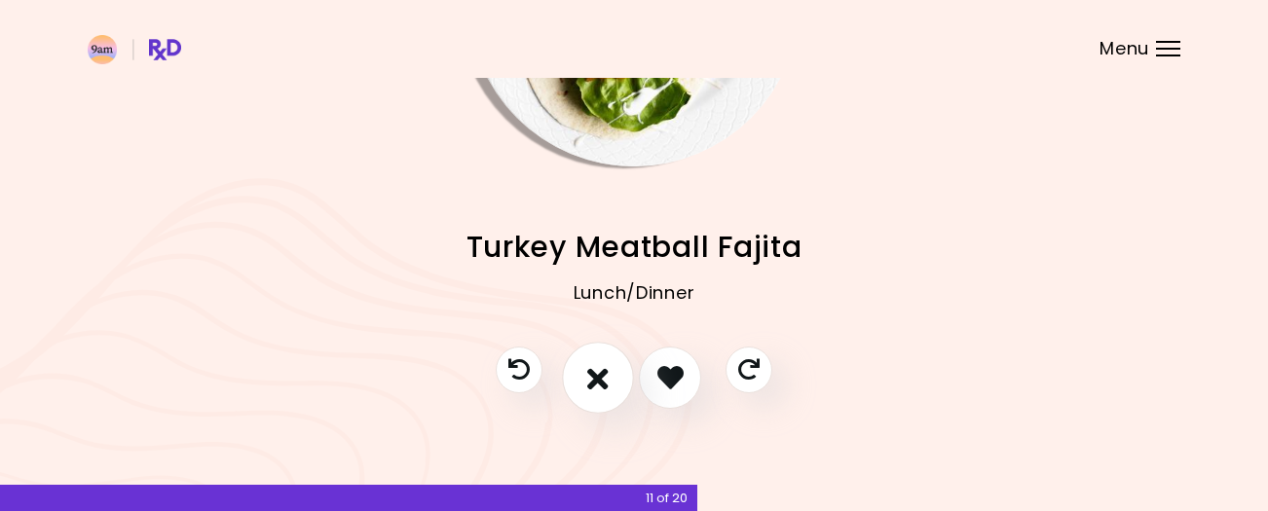
click at [592, 380] on icon "I don't like this recipe" at bounding box center [597, 377] width 21 height 30
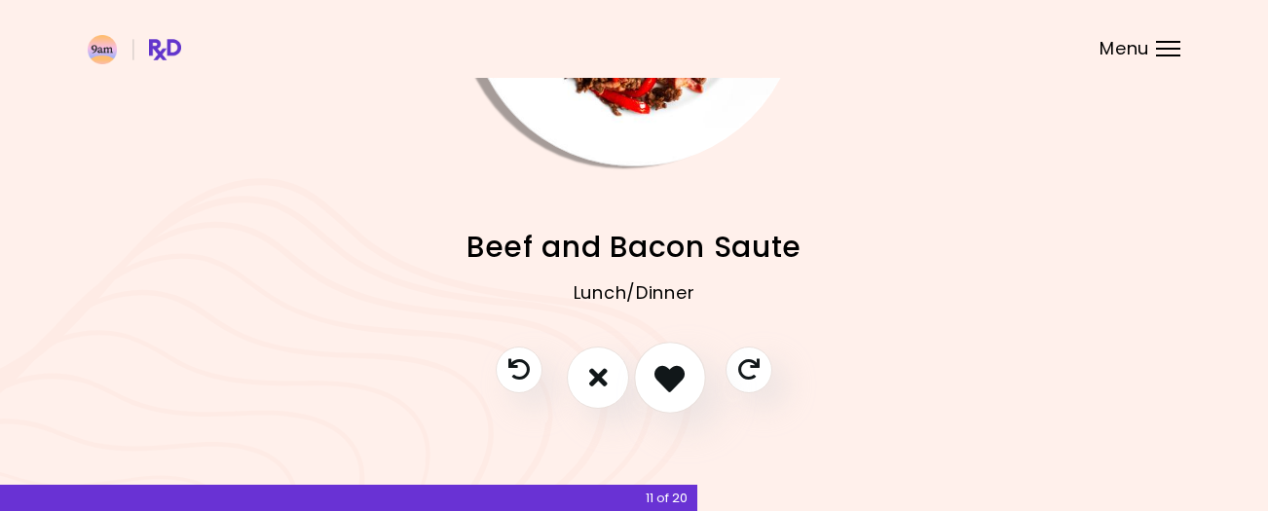
click at [673, 369] on icon "I like this recipe" at bounding box center [669, 377] width 30 height 30
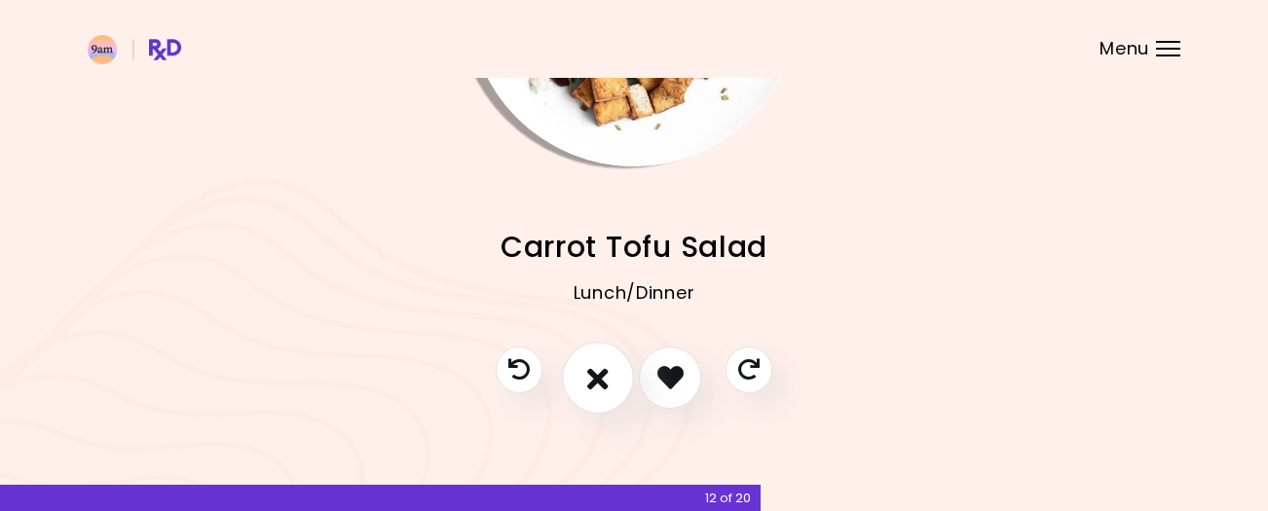
click at [599, 368] on icon "I don't like this recipe" at bounding box center [597, 377] width 21 height 30
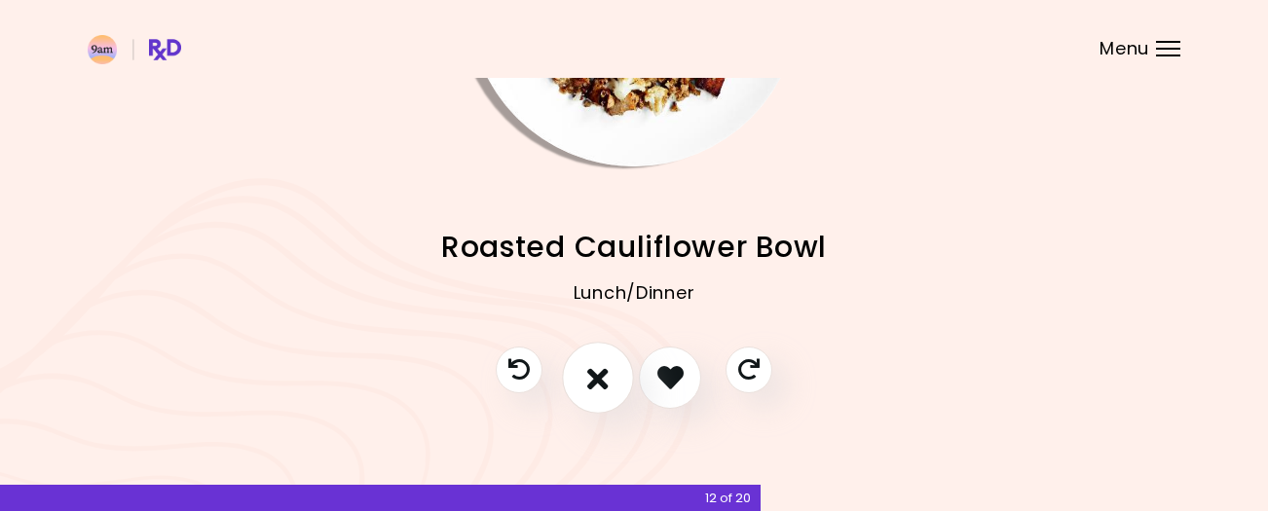
click at [594, 367] on icon "I don't like this recipe" at bounding box center [597, 377] width 21 height 30
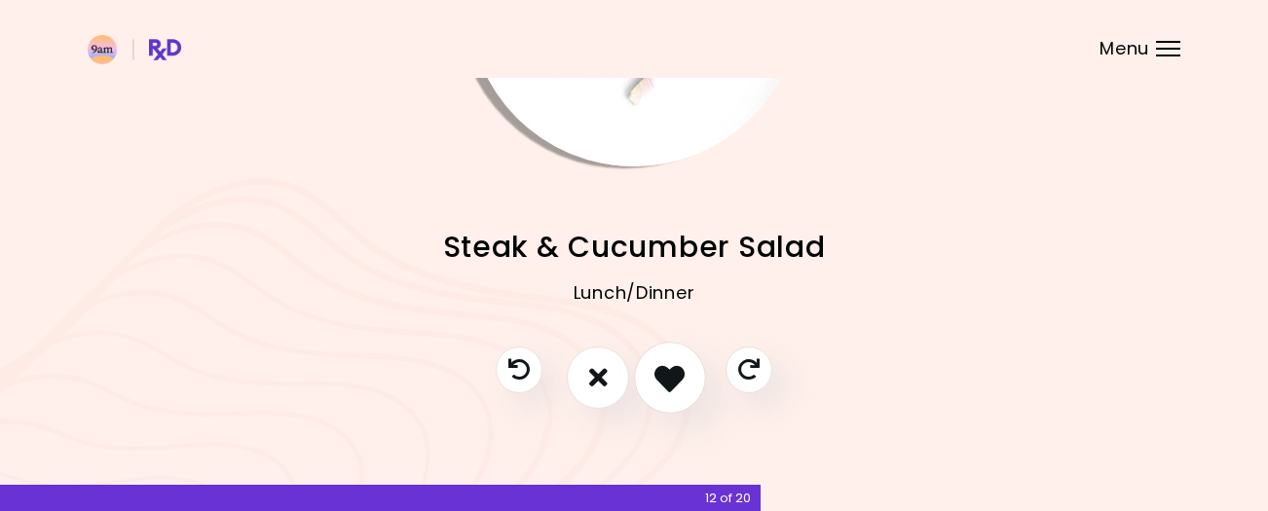
click at [676, 374] on icon "I like this recipe" at bounding box center [669, 377] width 30 height 30
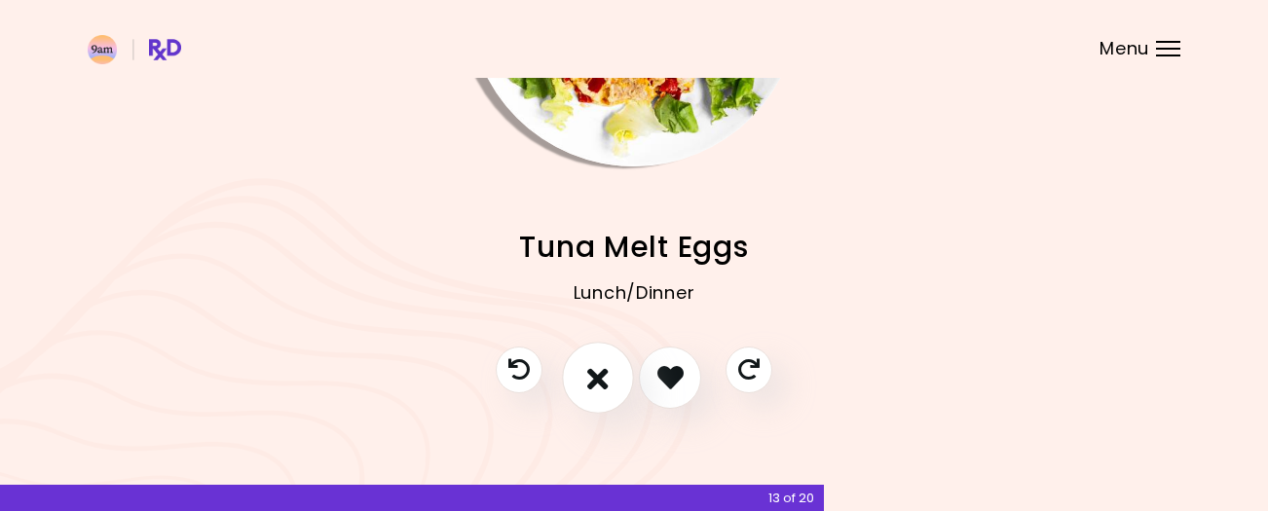
click at [590, 369] on icon "I don't like this recipe" at bounding box center [597, 377] width 21 height 30
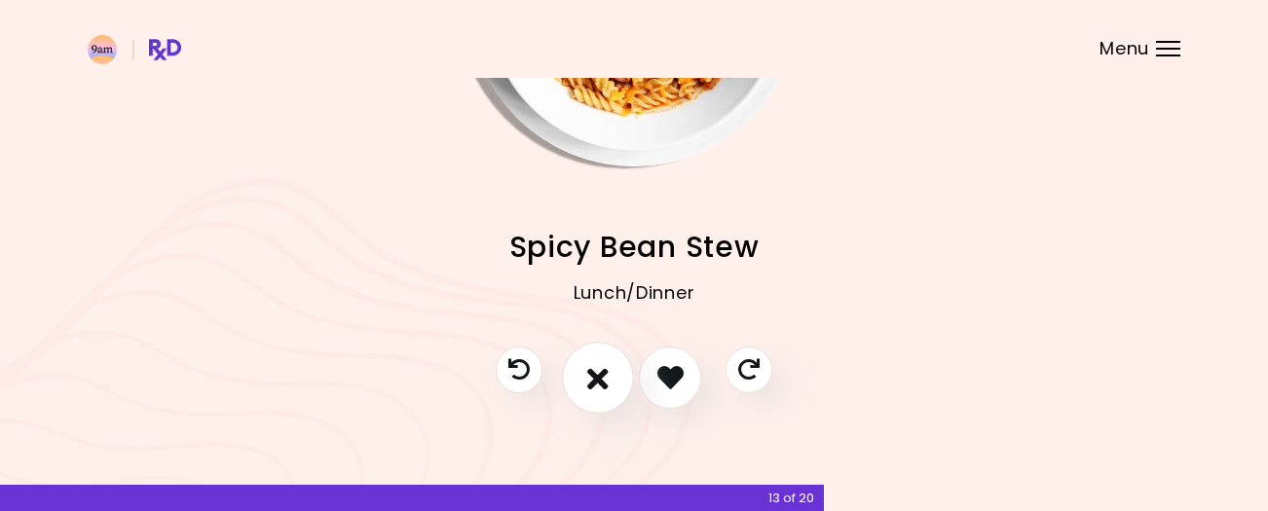
click at [590, 369] on icon "I don't like this recipe" at bounding box center [597, 377] width 21 height 30
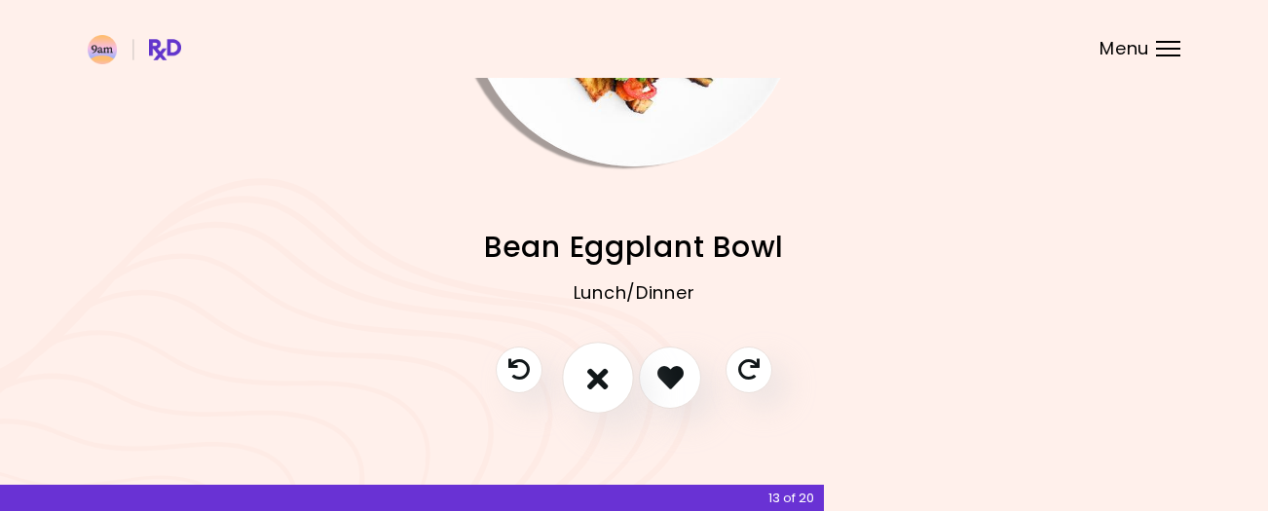
click at [590, 369] on icon "I don't like this recipe" at bounding box center [597, 377] width 21 height 30
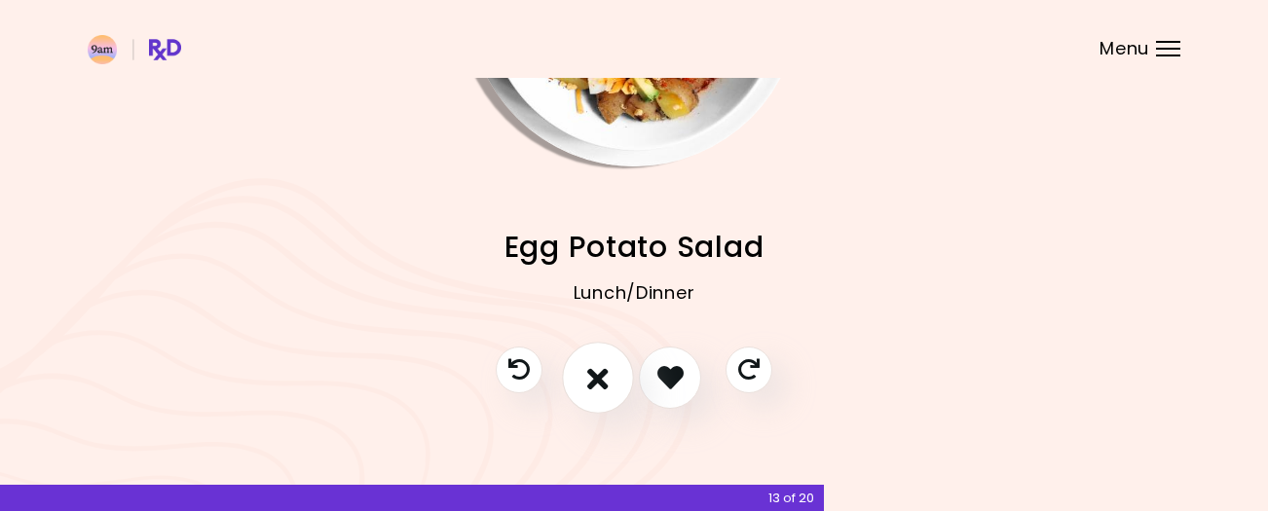
click at [590, 369] on icon "I don't like this recipe" at bounding box center [597, 377] width 21 height 30
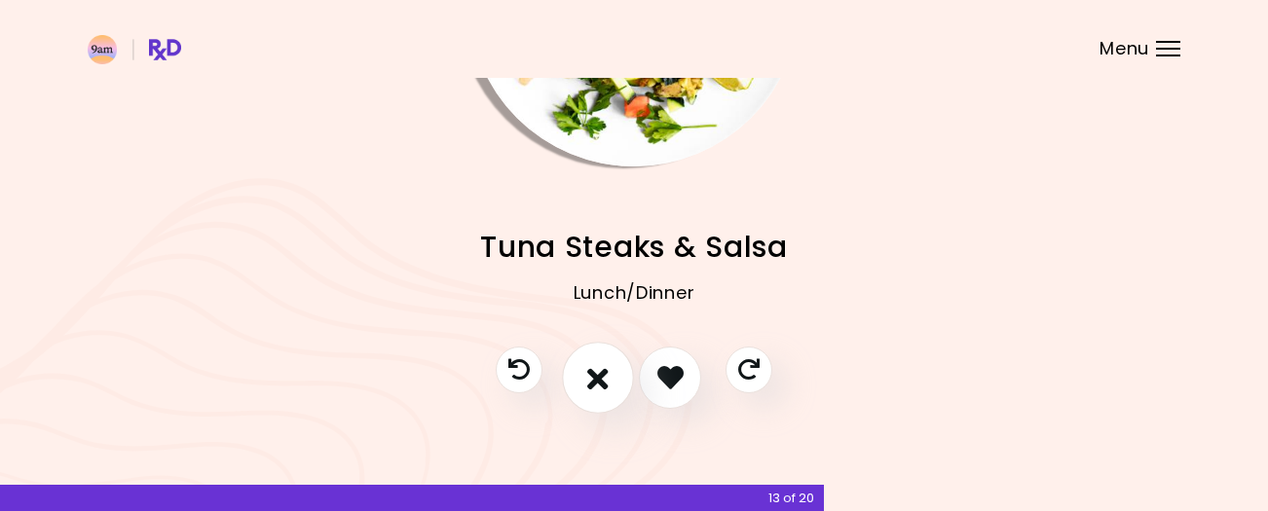
click at [590, 369] on icon "I don't like this recipe" at bounding box center [597, 377] width 21 height 30
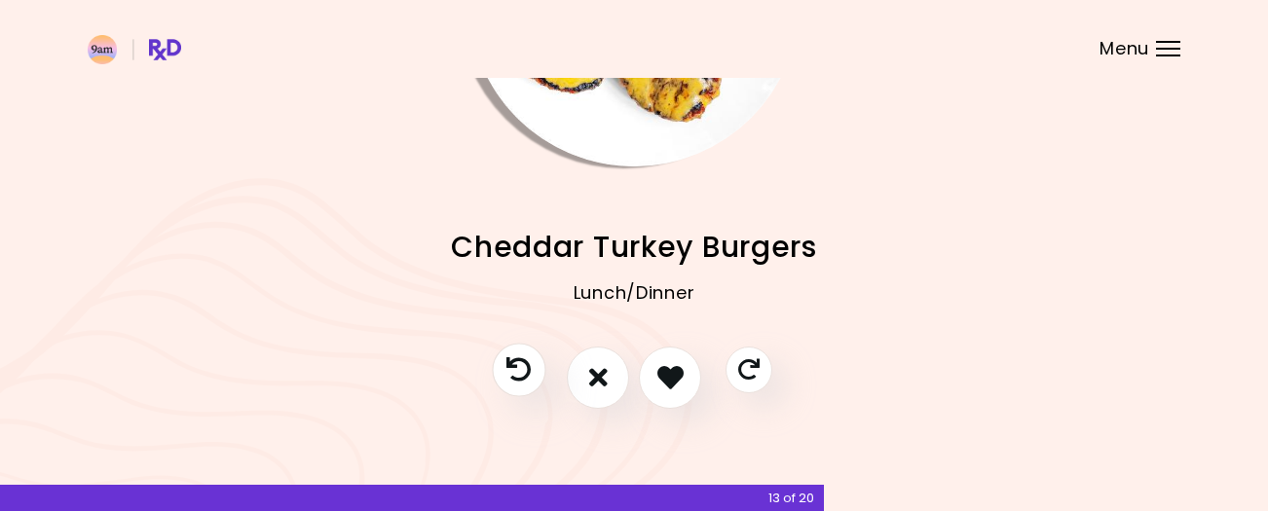
click at [528, 370] on icon "Previous recipe" at bounding box center [518, 369] width 24 height 24
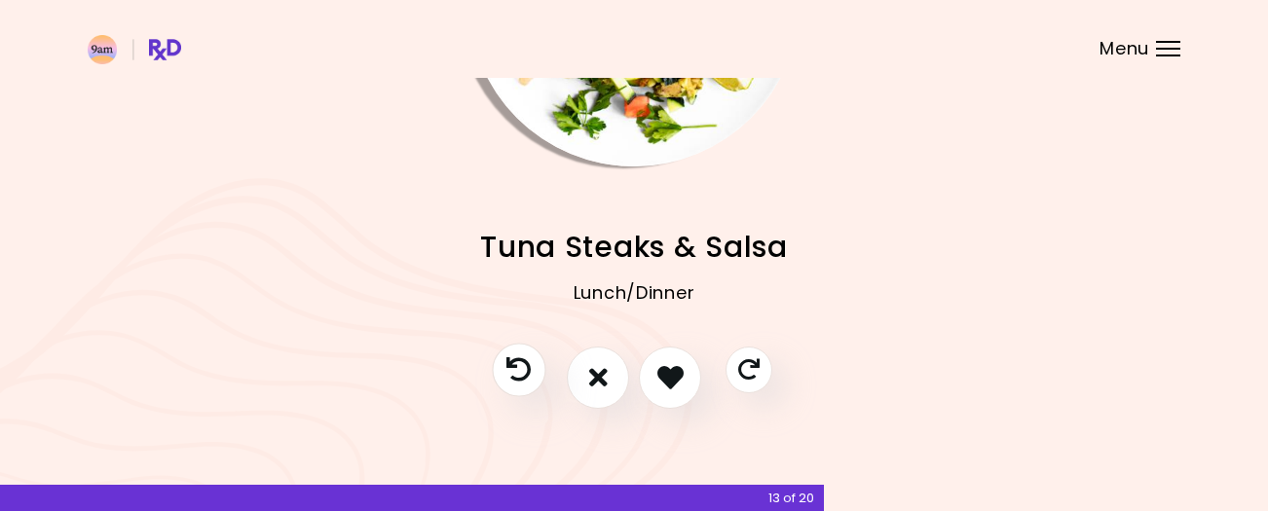
click at [528, 370] on icon "Previous recipe" at bounding box center [518, 369] width 24 height 24
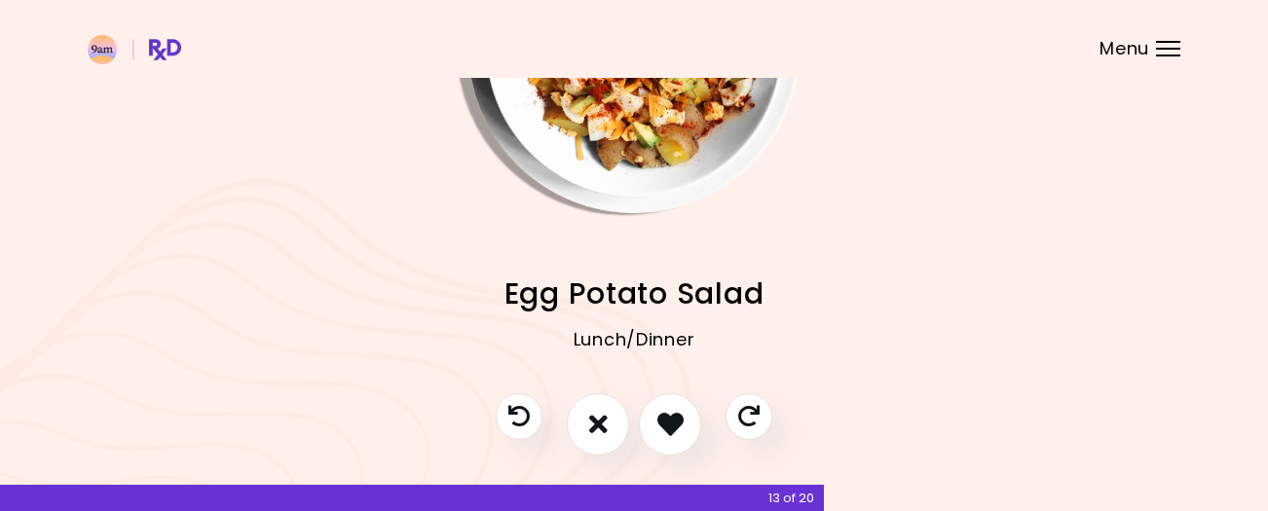
scroll to position [205, 0]
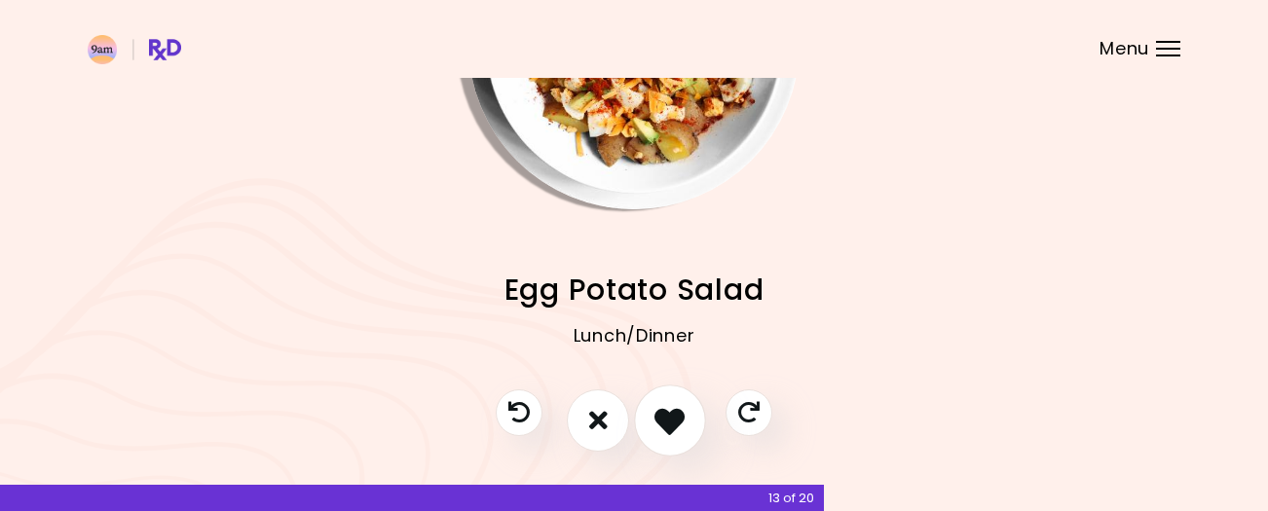
click at [674, 416] on icon "I like this recipe" at bounding box center [669, 420] width 30 height 30
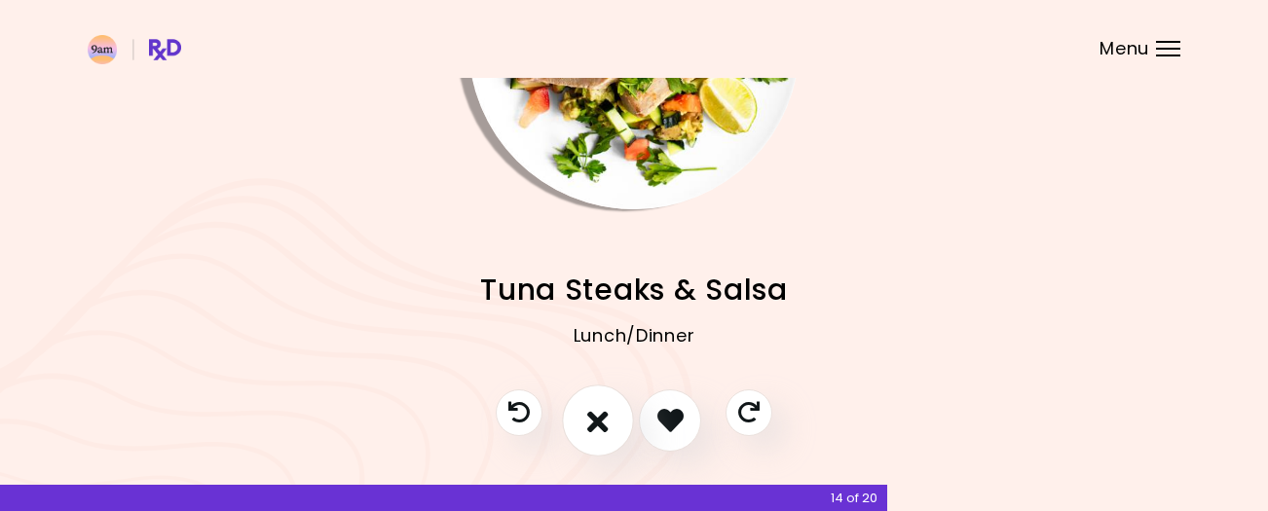
click at [598, 422] on icon "I don't like this recipe" at bounding box center [597, 420] width 21 height 30
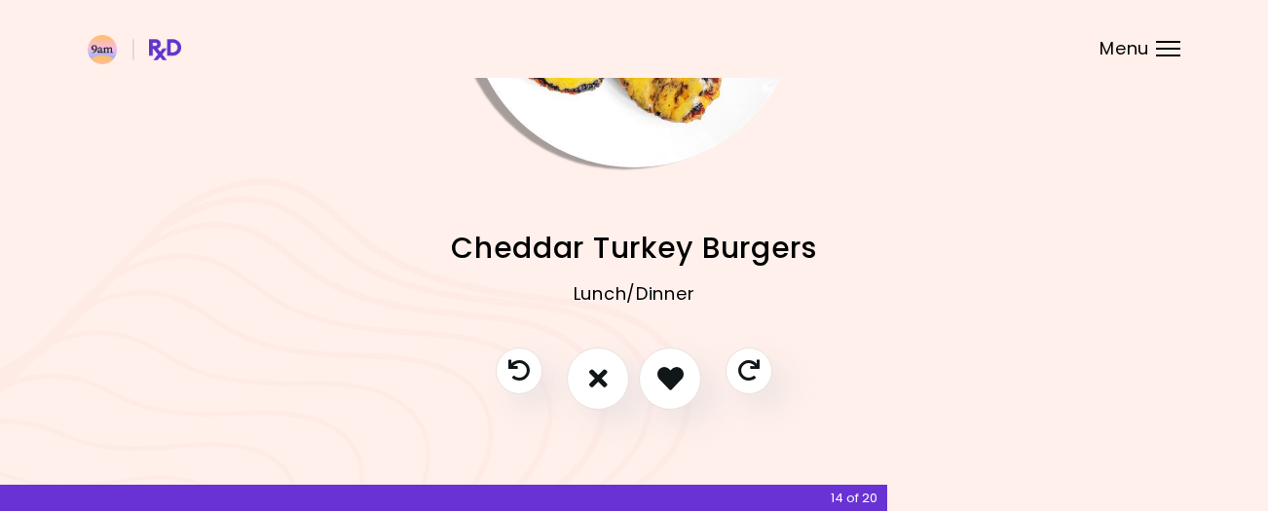
scroll to position [247, 0]
click at [599, 376] on icon "I don't like this recipe" at bounding box center [597, 377] width 21 height 30
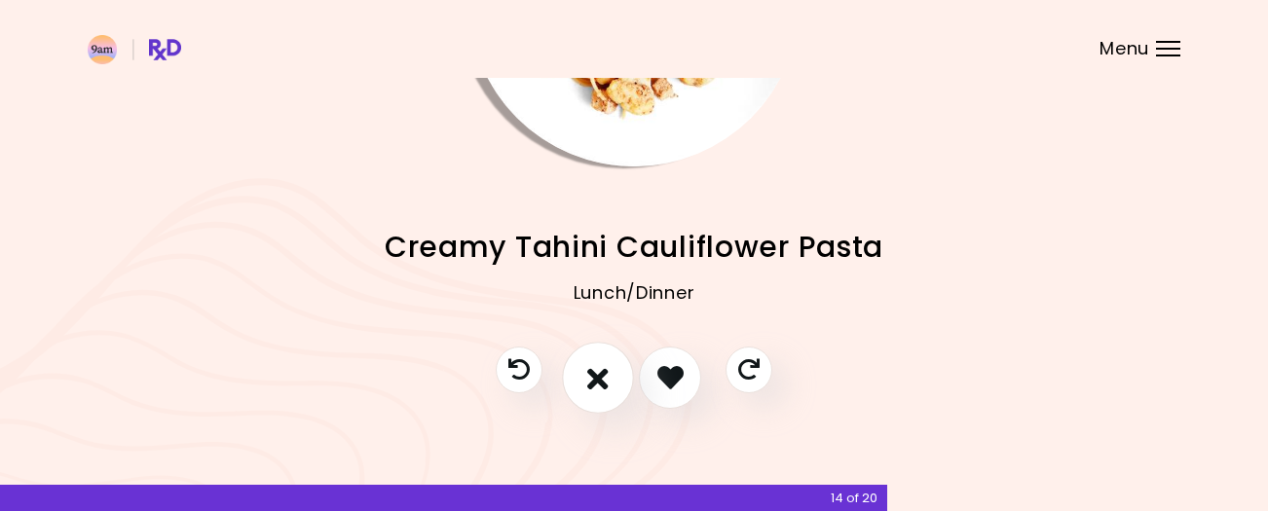
click at [597, 376] on icon "I don't like this recipe" at bounding box center [597, 377] width 21 height 30
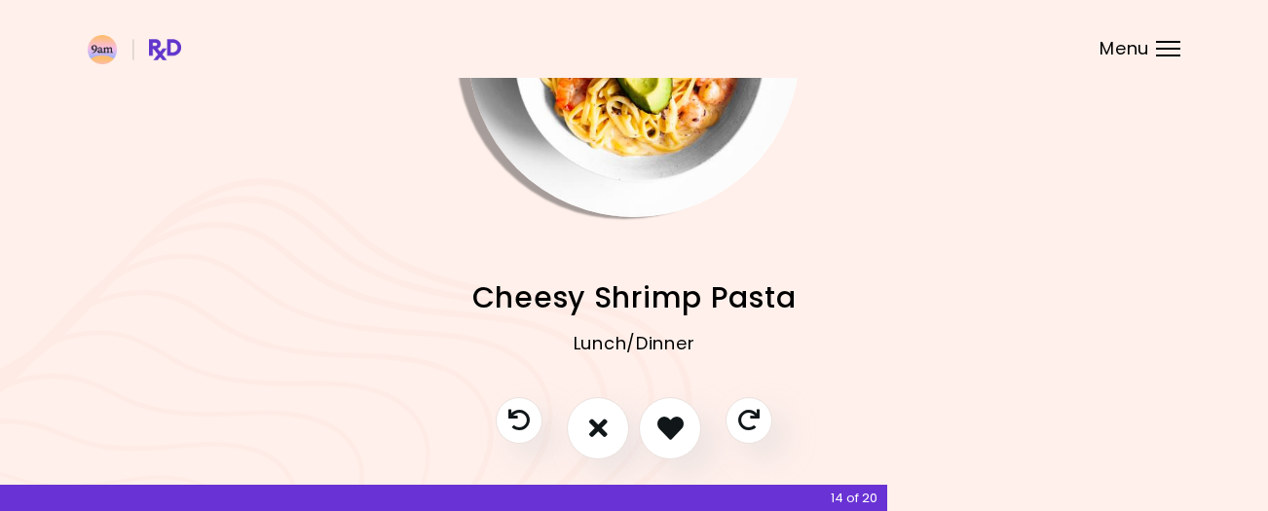
scroll to position [199, 0]
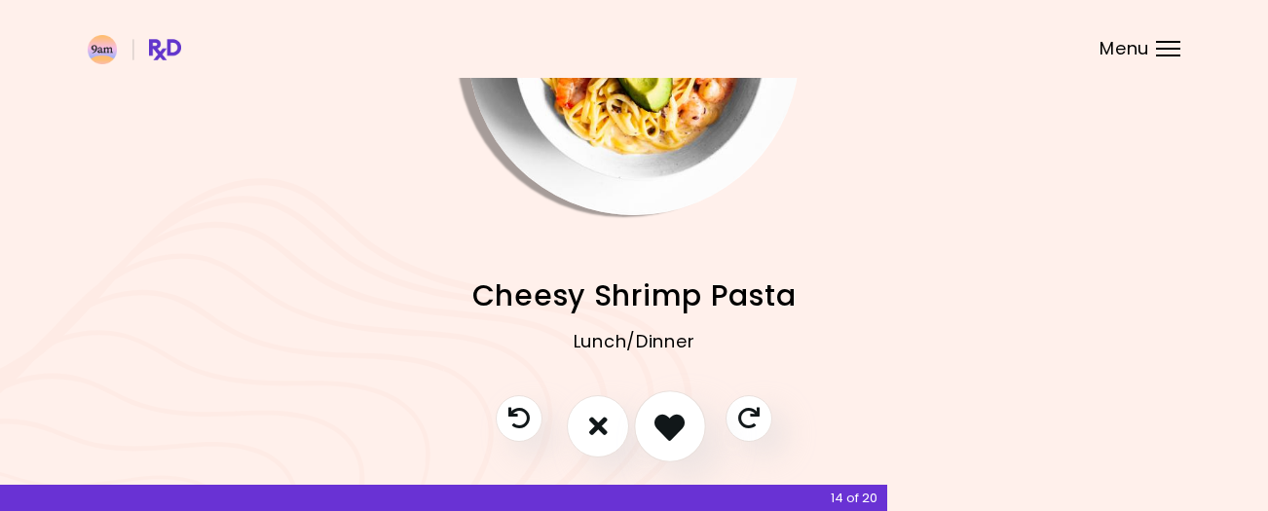
click at [673, 428] on icon "I like this recipe" at bounding box center [669, 426] width 30 height 30
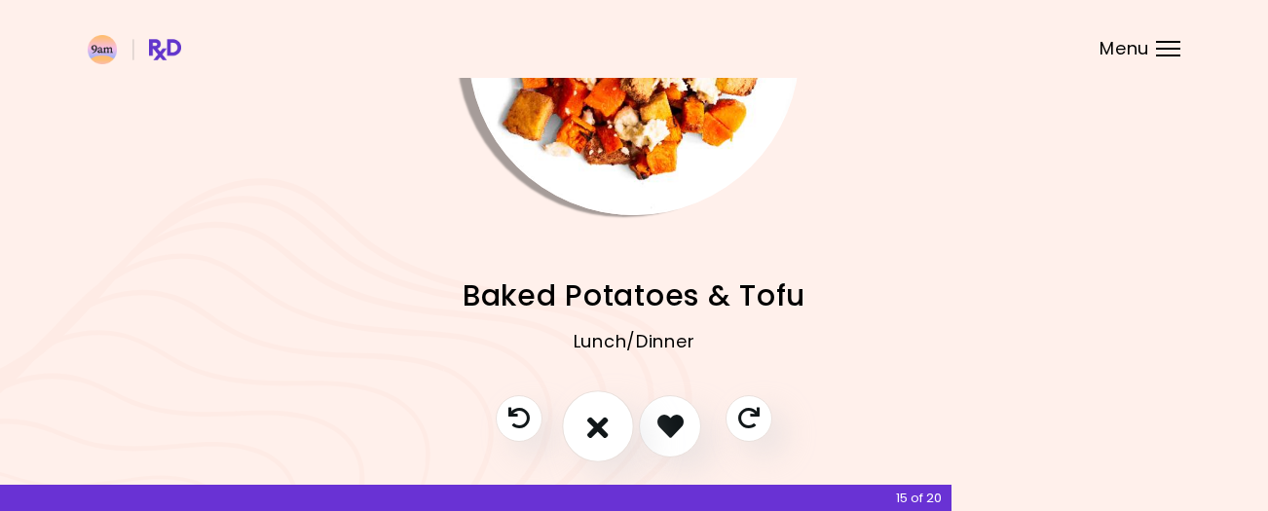
click at [595, 424] on icon "I don't like this recipe" at bounding box center [597, 426] width 21 height 30
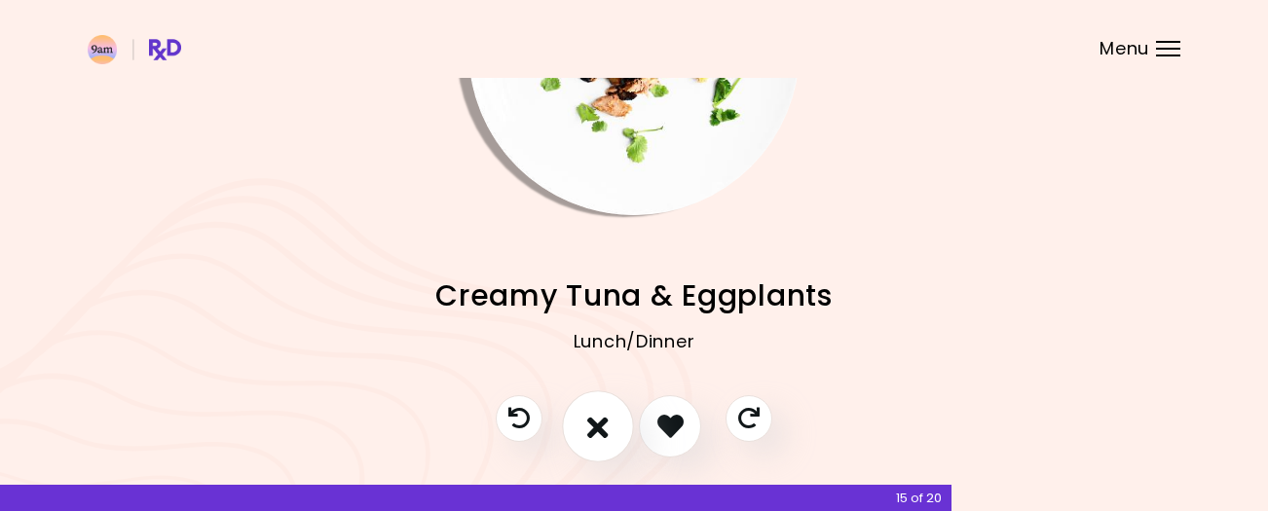
click at [595, 424] on icon "I don't like this recipe" at bounding box center [597, 426] width 21 height 30
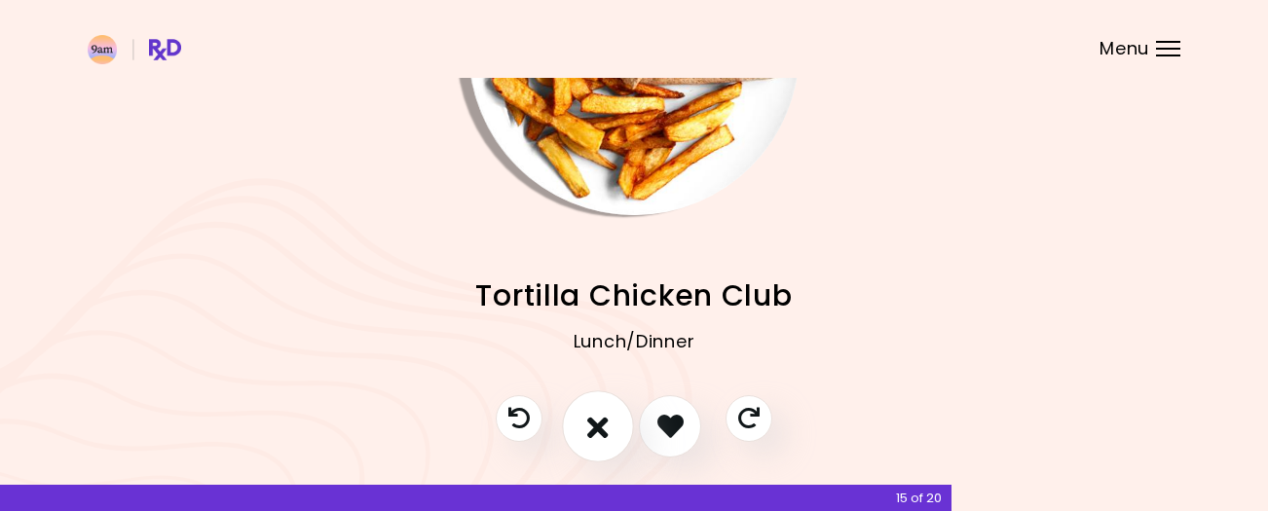
click at [595, 424] on icon "I don't like this recipe" at bounding box center [597, 426] width 21 height 30
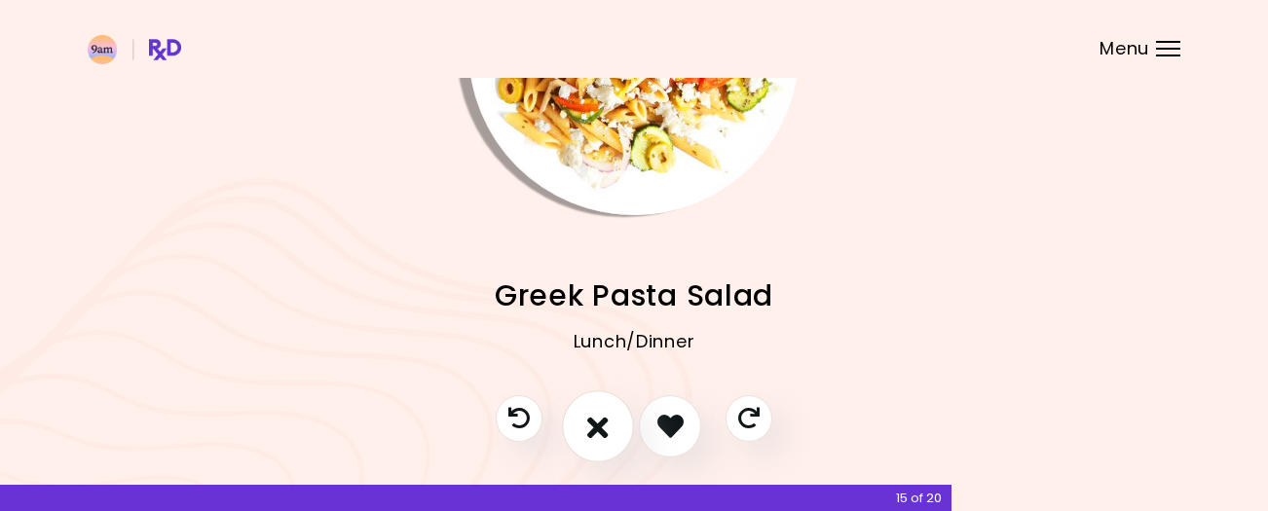
click at [595, 424] on icon "I don't like this recipe" at bounding box center [597, 426] width 21 height 30
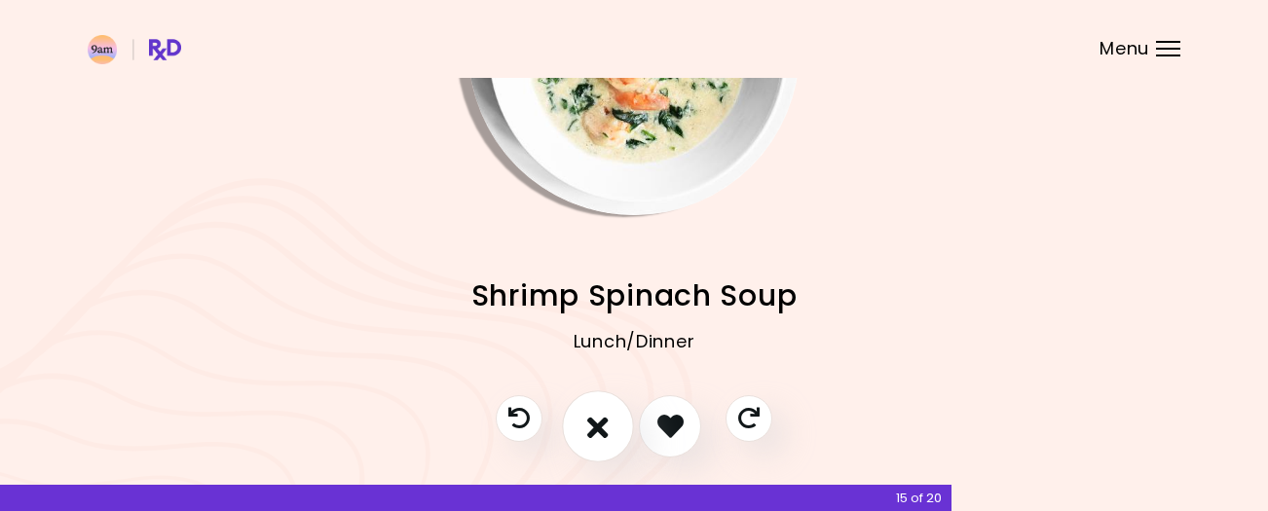
click at [595, 424] on icon "I don't like this recipe" at bounding box center [597, 426] width 21 height 30
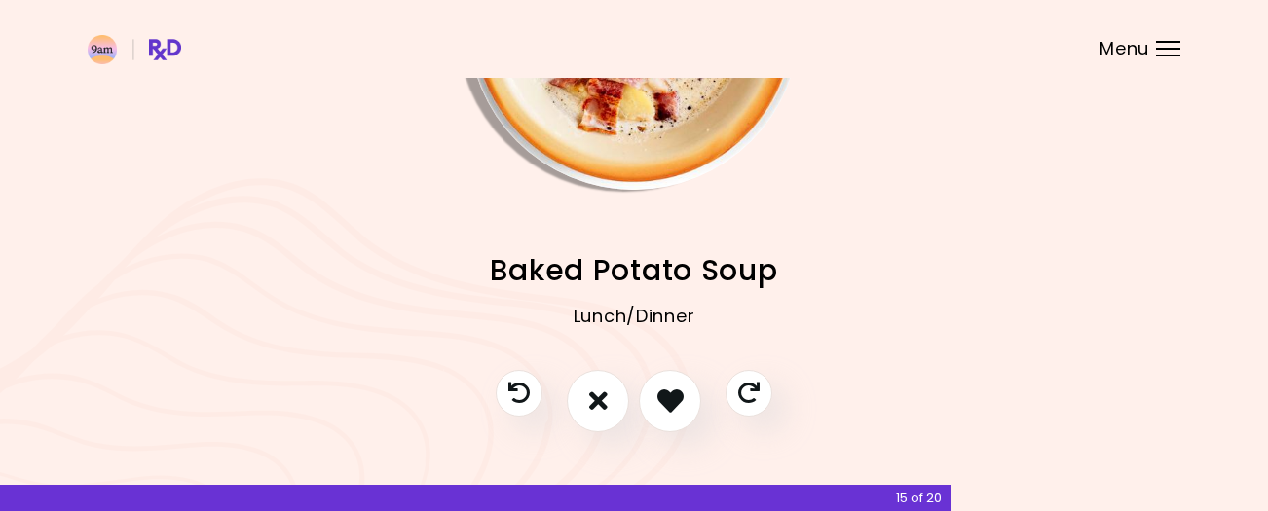
scroll to position [239, 0]
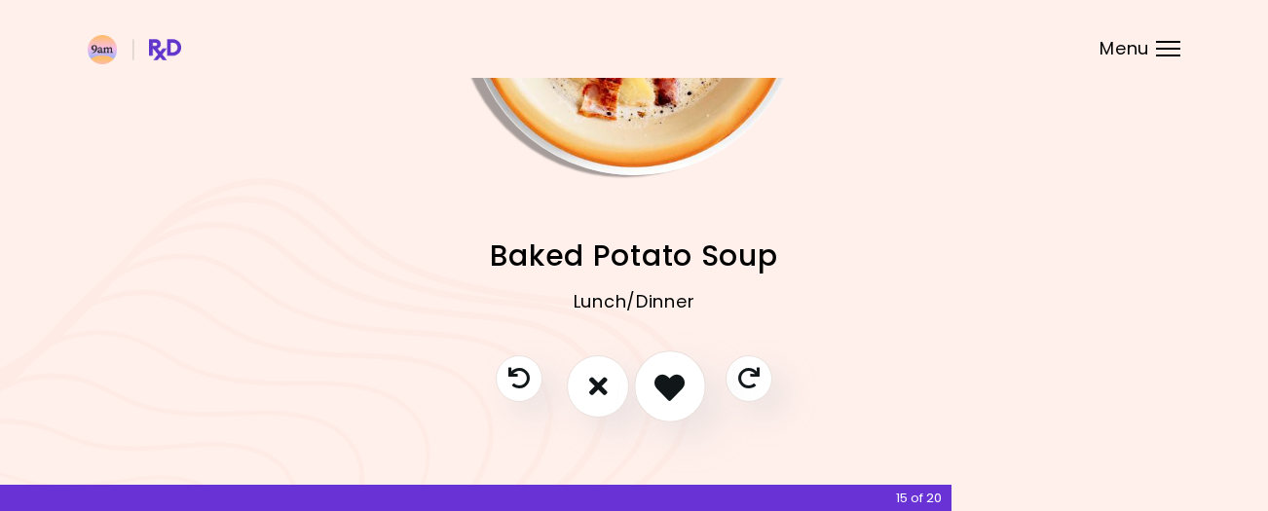
click at [677, 387] on icon "I like this recipe" at bounding box center [669, 386] width 30 height 30
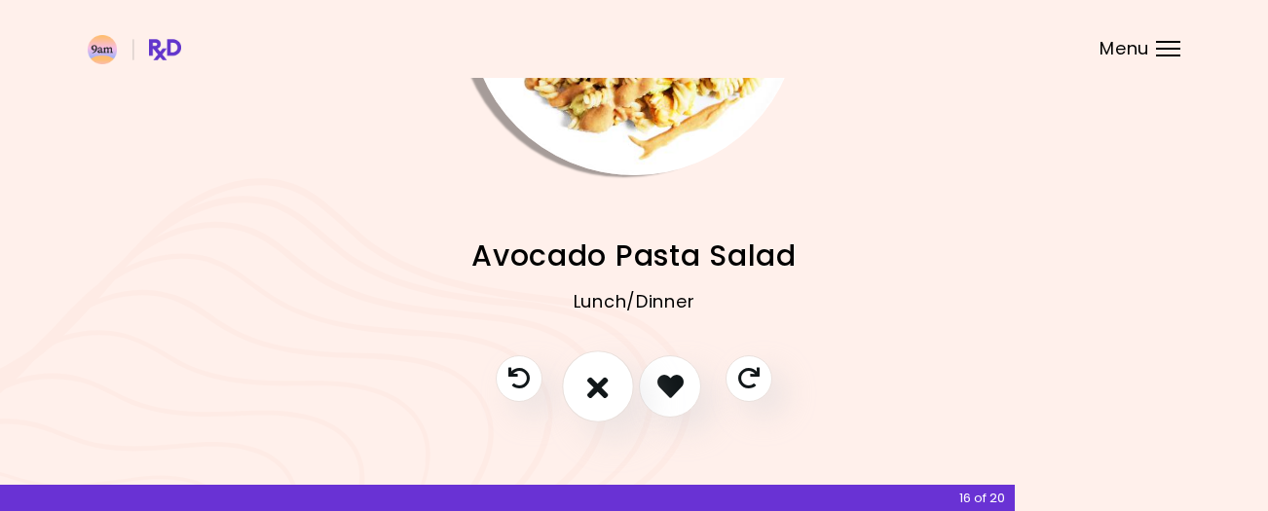
click at [601, 383] on icon "I don't like this recipe" at bounding box center [597, 386] width 21 height 30
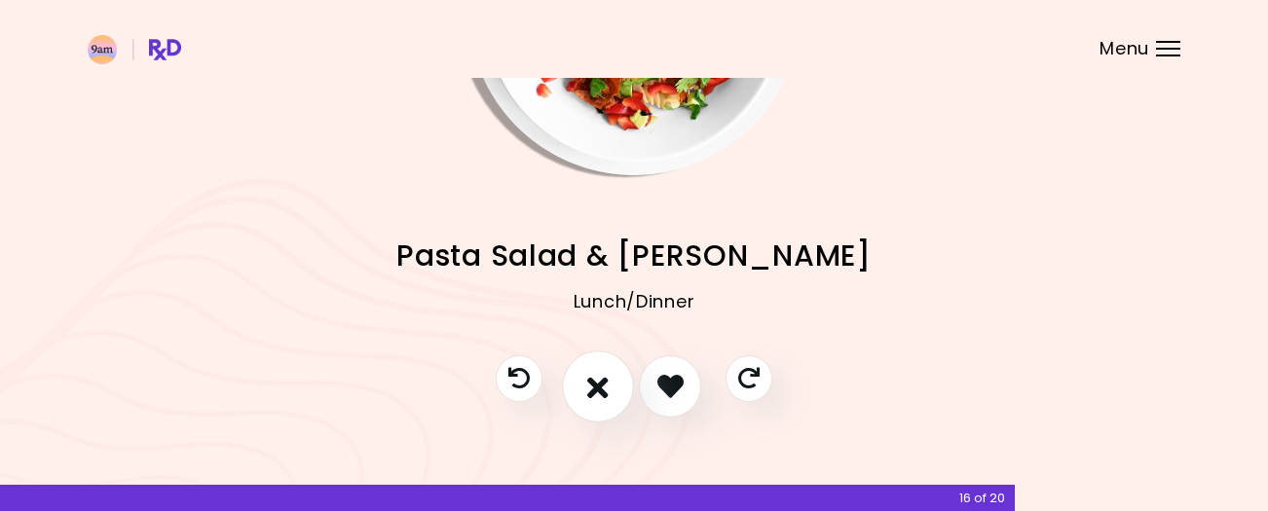
click at [601, 383] on icon "I don't like this recipe" at bounding box center [597, 386] width 21 height 30
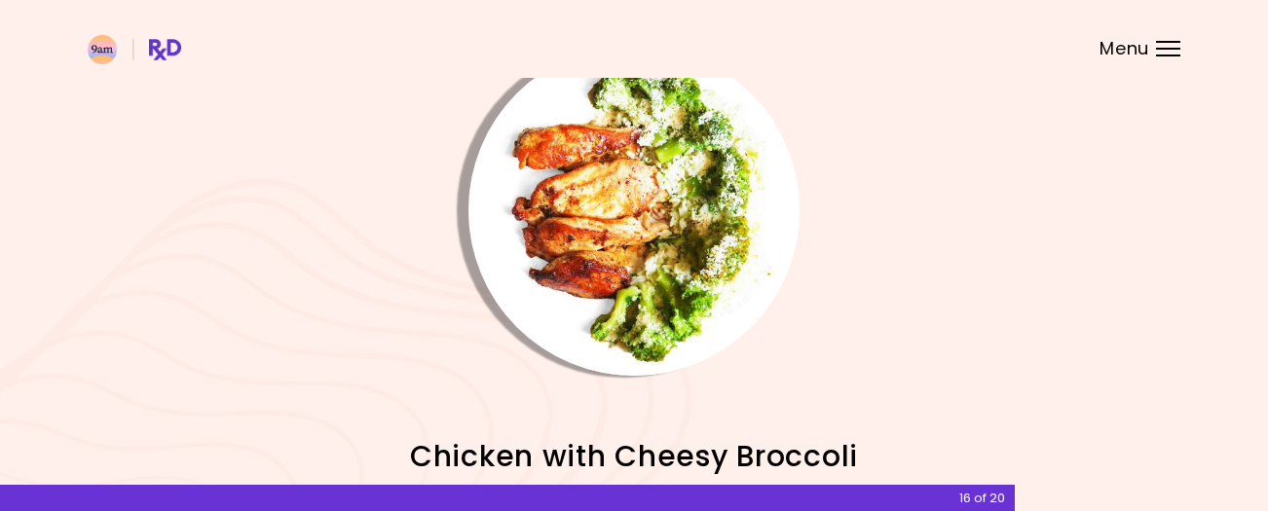
scroll to position [247, 0]
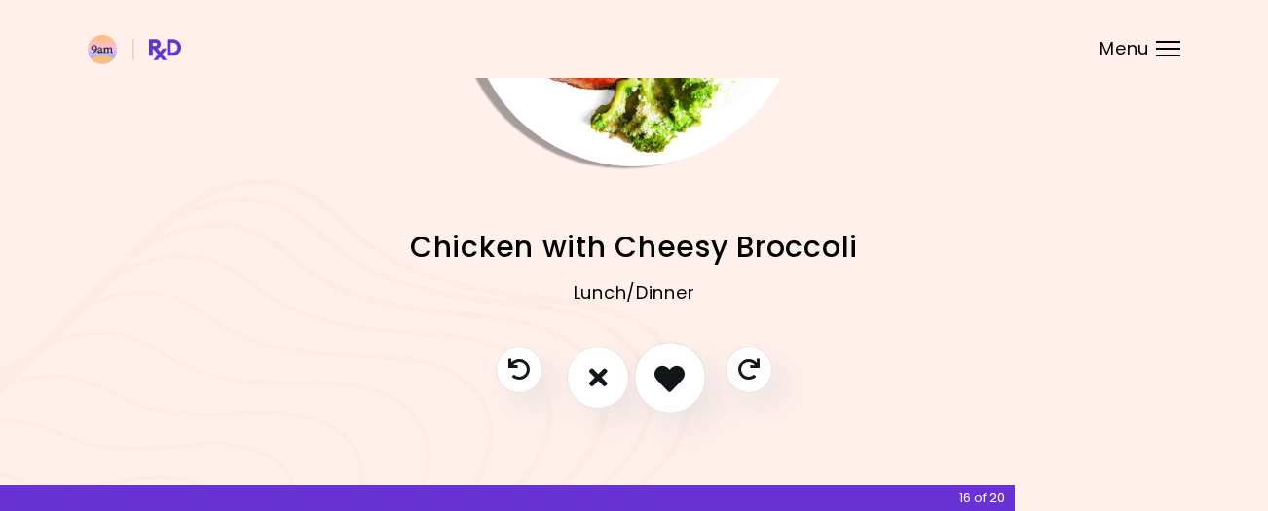
click at [672, 372] on icon "I like this recipe" at bounding box center [669, 377] width 30 height 30
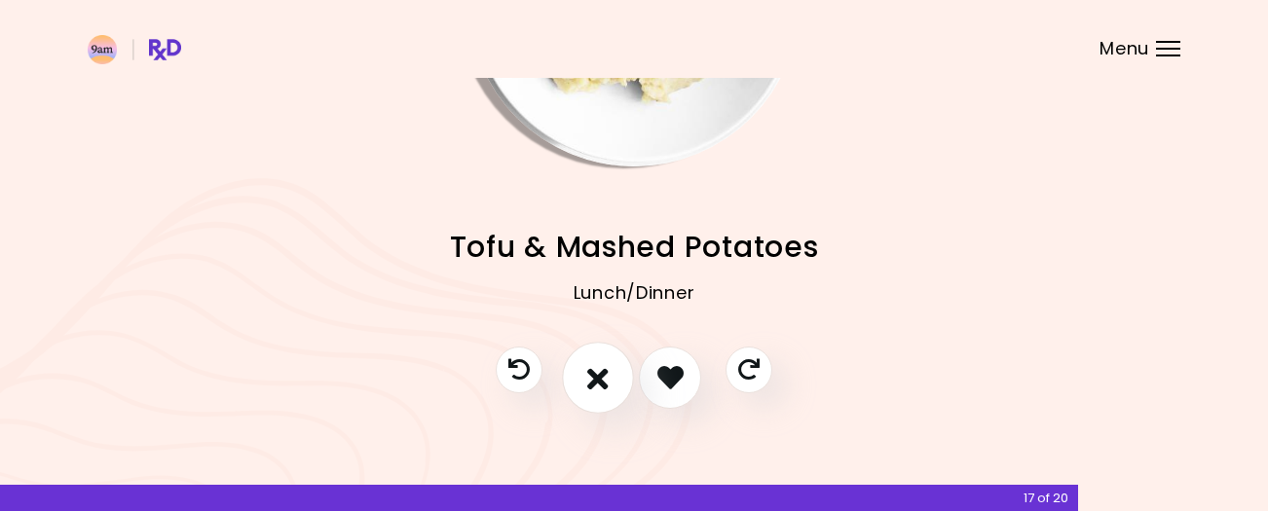
click at [590, 381] on icon "I don't like this recipe" at bounding box center [597, 377] width 21 height 30
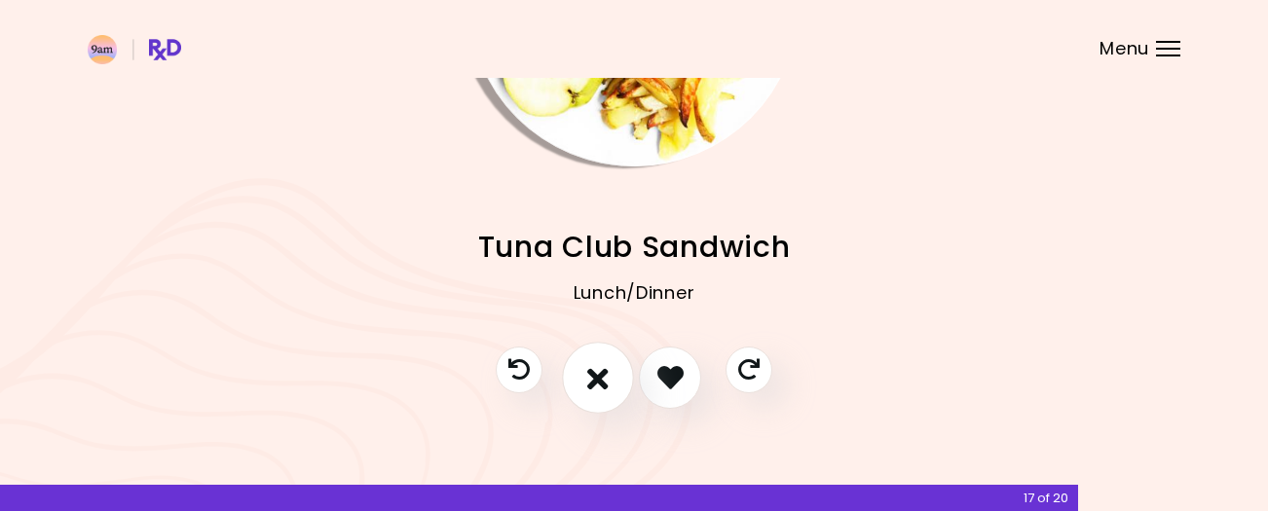
click at [591, 380] on icon "I don't like this recipe" at bounding box center [597, 377] width 21 height 30
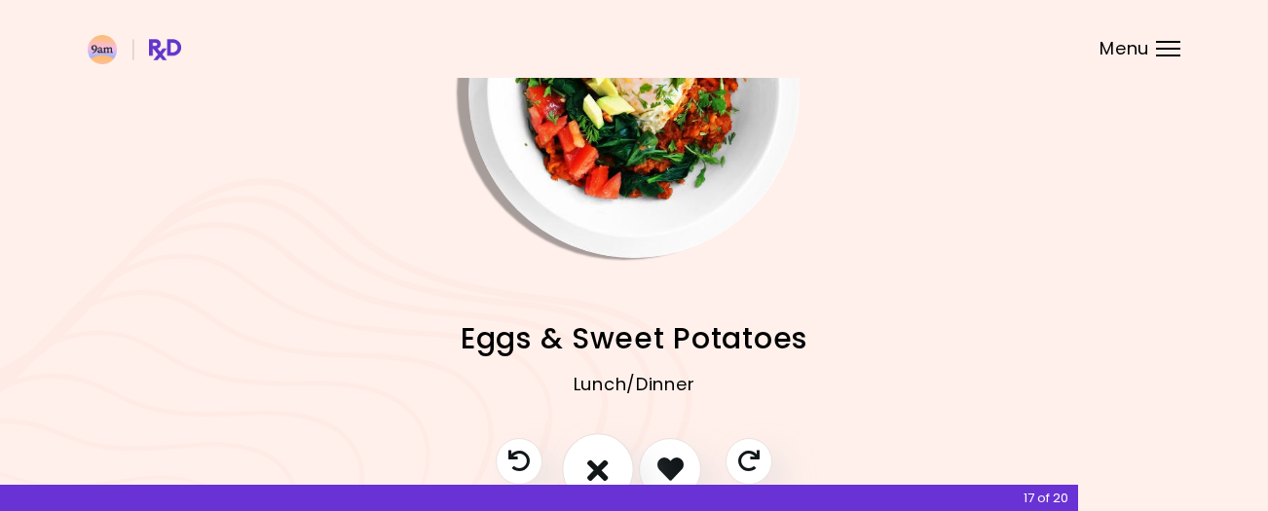
scroll to position [169, 0]
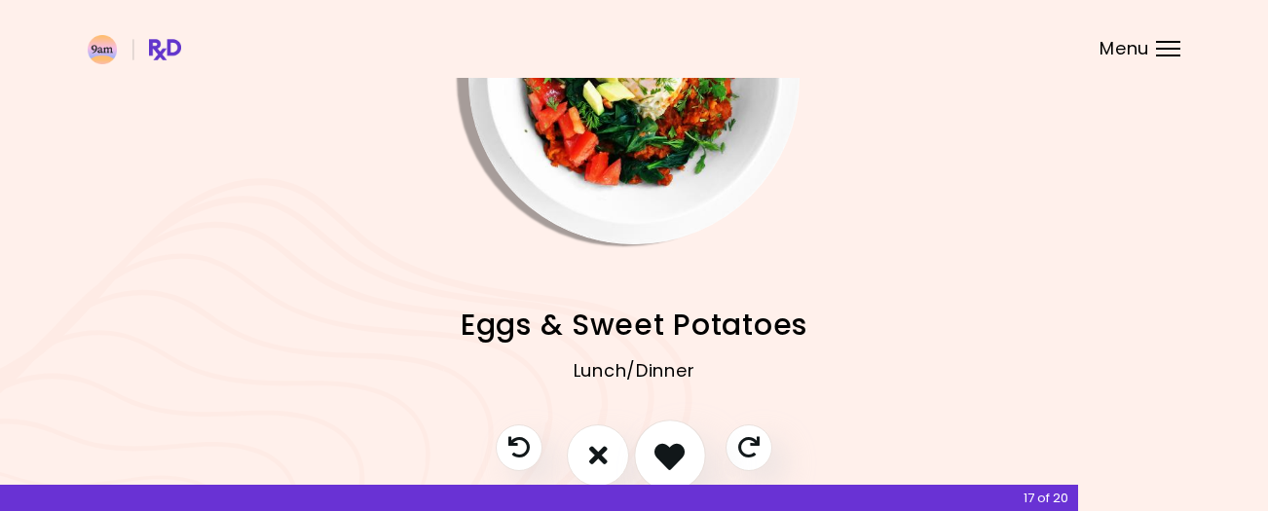
click at [669, 445] on icon "I like this recipe" at bounding box center [669, 455] width 30 height 30
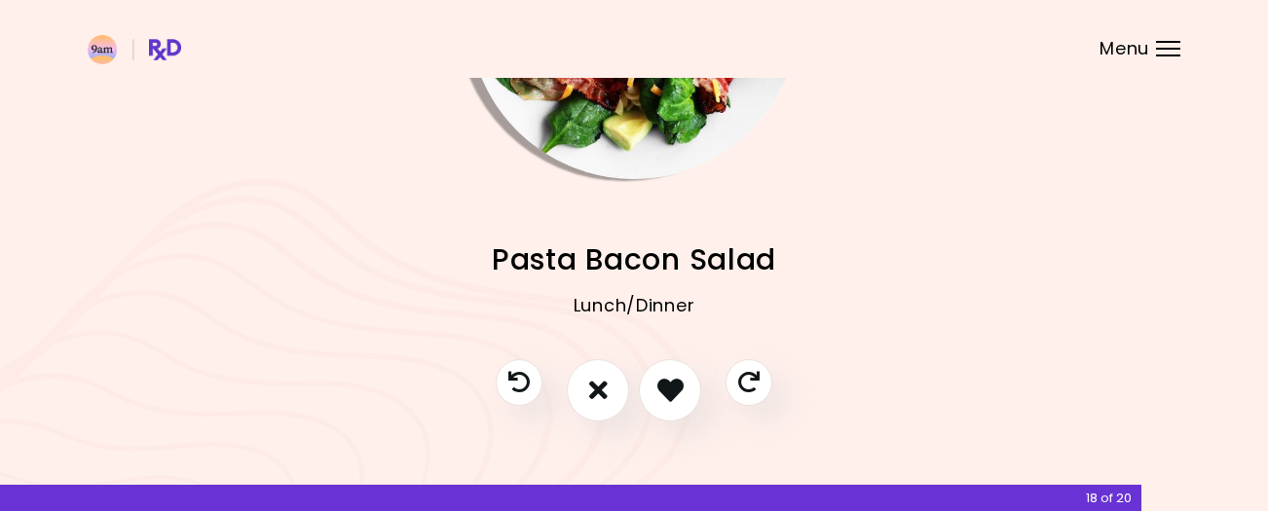
scroll to position [247, 0]
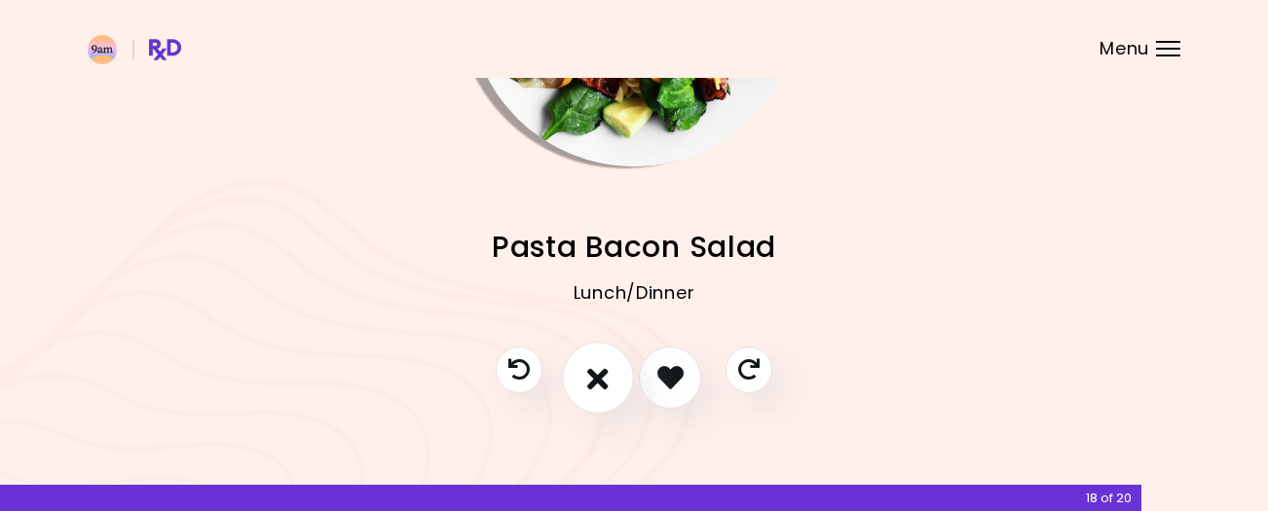
click at [595, 374] on icon "I don't like this recipe" at bounding box center [597, 377] width 21 height 30
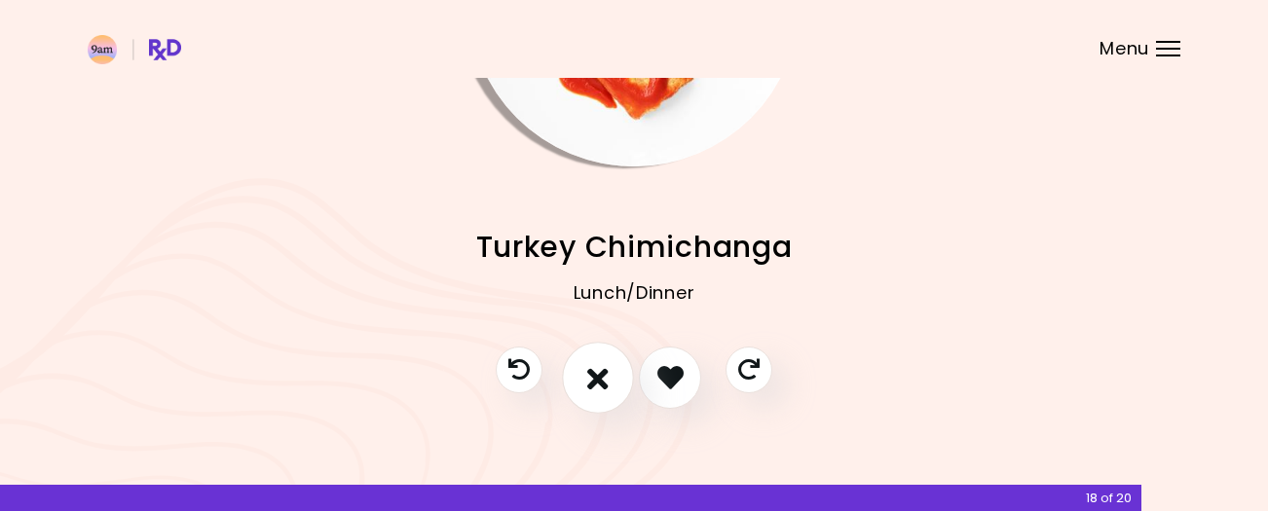
click at [595, 374] on icon "I don't like this recipe" at bounding box center [597, 377] width 21 height 30
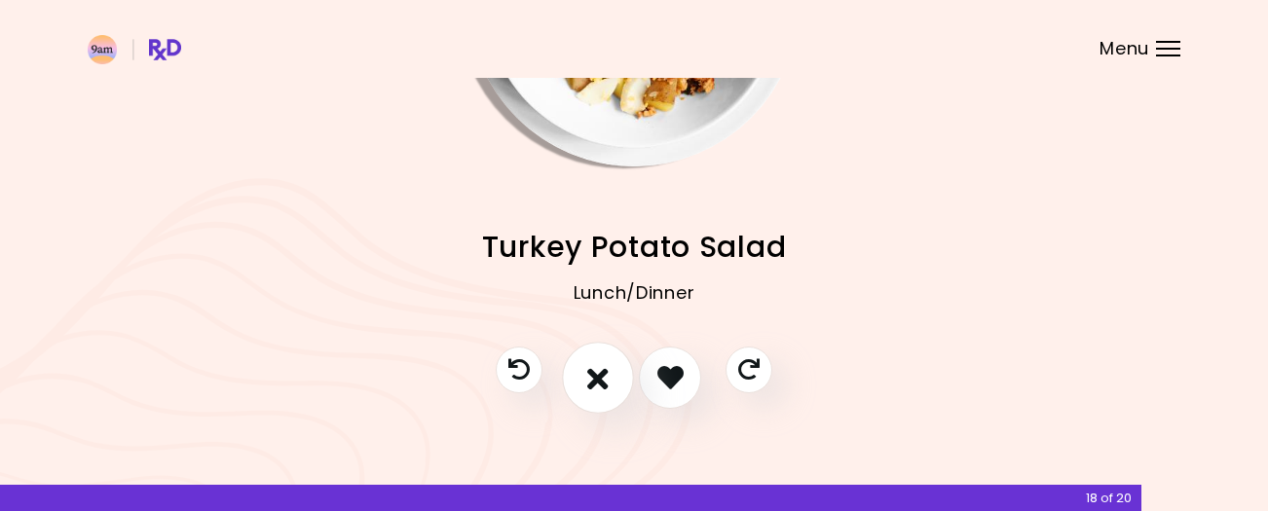
click at [577, 375] on button "I don't like this recipe" at bounding box center [598, 378] width 72 height 72
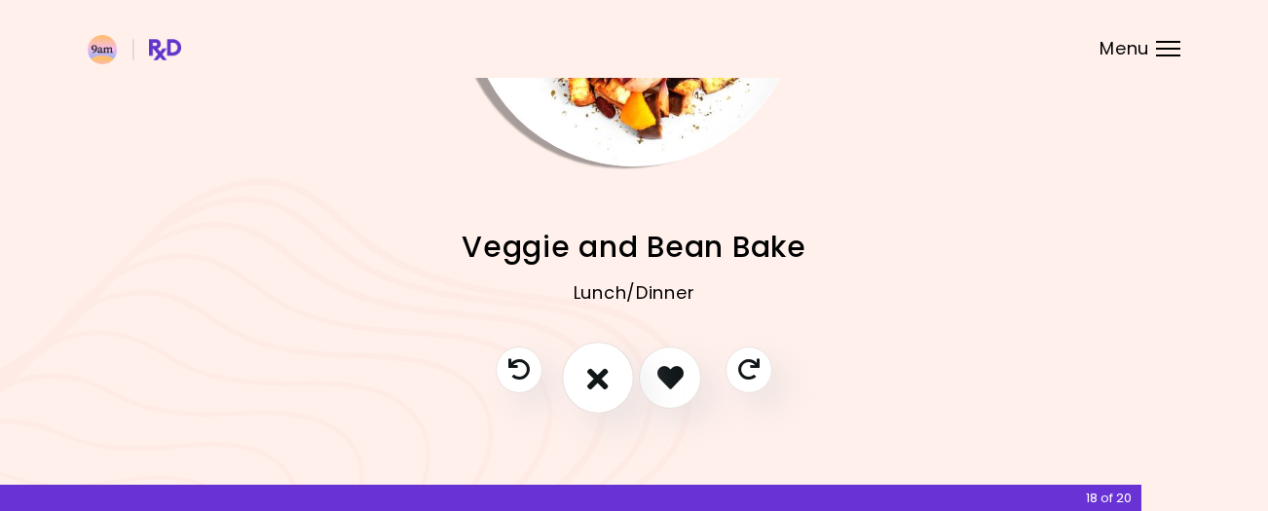
click at [590, 375] on icon "I don't like this recipe" at bounding box center [597, 377] width 21 height 30
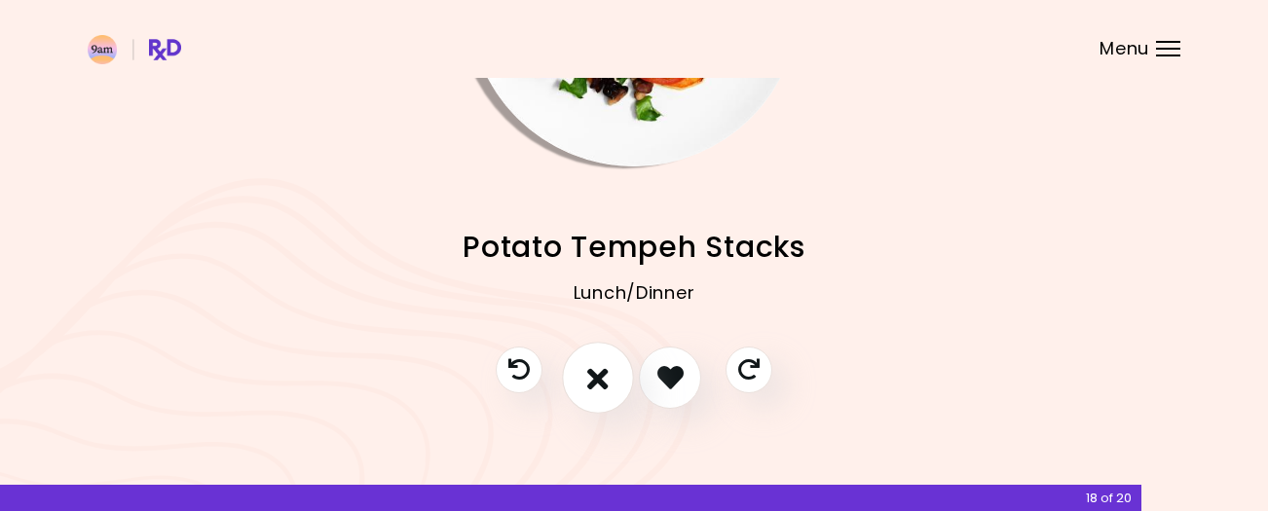
click at [592, 374] on icon "I don't like this recipe" at bounding box center [597, 377] width 21 height 30
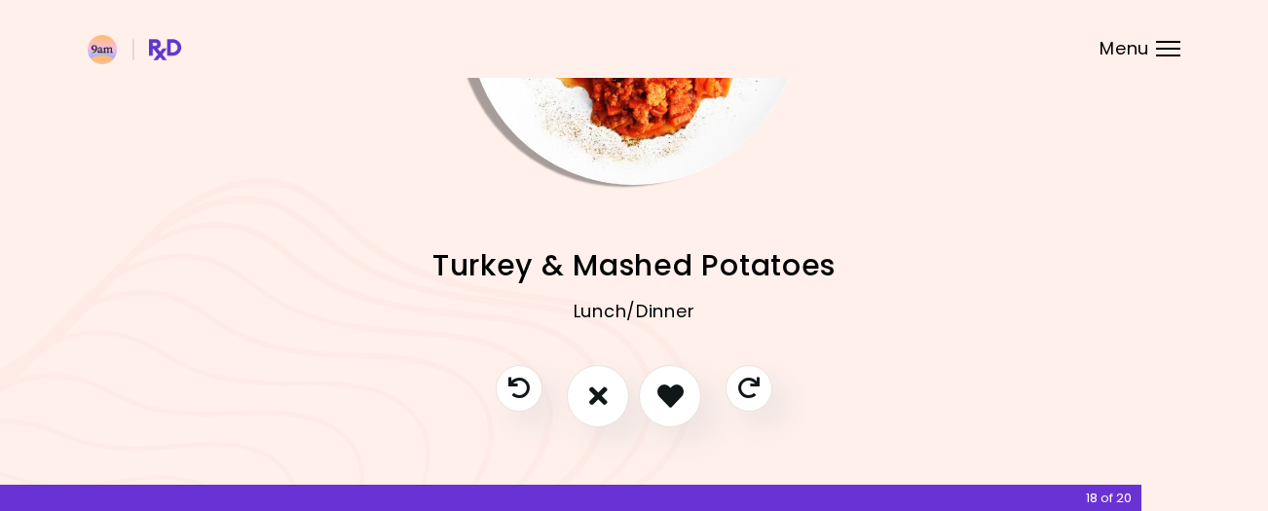
scroll to position [244, 0]
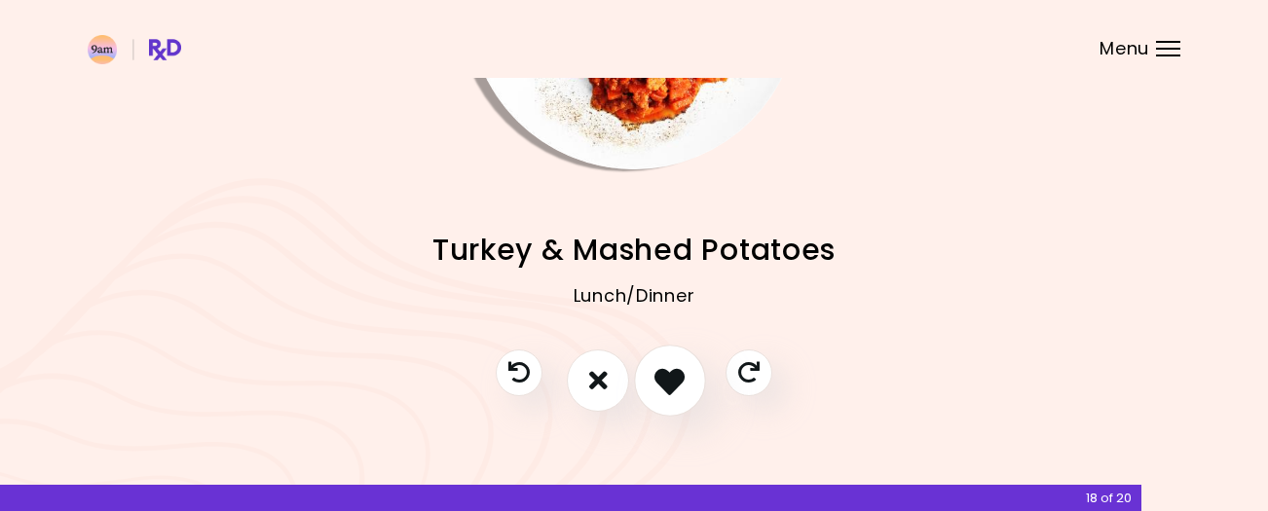
click at [673, 379] on icon "I like this recipe" at bounding box center [669, 380] width 30 height 30
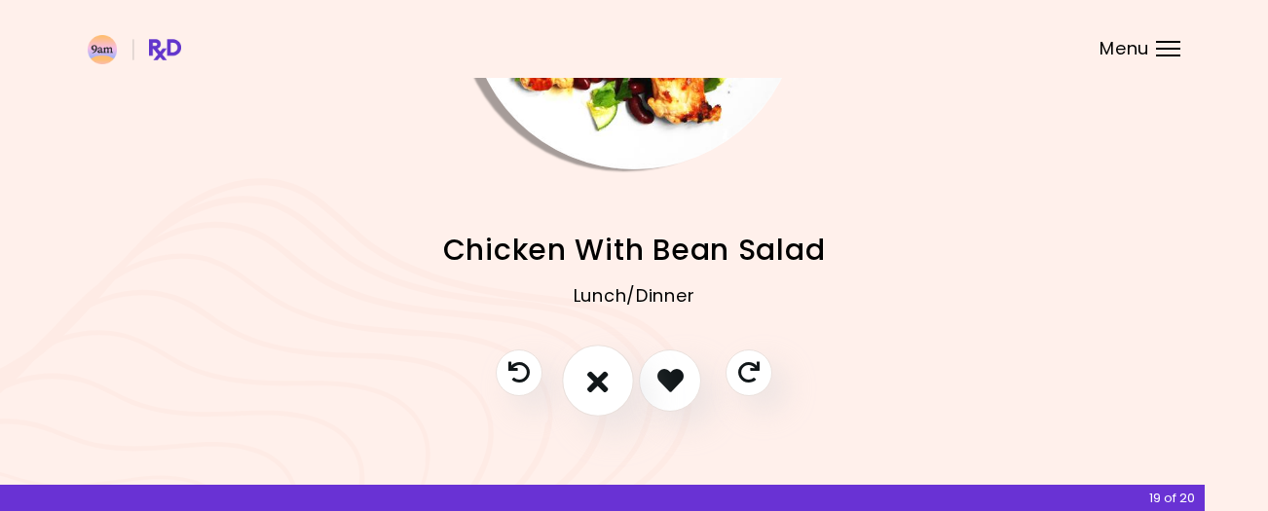
click at [579, 372] on button "I don't like this recipe" at bounding box center [598, 381] width 72 height 72
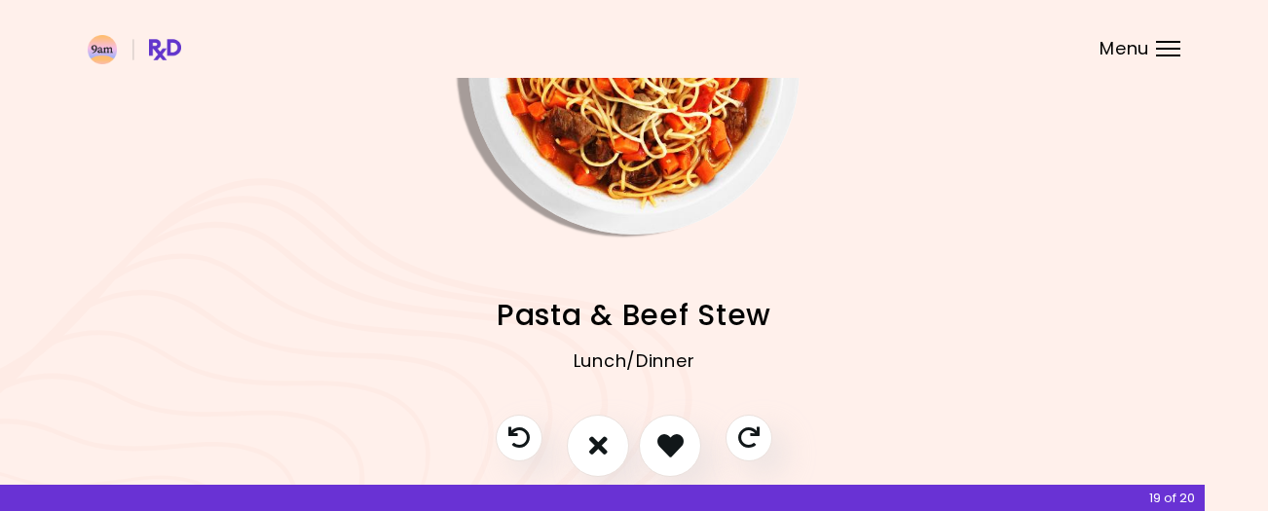
scroll to position [188, 0]
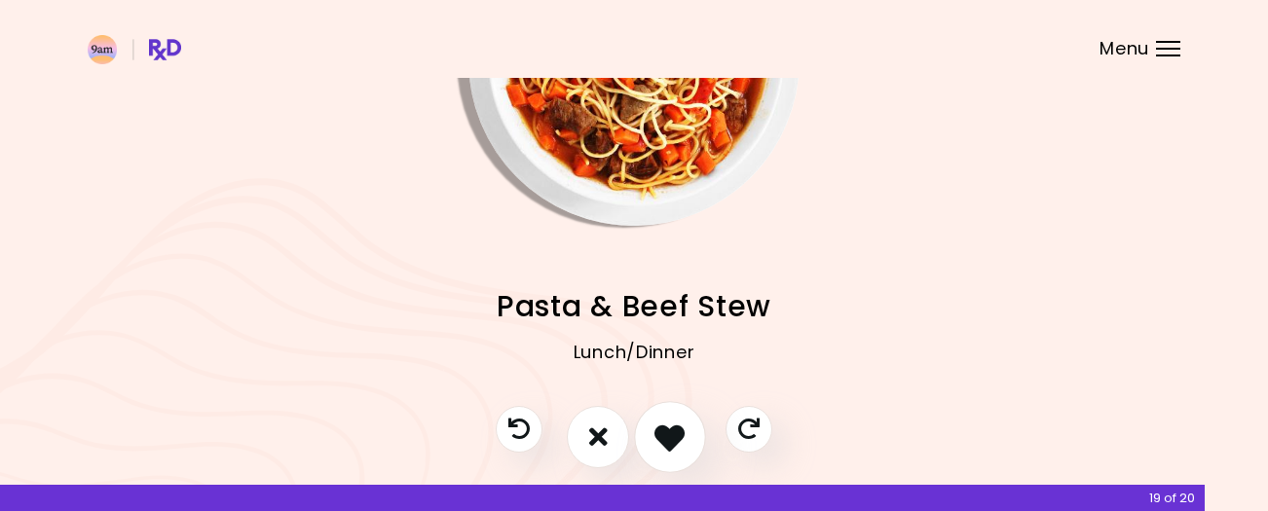
click at [665, 435] on icon "I like this recipe" at bounding box center [669, 437] width 30 height 30
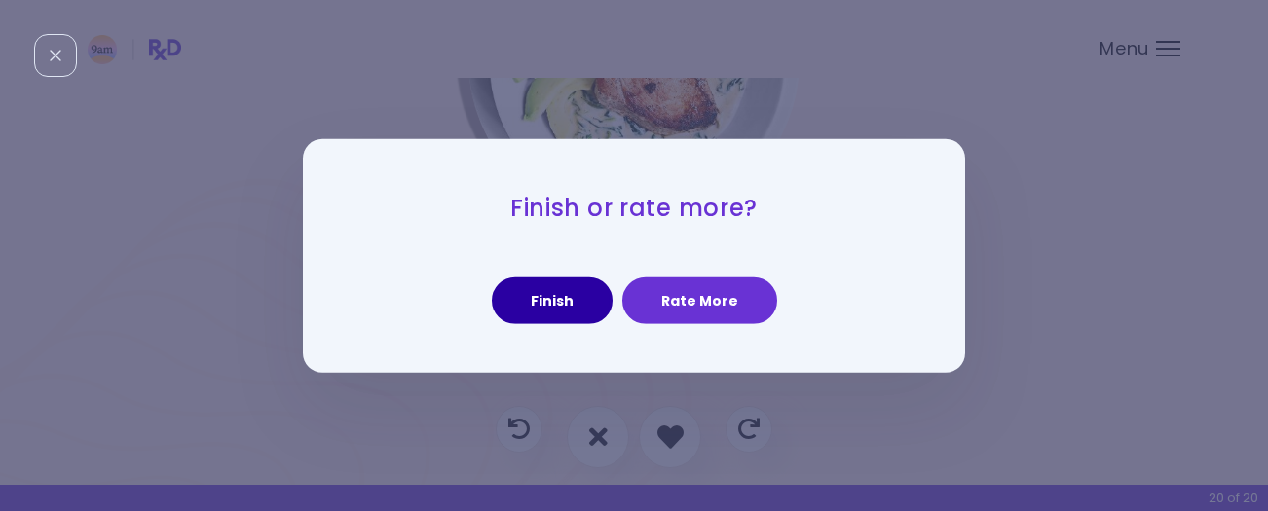
click at [542, 302] on button "Finish" at bounding box center [552, 301] width 121 height 47
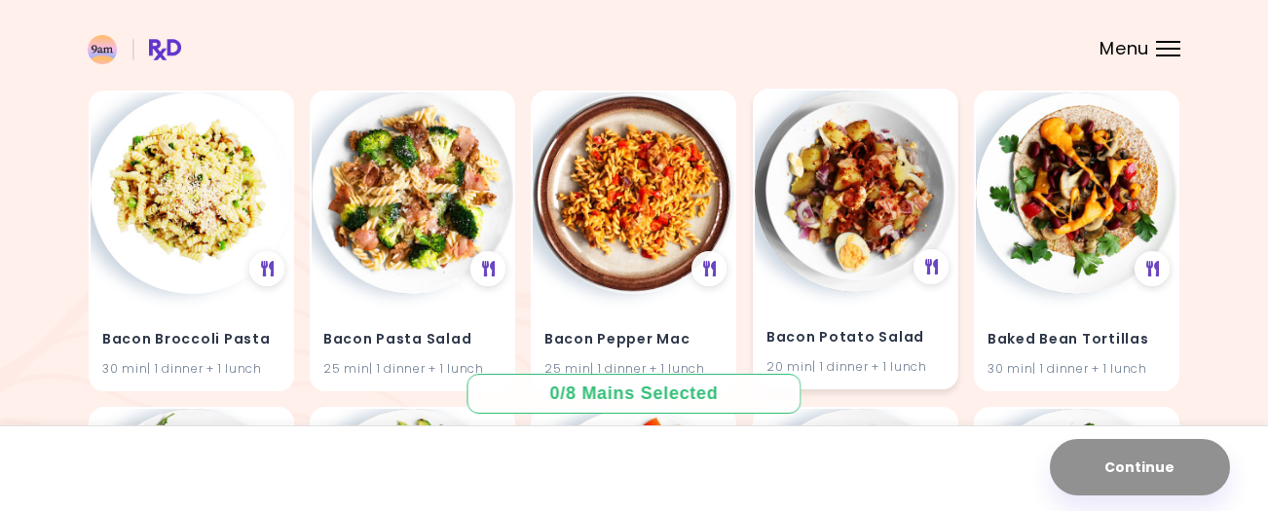
scroll to position [831, 0]
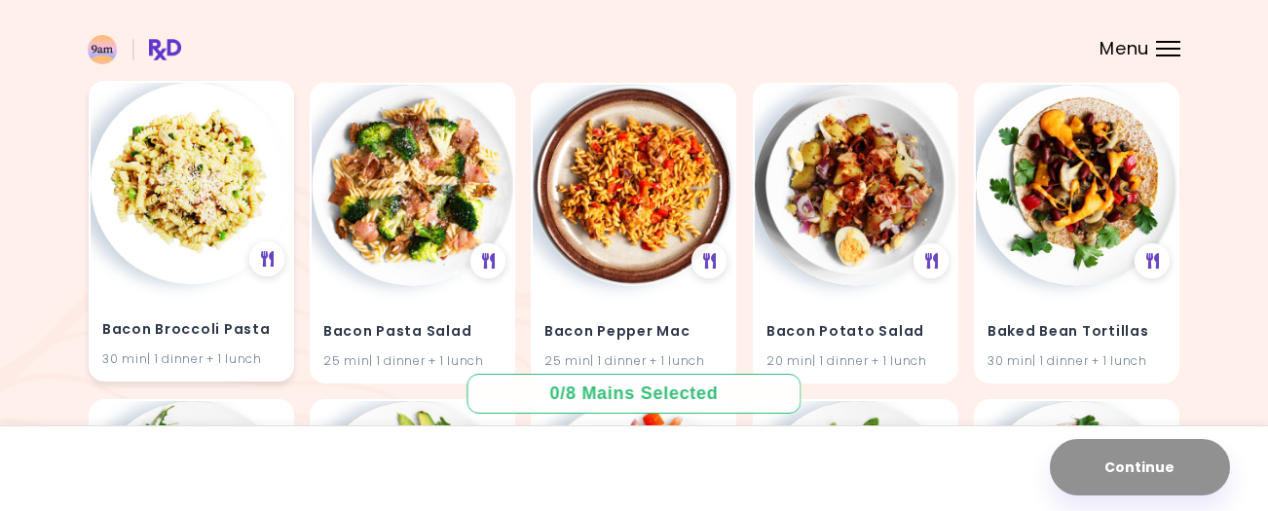
click at [201, 199] on img at bounding box center [192, 184] width 202 height 202
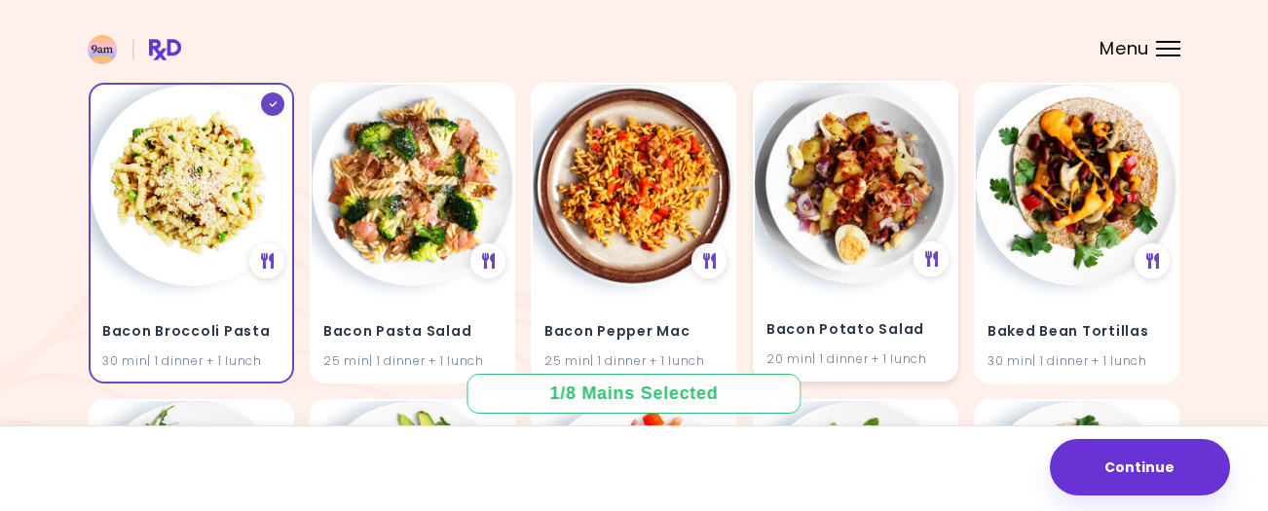
click at [839, 199] on img at bounding box center [856, 184] width 202 height 202
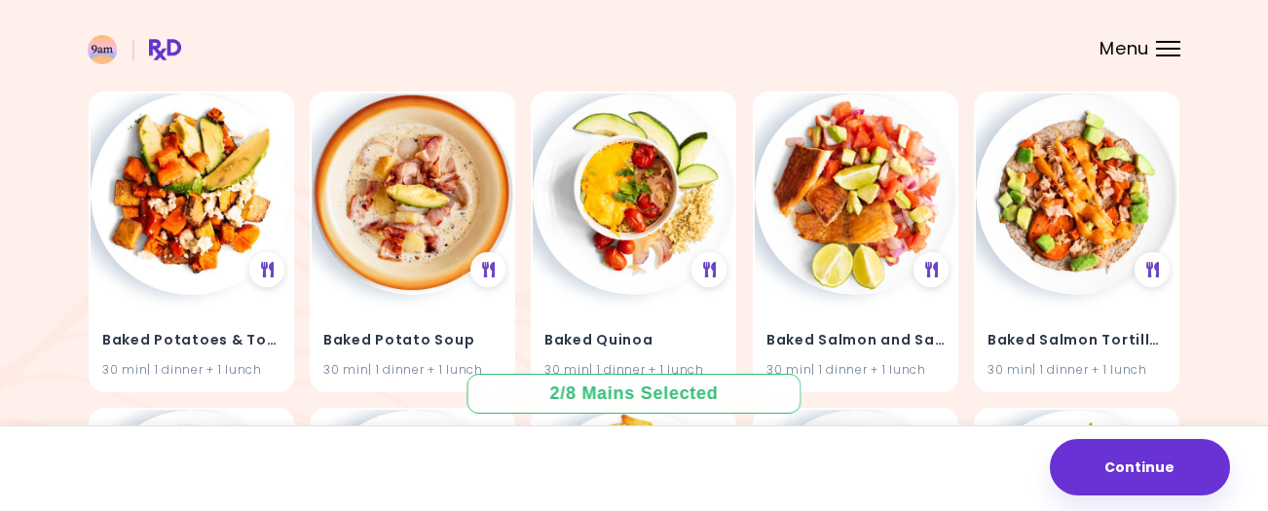
scroll to position [1787, 0]
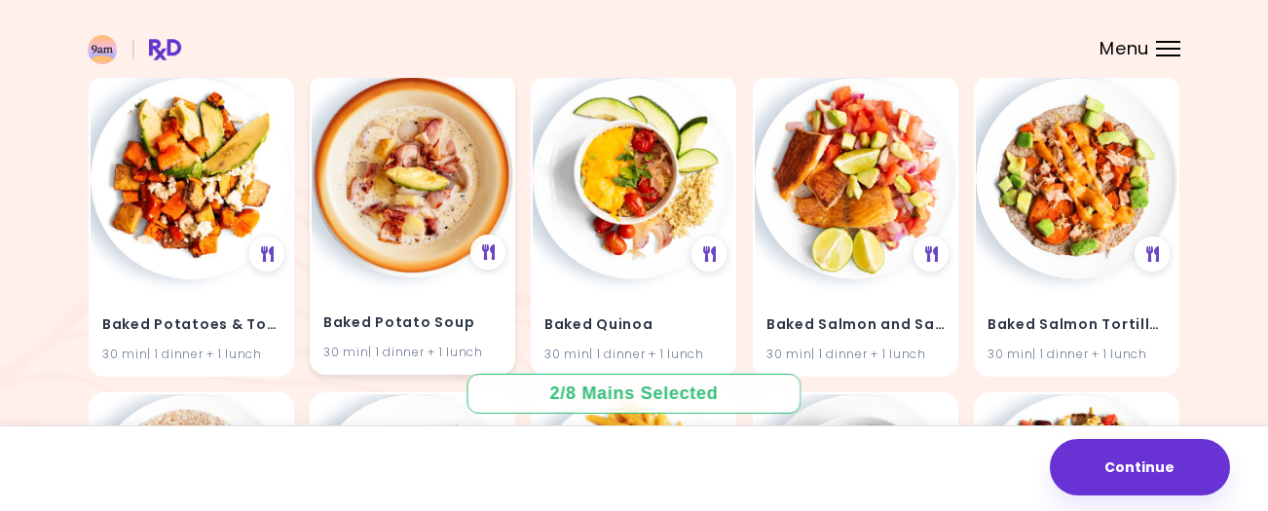
click at [430, 191] on img at bounding box center [413, 177] width 202 height 202
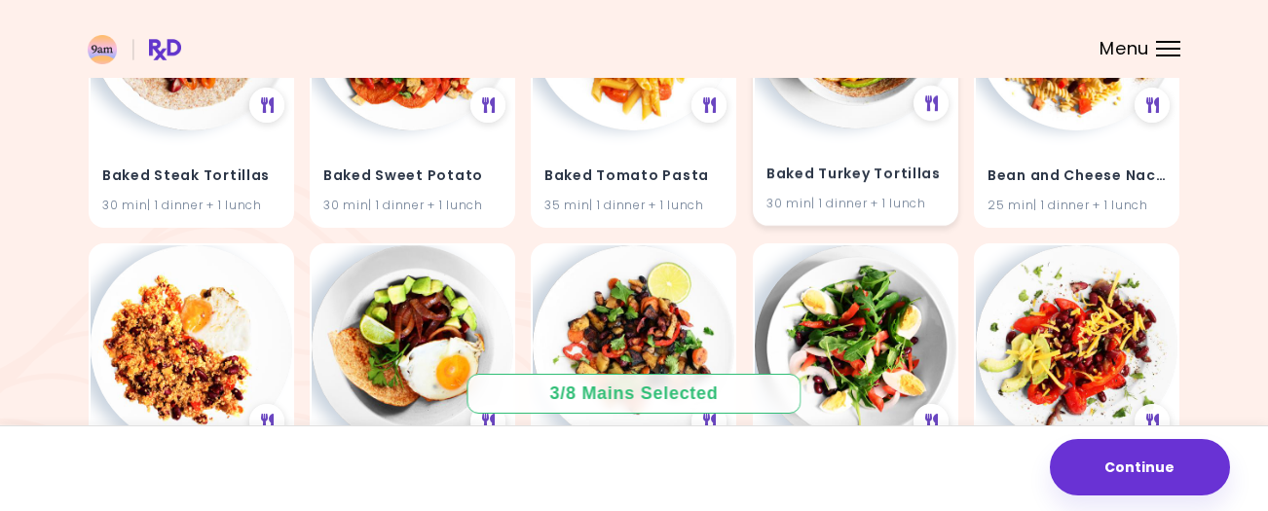
scroll to position [2076, 0]
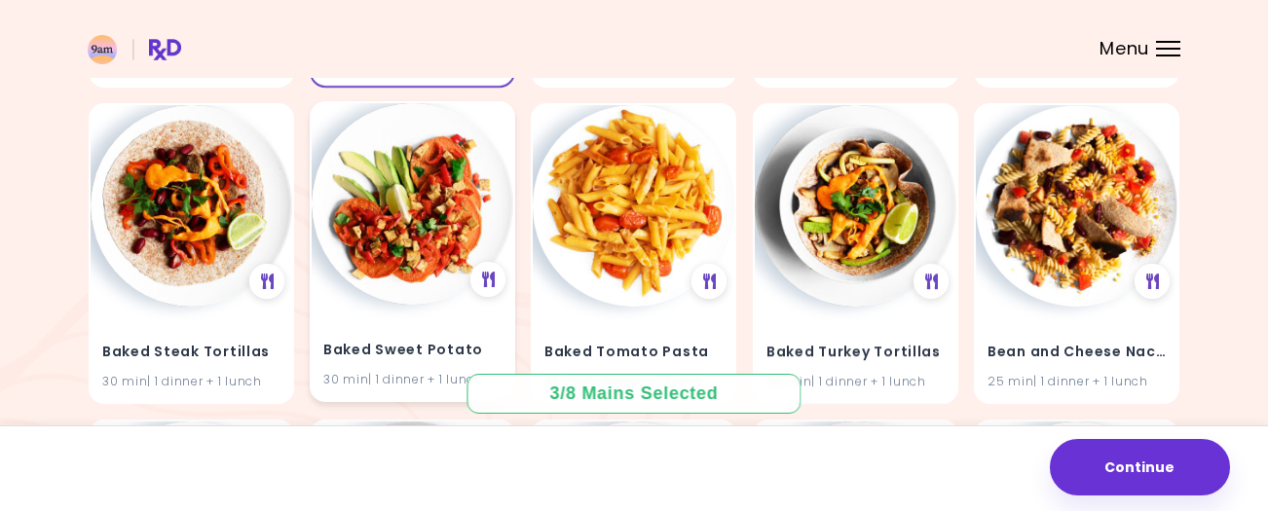
click at [466, 210] on img at bounding box center [413, 204] width 202 height 202
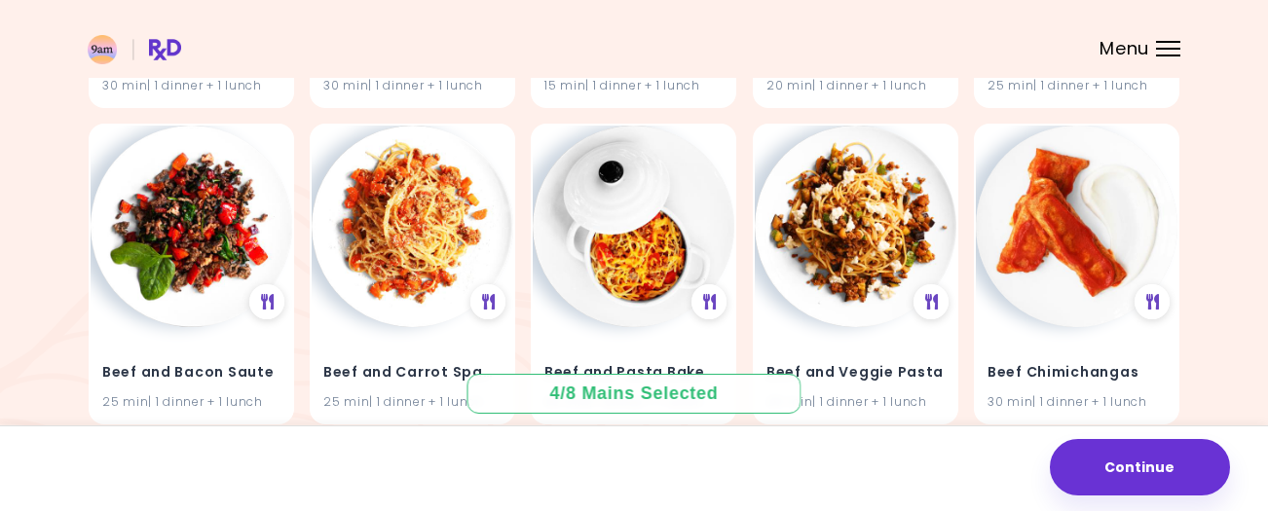
scroll to position [3702, 0]
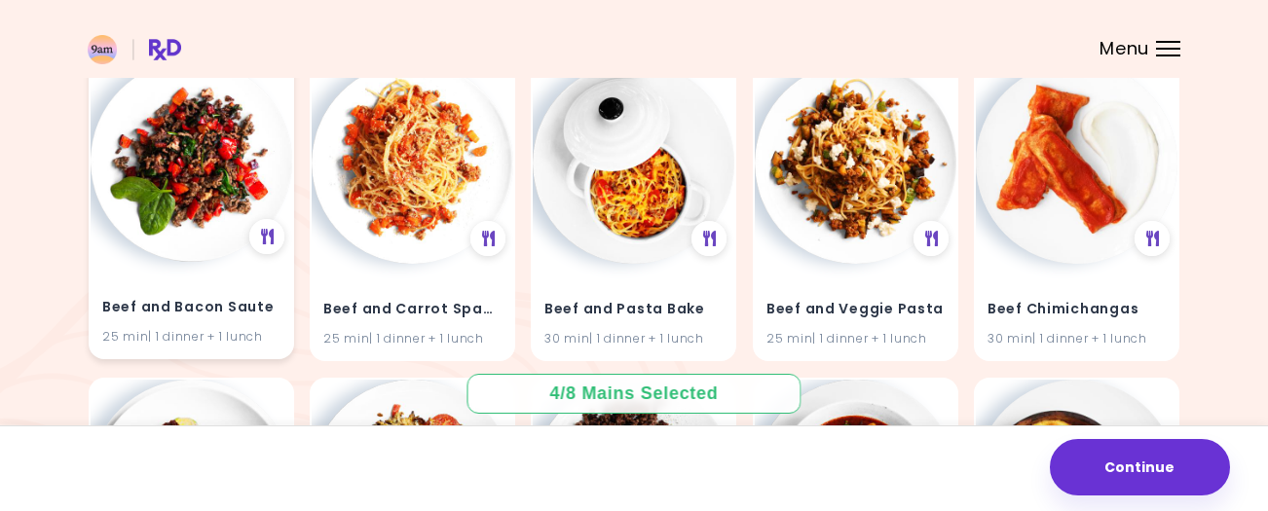
click at [205, 177] on img at bounding box center [192, 161] width 202 height 202
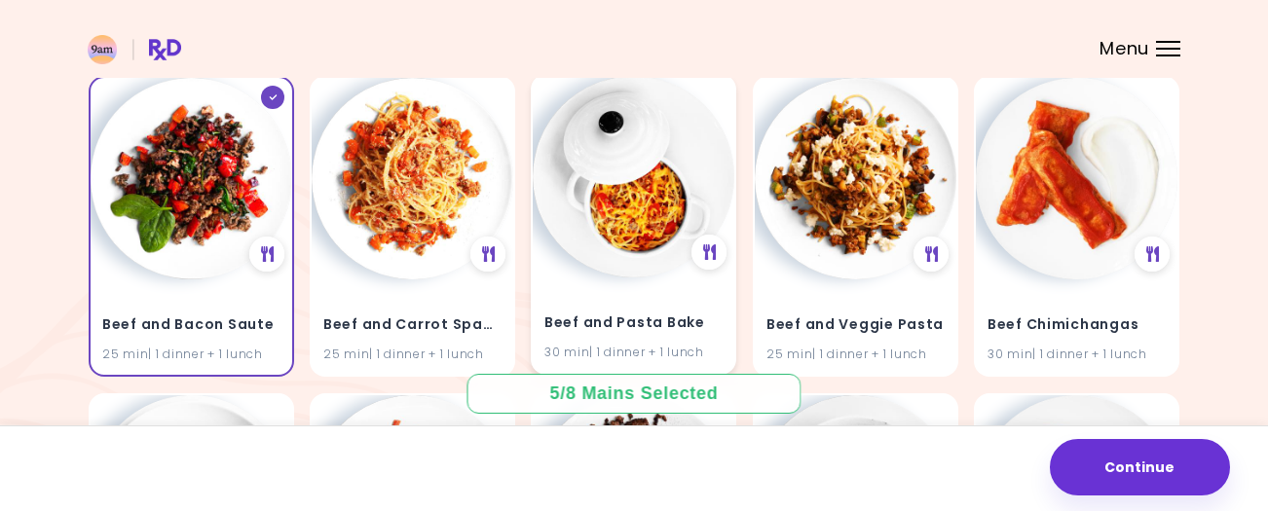
scroll to position [3675, 0]
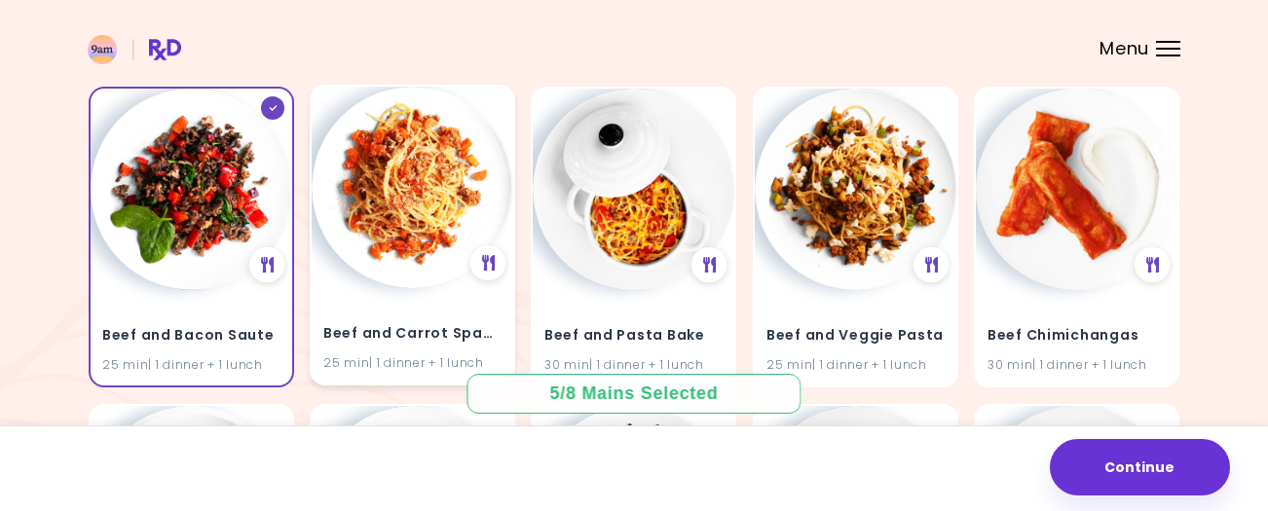
click at [410, 186] on img at bounding box center [413, 188] width 202 height 202
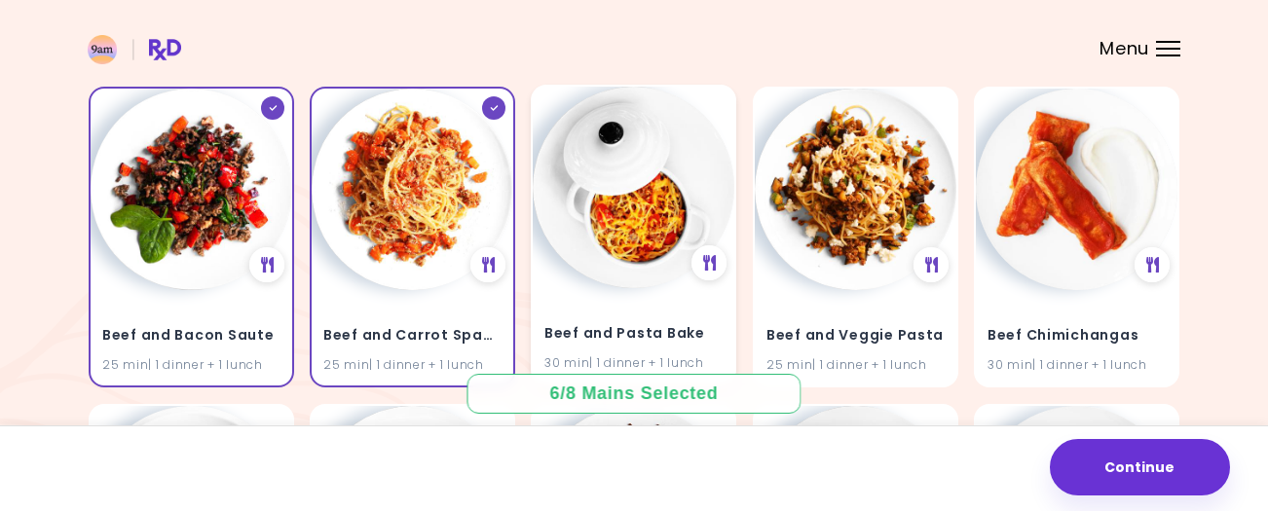
click at [634, 211] on img at bounding box center [634, 188] width 202 height 202
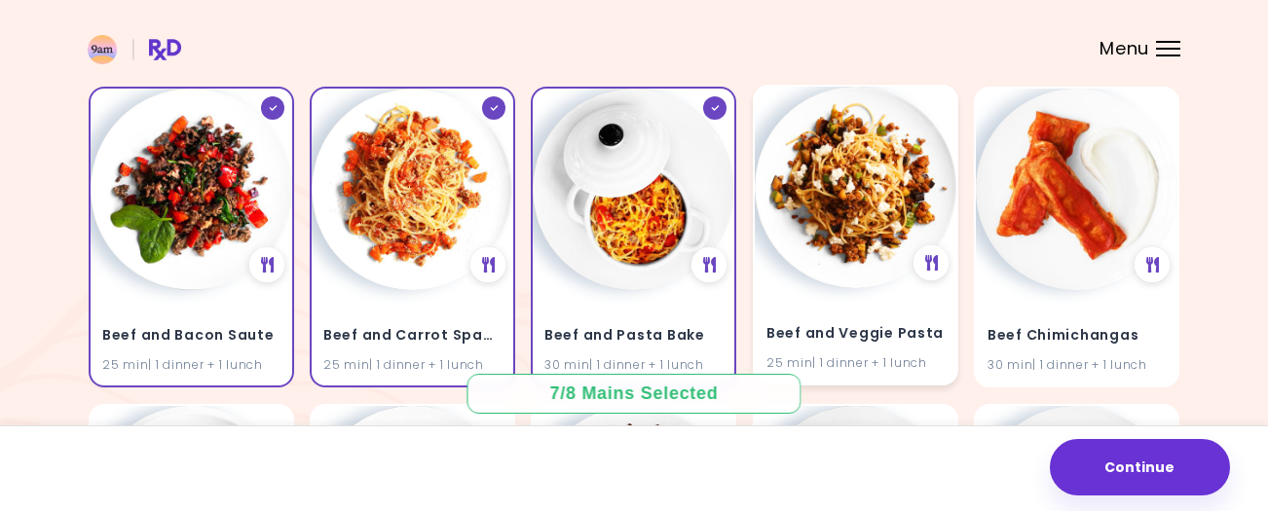
click at [863, 209] on img at bounding box center [856, 188] width 202 height 202
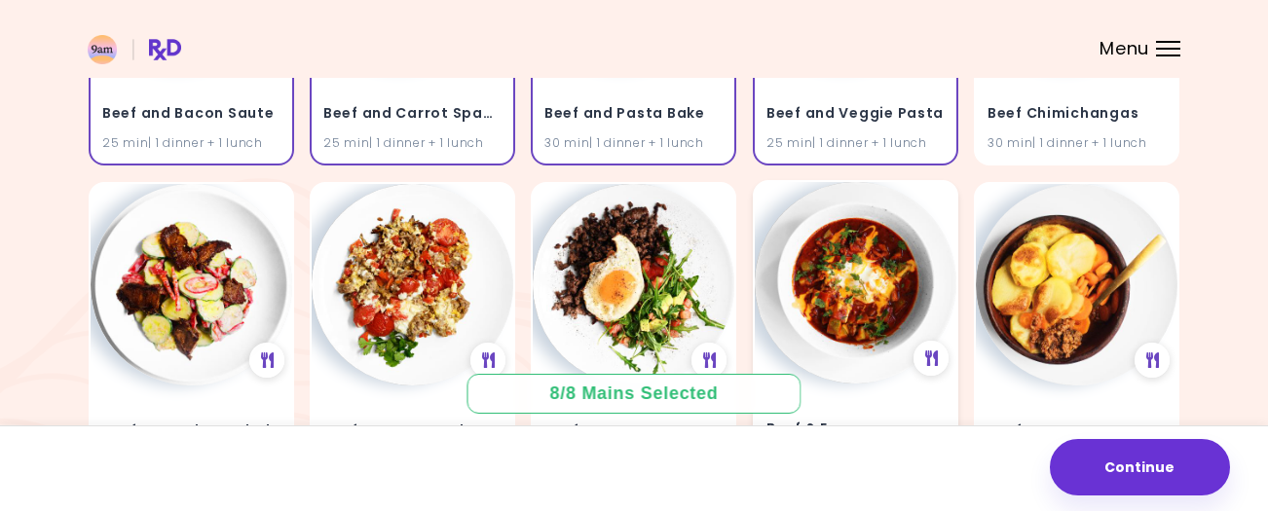
scroll to position [3993, 0]
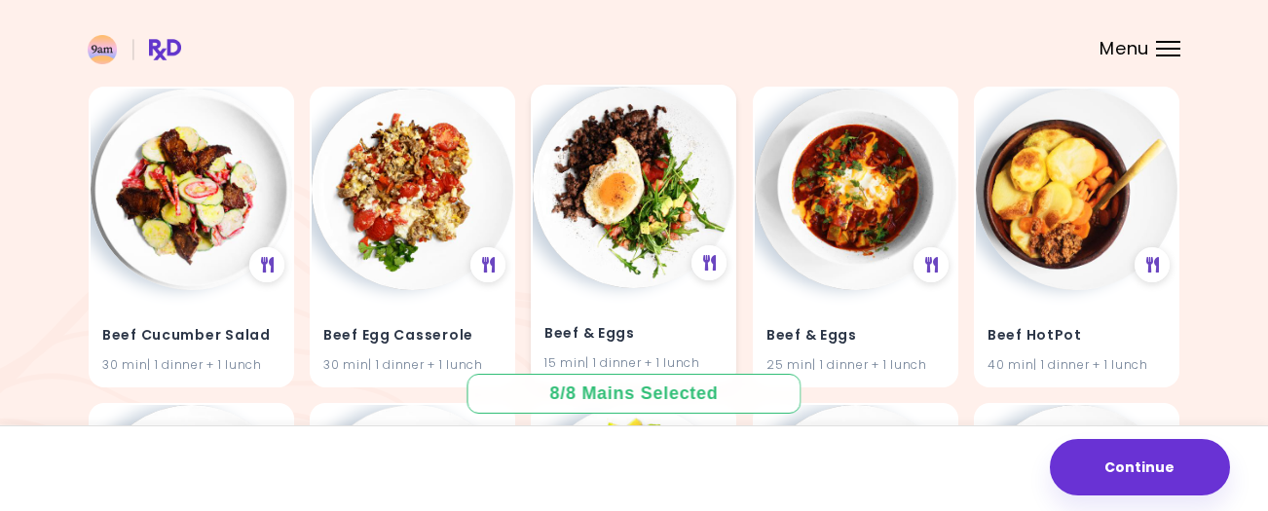
click at [612, 178] on img at bounding box center [634, 188] width 202 height 202
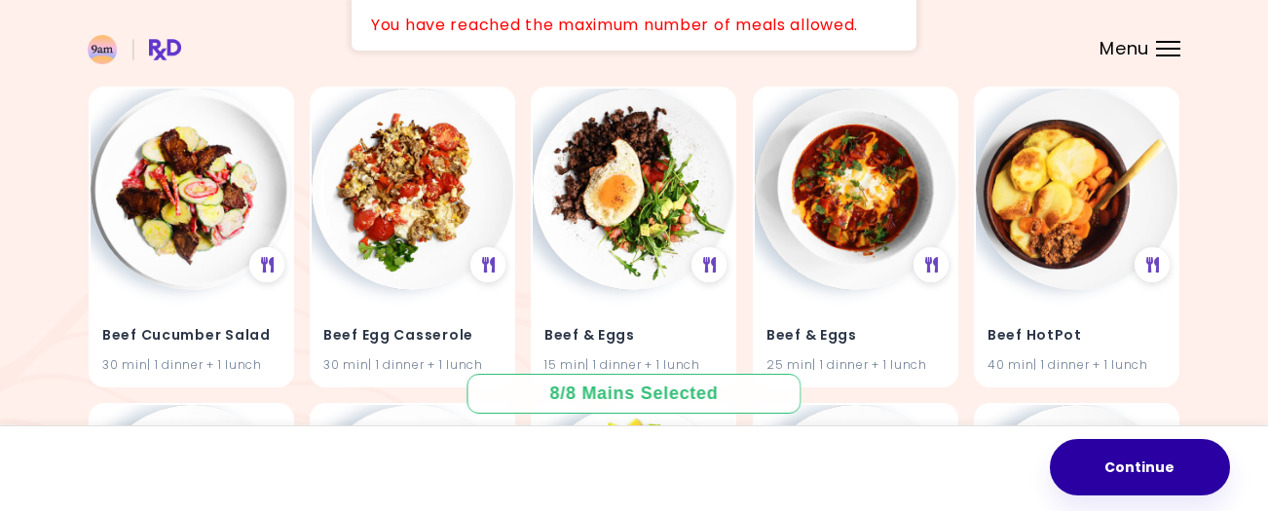
click at [1140, 462] on button "Continue" at bounding box center [1140, 467] width 180 height 56
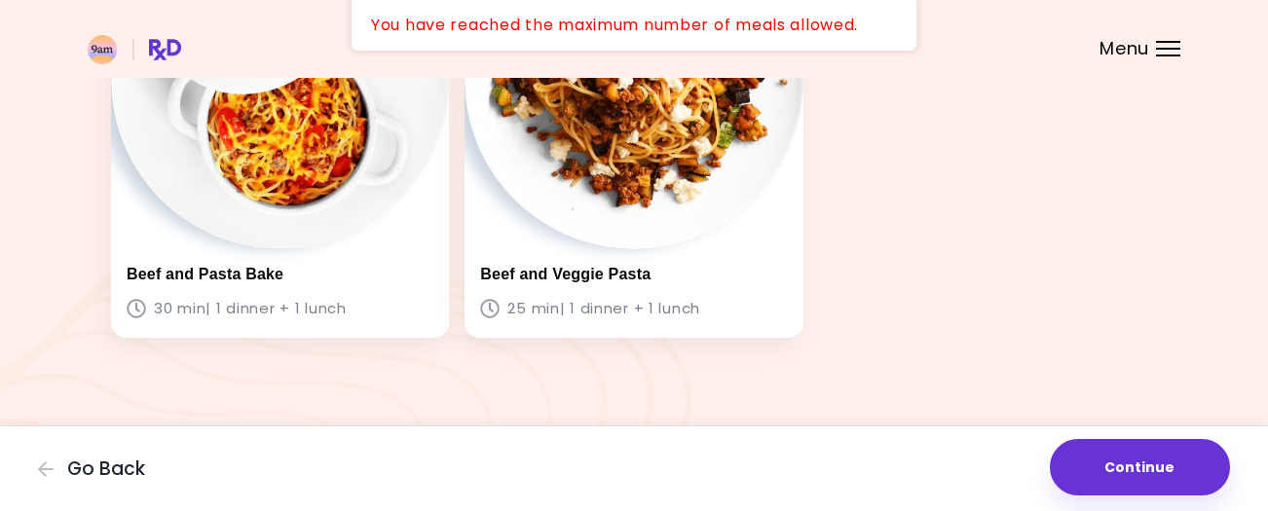
scroll to position [1163, 0]
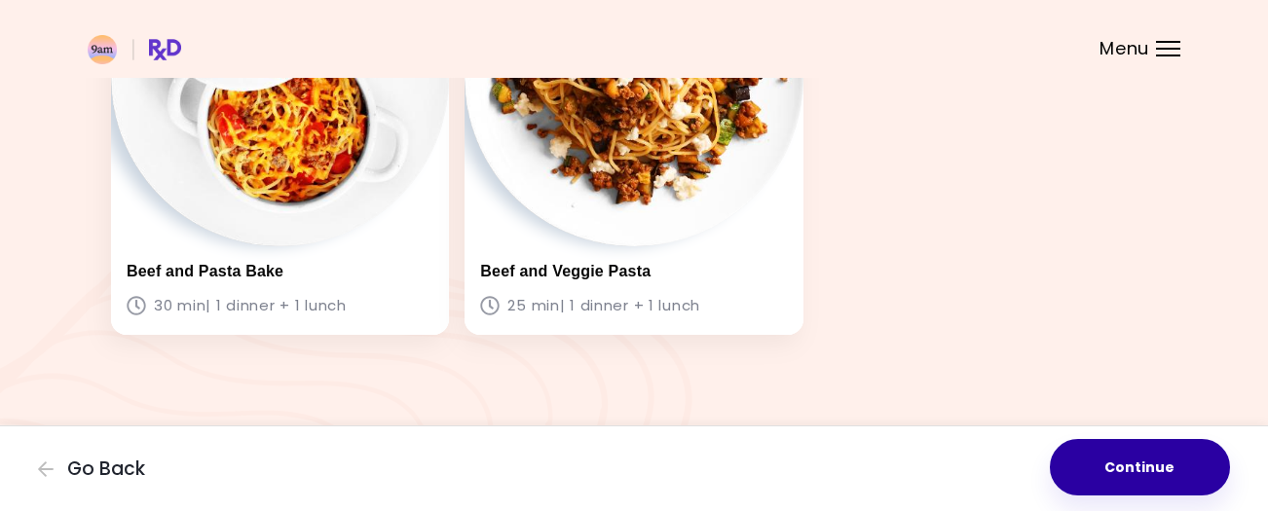
click at [1157, 471] on button "Continue" at bounding box center [1140, 467] width 180 height 56
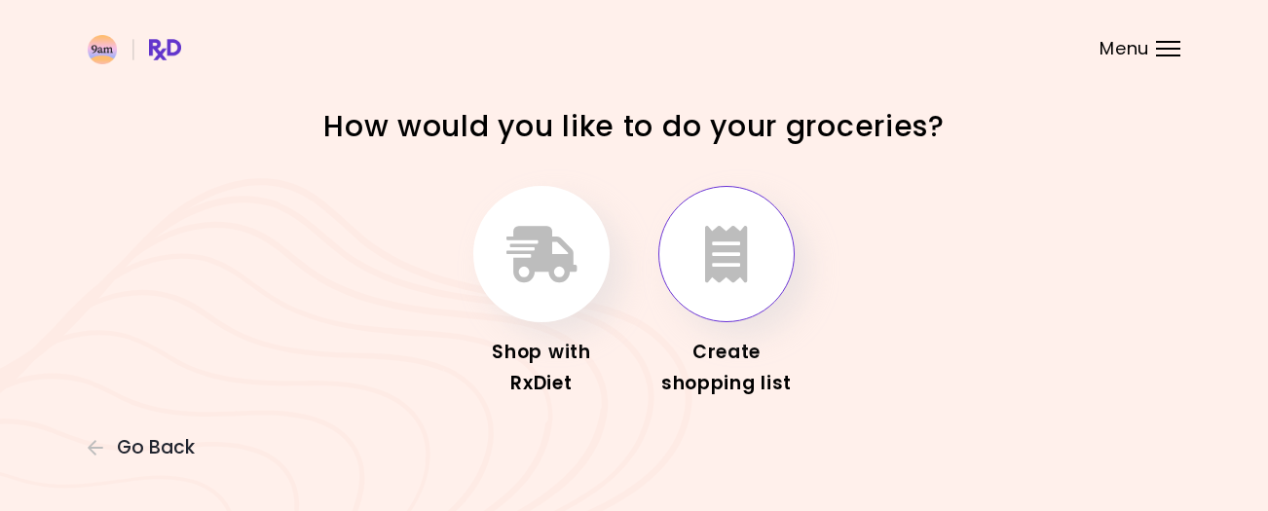
click at [732, 260] on icon "button" at bounding box center [726, 254] width 43 height 56
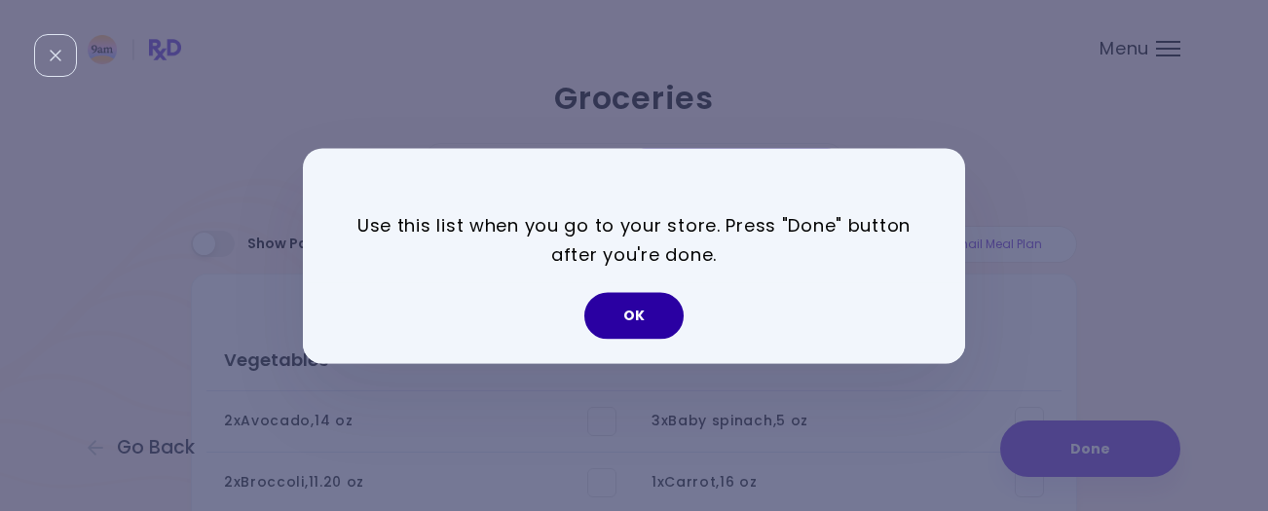
click at [639, 317] on button "OK" at bounding box center [633, 315] width 99 height 47
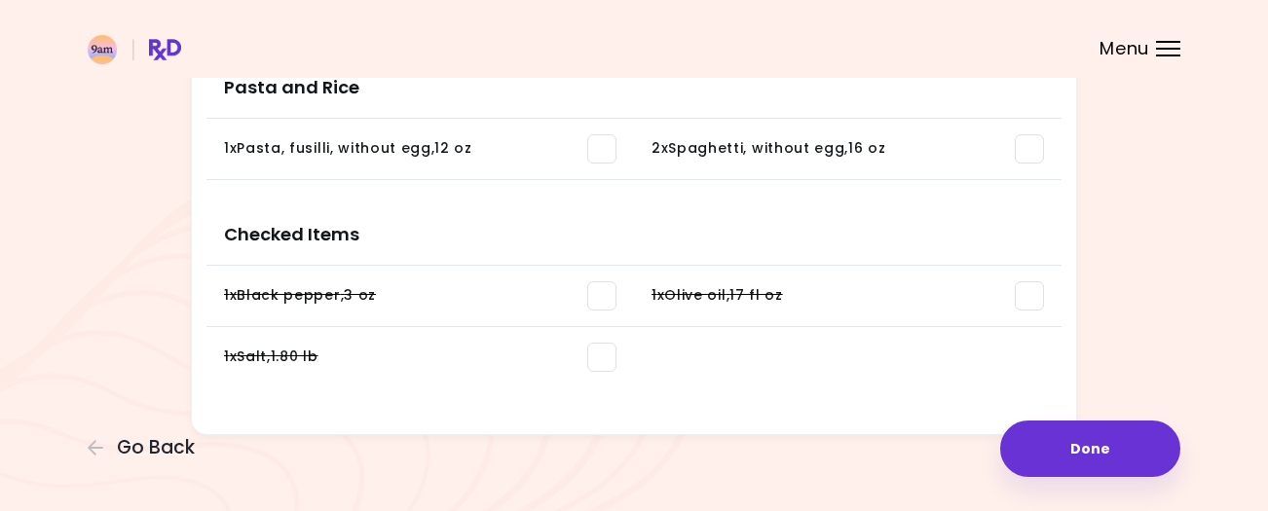
scroll to position [1359, 0]
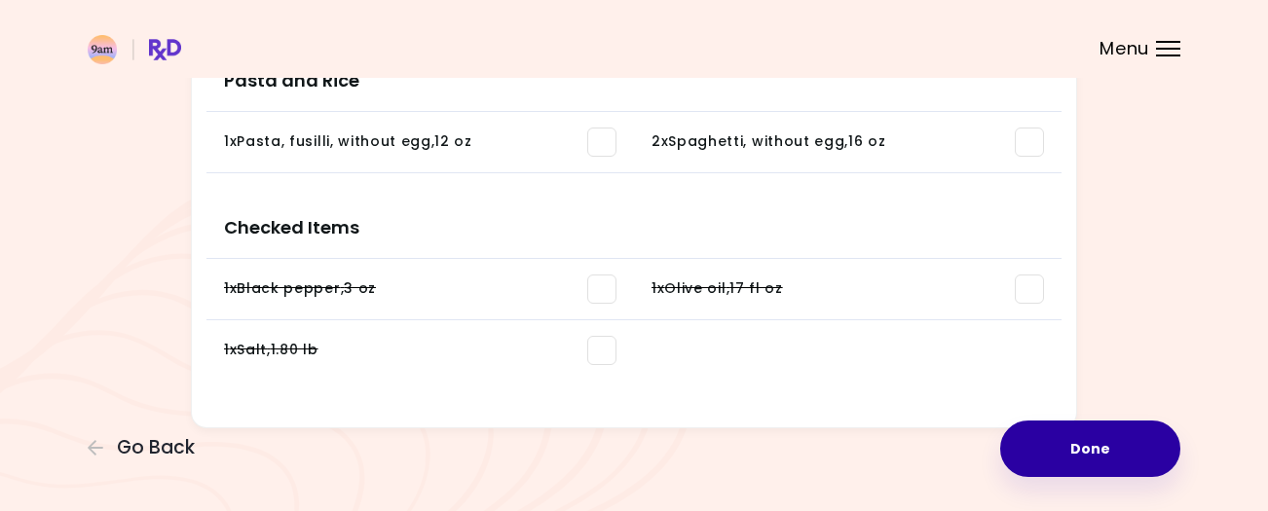
click at [1088, 446] on button "Done" at bounding box center [1090, 449] width 180 height 56
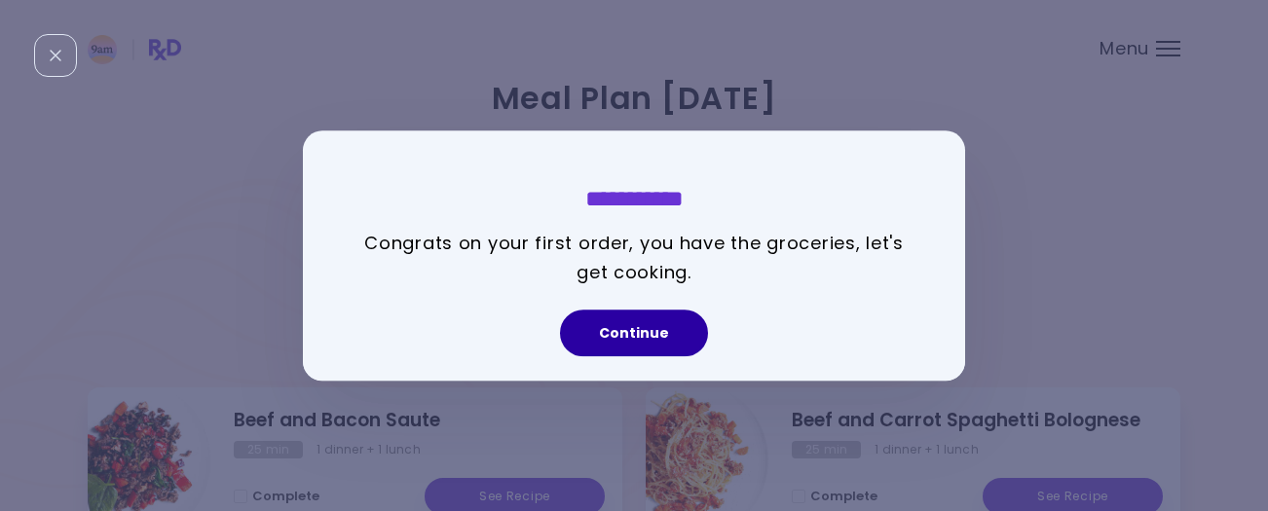
click at [671, 331] on button "Continue" at bounding box center [634, 333] width 148 height 47
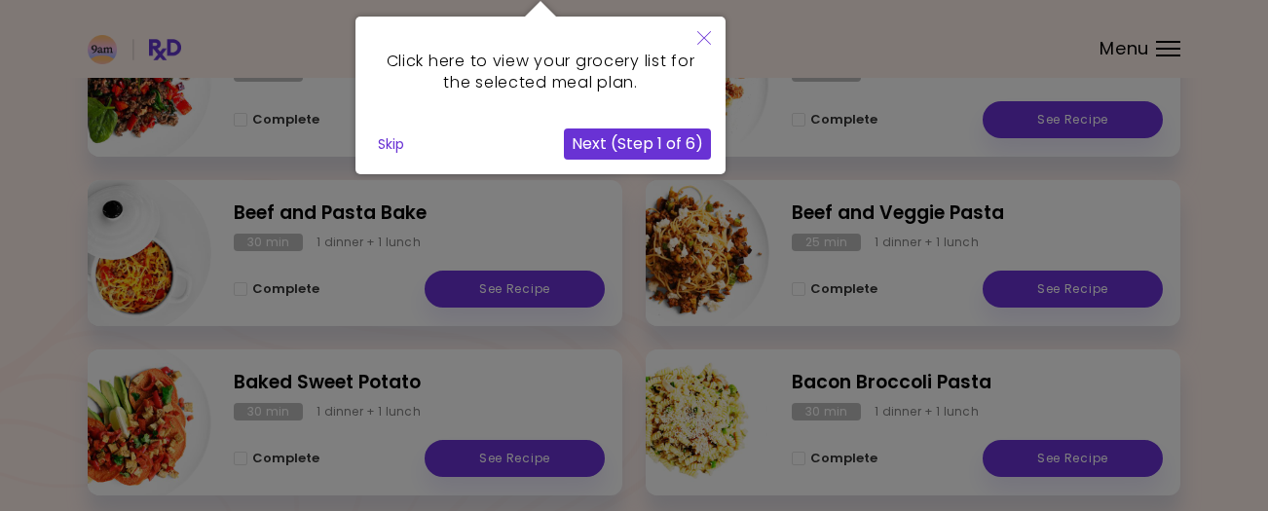
scroll to position [149, 0]
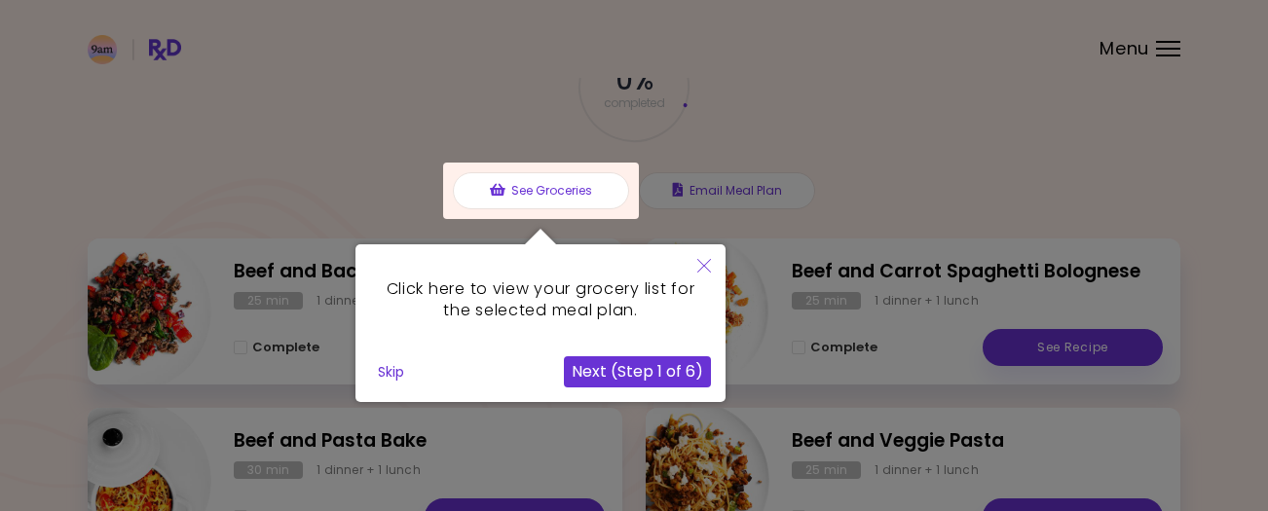
click at [605, 367] on button "Next (Step 1 of 6)" at bounding box center [637, 371] width 147 height 31
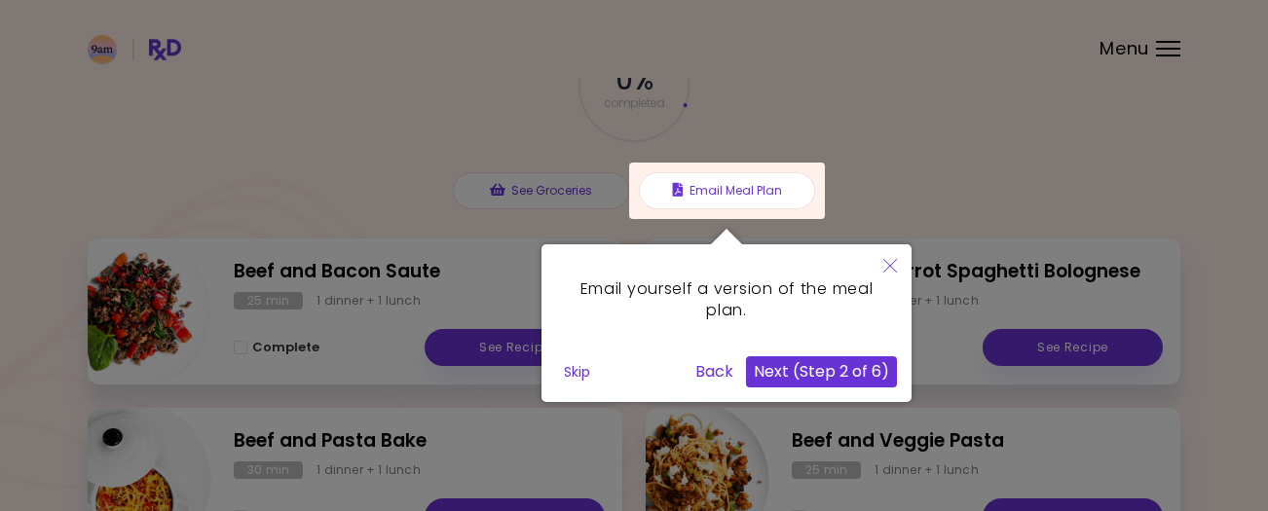
click at [798, 373] on button "Next (Step 2 of 6)" at bounding box center [821, 371] width 151 height 31
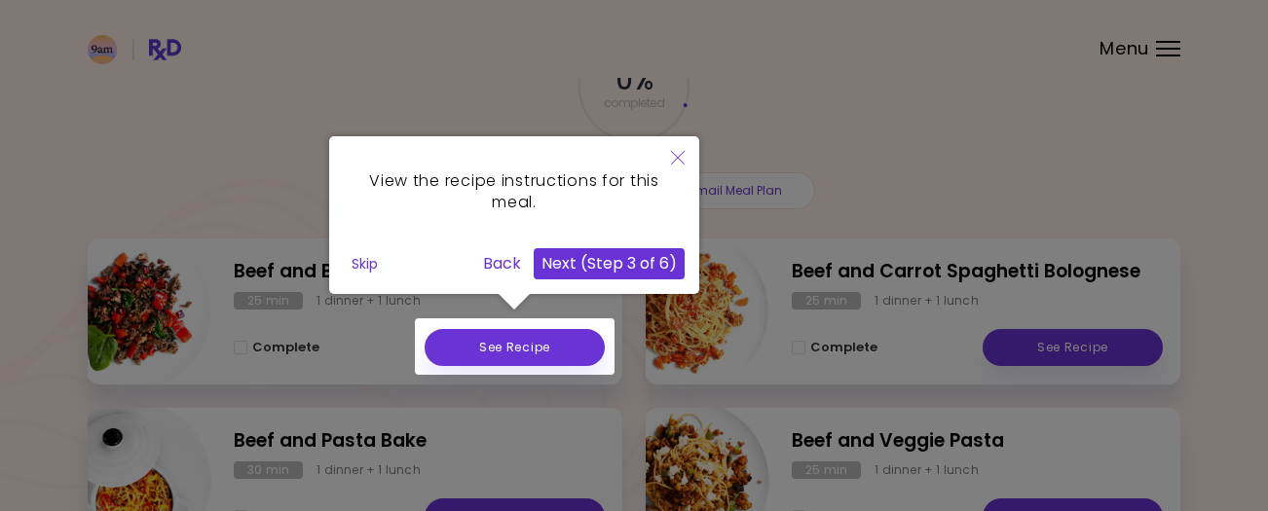
click at [588, 262] on button "Next (Step 3 of 6)" at bounding box center [609, 263] width 151 height 31
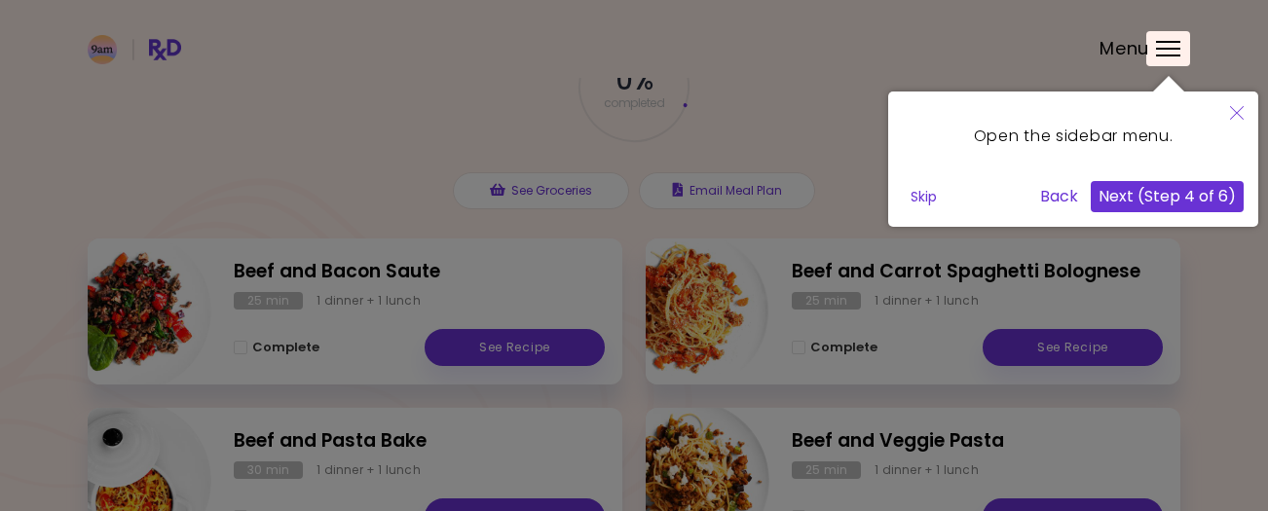
click at [1148, 193] on button "Next (Step 4 of 6)" at bounding box center [1167, 196] width 153 height 31
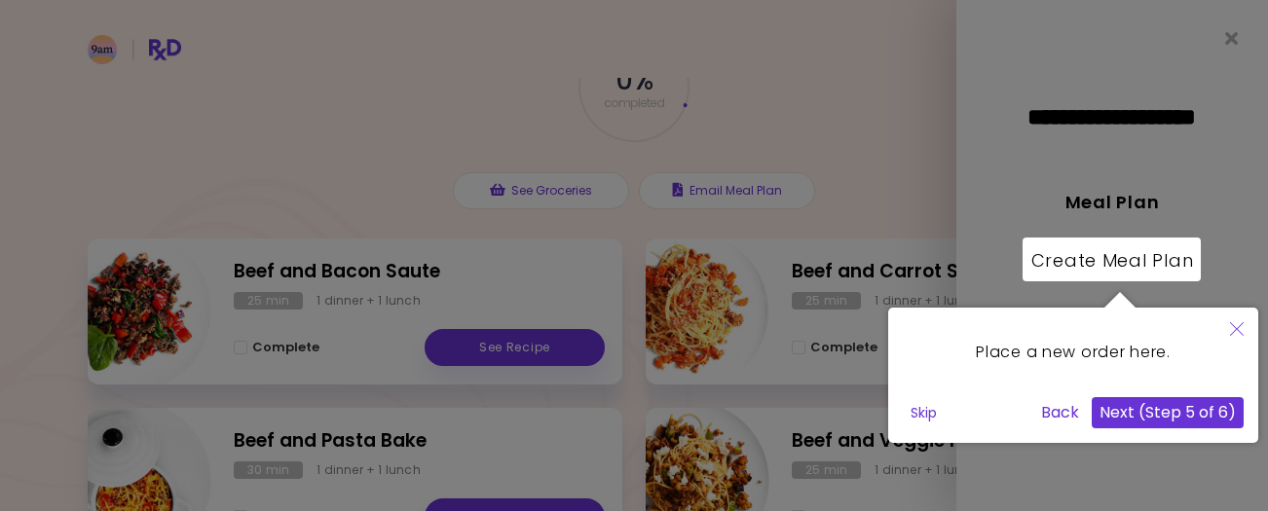
click at [1128, 414] on button "Next (Step 5 of 6)" at bounding box center [1168, 412] width 152 height 31
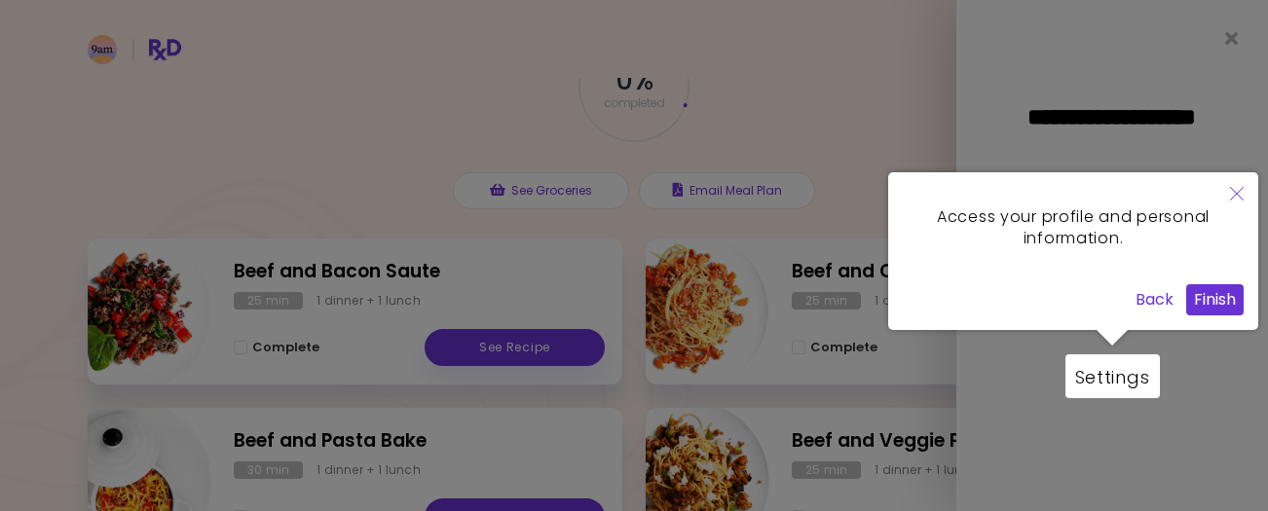
click at [1202, 297] on button "Finish" at bounding box center [1214, 299] width 57 height 31
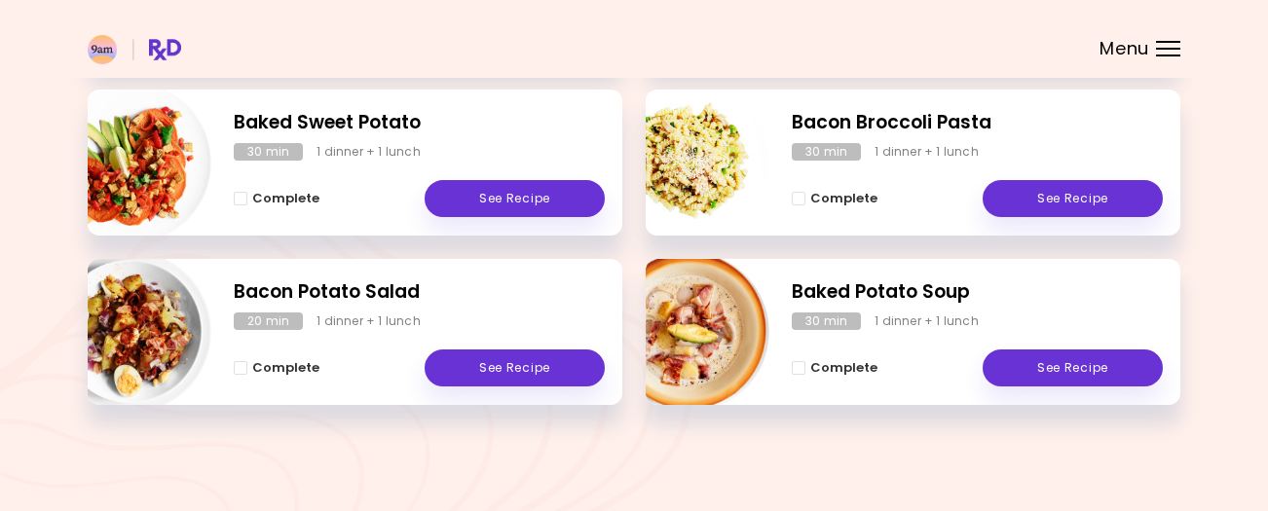
scroll to position [209, 0]
